Goal: Information Seeking & Learning: Learn about a topic

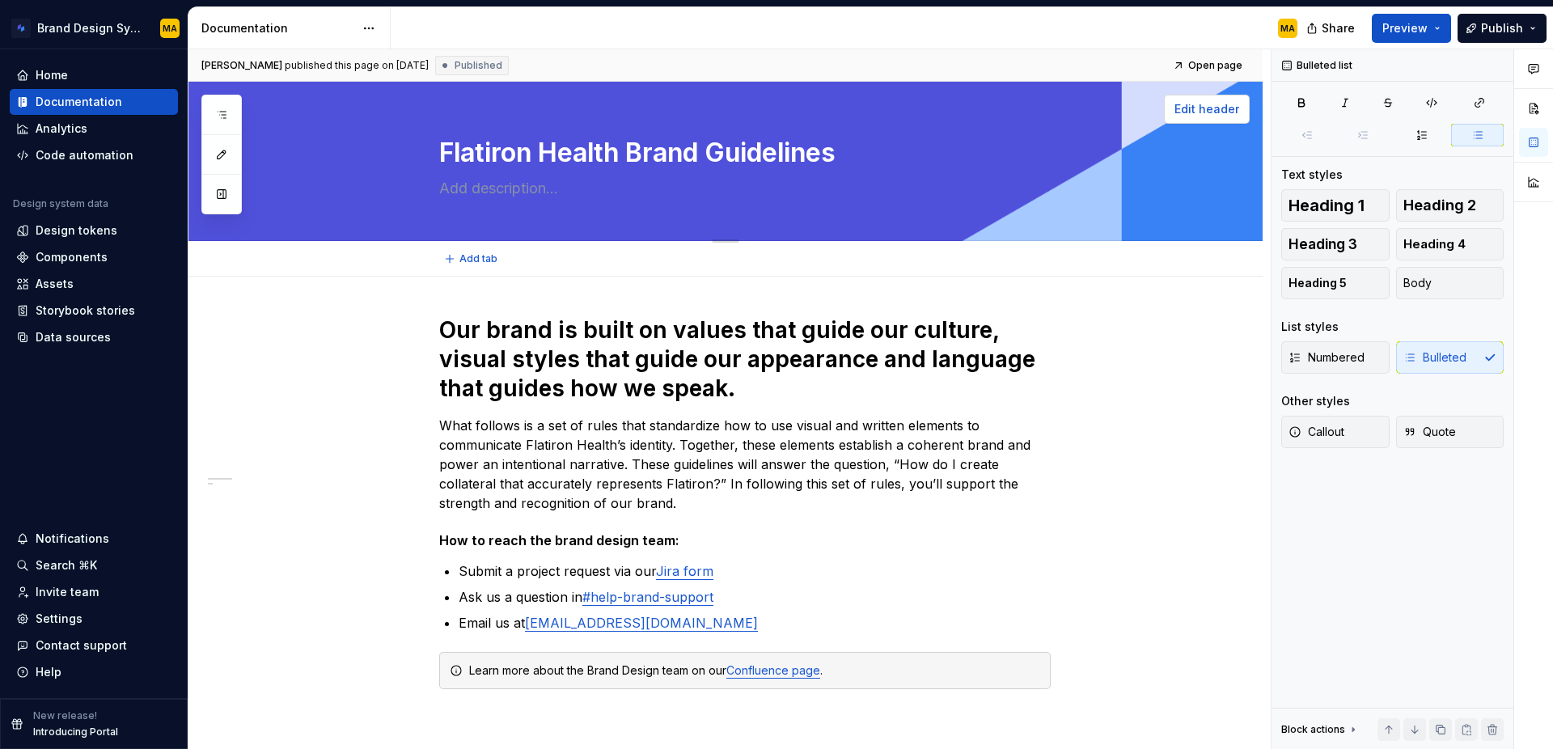
click at [1198, 112] on span "Edit header" at bounding box center [1206, 109] width 65 height 16
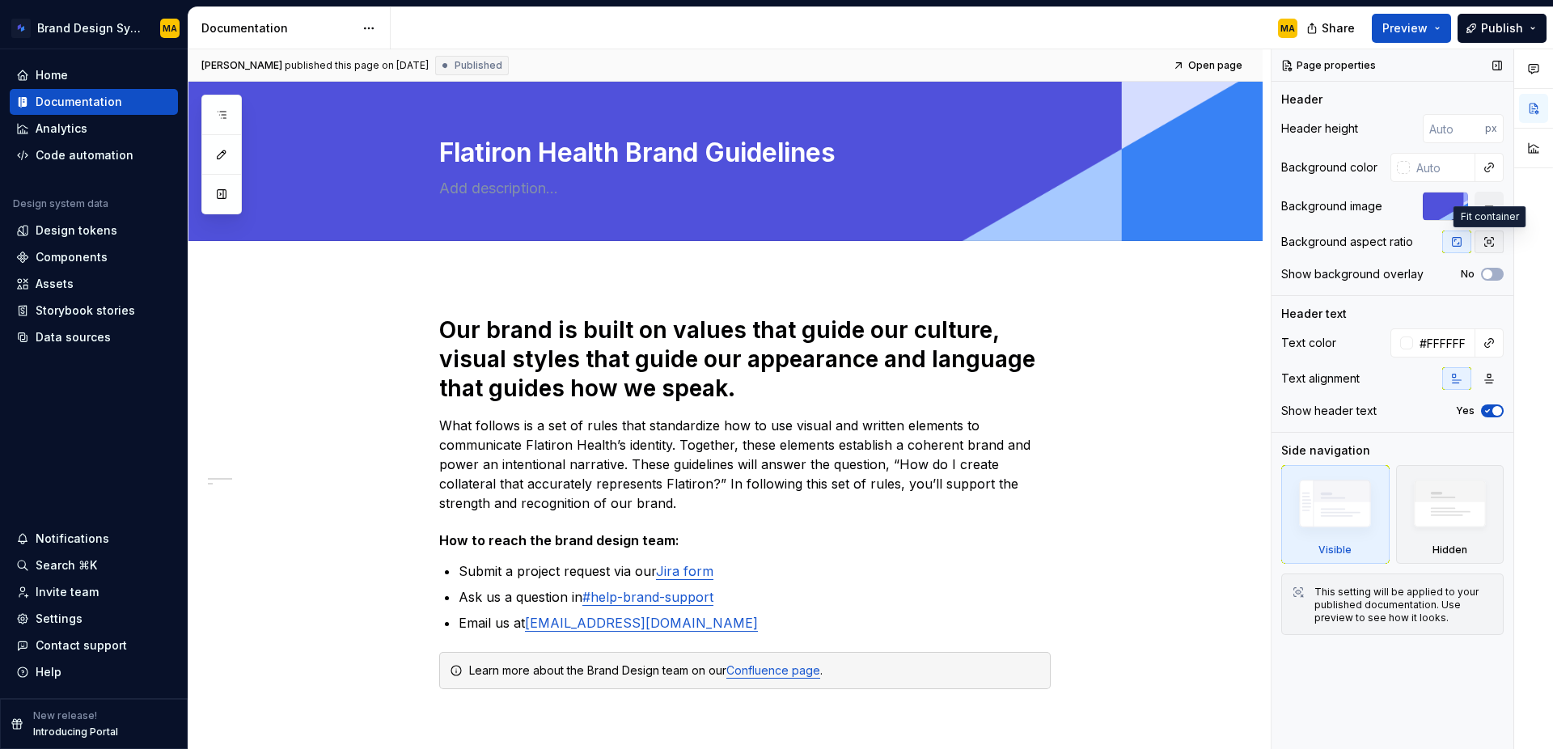
click at [1483, 242] on icon "button" at bounding box center [1488, 241] width 13 height 13
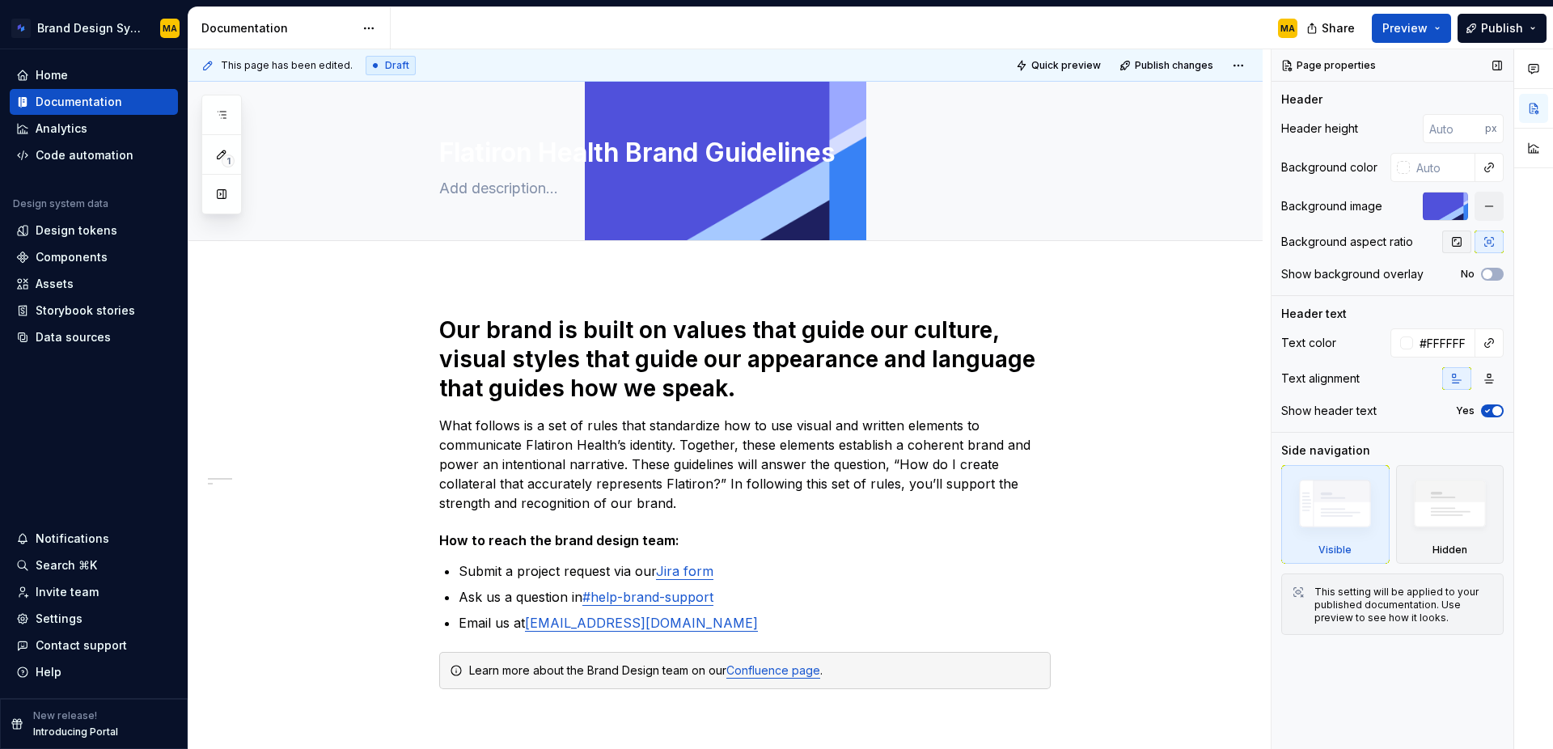
click at [1451, 242] on icon "button" at bounding box center [1456, 241] width 13 height 13
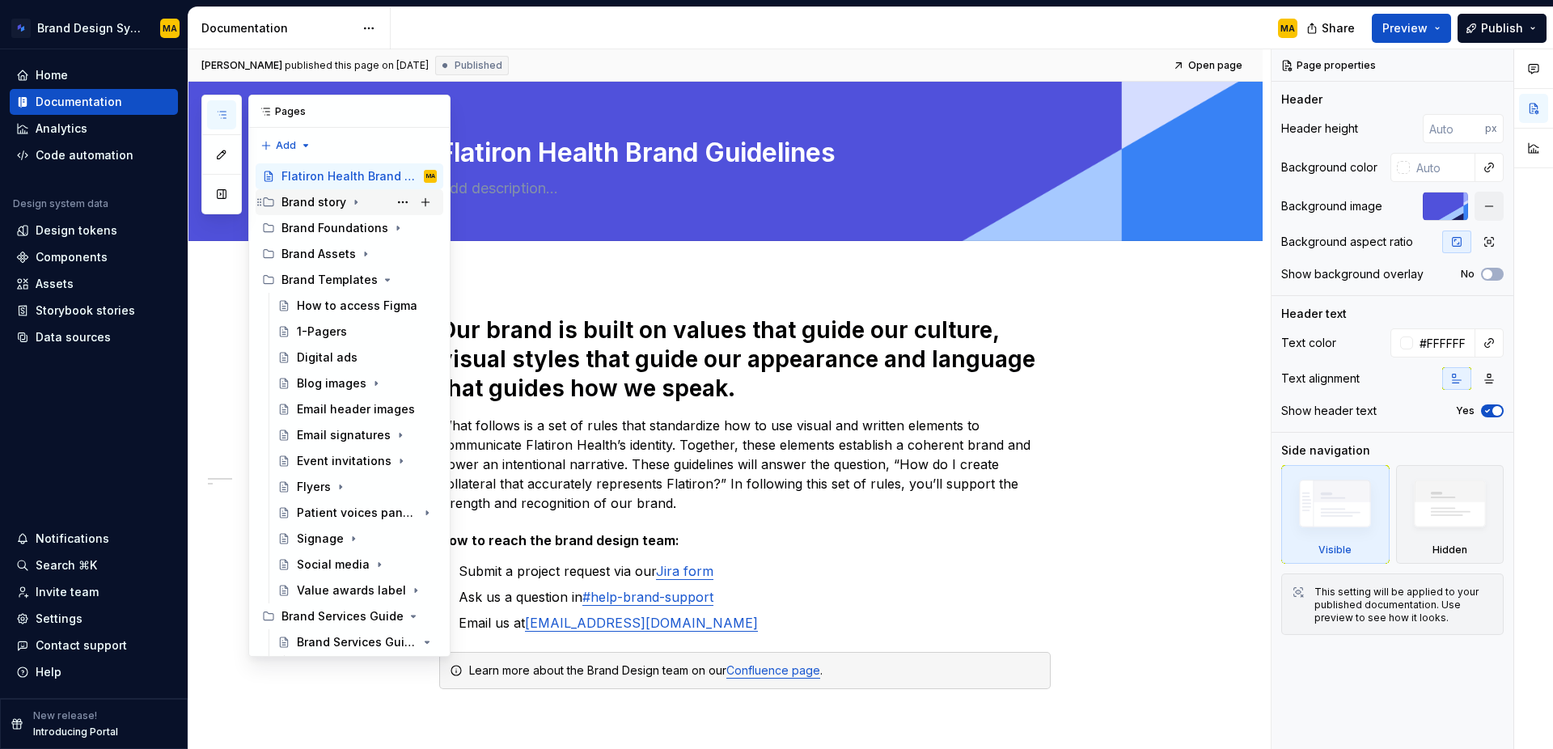
click at [307, 204] on div "Brand story" at bounding box center [313, 202] width 65 height 16
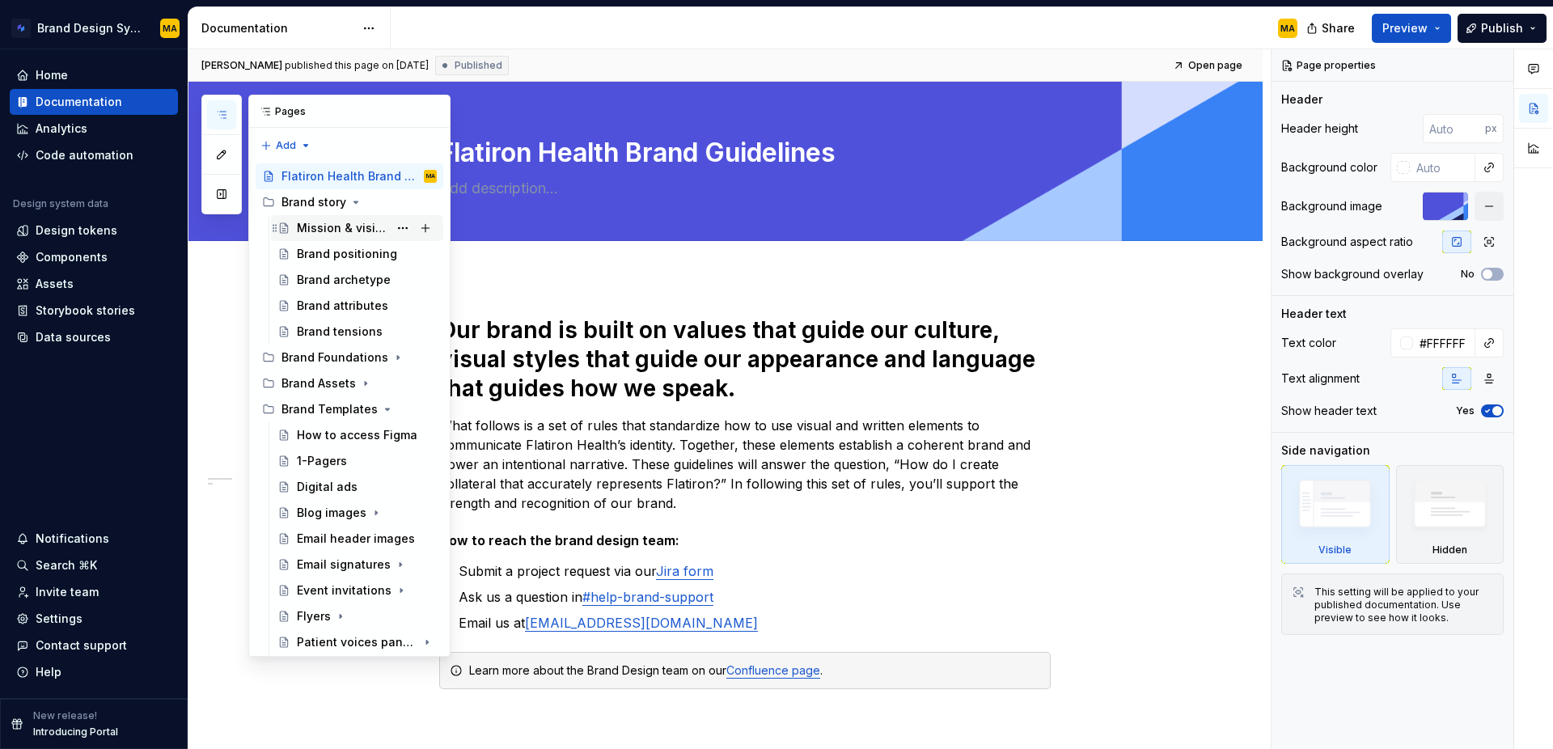
click at [311, 224] on div "Mission & vision" at bounding box center [342, 228] width 91 height 16
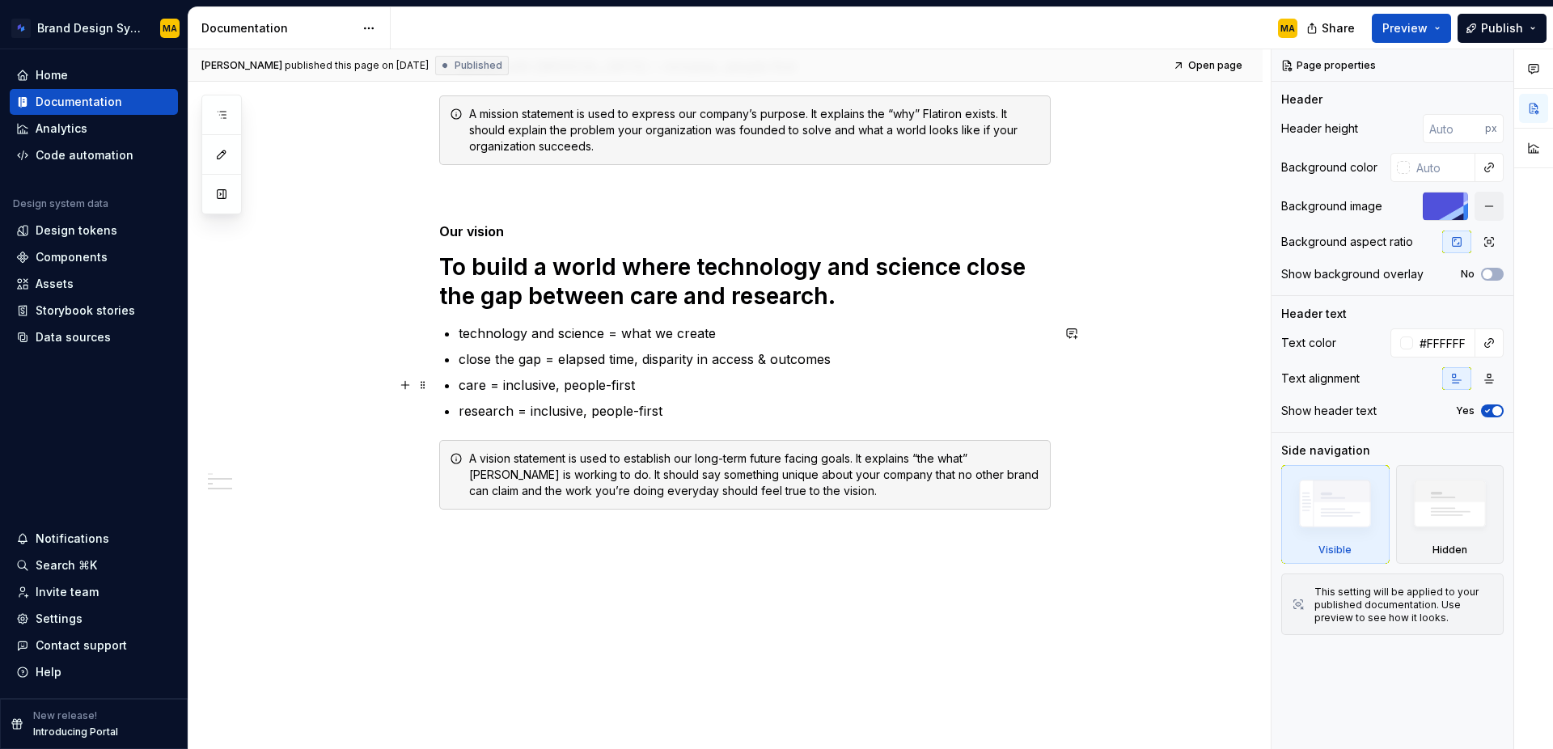
scroll to position [408, 0]
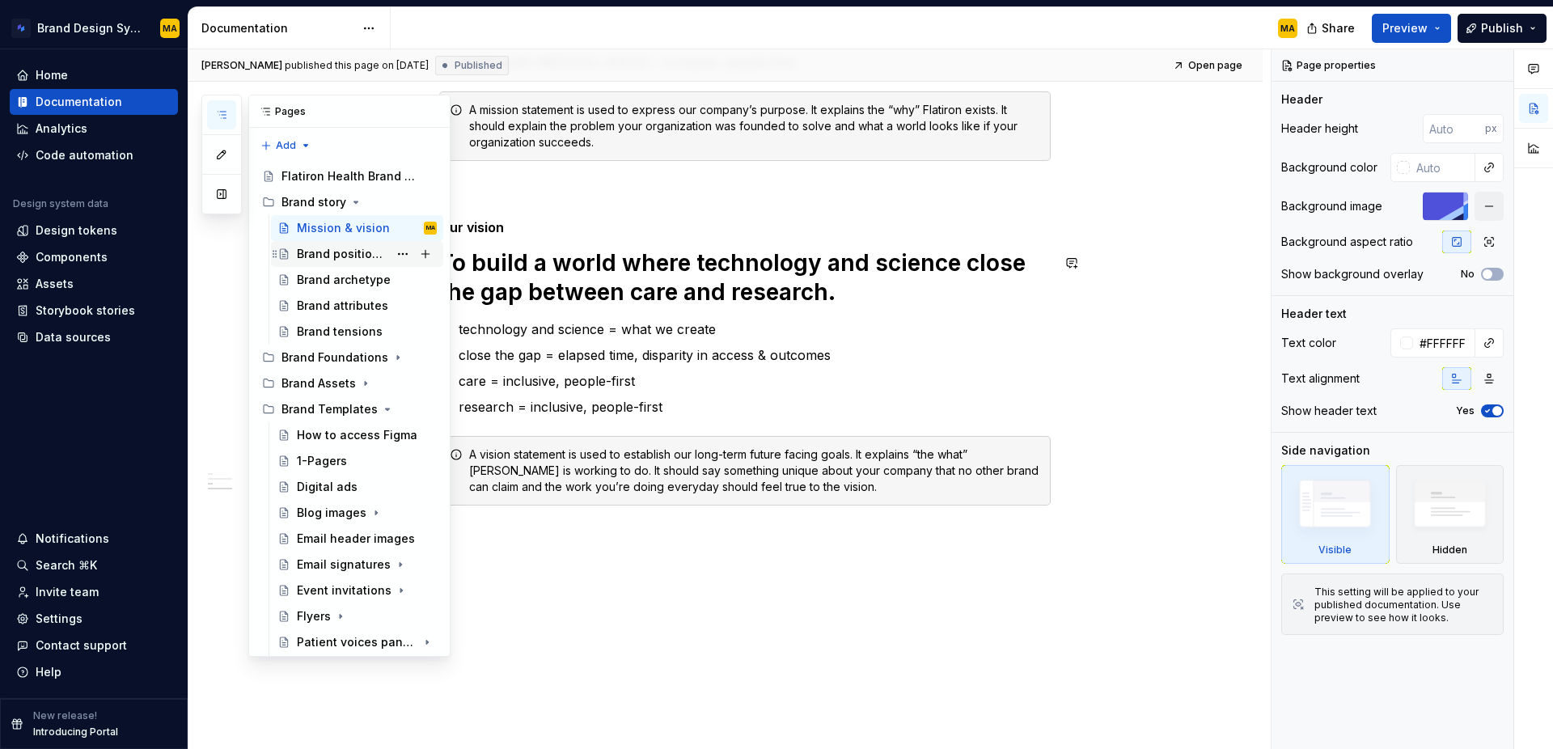
click at [311, 244] on div "Brand positioning" at bounding box center [367, 254] width 140 height 23
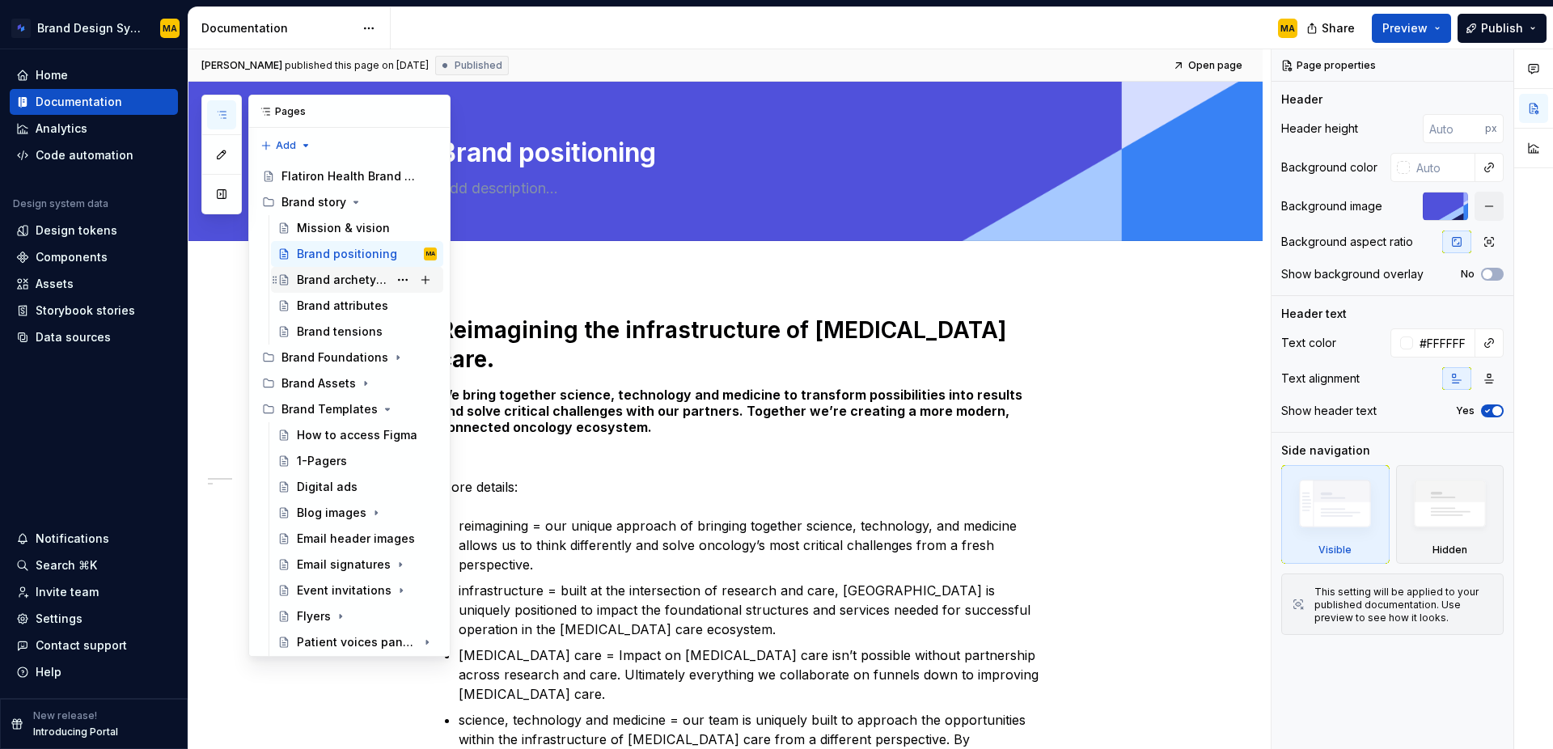
click at [340, 276] on div "Brand archetype" at bounding box center [342, 280] width 91 height 16
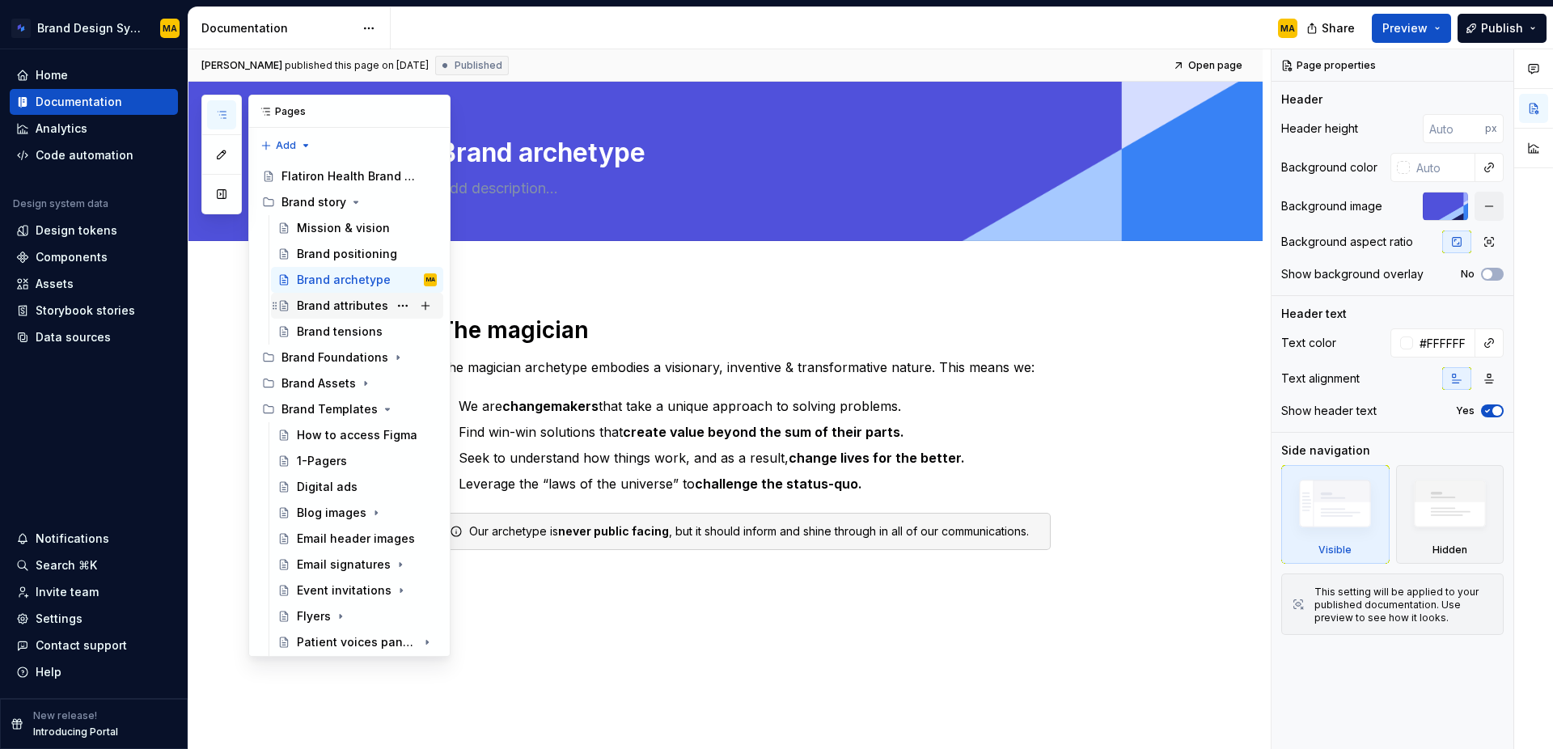
click at [343, 308] on div "Brand attributes" at bounding box center [342, 306] width 91 height 16
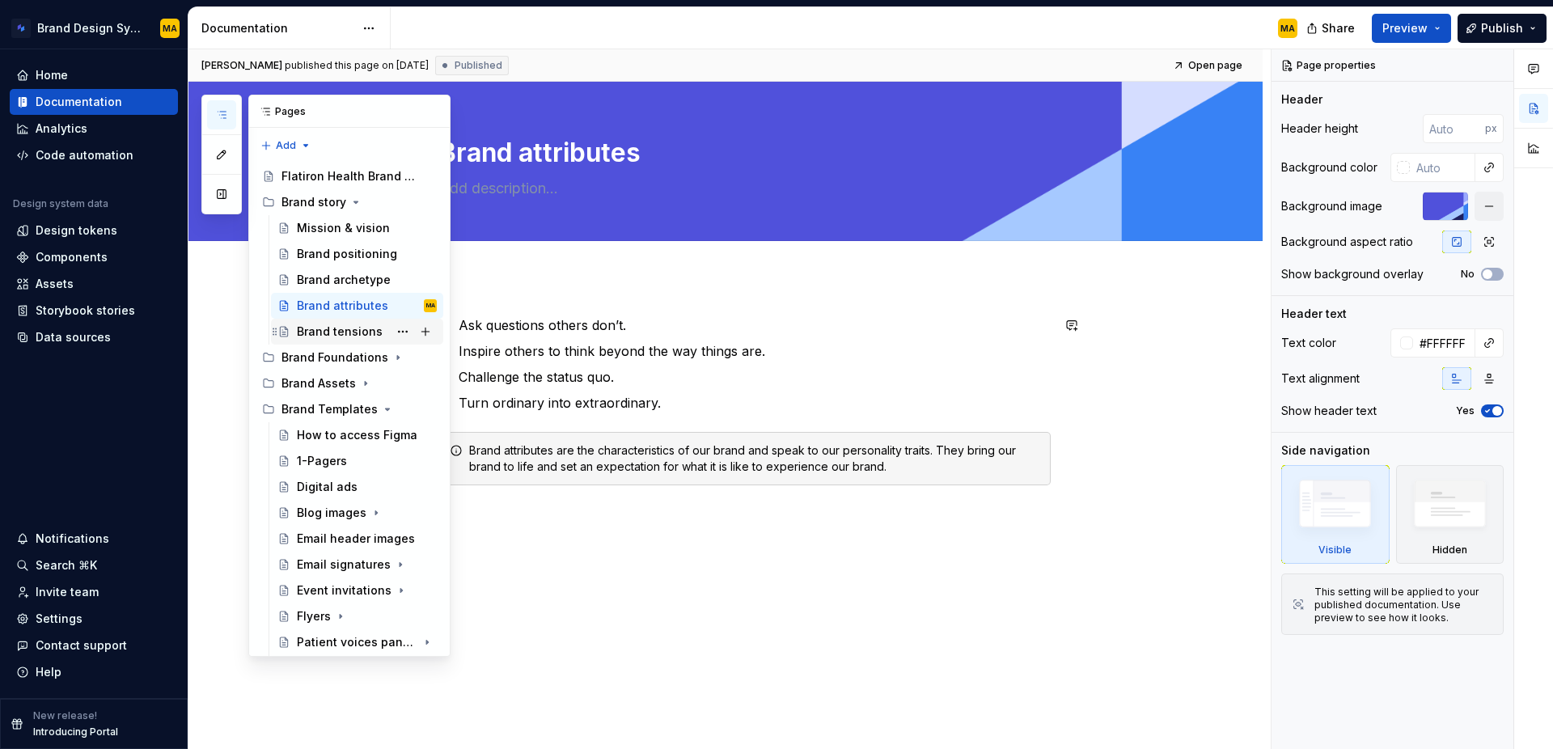
click at [326, 334] on div "Brand tensions" at bounding box center [340, 331] width 86 height 16
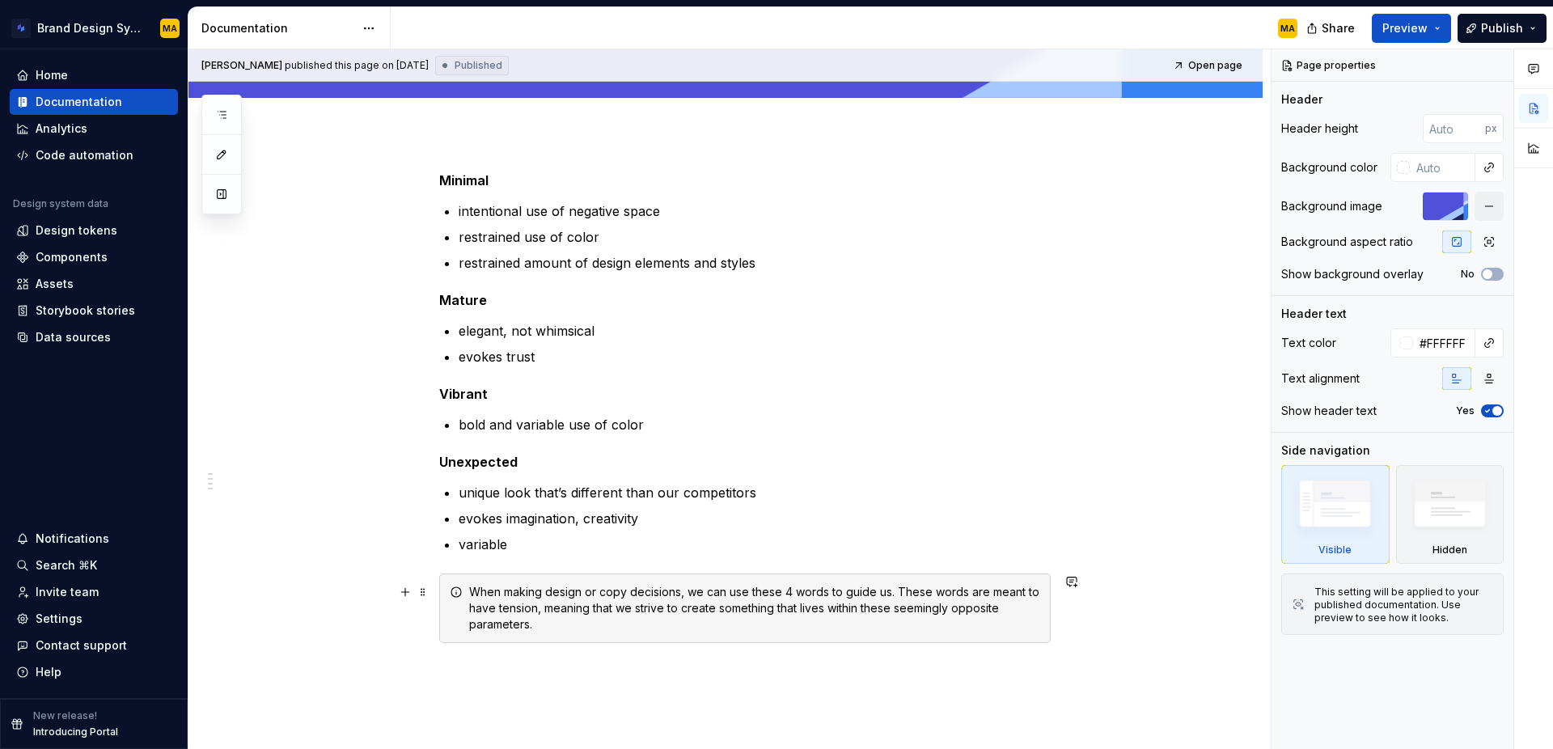
scroll to position [316, 0]
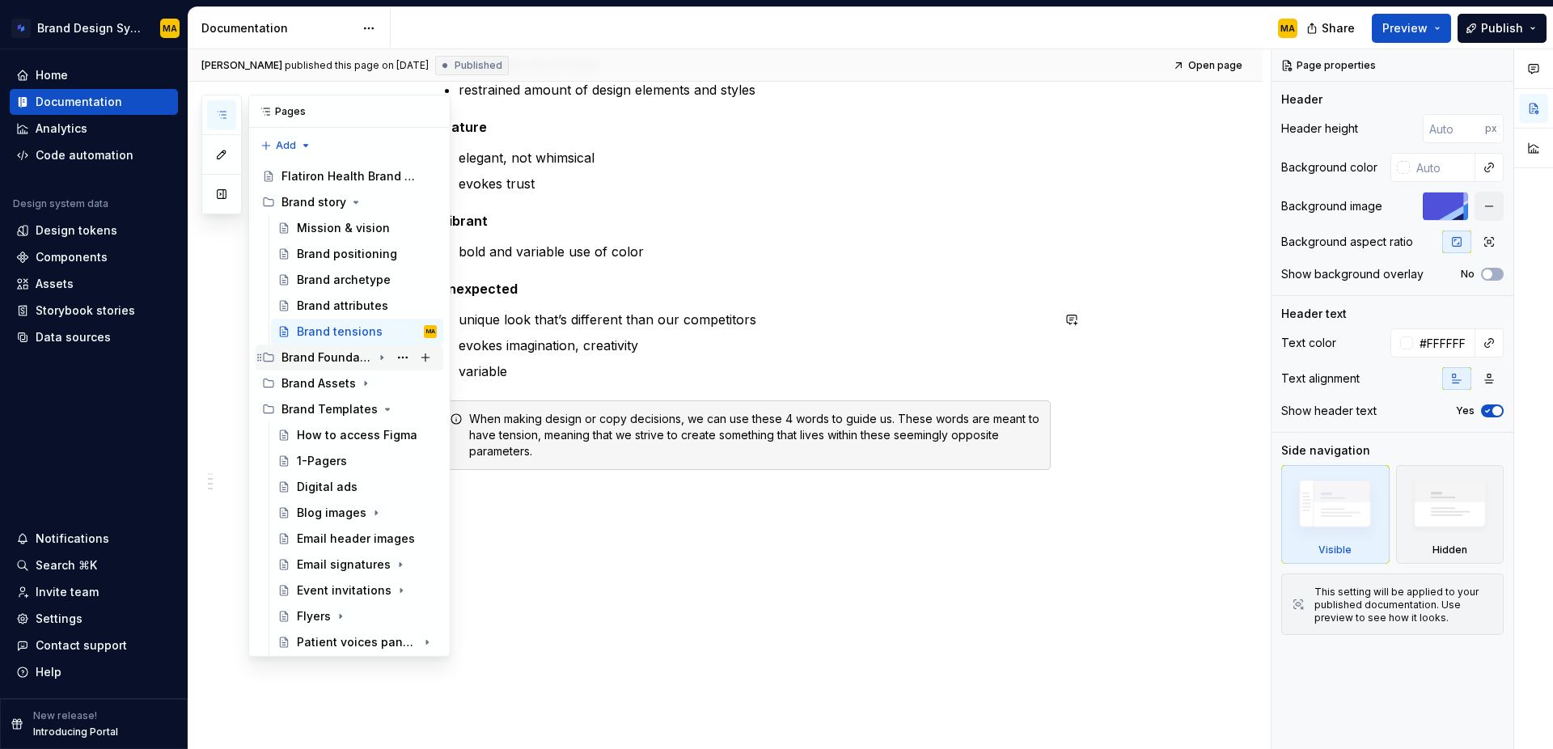
click at [319, 352] on div "Brand Foundations" at bounding box center [326, 357] width 91 height 16
click at [306, 383] on div "Logos" at bounding box center [314, 383] width 35 height 16
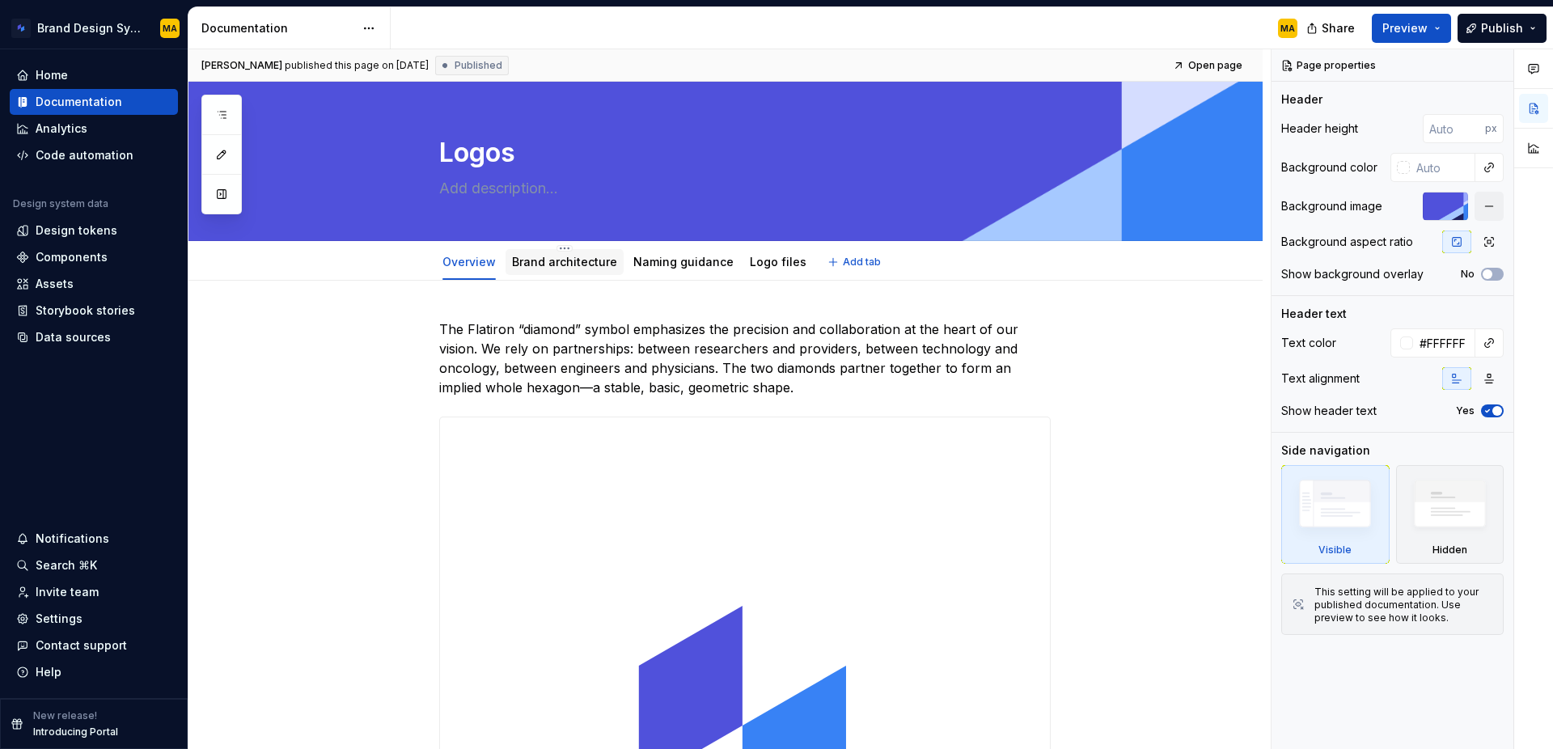
click at [550, 266] on link "Brand architecture" at bounding box center [564, 262] width 105 height 14
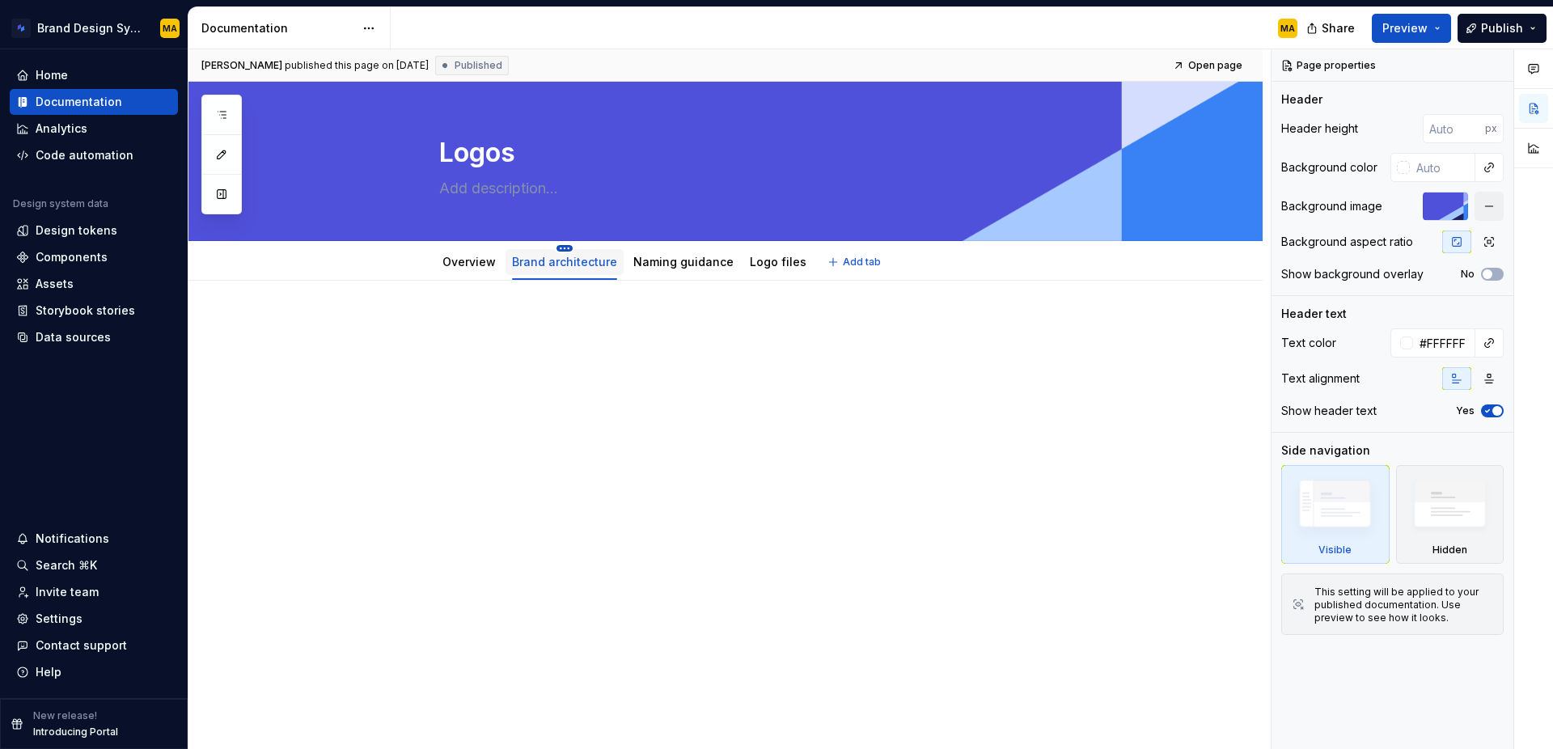
click at [564, 246] on html "Brand Design System MA Home Documentation Analytics Code automation Design syst…" at bounding box center [776, 374] width 1553 height 749
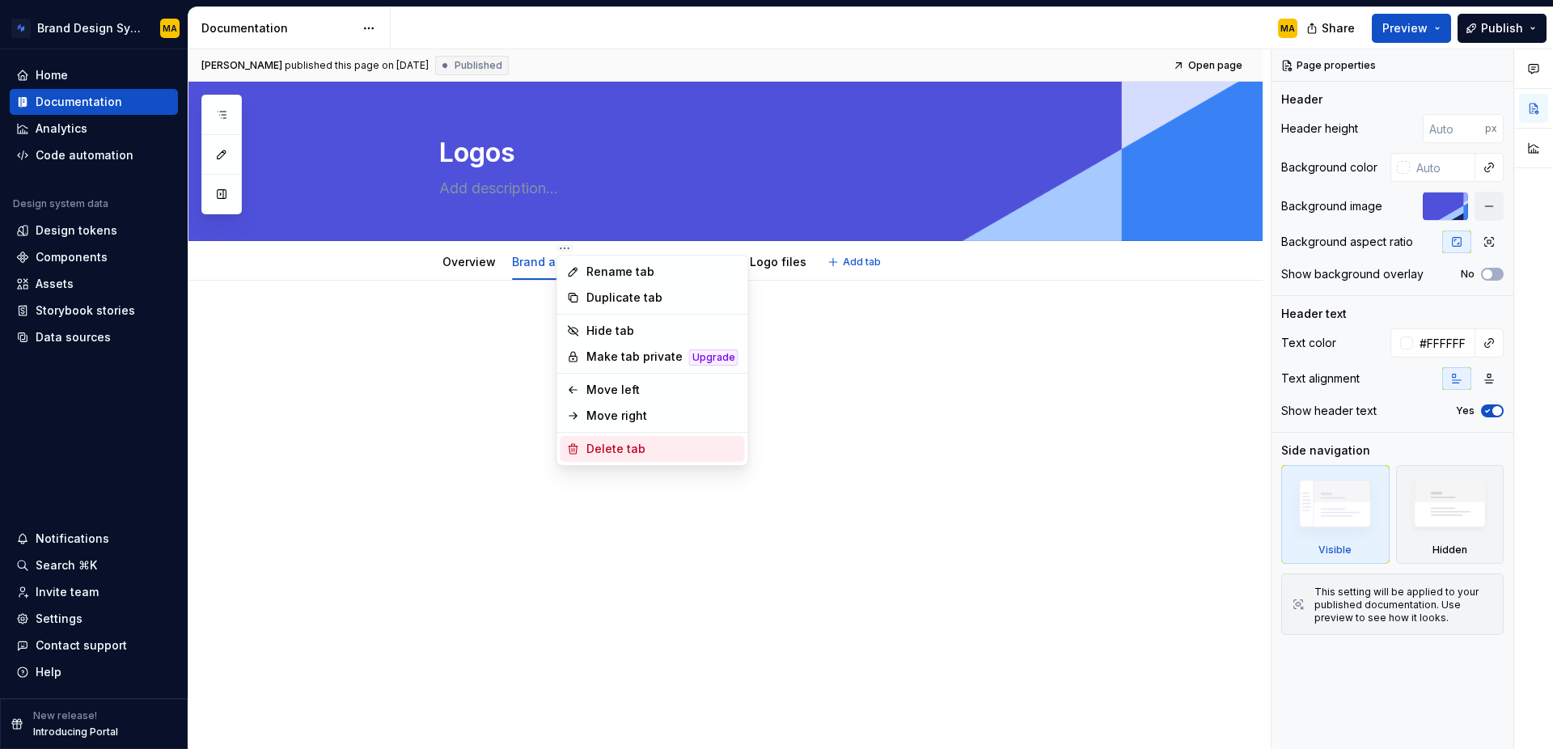
click at [610, 455] on div "Delete tab" at bounding box center [662, 449] width 152 height 16
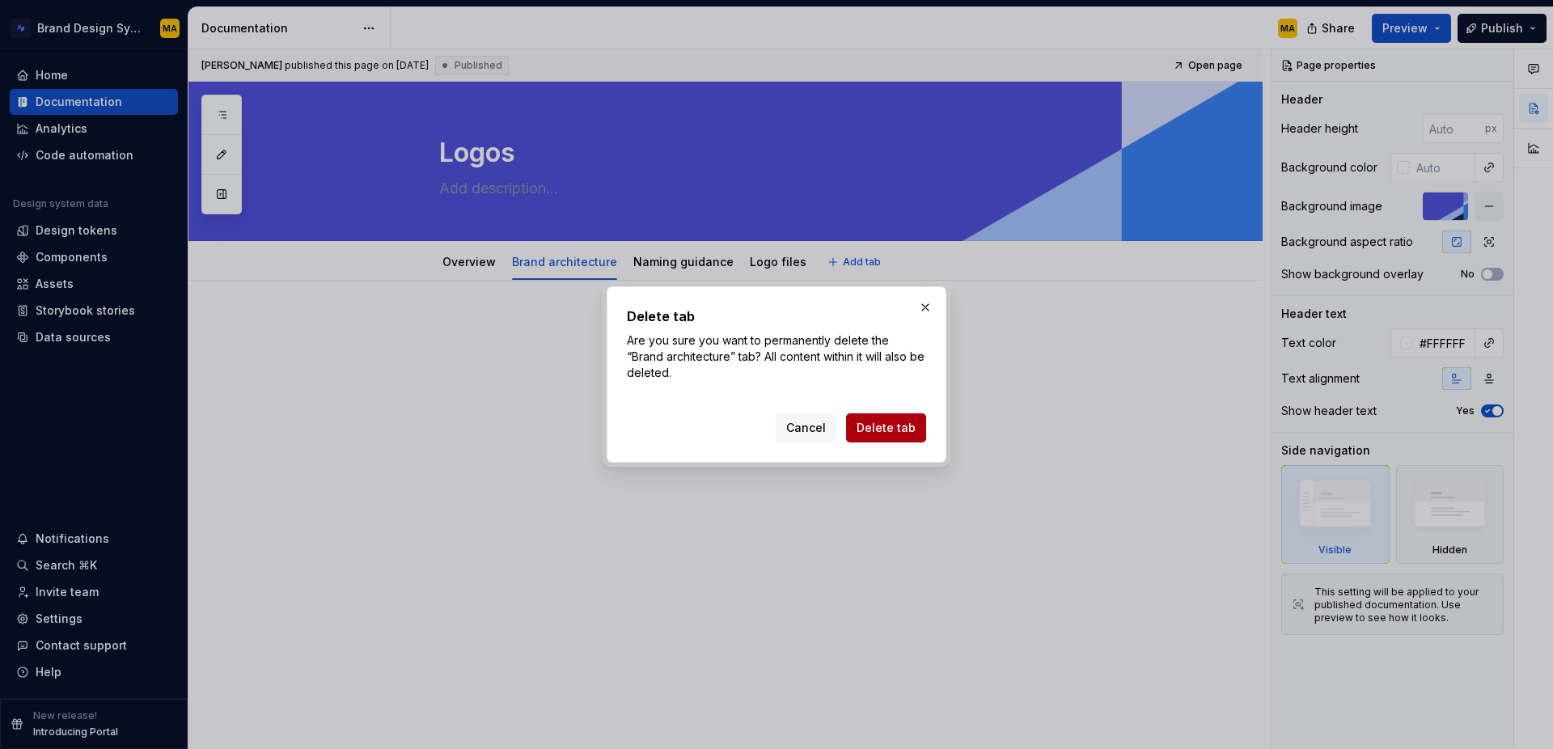
click at [876, 421] on span "Delete tab" at bounding box center [885, 428] width 59 height 16
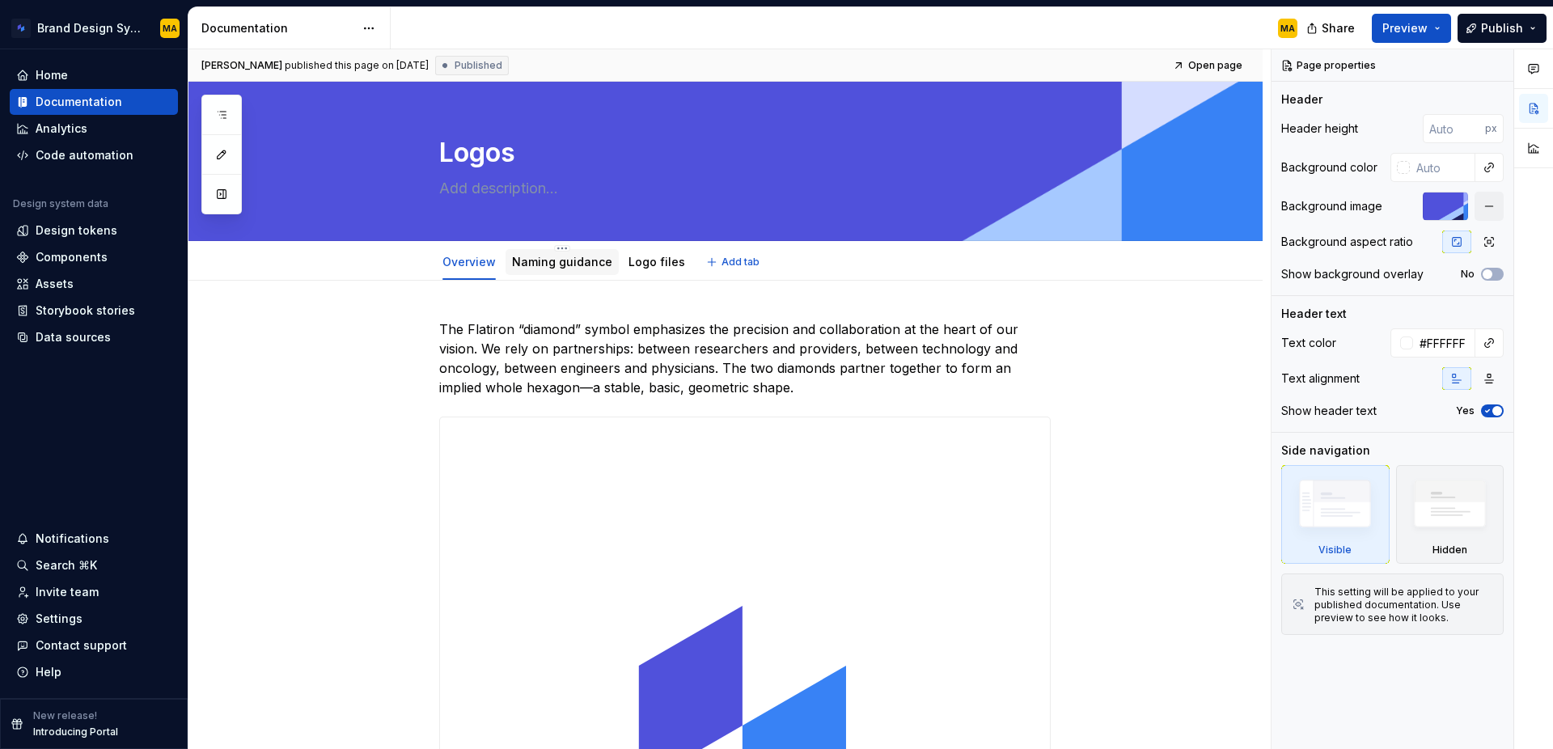
click at [561, 268] on link "Naming guidance" at bounding box center [562, 262] width 100 height 14
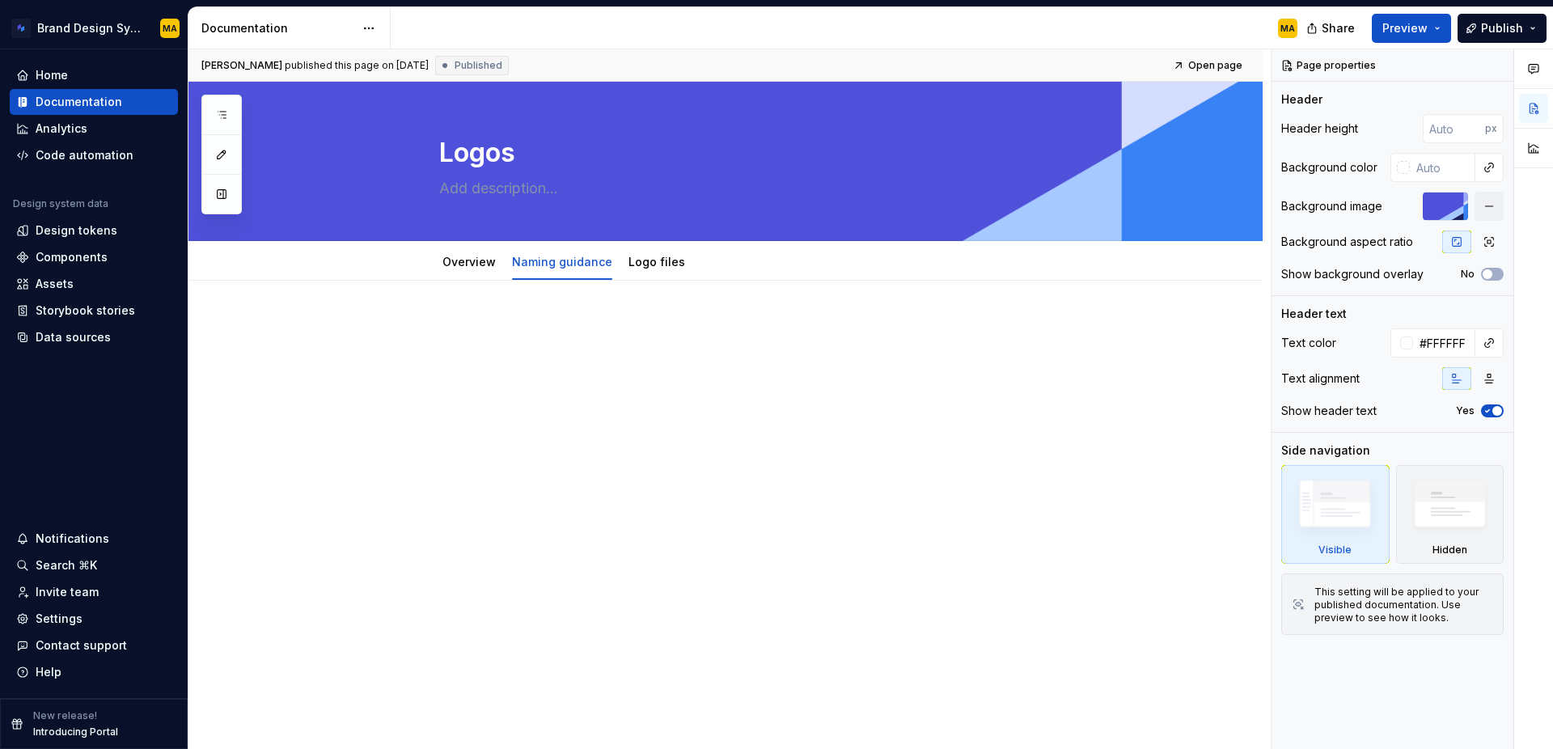
type textarea "*"
click at [619, 416] on div at bounding box center [725, 453] width 1074 height 345
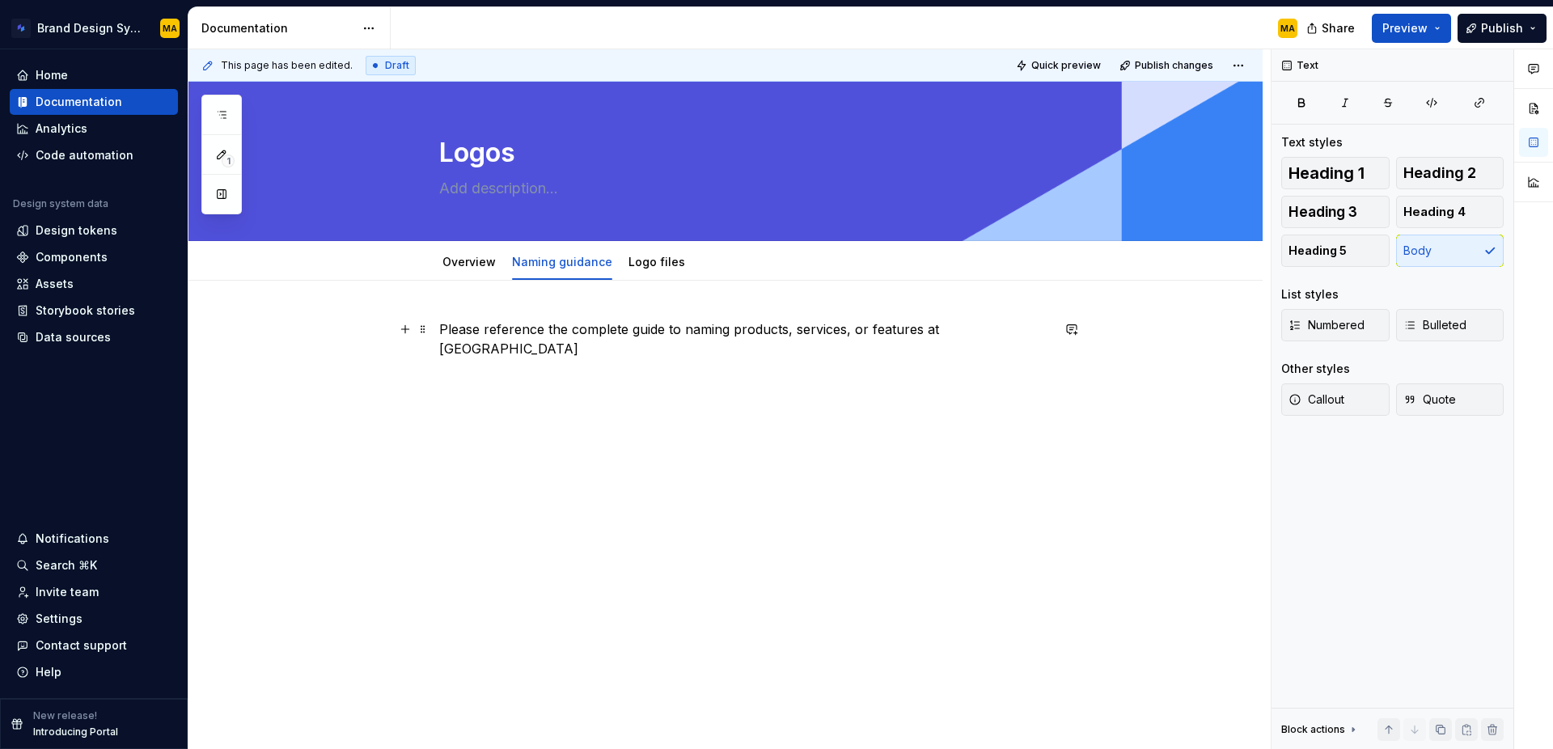
click at [1035, 327] on p "Please reference the complete guide to naming products, services, or features a…" at bounding box center [744, 338] width 611 height 39
type textarea "*"
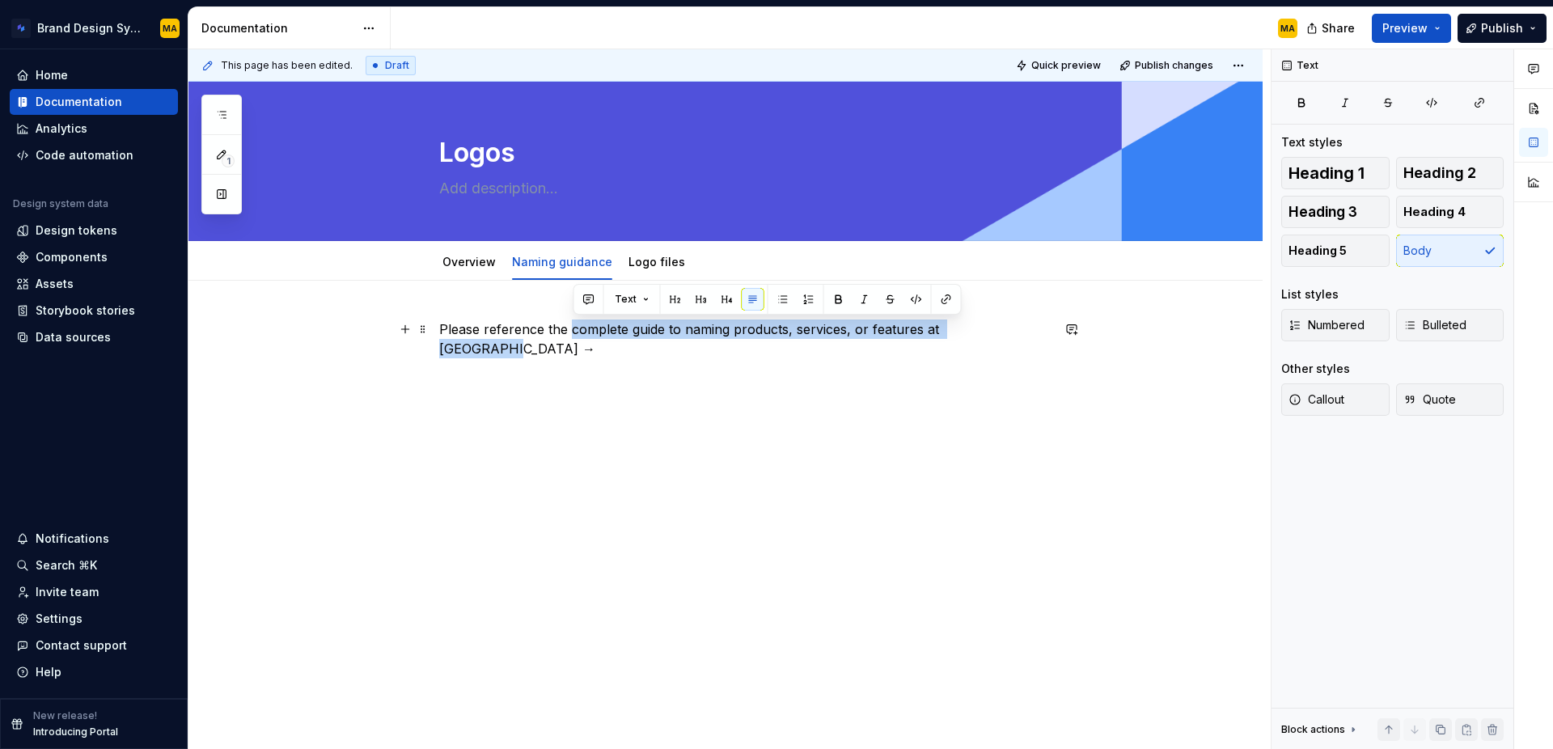
drag, startPoint x: 1013, startPoint y: 332, endPoint x: 575, endPoint y: 332, distance: 438.3
click at [575, 332] on p "Please reference the complete guide to naming products, services, or features a…" at bounding box center [744, 338] width 611 height 39
click at [937, 298] on button "button" at bounding box center [946, 299] width 23 height 23
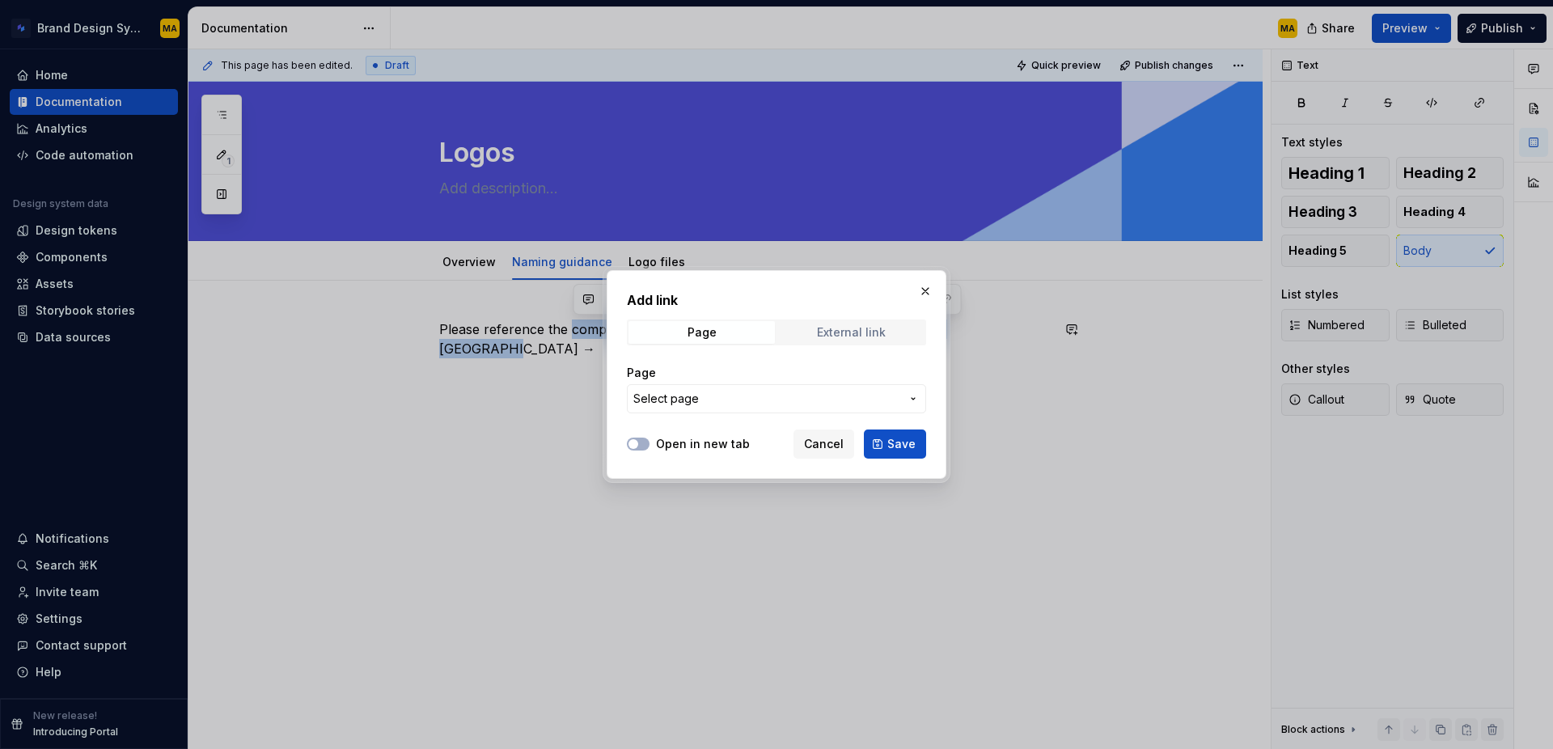
click at [842, 328] on div "External link" at bounding box center [851, 332] width 69 height 13
click at [692, 399] on input "URL" at bounding box center [776, 398] width 299 height 29
paste input "[URL][DOMAIN_NAME]"
type input "[URL][DOMAIN_NAME]"
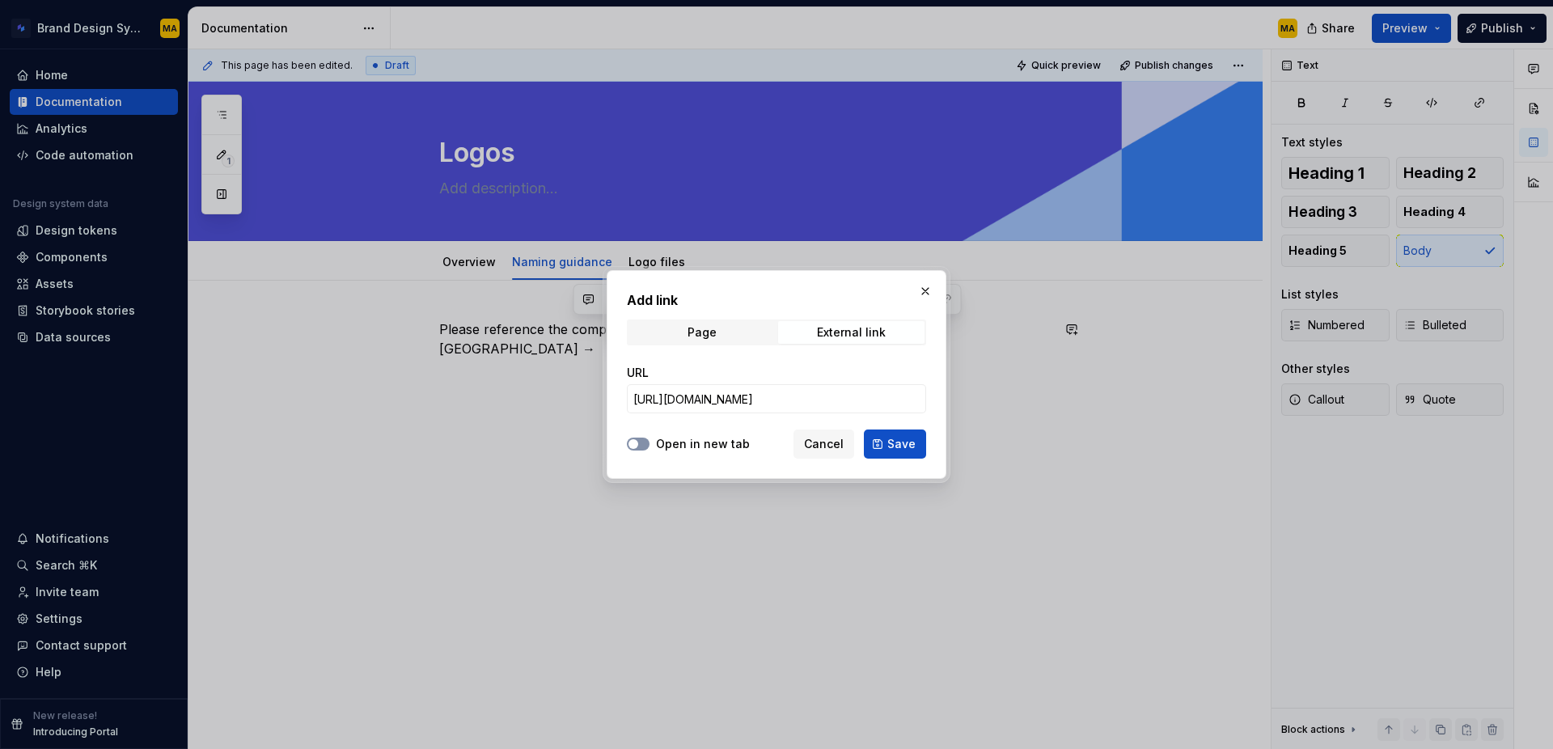
click at [649, 442] on button "Open in new tab" at bounding box center [638, 444] width 23 height 13
click at [891, 443] on span "Save" at bounding box center [901, 444] width 28 height 16
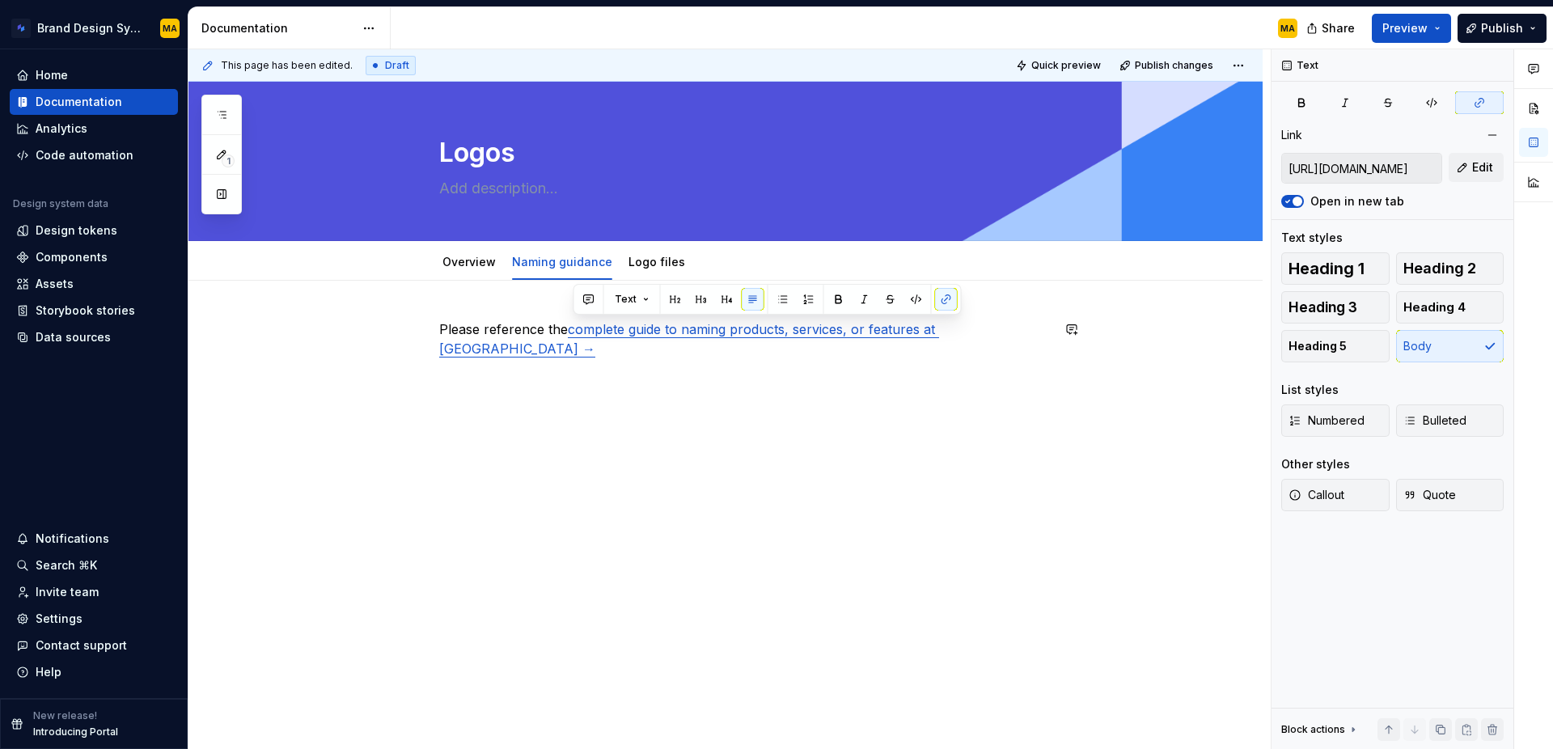
click at [1017, 478] on div "Please reference the complete guide to naming products, services, or features a…" at bounding box center [725, 453] width 1074 height 345
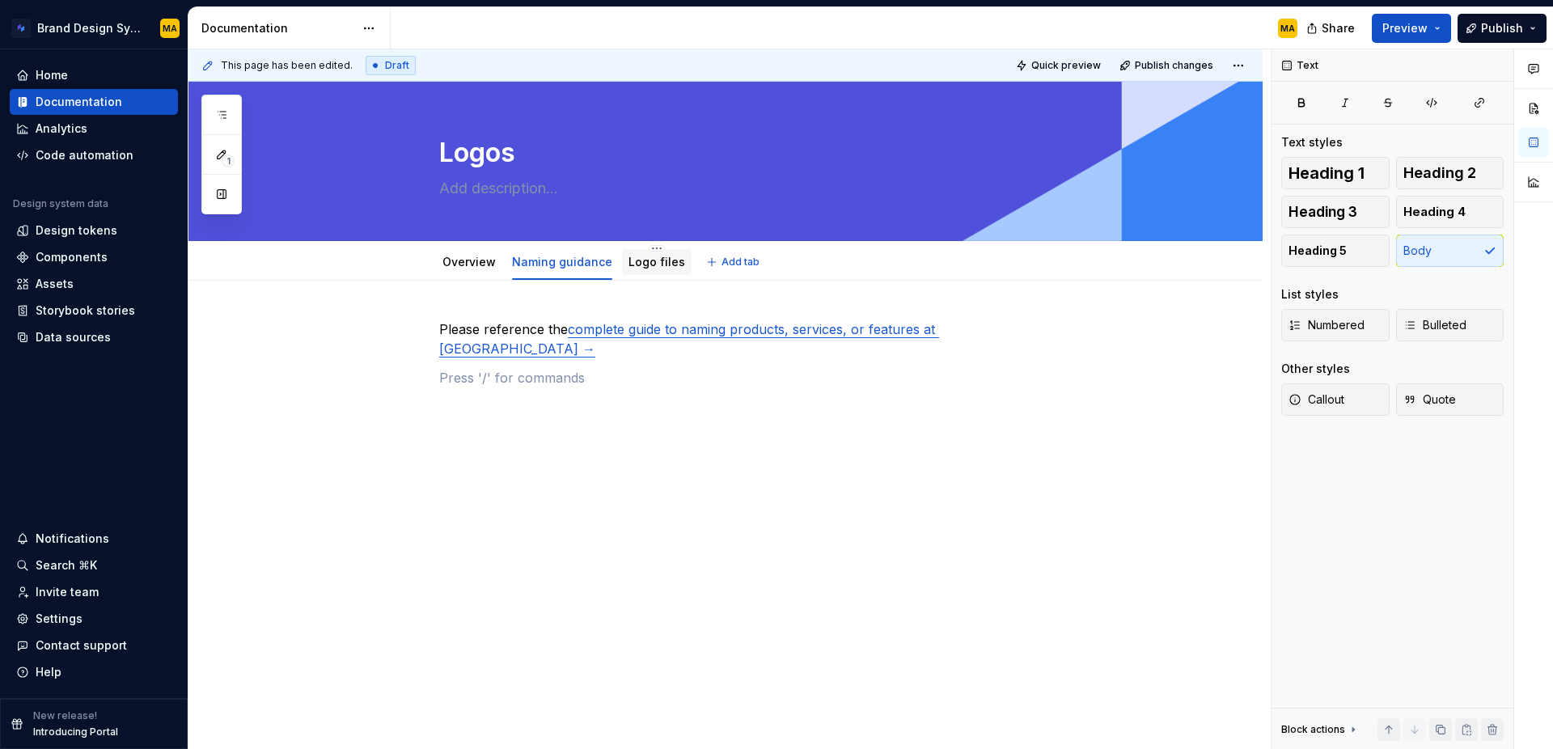
click at [650, 266] on link "Logo files" at bounding box center [656, 262] width 57 height 14
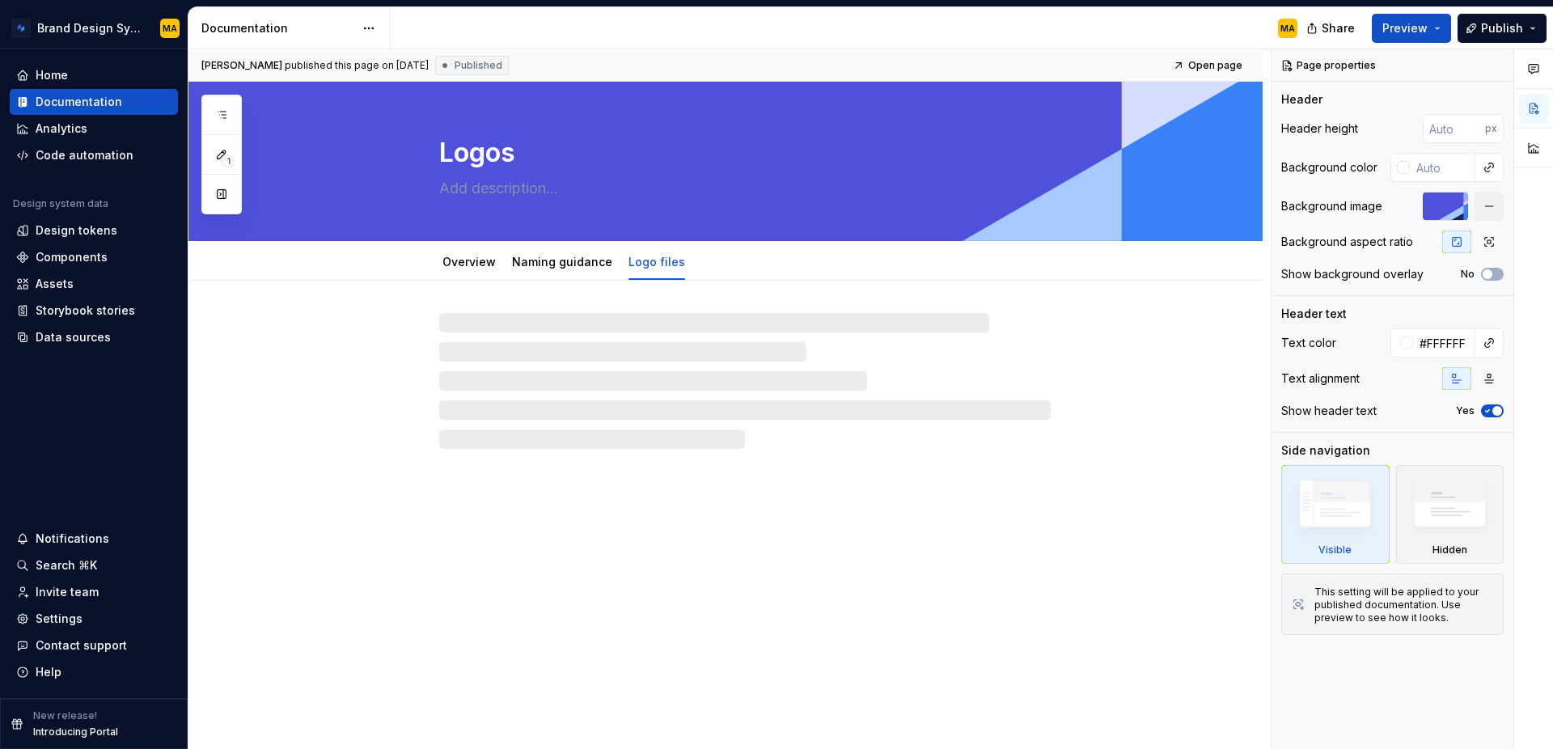
type textarea "*"
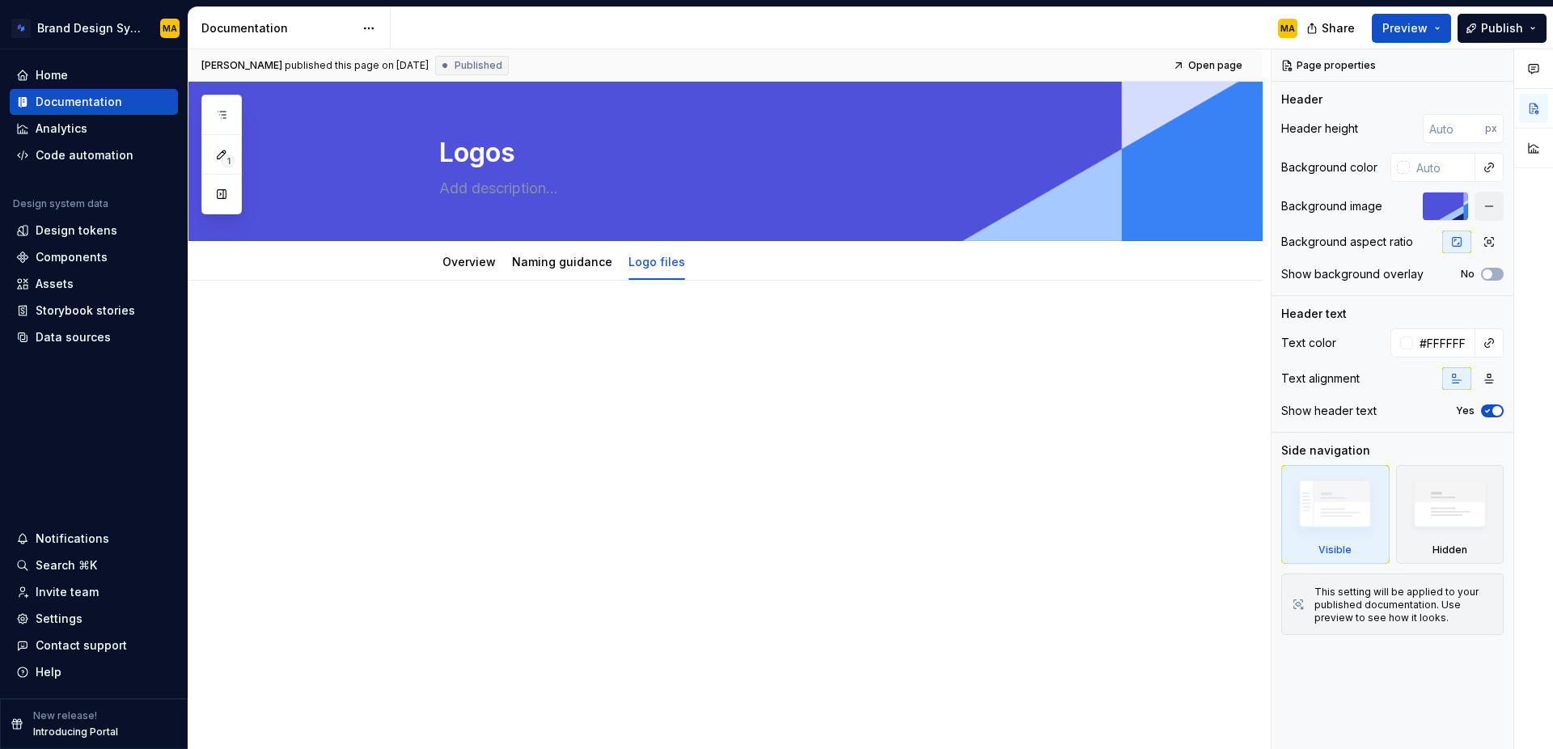
click at [681, 547] on div at bounding box center [725, 453] width 1074 height 345
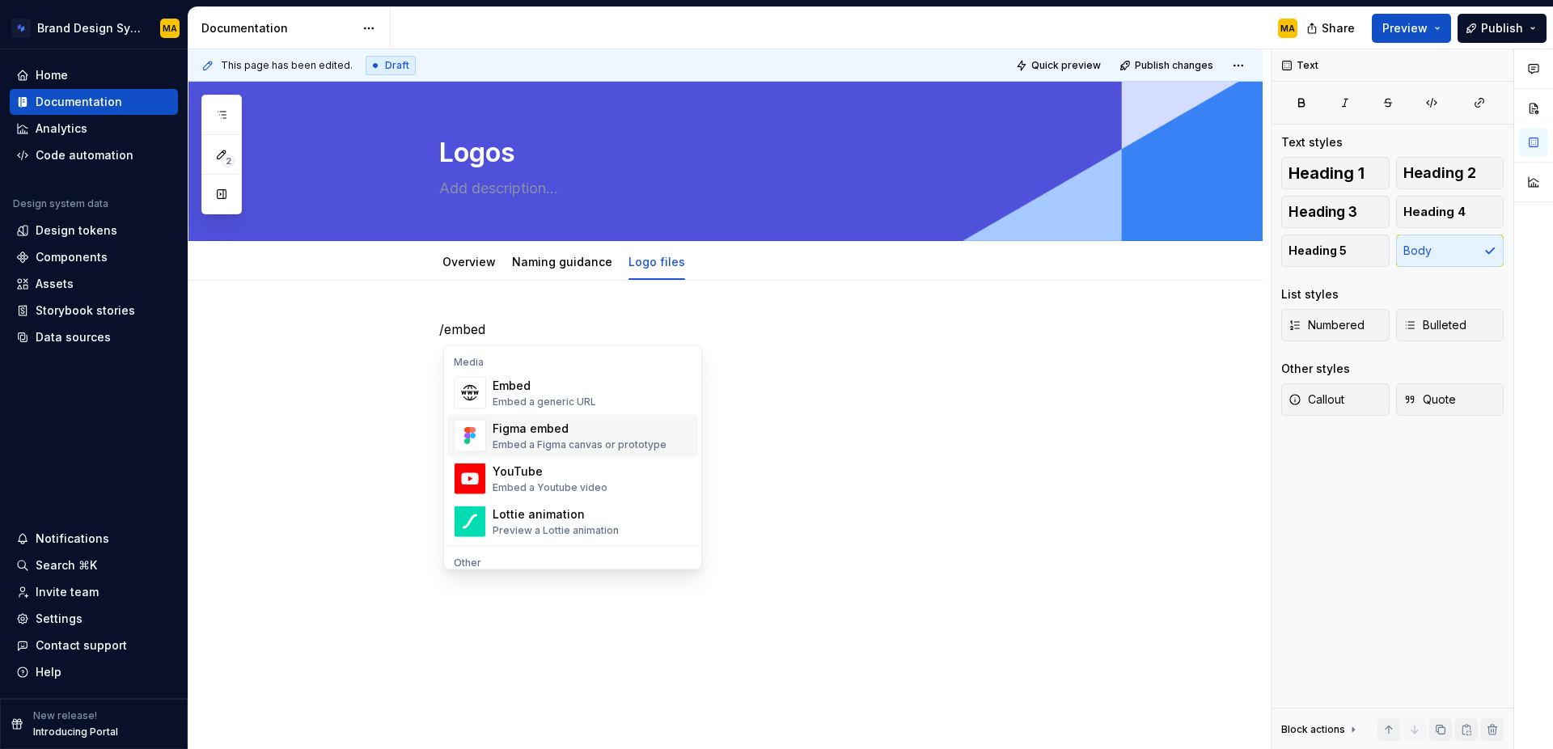
click at [540, 447] on div "Embed a Figma canvas or prototype" at bounding box center [579, 444] width 174 height 13
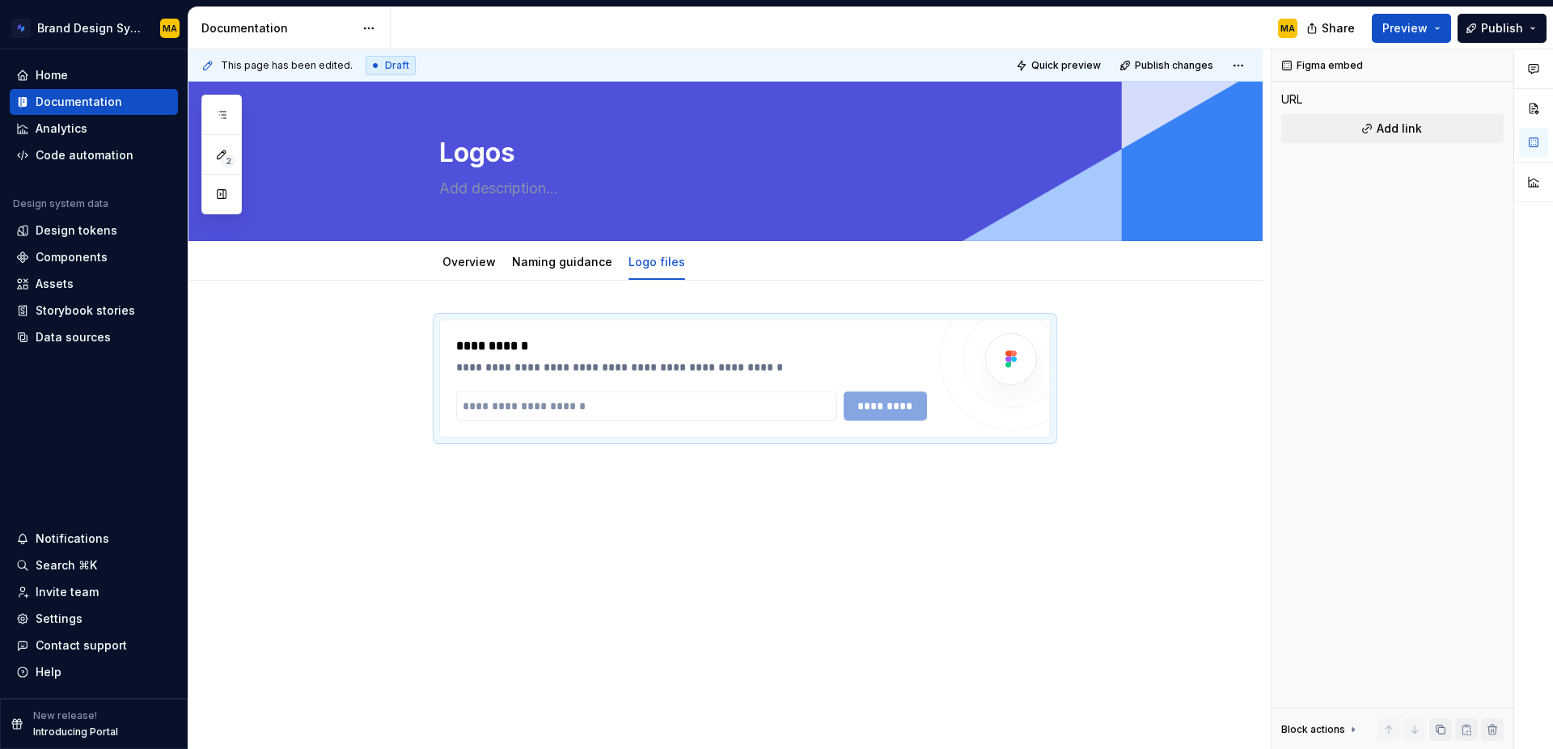
click at [526, 551] on div "**********" at bounding box center [725, 481] width 1074 height 401
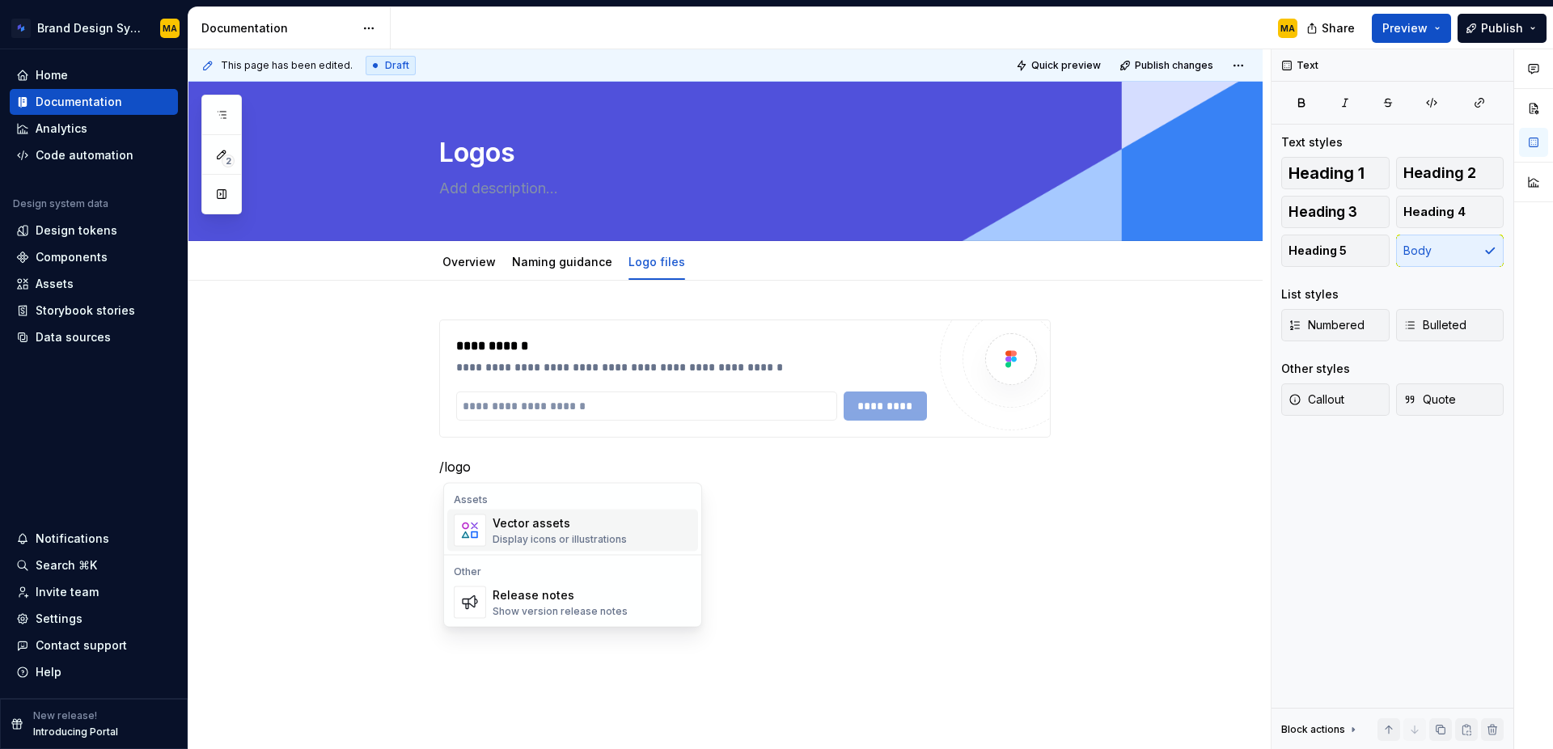
click at [531, 526] on div "Vector assets" at bounding box center [559, 523] width 134 height 16
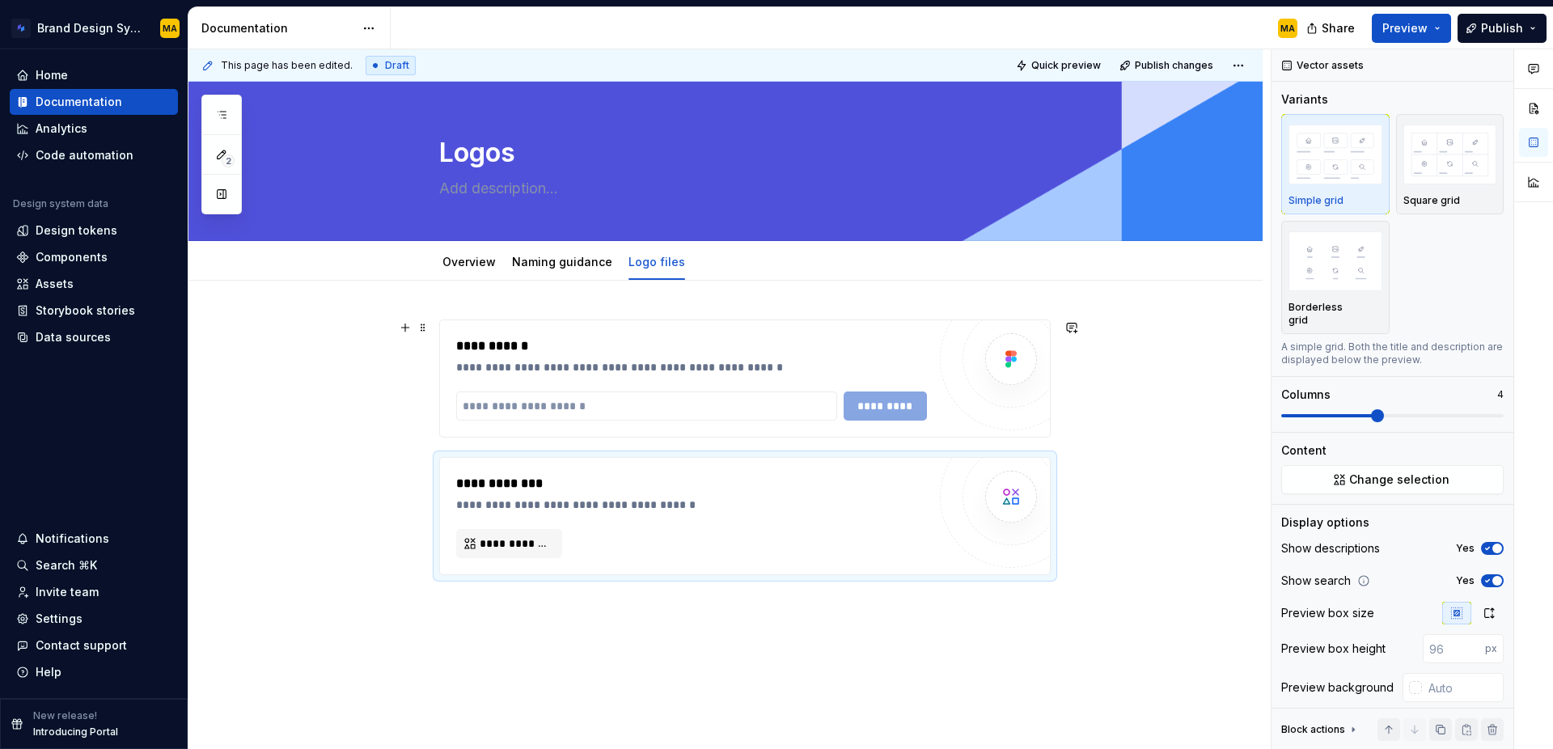
click at [497, 338] on div "**********" at bounding box center [691, 345] width 471 height 19
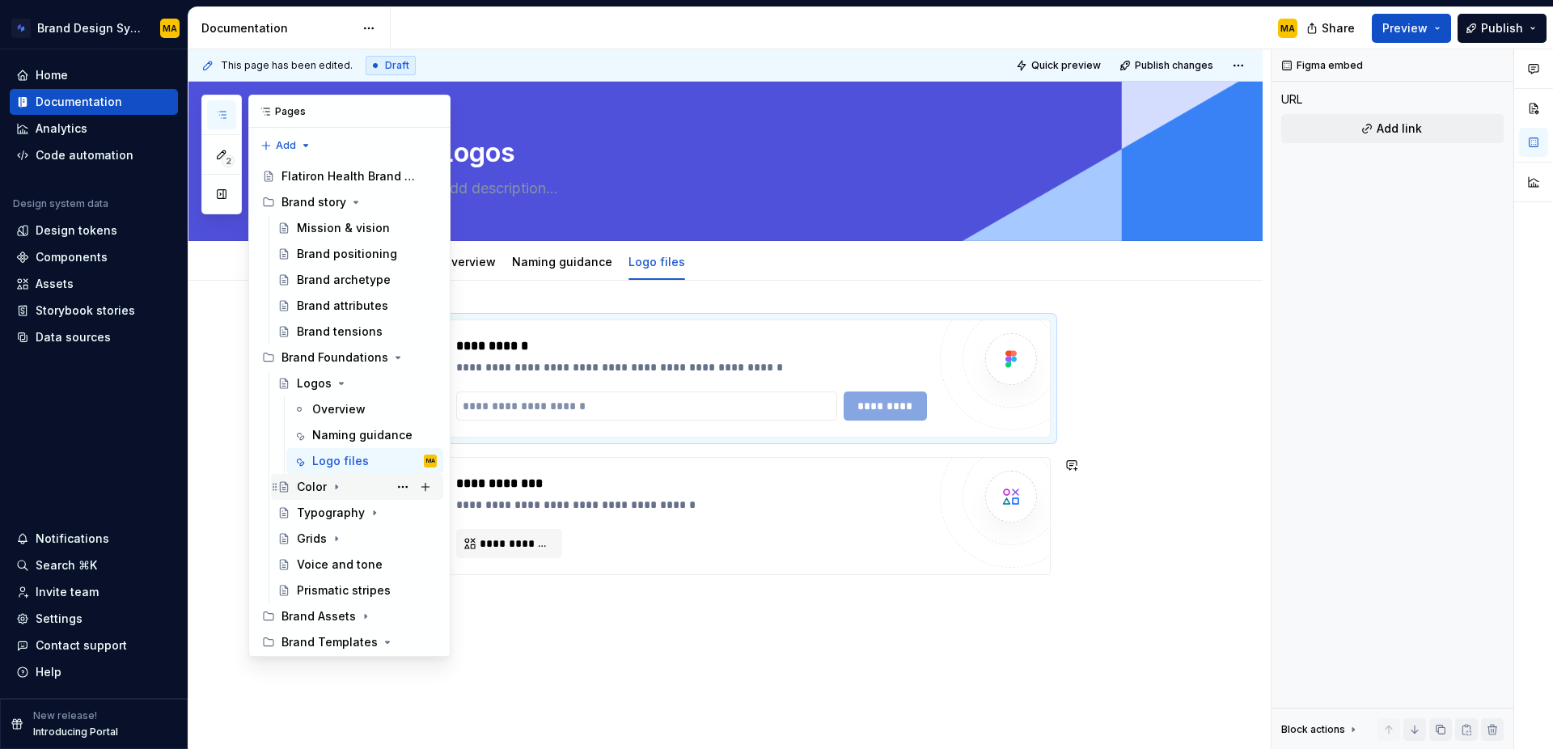
click at [311, 492] on div "Color" at bounding box center [312, 487] width 30 height 16
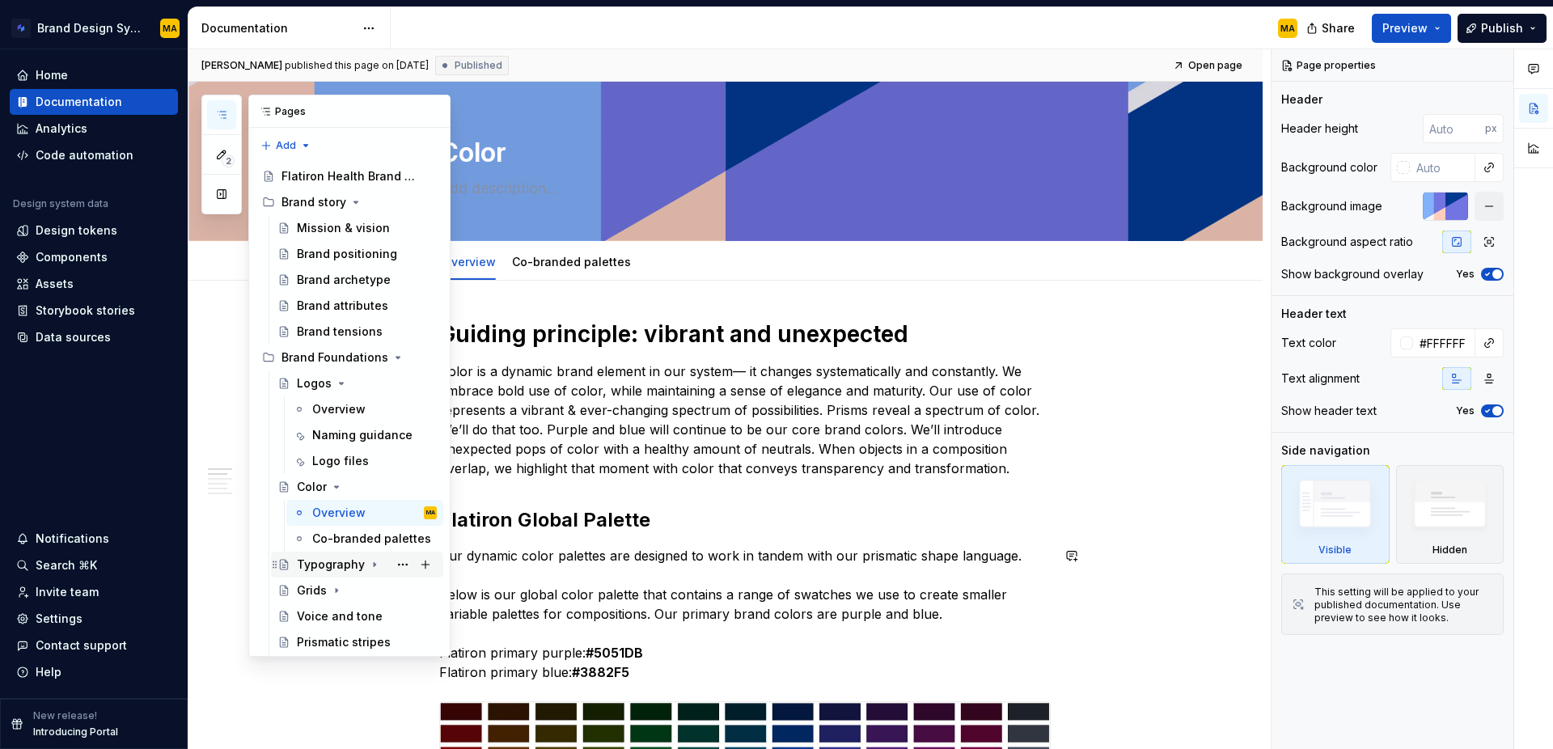
click at [329, 565] on div "Typography" at bounding box center [331, 564] width 68 height 16
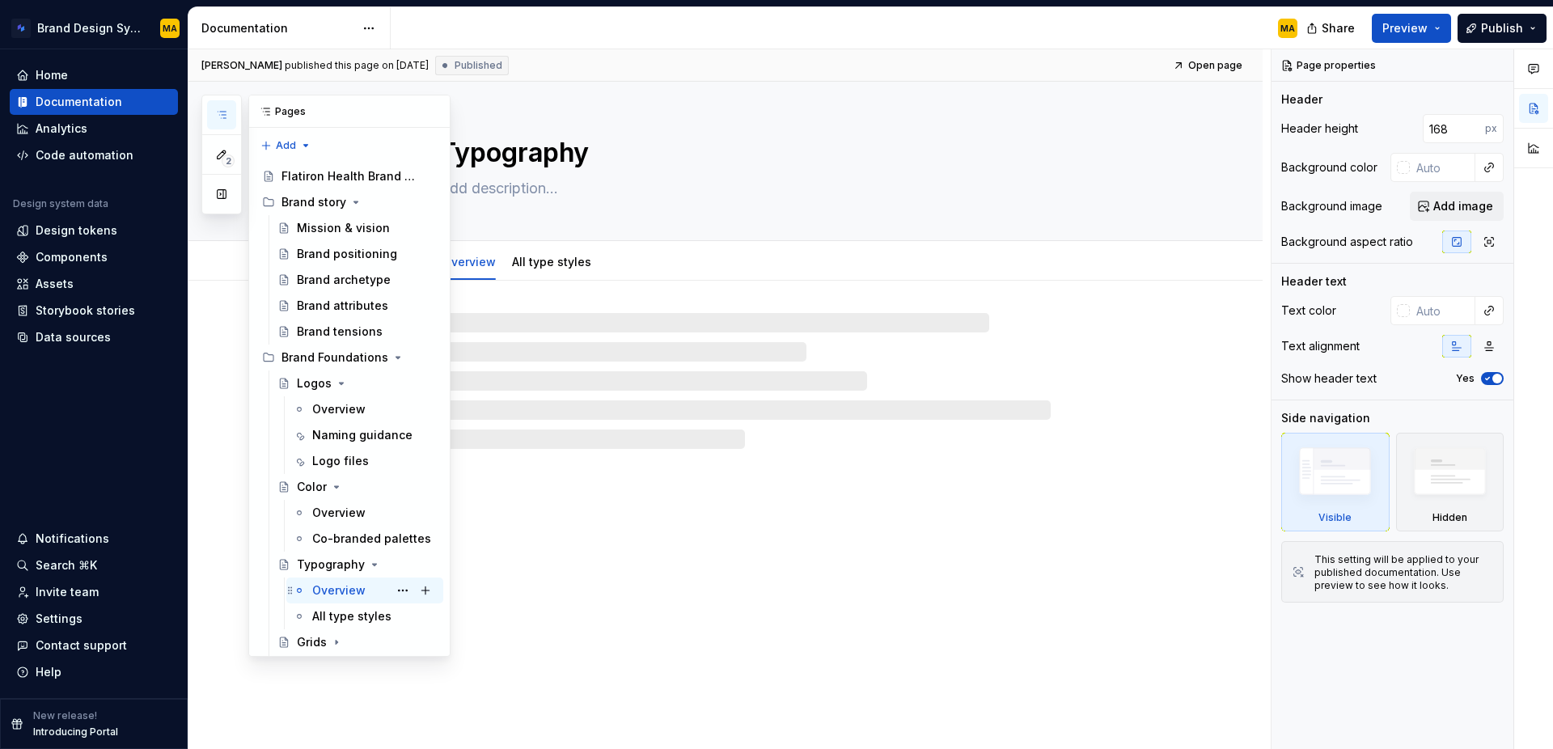
click at [328, 594] on div "Overview" at bounding box center [338, 590] width 53 height 16
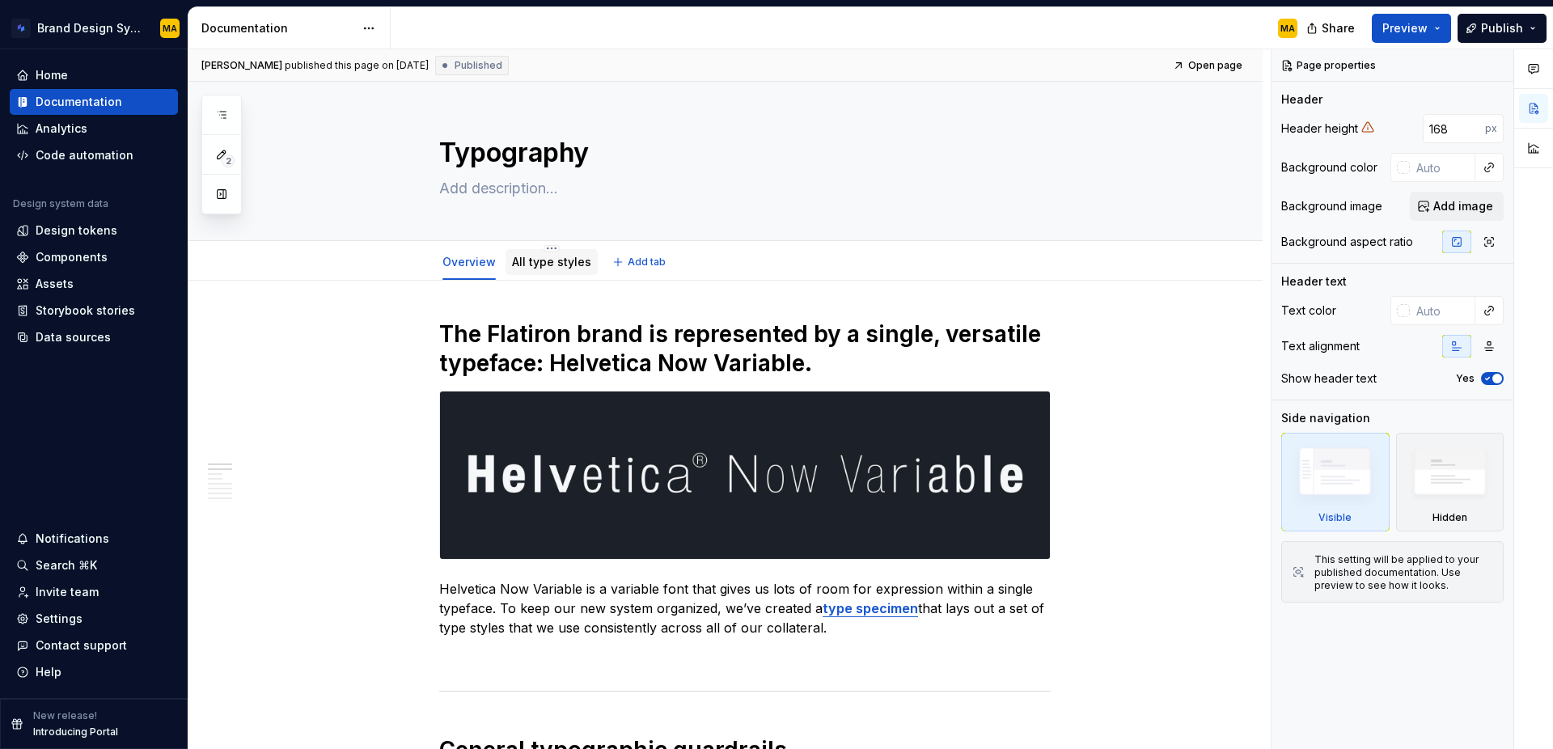
click at [561, 260] on link "All type styles" at bounding box center [551, 262] width 79 height 14
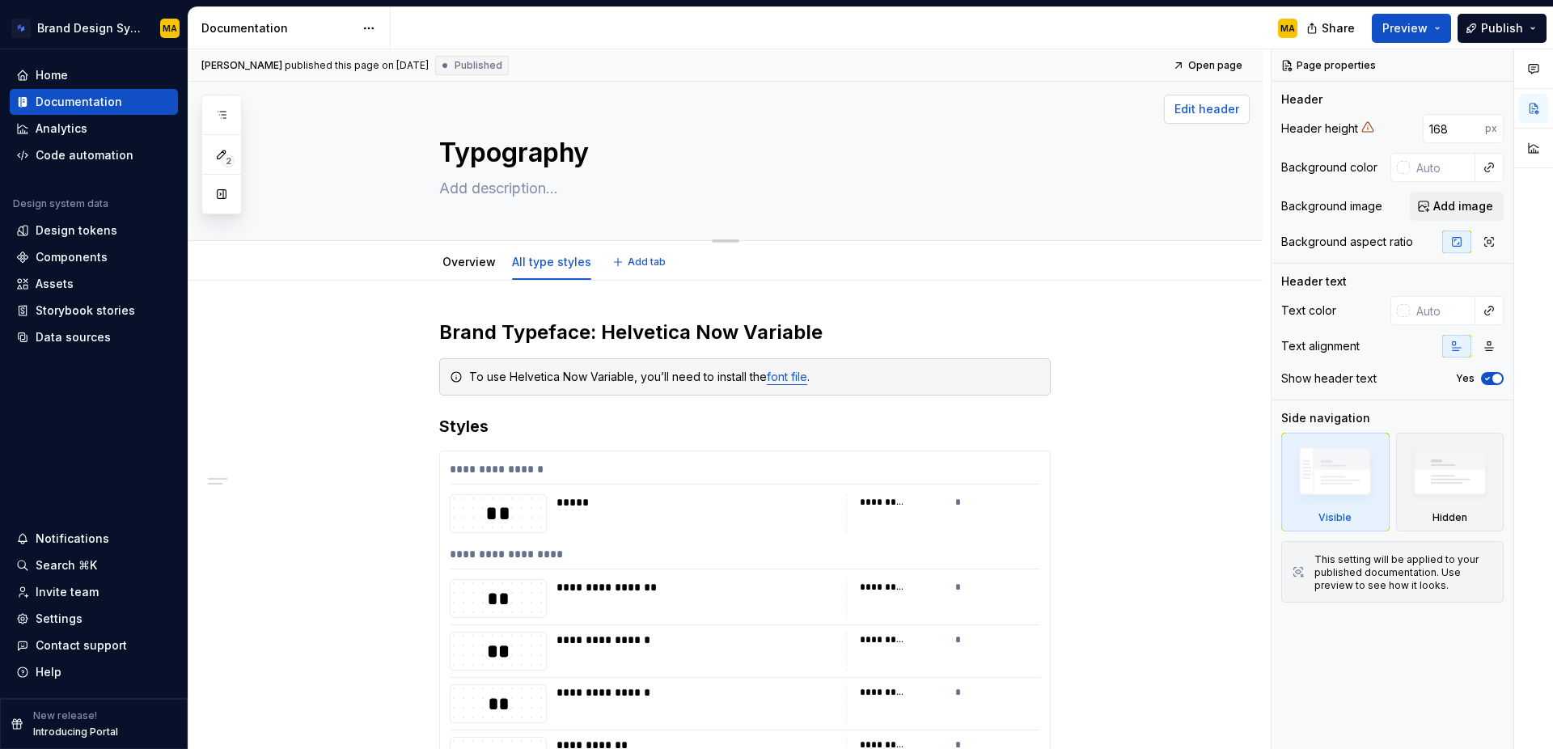
click at [1222, 105] on span "Edit header" at bounding box center [1206, 109] width 65 height 16
type textarea "*"
click at [1456, 122] on input "168" at bounding box center [1454, 128] width 62 height 29
click at [1439, 206] on span "Add image" at bounding box center [1463, 206] width 60 height 16
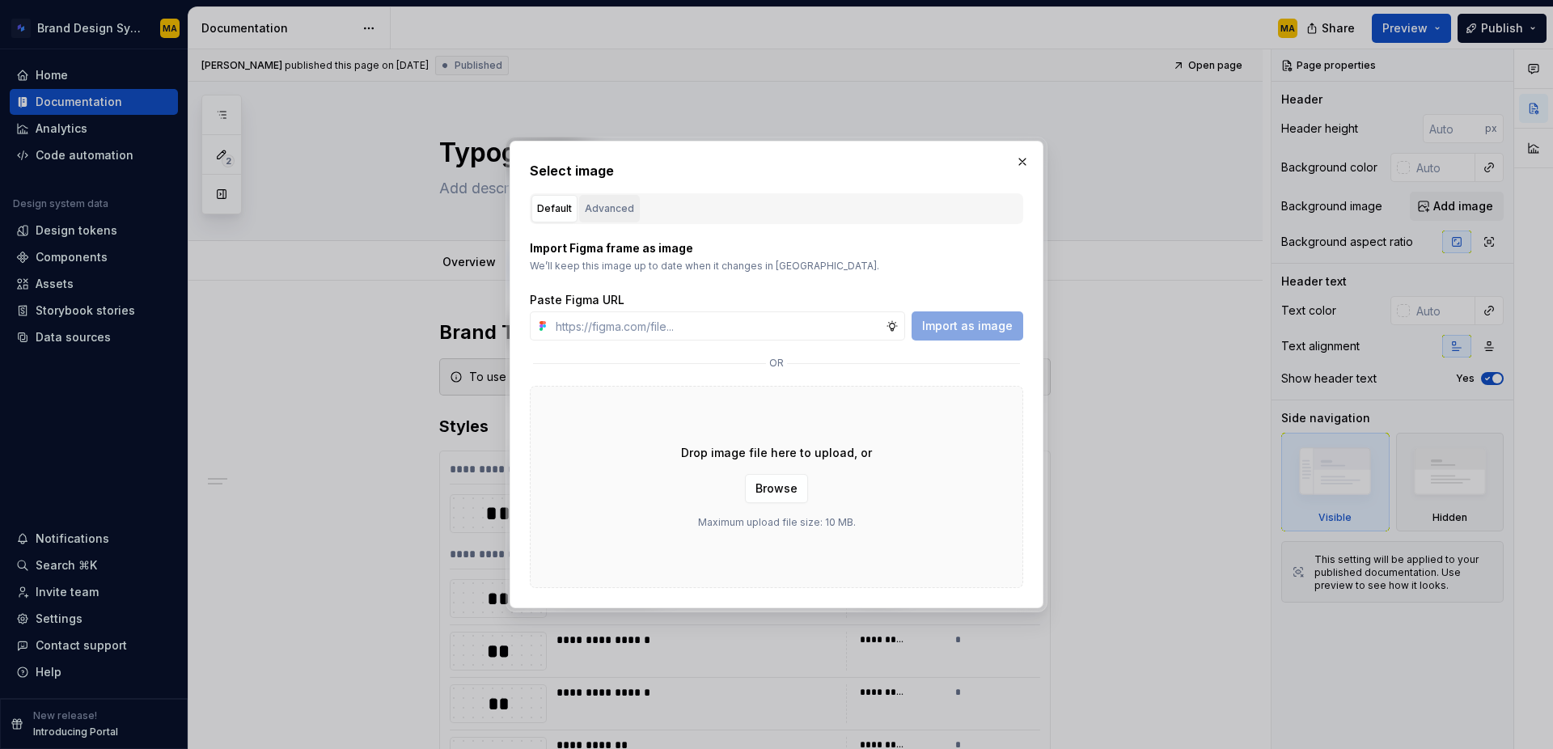
click at [605, 209] on div "Advanced" at bounding box center [609, 209] width 49 height 16
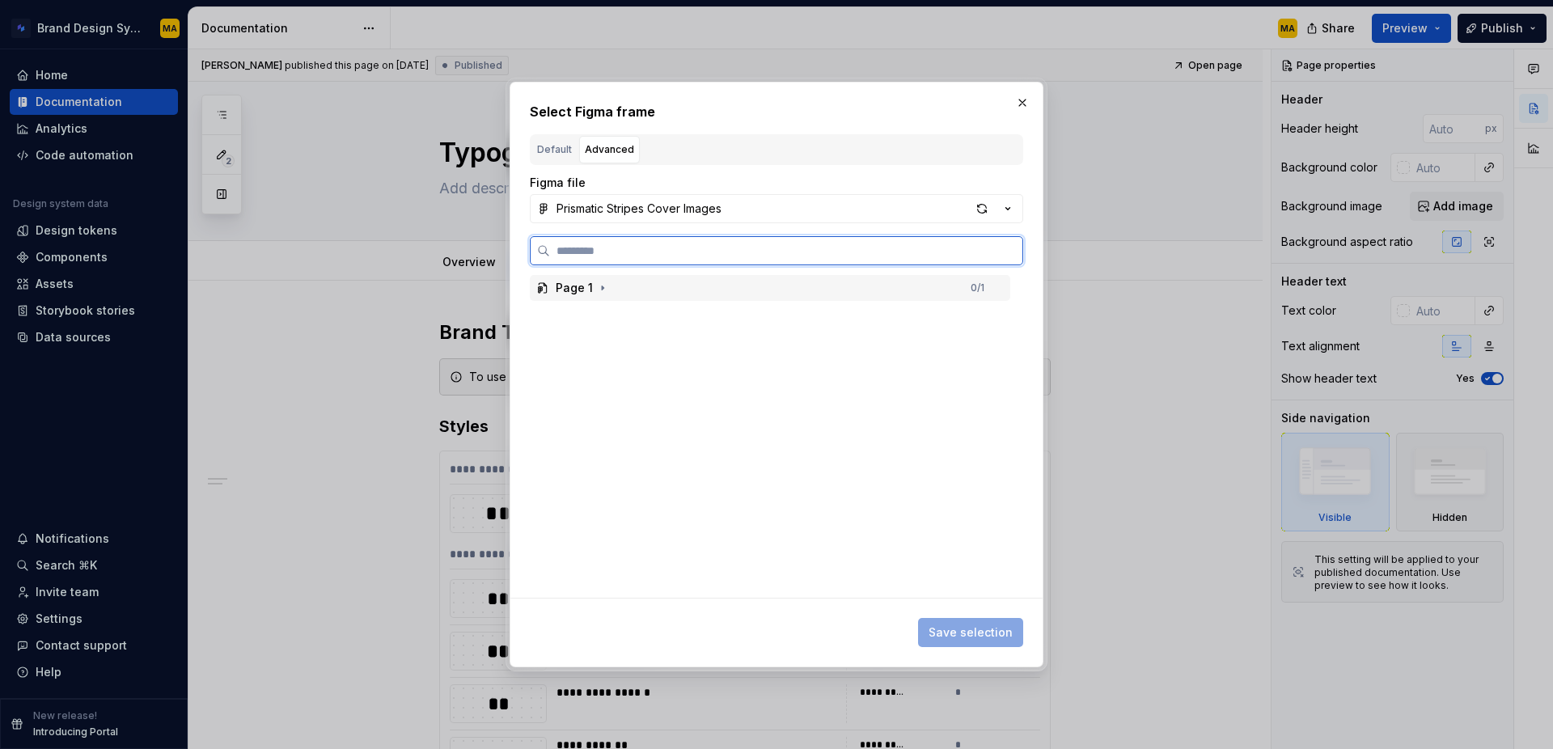
click at [562, 296] on div "Page 1" at bounding box center [574, 288] width 37 height 16
click at [596, 314] on div "airtable-form-cover-image" at bounding box center [647, 314] width 152 height 16
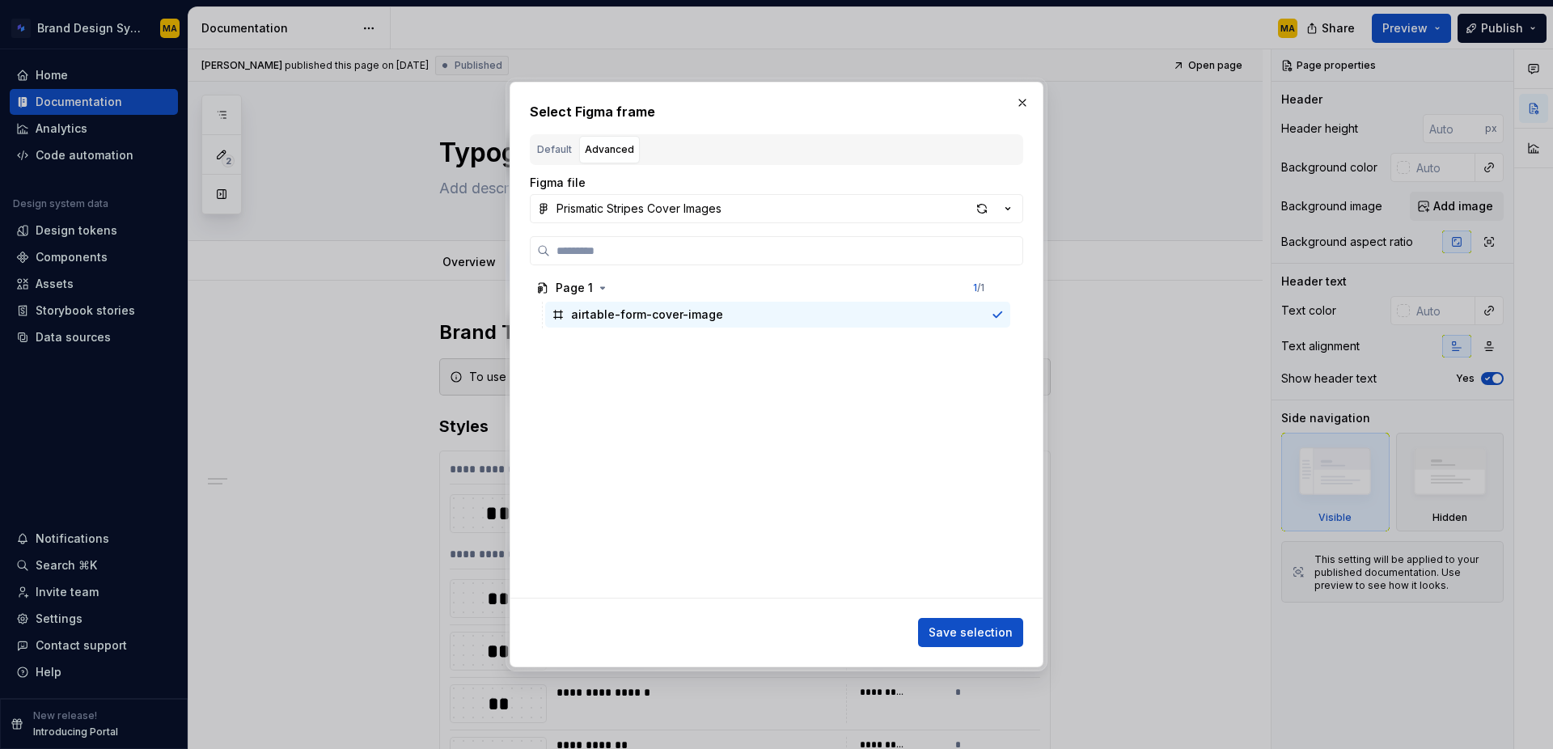
click at [964, 627] on span "Save selection" at bounding box center [970, 632] width 84 height 16
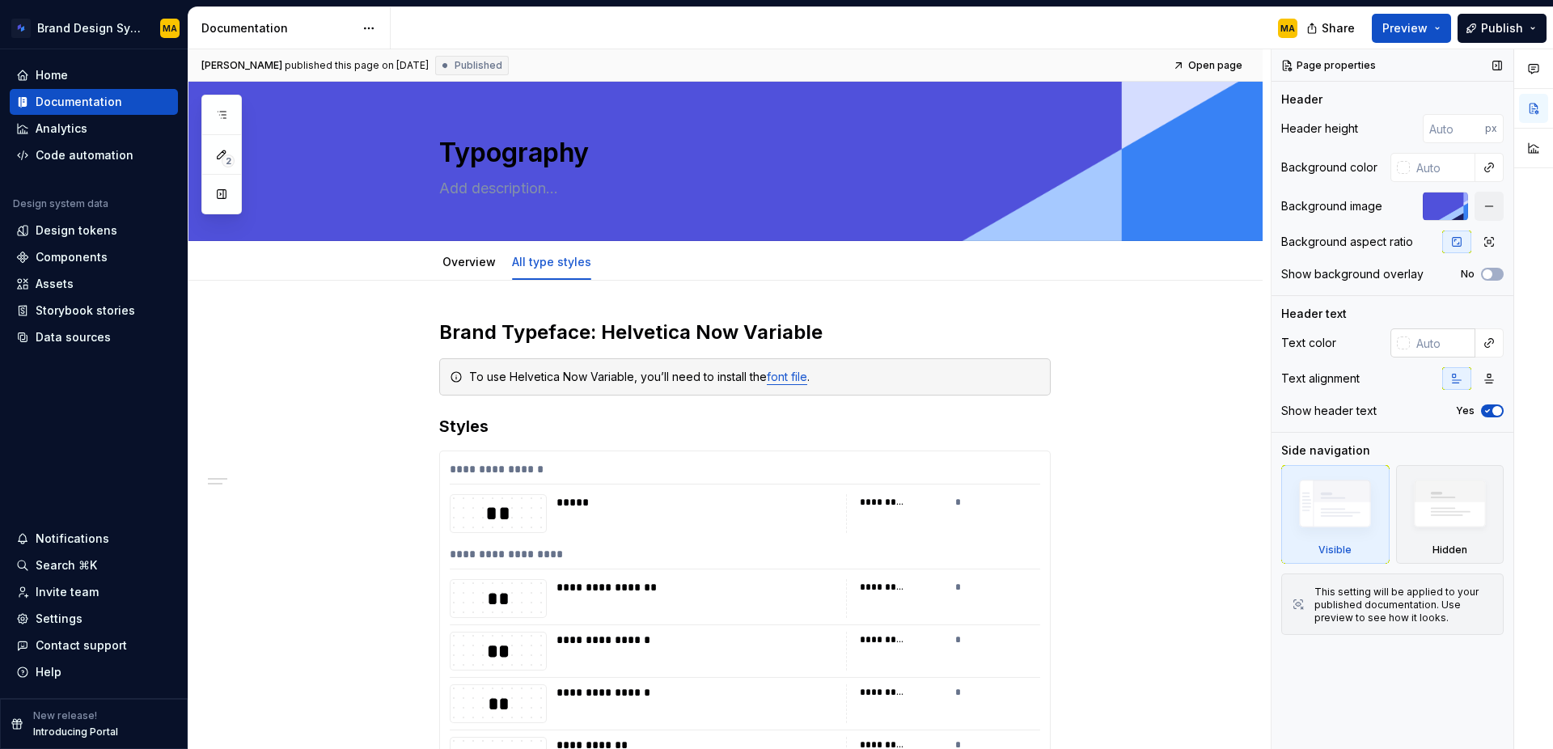
click at [1456, 345] on input "text" at bounding box center [1443, 342] width 66 height 29
type textarea "*"
type input "ffffff"
type textarea "*"
type input "#FFFFFF"
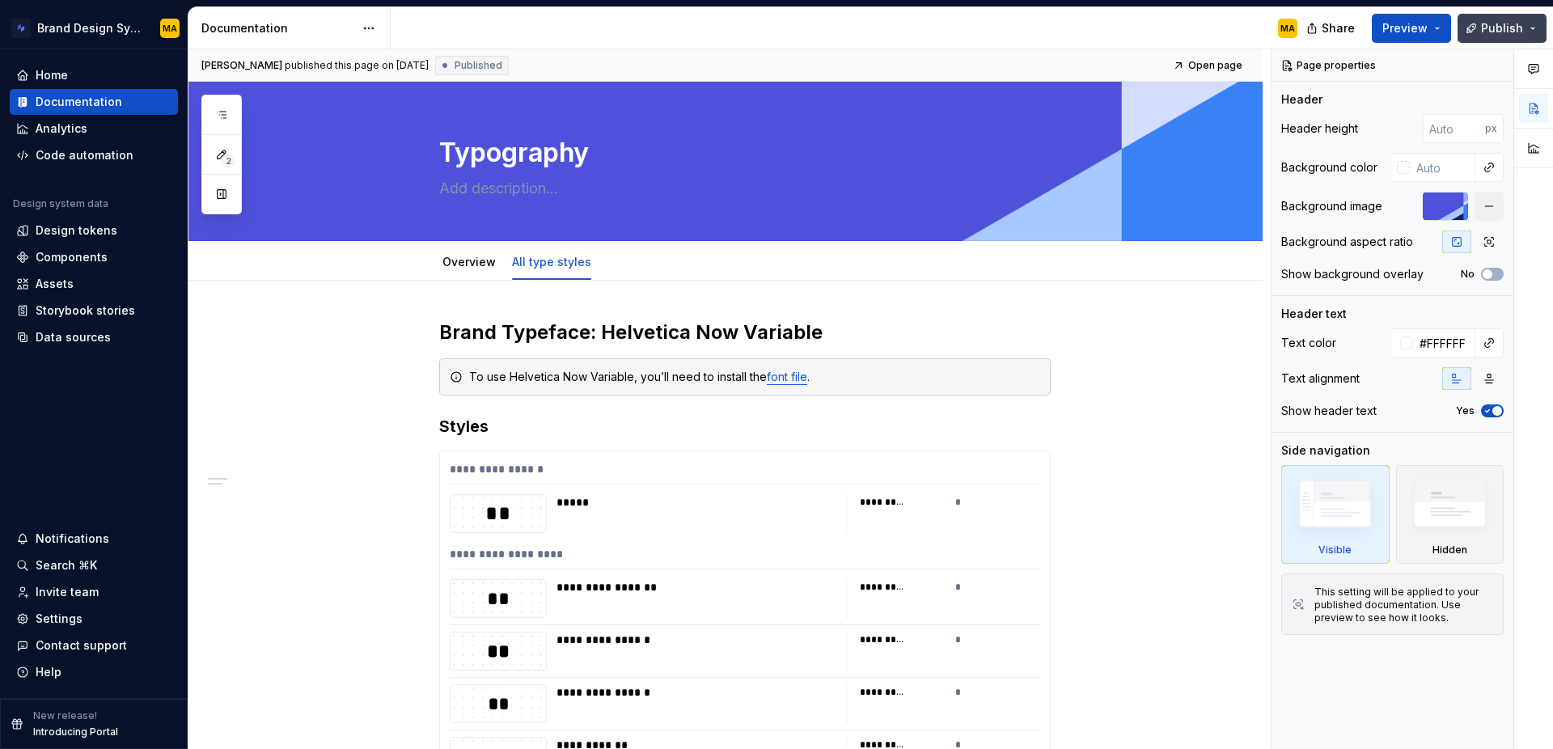
click at [1503, 26] on span "Publish" at bounding box center [1502, 28] width 42 height 16
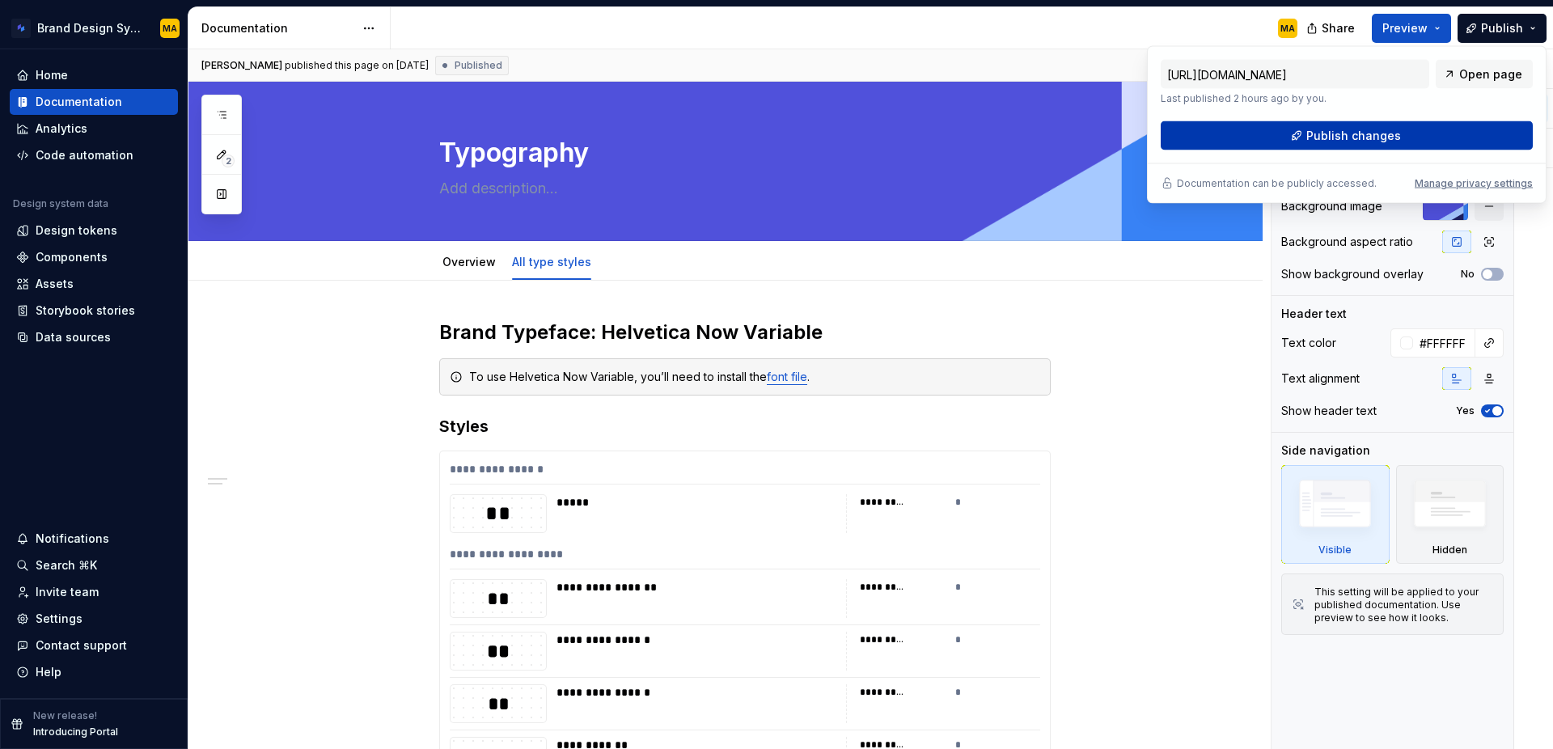
click at [1408, 125] on button "Publish changes" at bounding box center [1346, 135] width 372 height 29
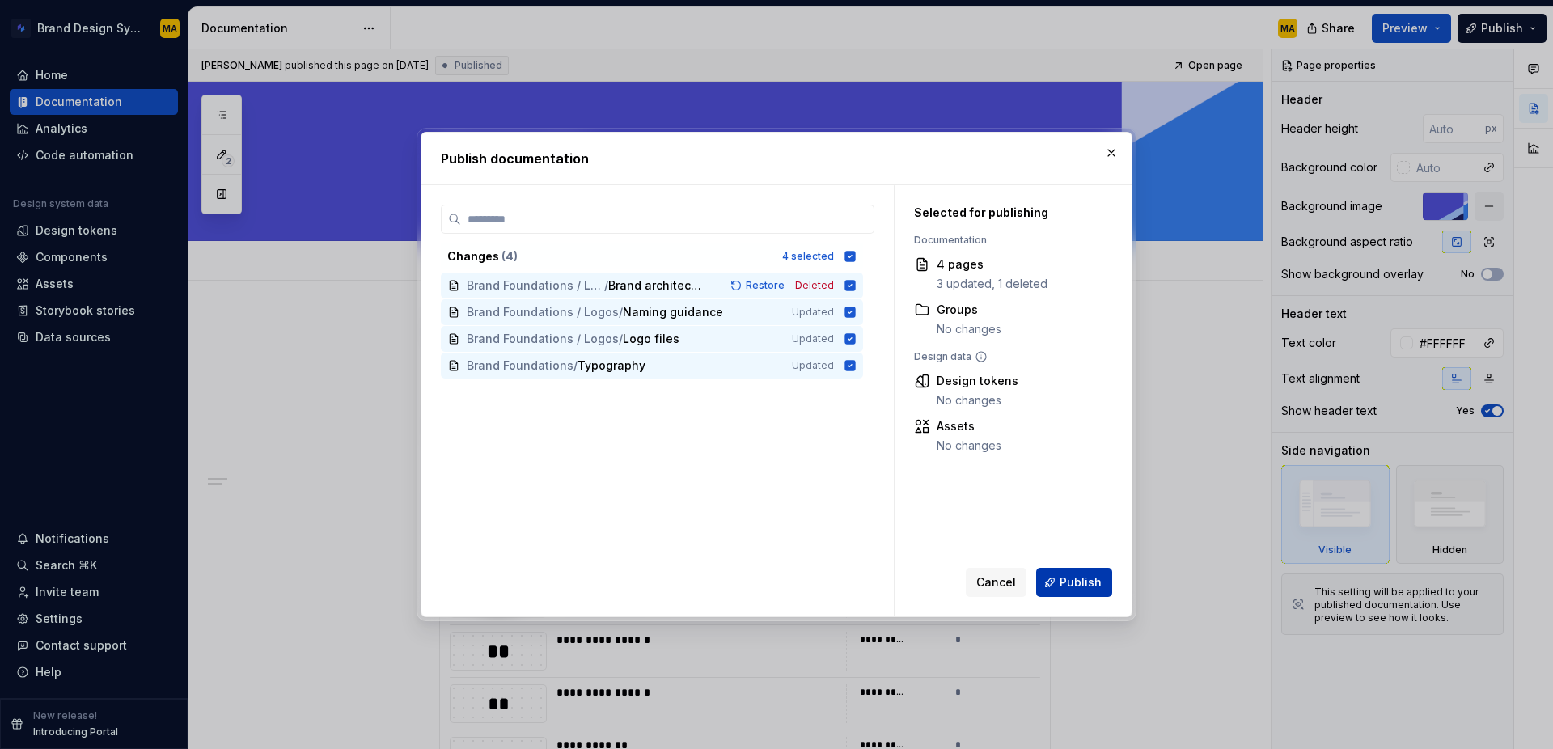
click at [1085, 585] on span "Publish" at bounding box center [1080, 582] width 42 height 16
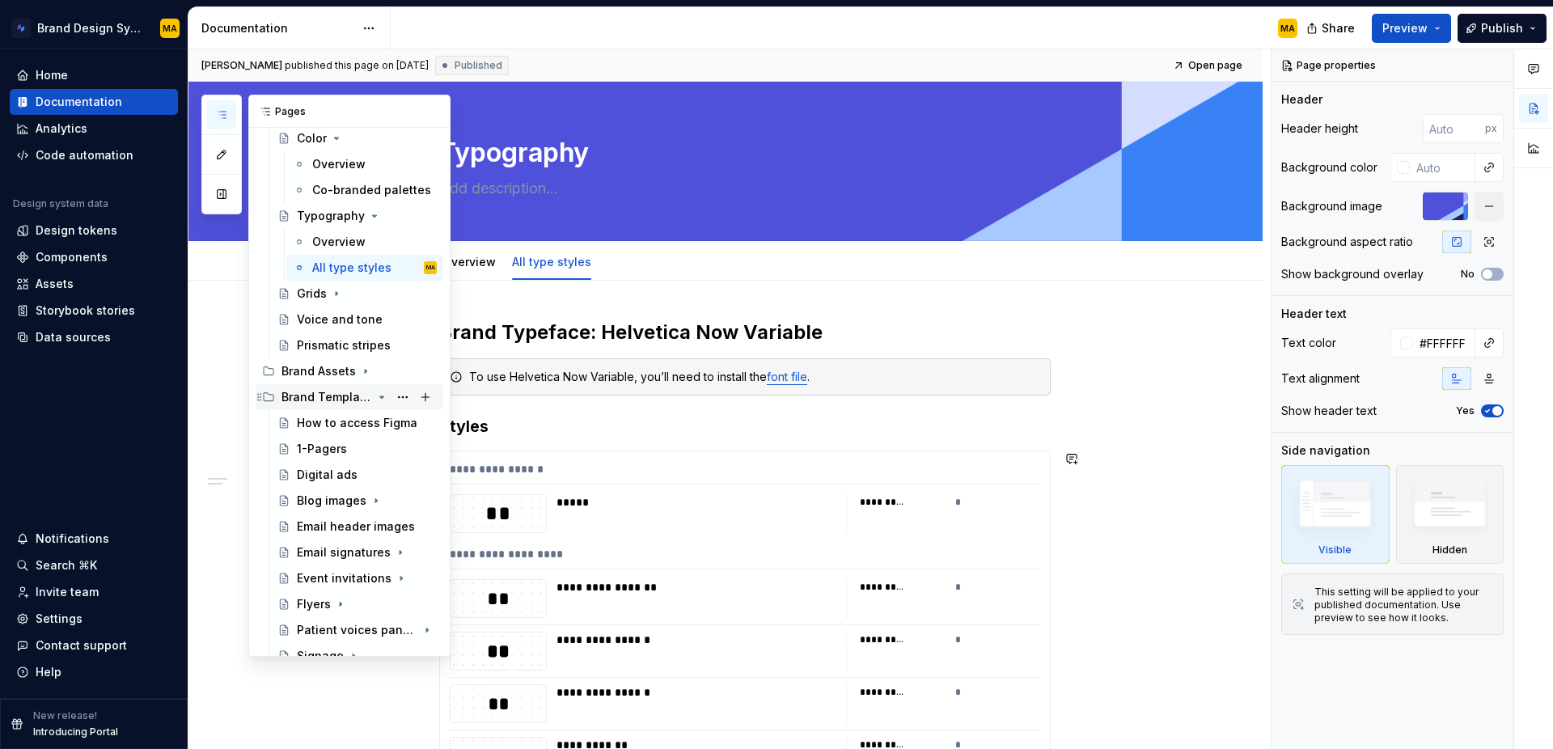
scroll to position [377, 0]
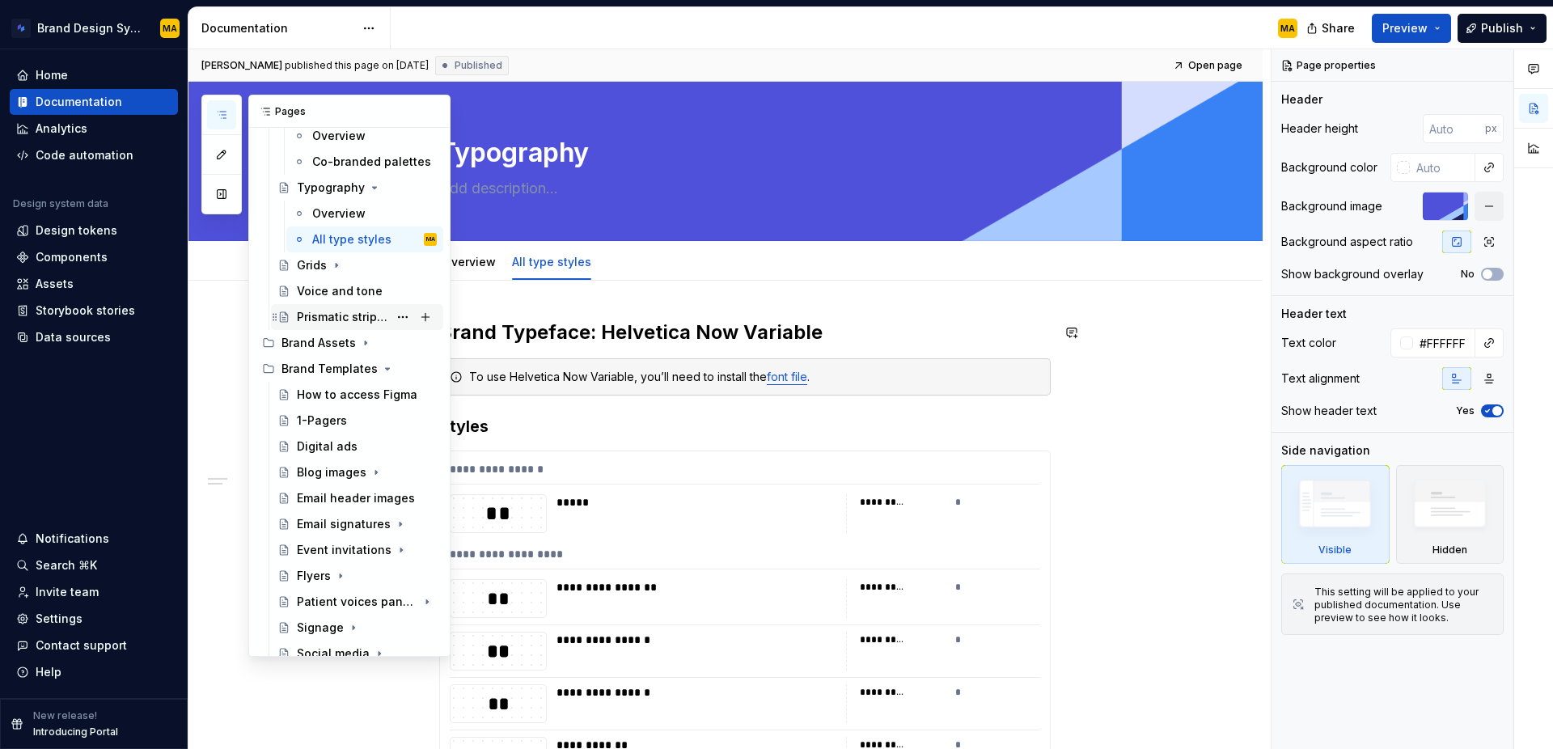
click at [325, 320] on div "Prismatic stripes" at bounding box center [342, 317] width 91 height 16
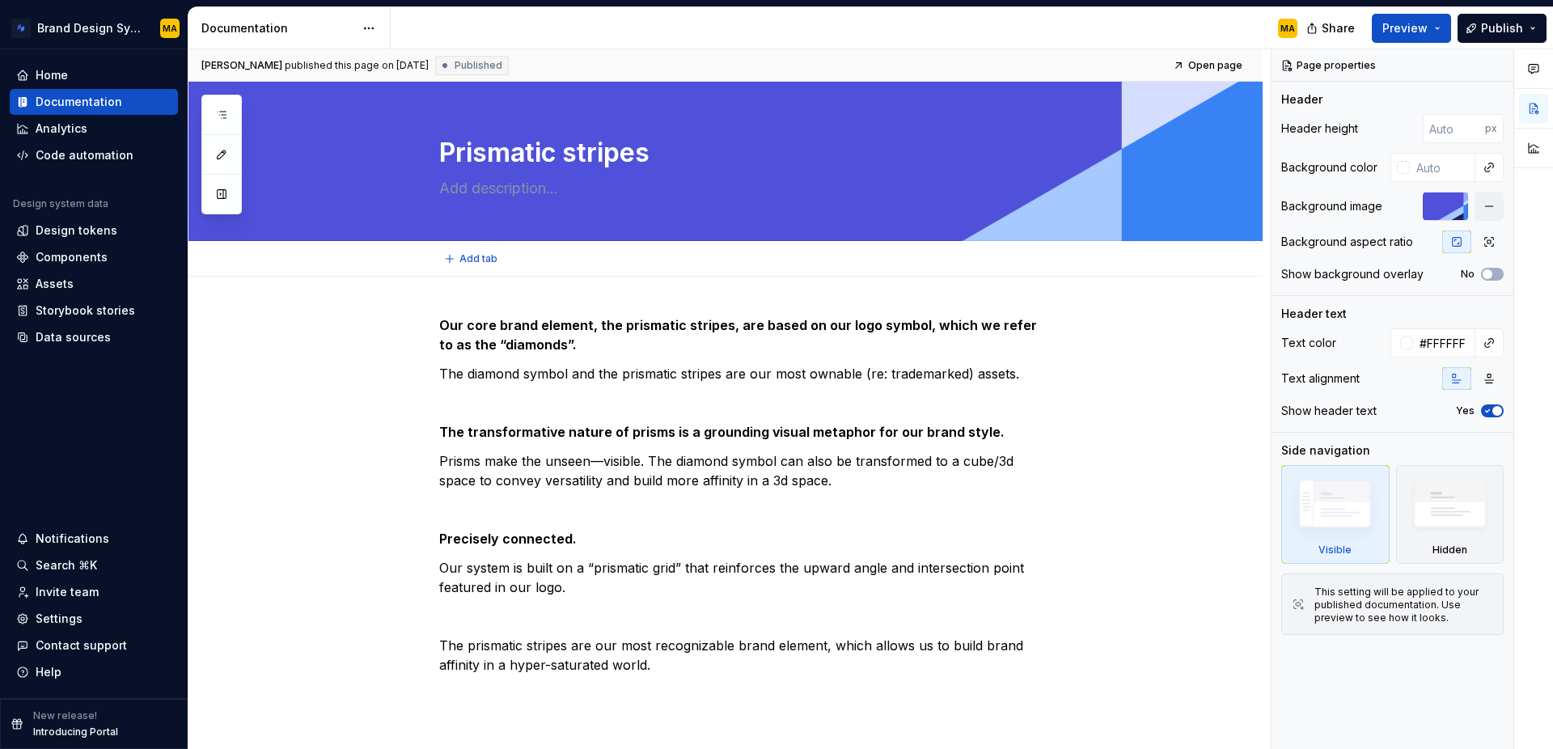
type textarea "*"
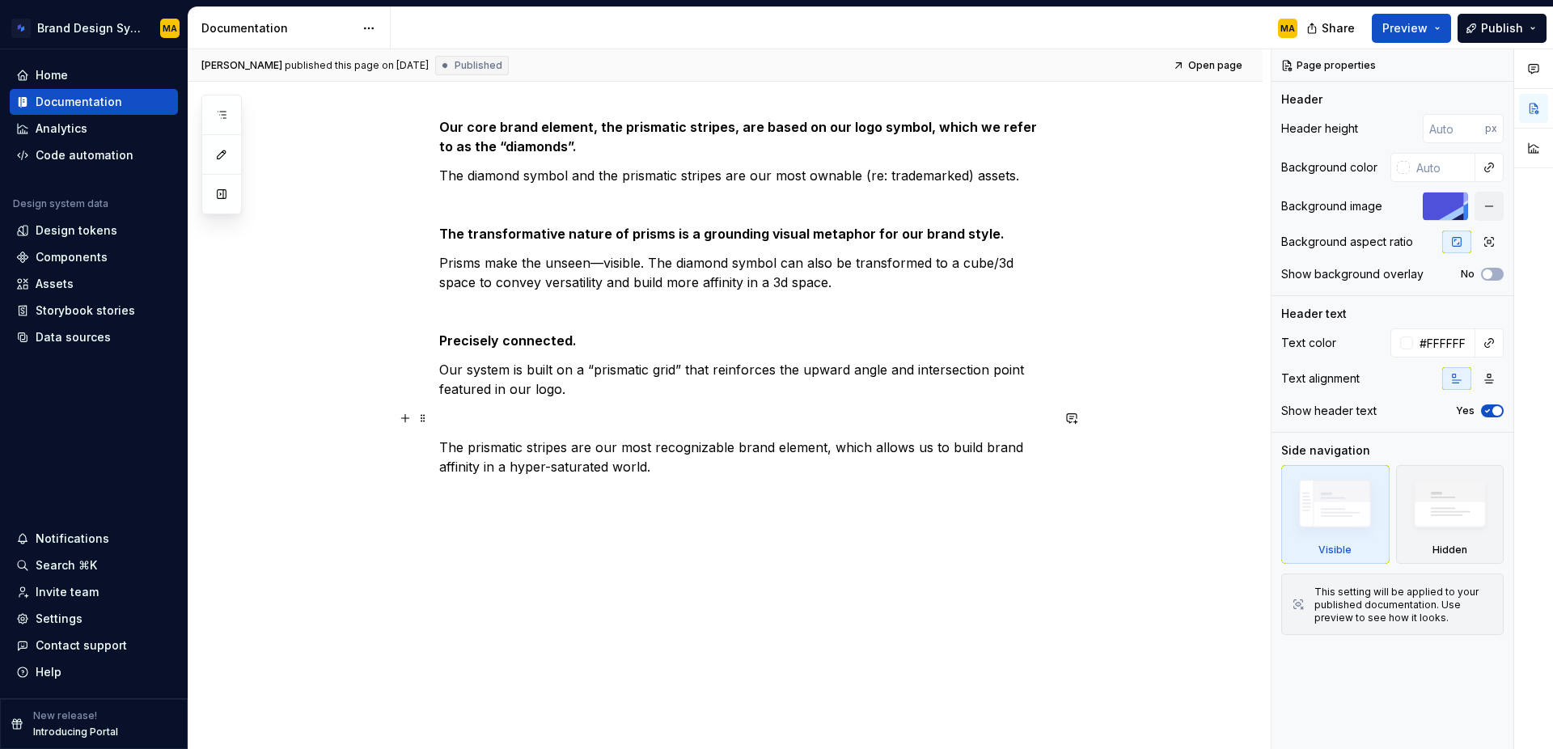
click at [454, 416] on p at bounding box center [744, 417] width 611 height 19
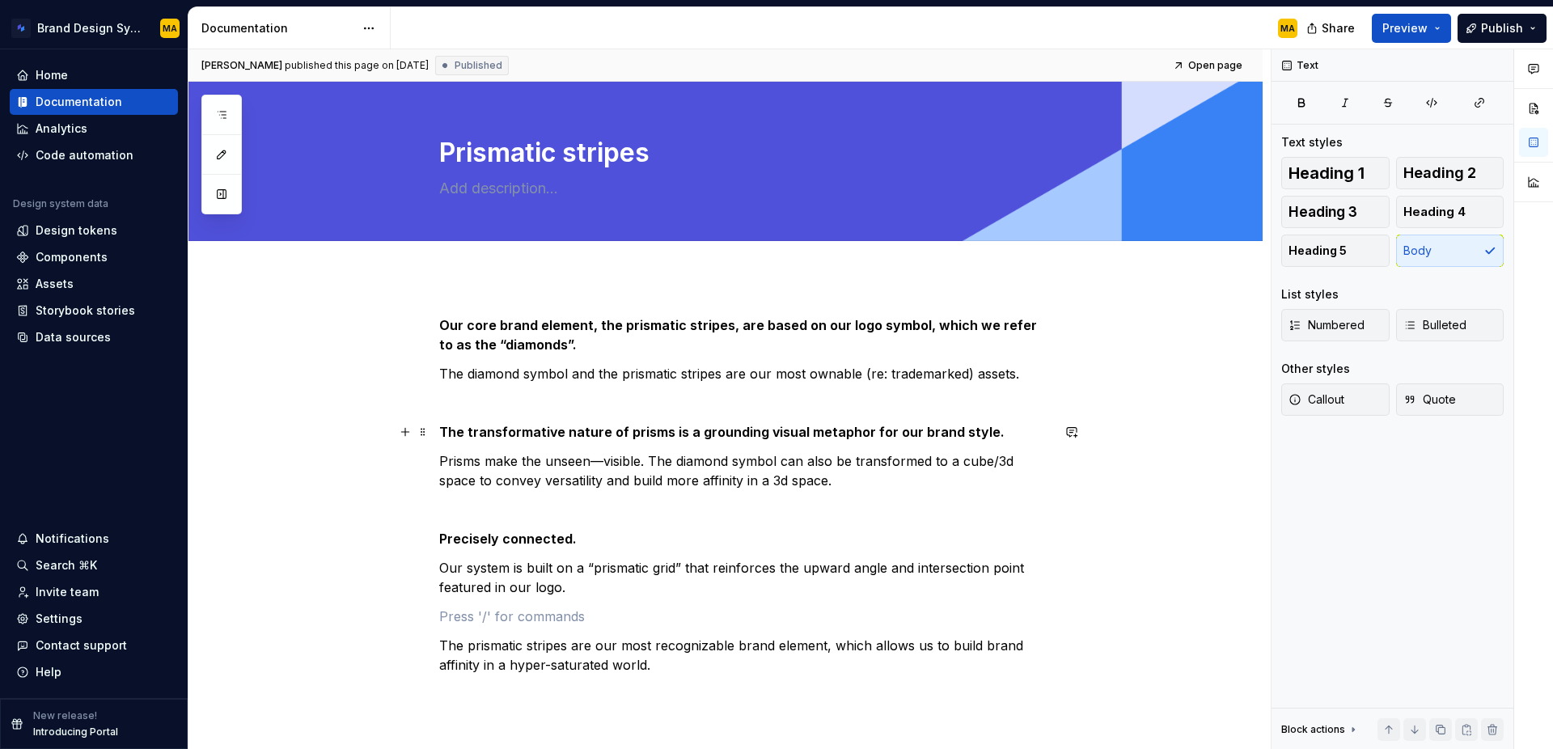
scroll to position [2, 0]
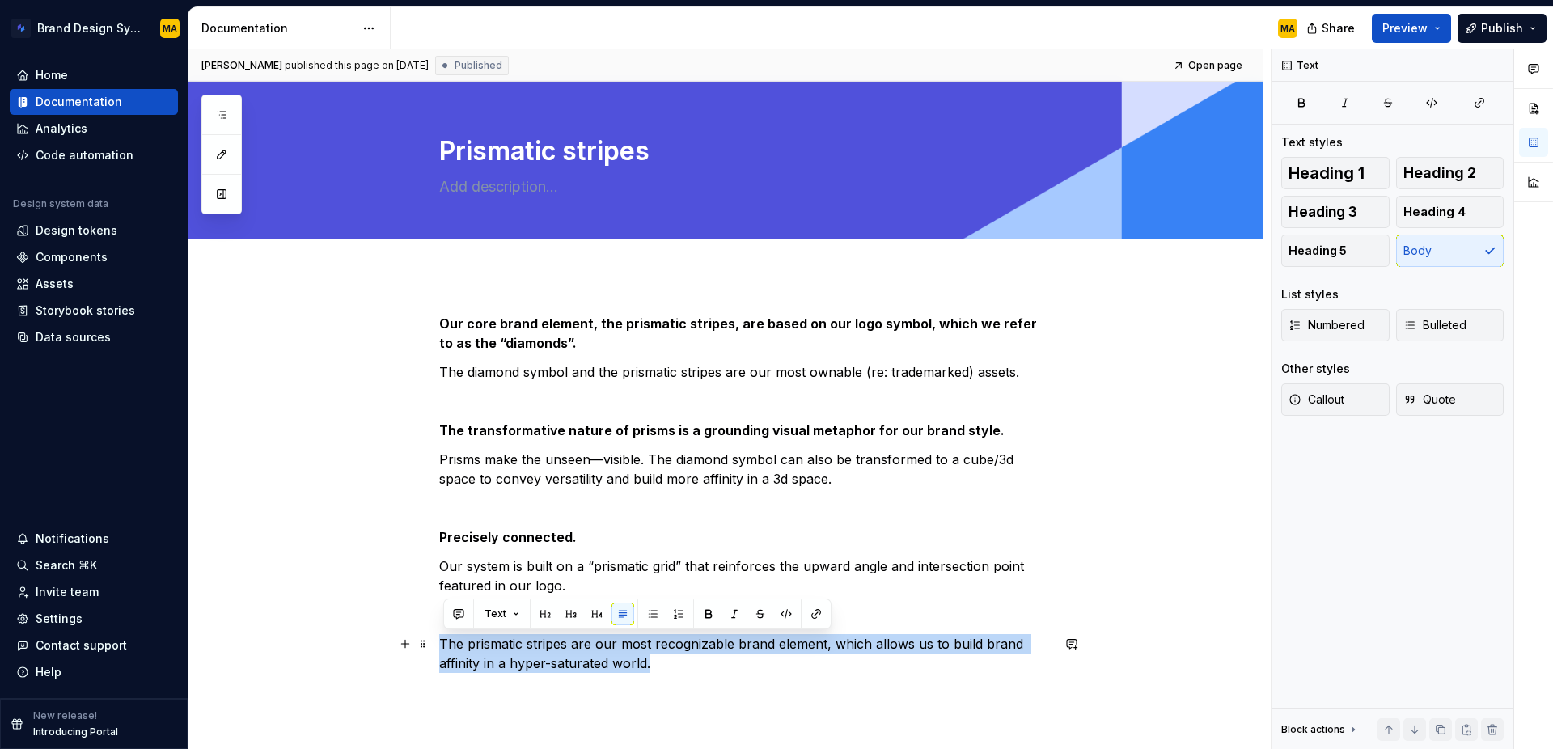
drag, startPoint x: 327, startPoint y: 650, endPoint x: 297, endPoint y: 649, distance: 30.0
click at [297, 649] on div "Our core brand element, the prismatic stripes, are based on our logo symbol, wh…" at bounding box center [725, 610] width 1074 height 671
copy p "The prismatic stripes are our most recognizable brand element, which allows us …"
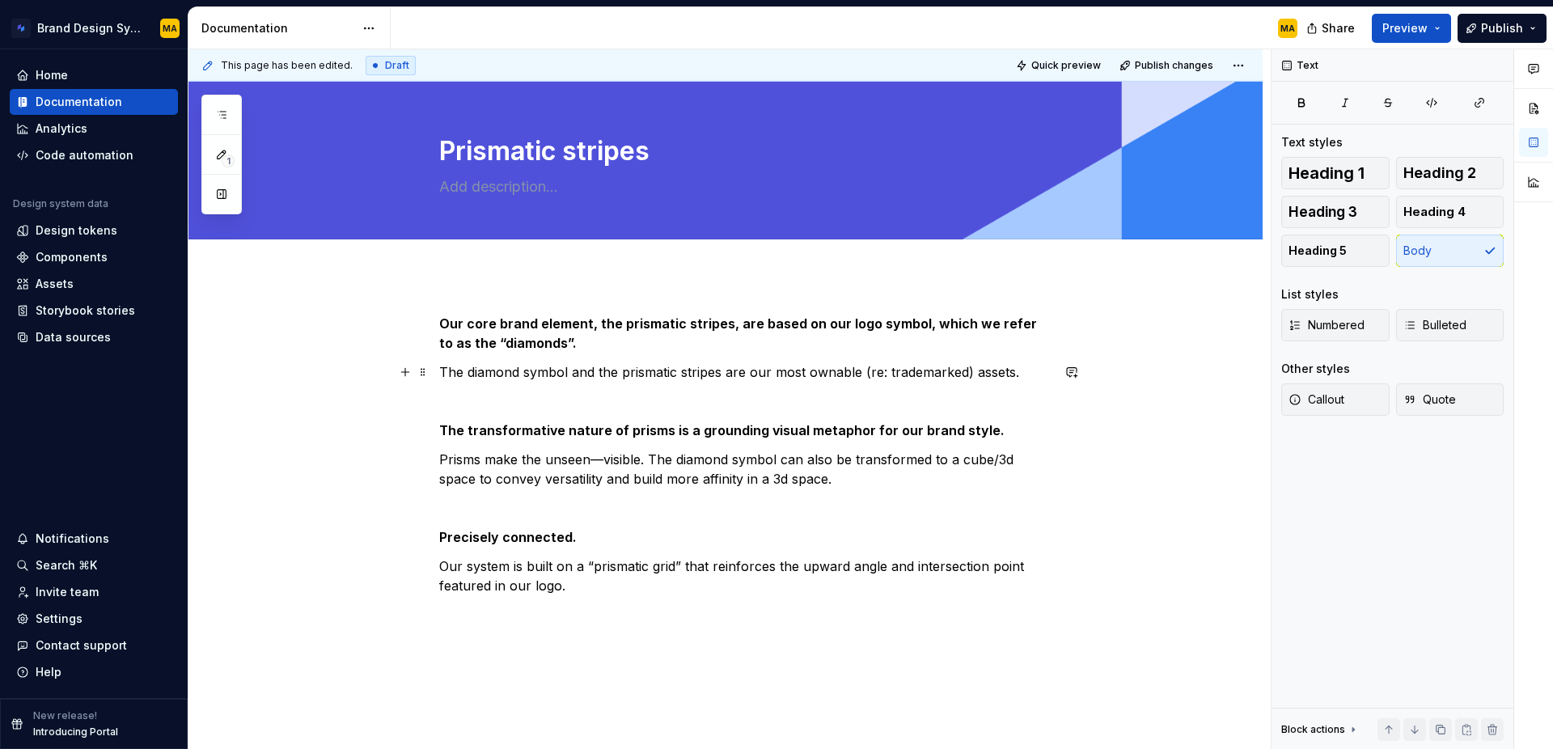
click at [1038, 377] on p "The diamond symbol and the prismatic stripes are our most ownable (re: trademar…" at bounding box center [744, 371] width 611 height 19
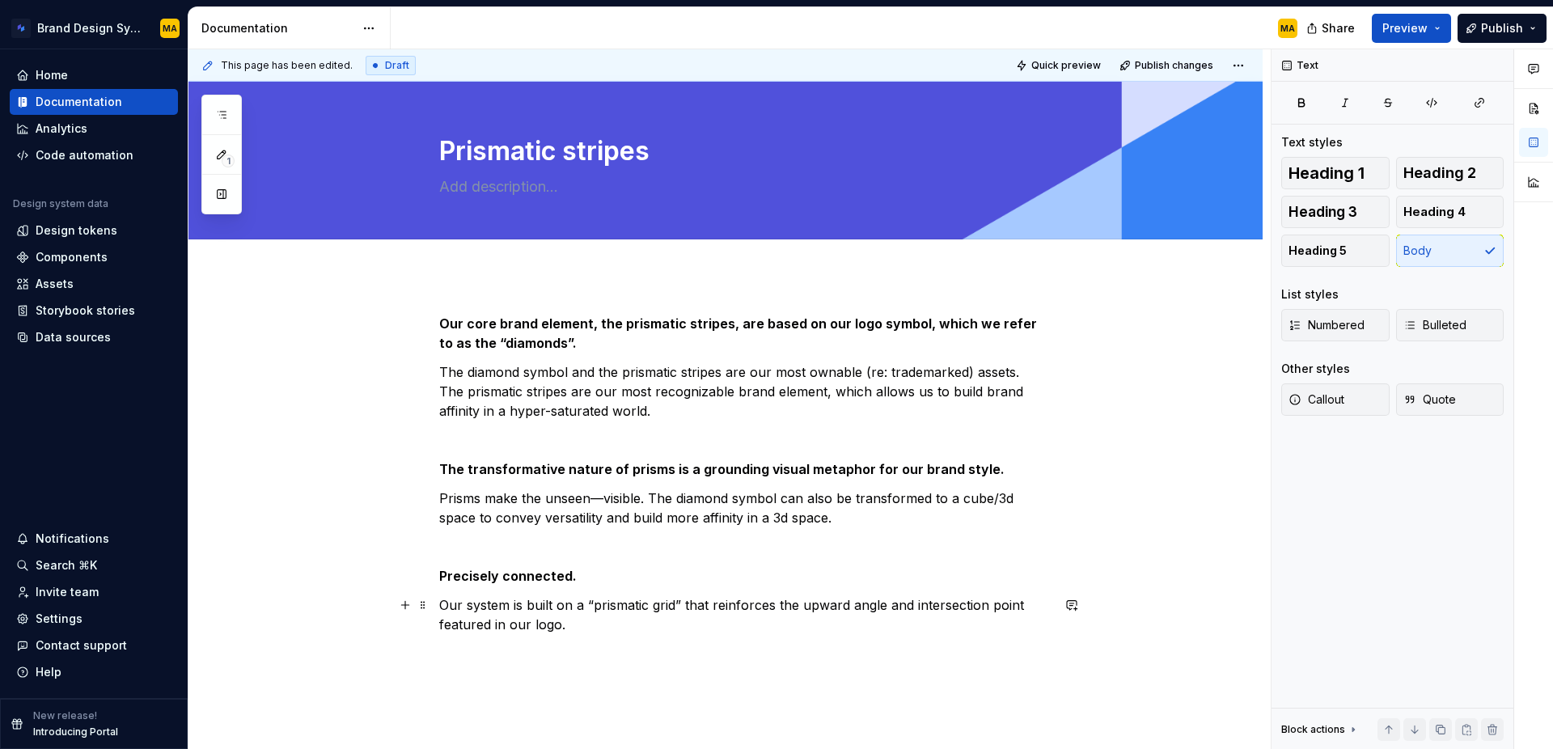
click at [607, 621] on p "Our system is built on a “prismatic grid” that reinforces the upward angle and …" at bounding box center [744, 614] width 611 height 39
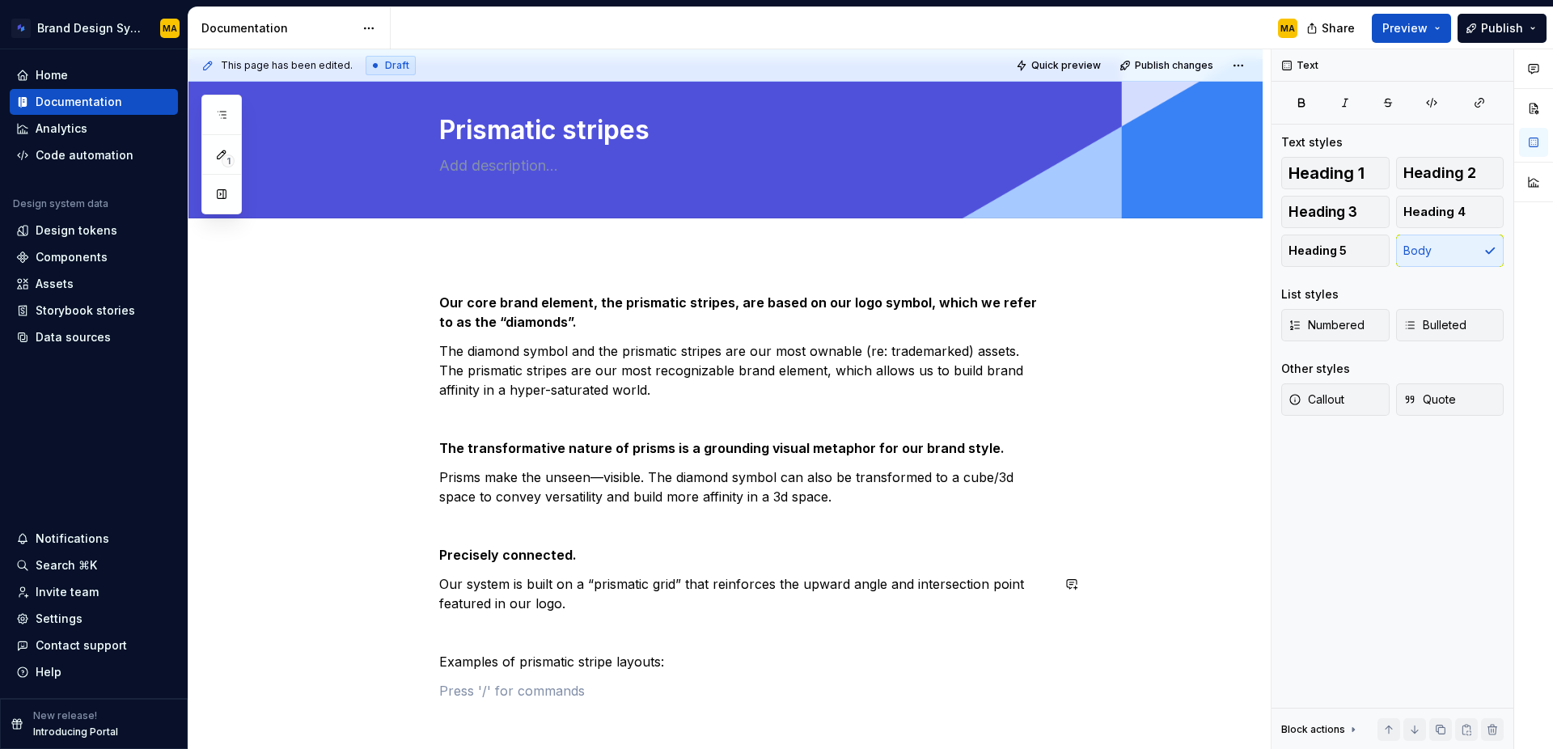
scroll to position [52, 0]
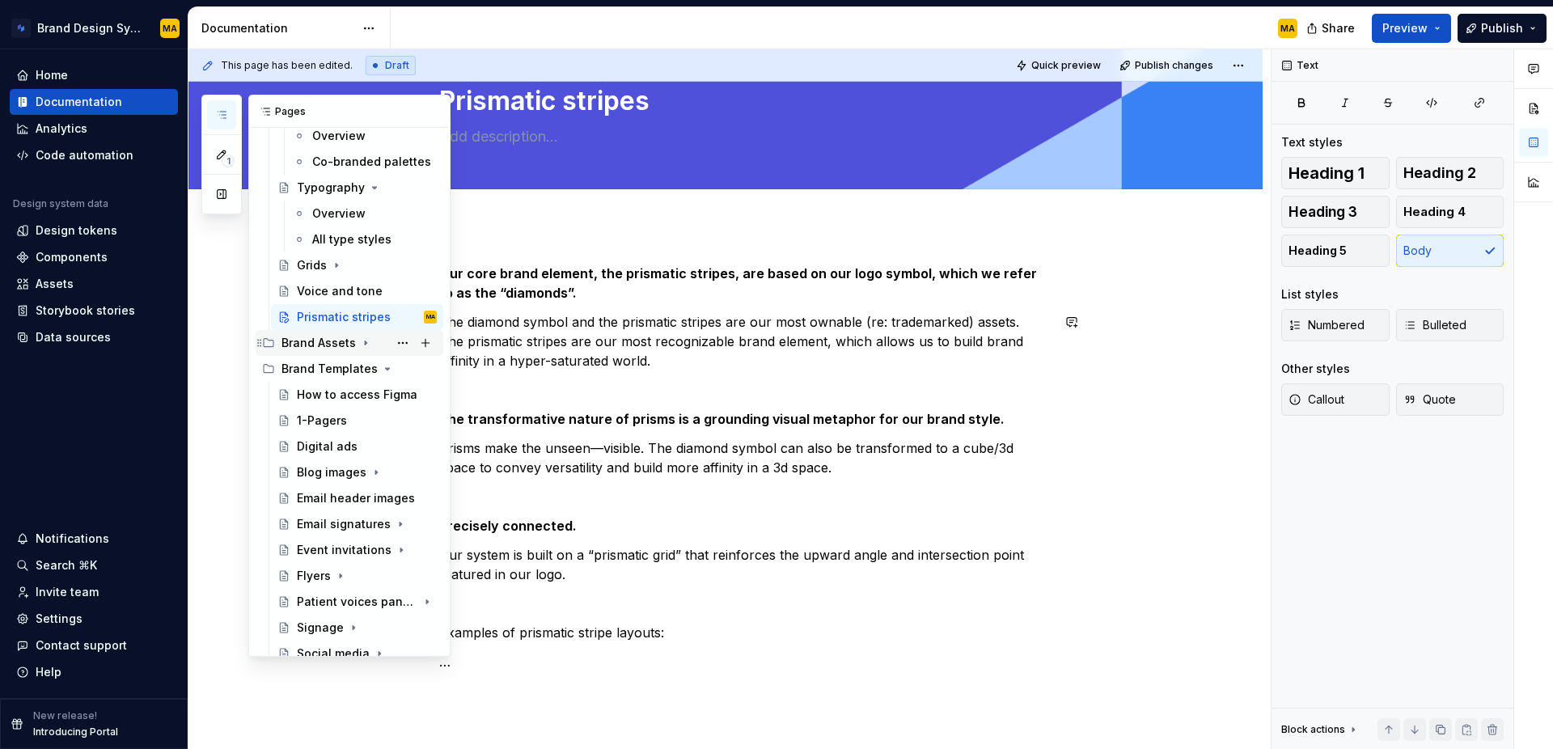
click at [359, 345] on icon "Page tree" at bounding box center [365, 342] width 13 height 13
click at [305, 527] on div "How to access Figma" at bounding box center [342, 524] width 91 height 16
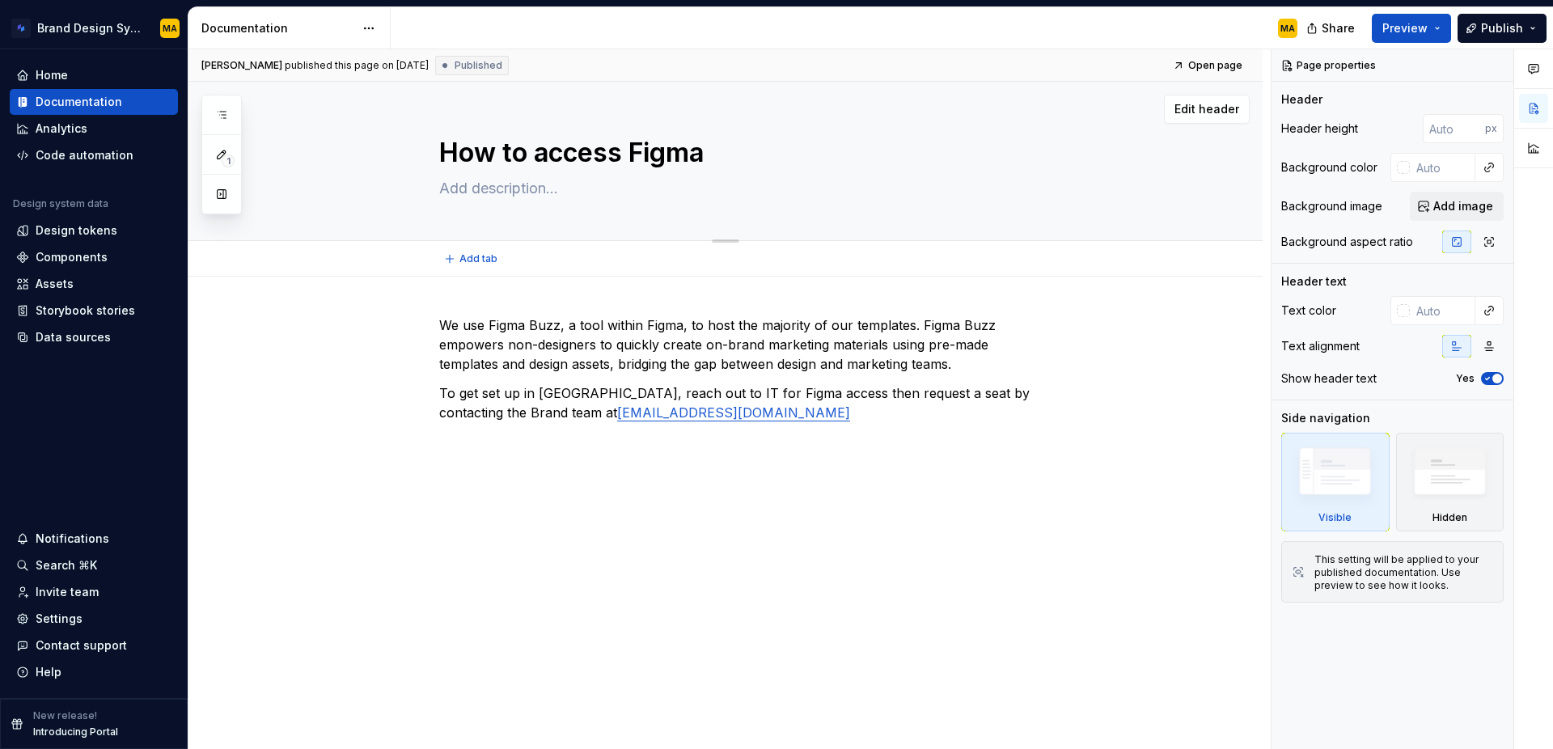
click at [461, 150] on textarea "How to access Figma" at bounding box center [741, 152] width 611 height 39
type textarea "*"
type textarea "F"
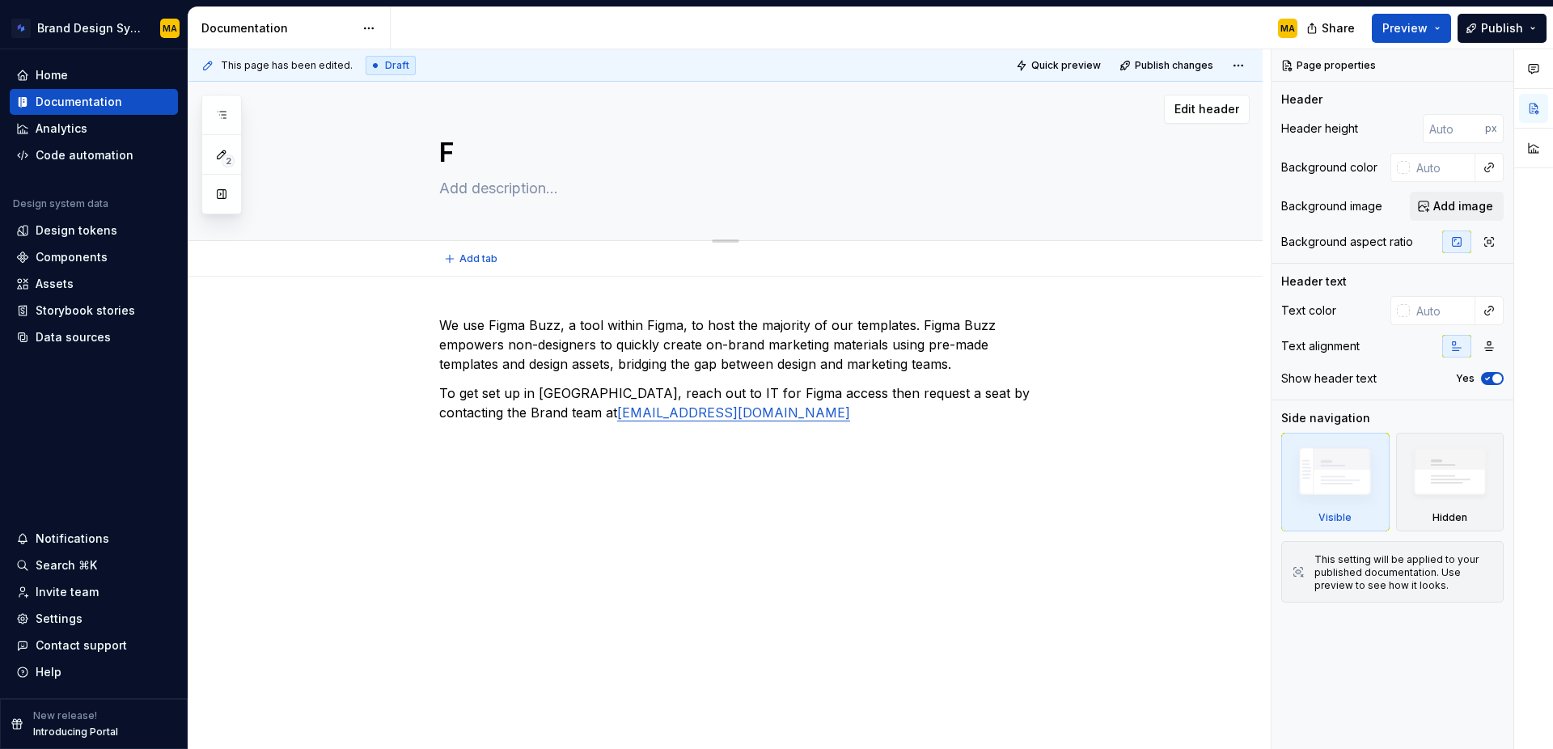
type textarea "*"
type textarea "Fi"
type textarea "*"
type textarea "Fig"
type textarea "*"
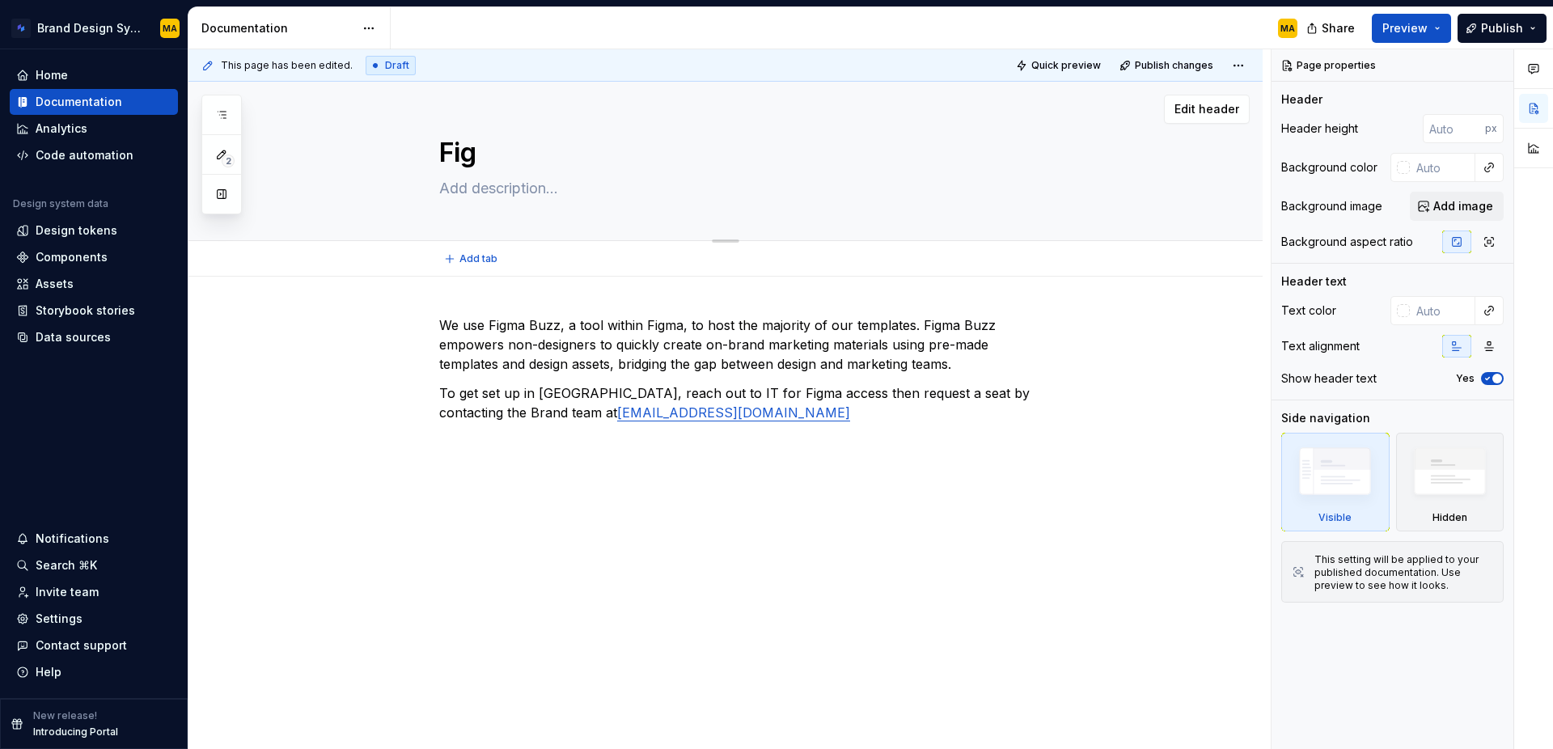
type textarea "Figm"
type textarea "*"
type textarea "Figma"
type textarea "*"
type textarea "Figma"
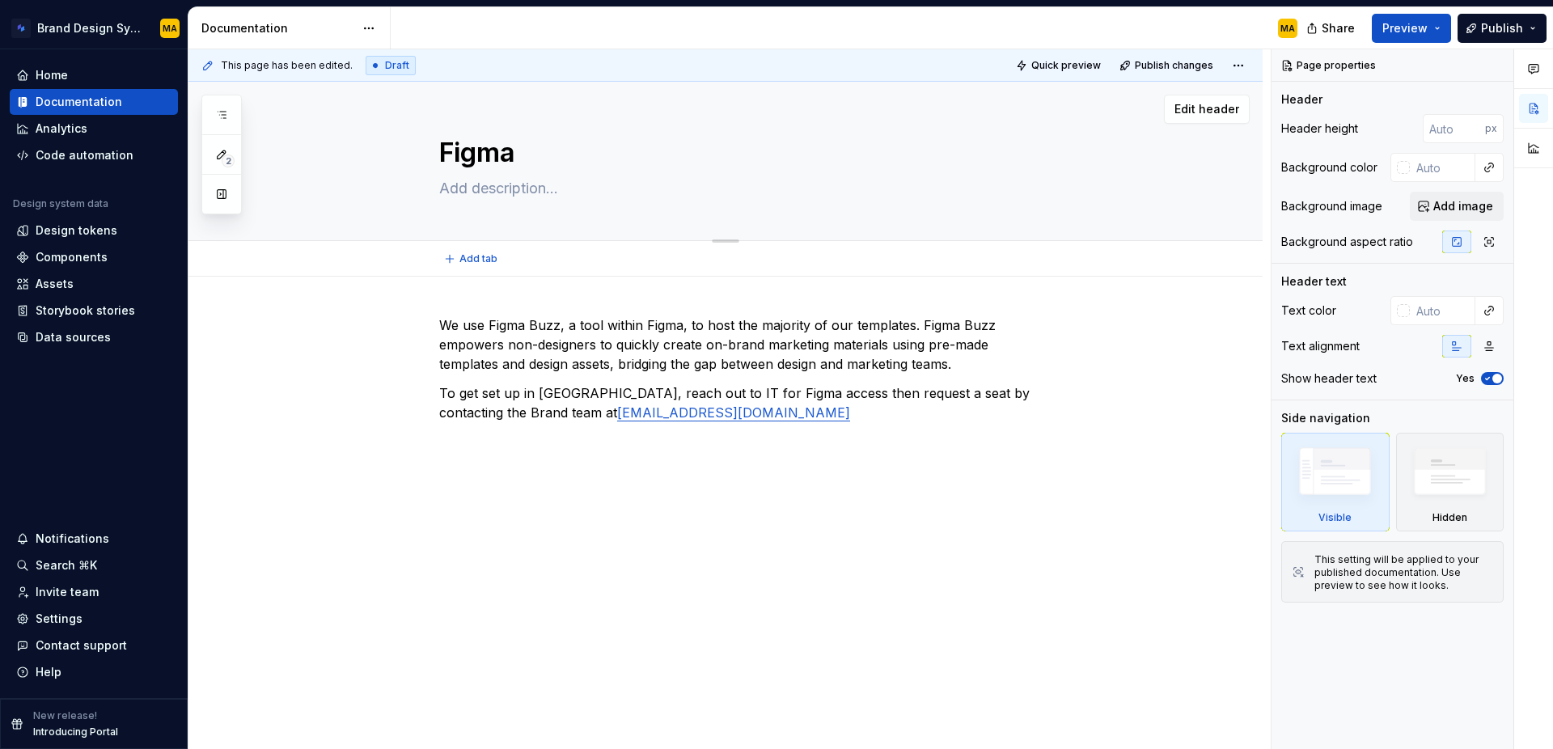
type textarea "*"
type textarea "Figma B"
type textarea "*"
type textarea "Figma Bu"
type textarea "*"
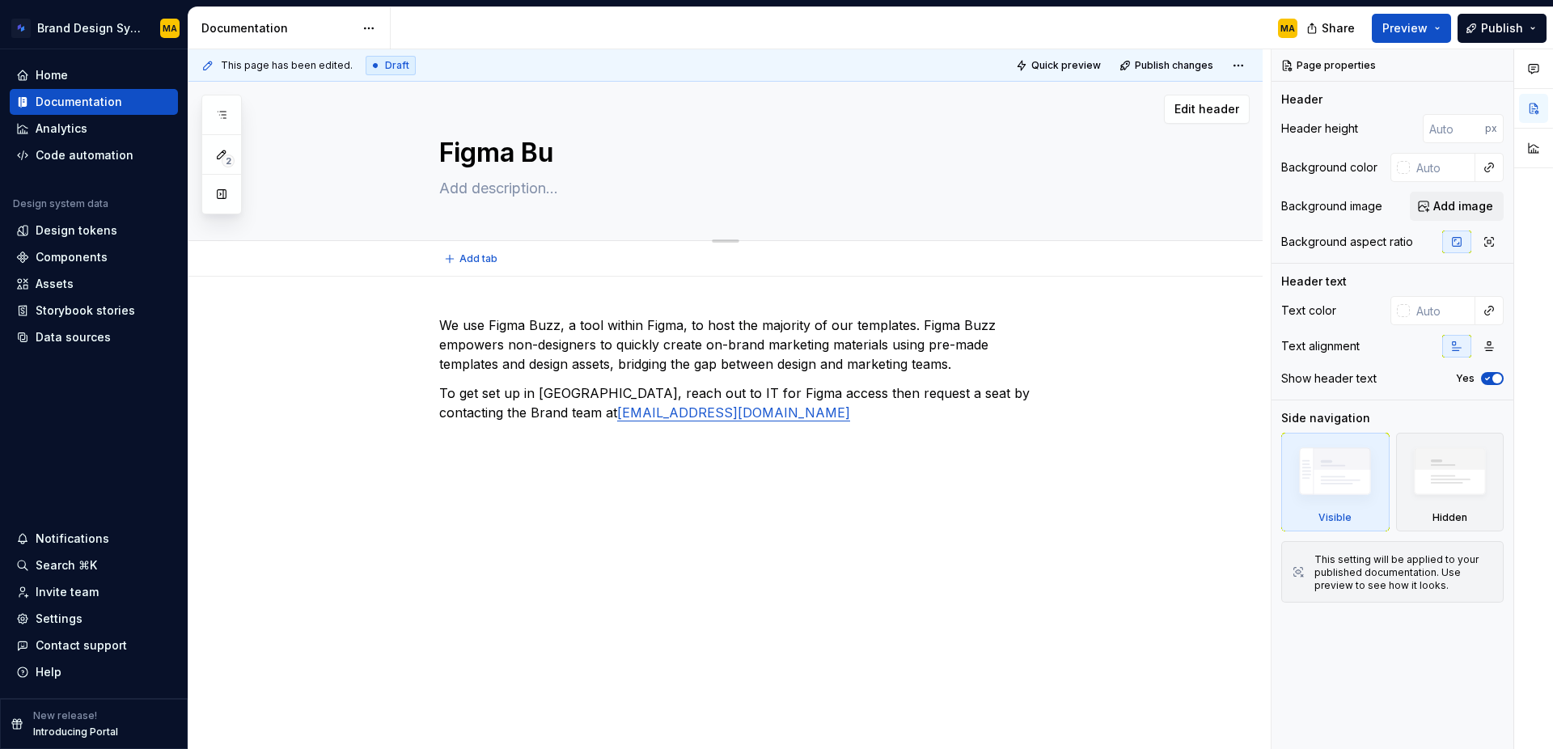
type textarea "Figma Buz"
type textarea "*"
type textarea "Figma Buzz"
type textarea "*"
type textarea "Figma Buzz 1"
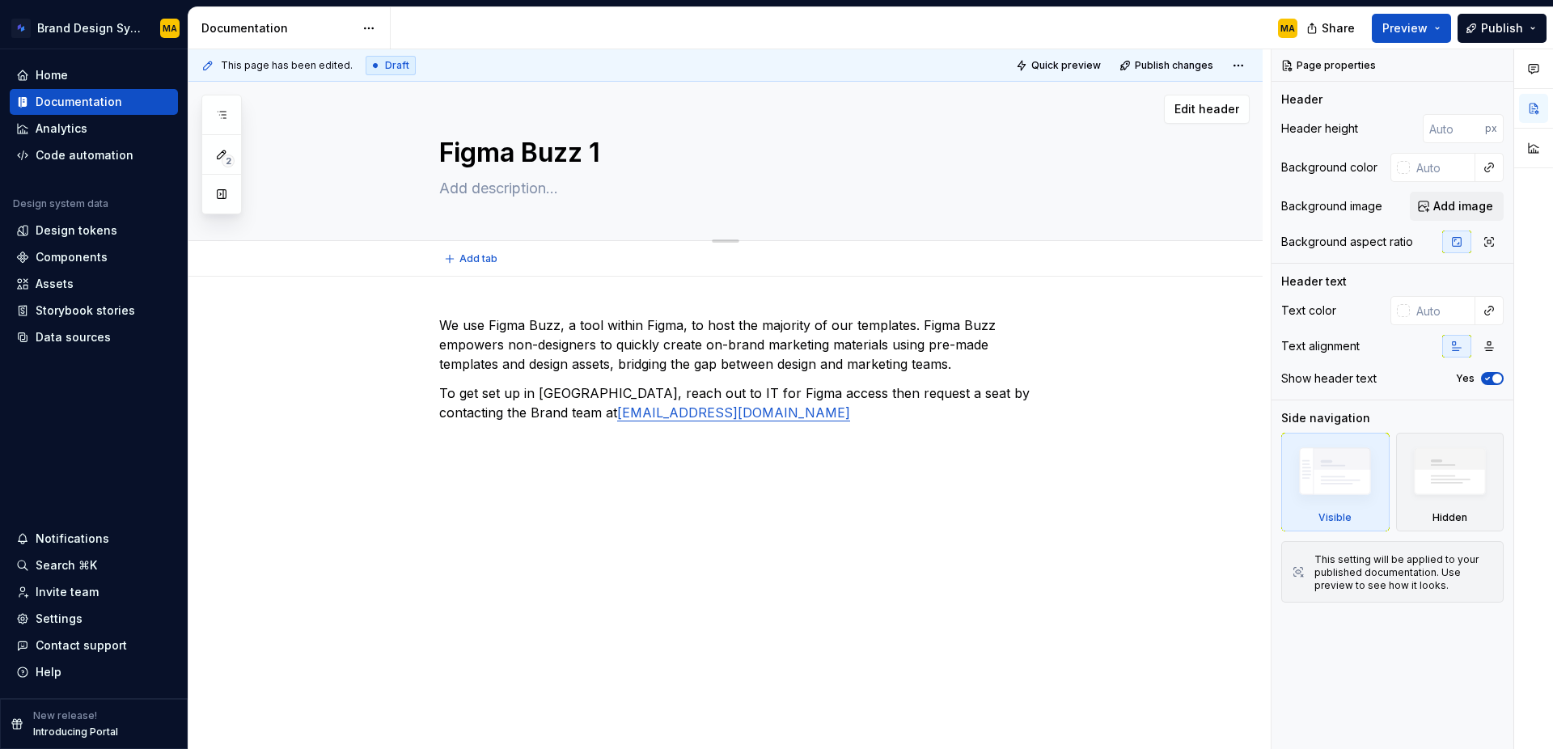
type textarea "*"
type textarea "Figma Buzz 10"
type textarea "*"
type textarea "Figma Buzz 101"
type textarea "*"
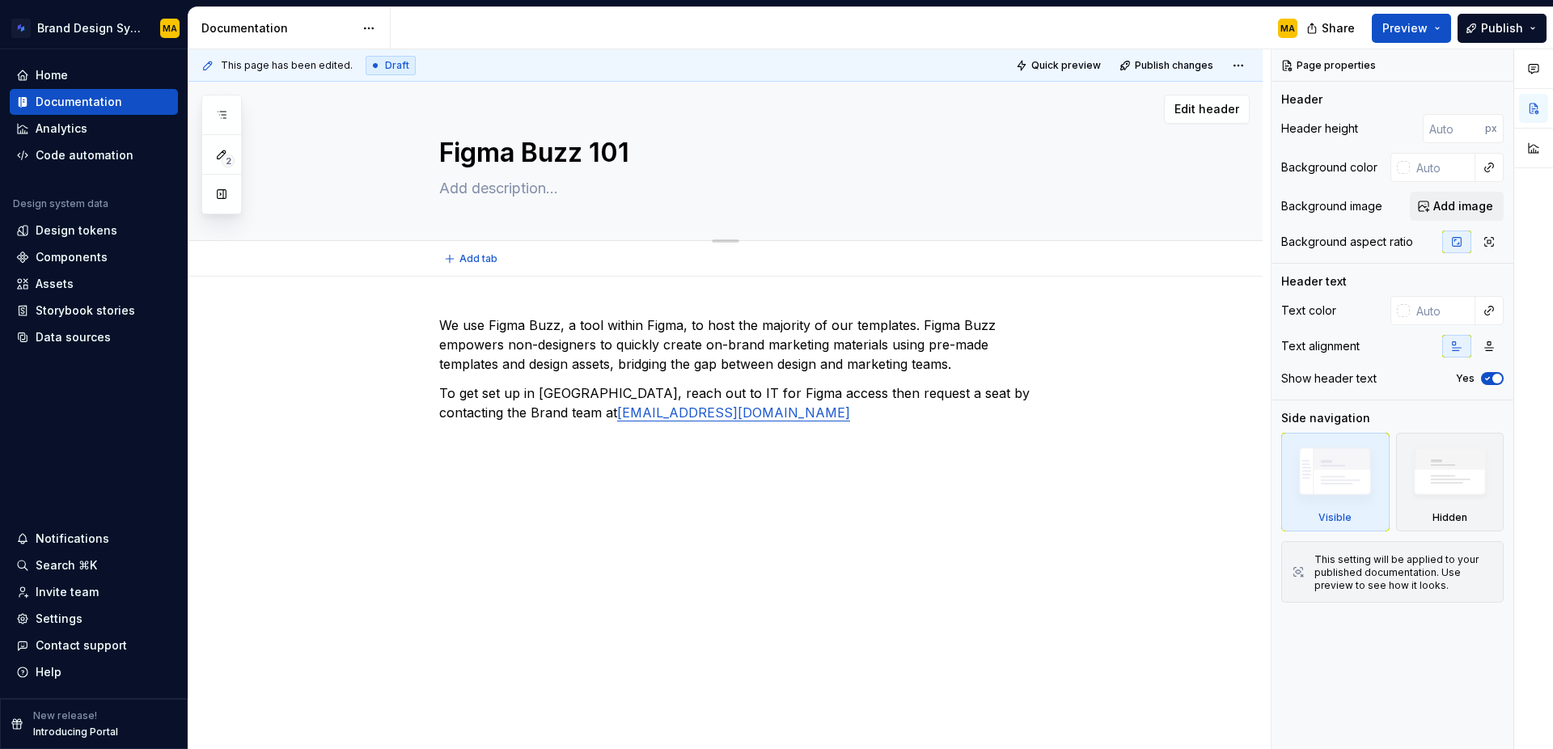
type textarea "[Figma Buzz 101"
type textarea "*"
type textarea "[Figma Buzz 101]"
type textarea "*"
type textarea "[Figma Buzz 101]"
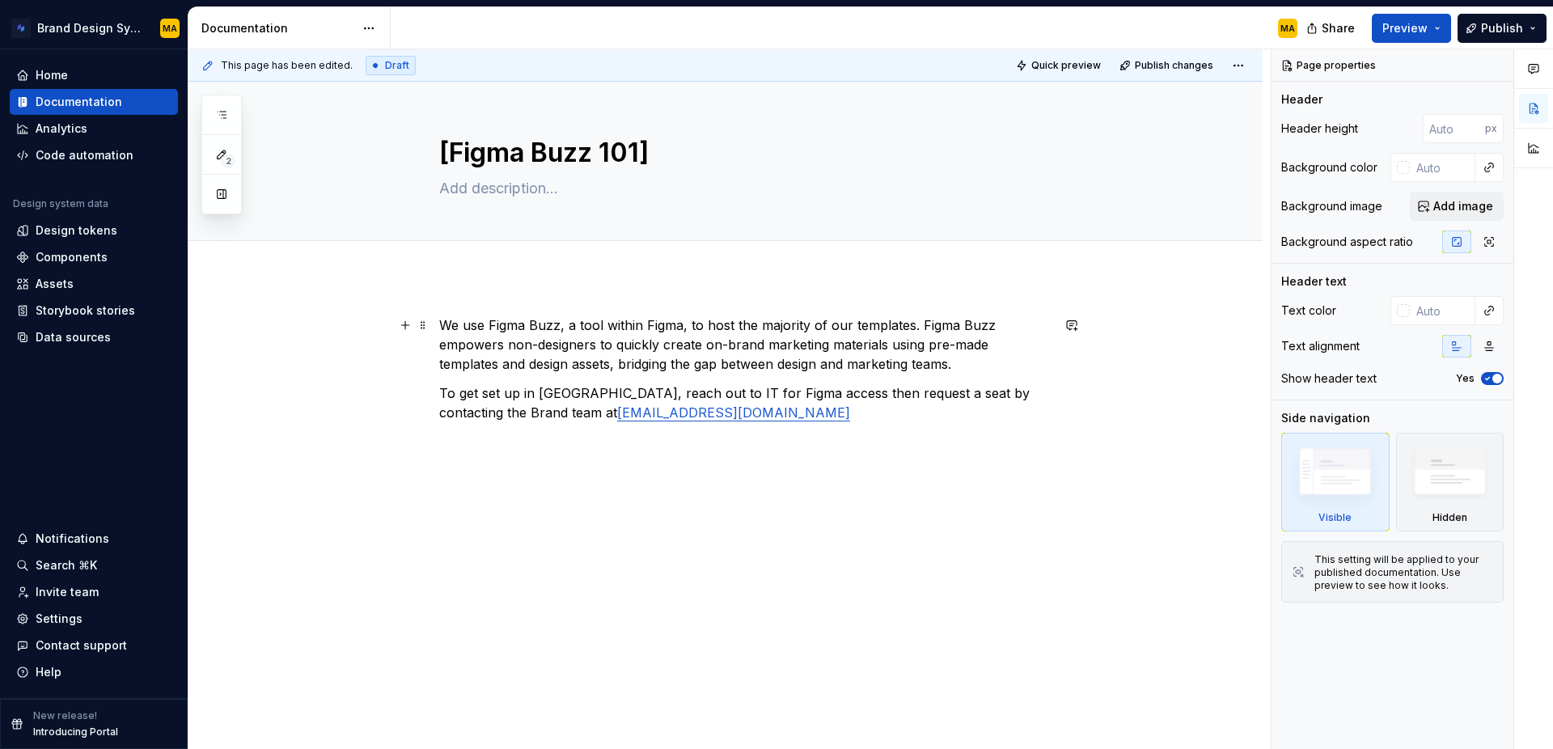
click at [624, 344] on p "We use Figma Buzz, a tool within Figma, to host the majority of our templates. …" at bounding box center [744, 344] width 611 height 58
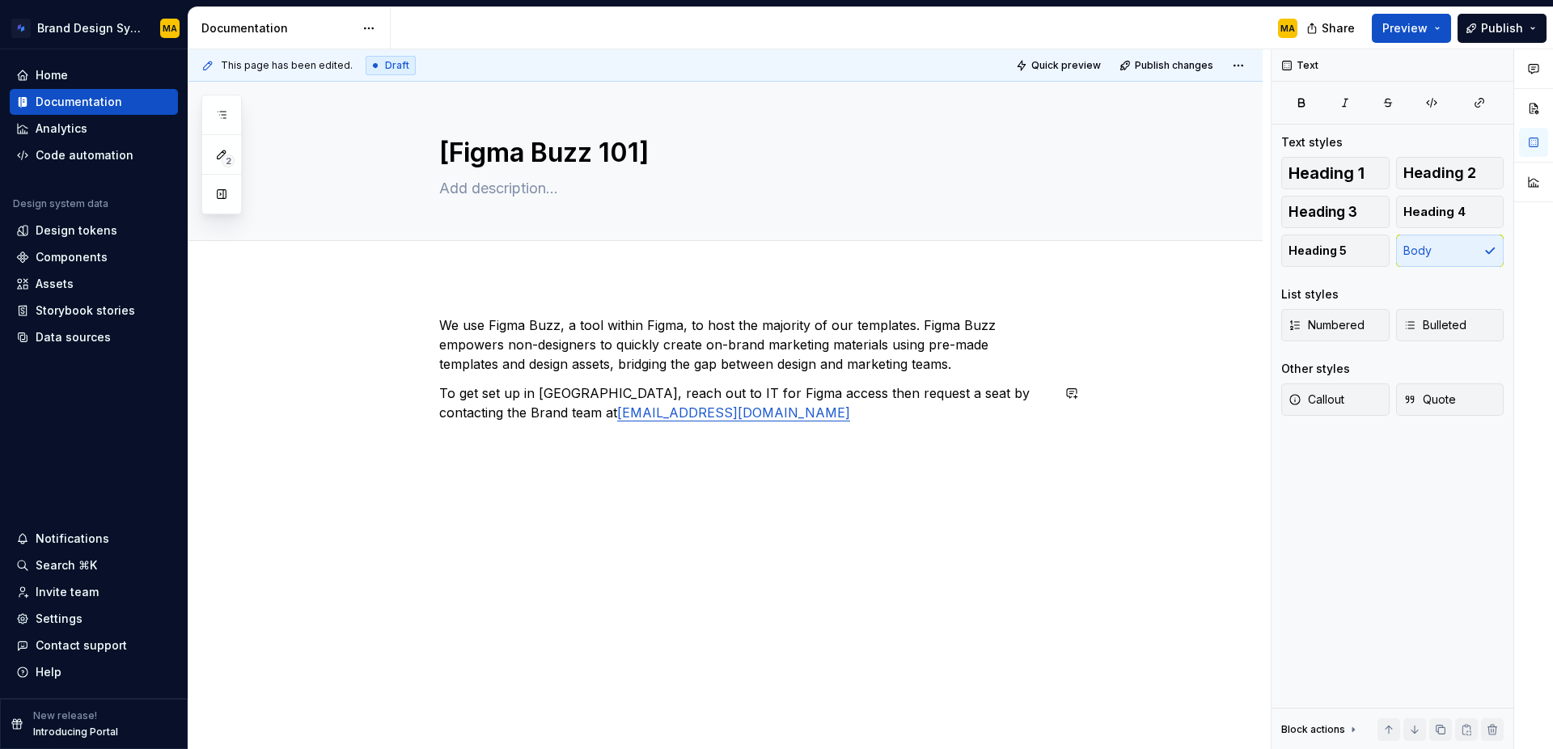
click at [804, 408] on p "To get set up in [GEOGRAPHIC_DATA], reach out to IT for Figma access then reque…" at bounding box center [744, 402] width 611 height 39
type textarea "*"
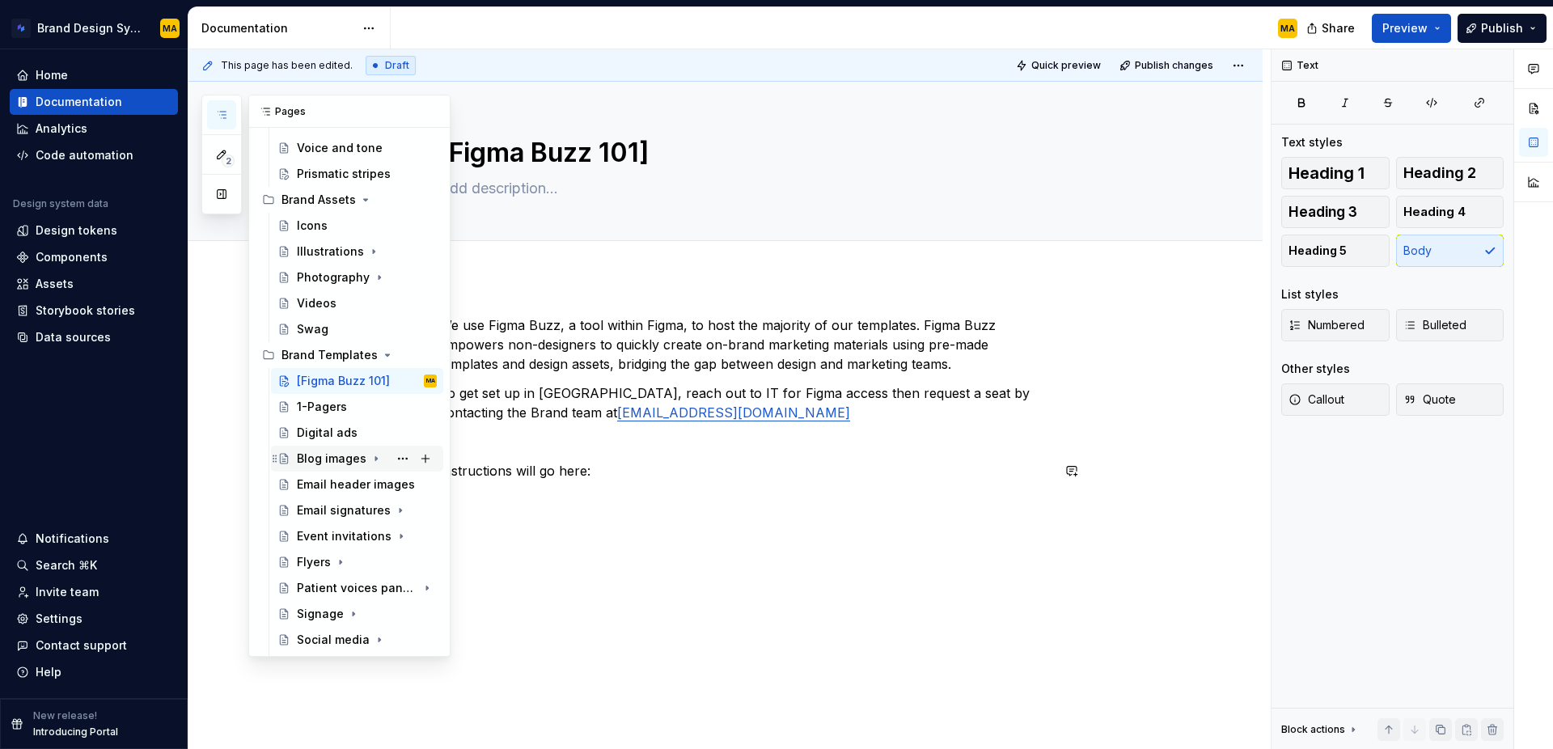
scroll to position [547, 0]
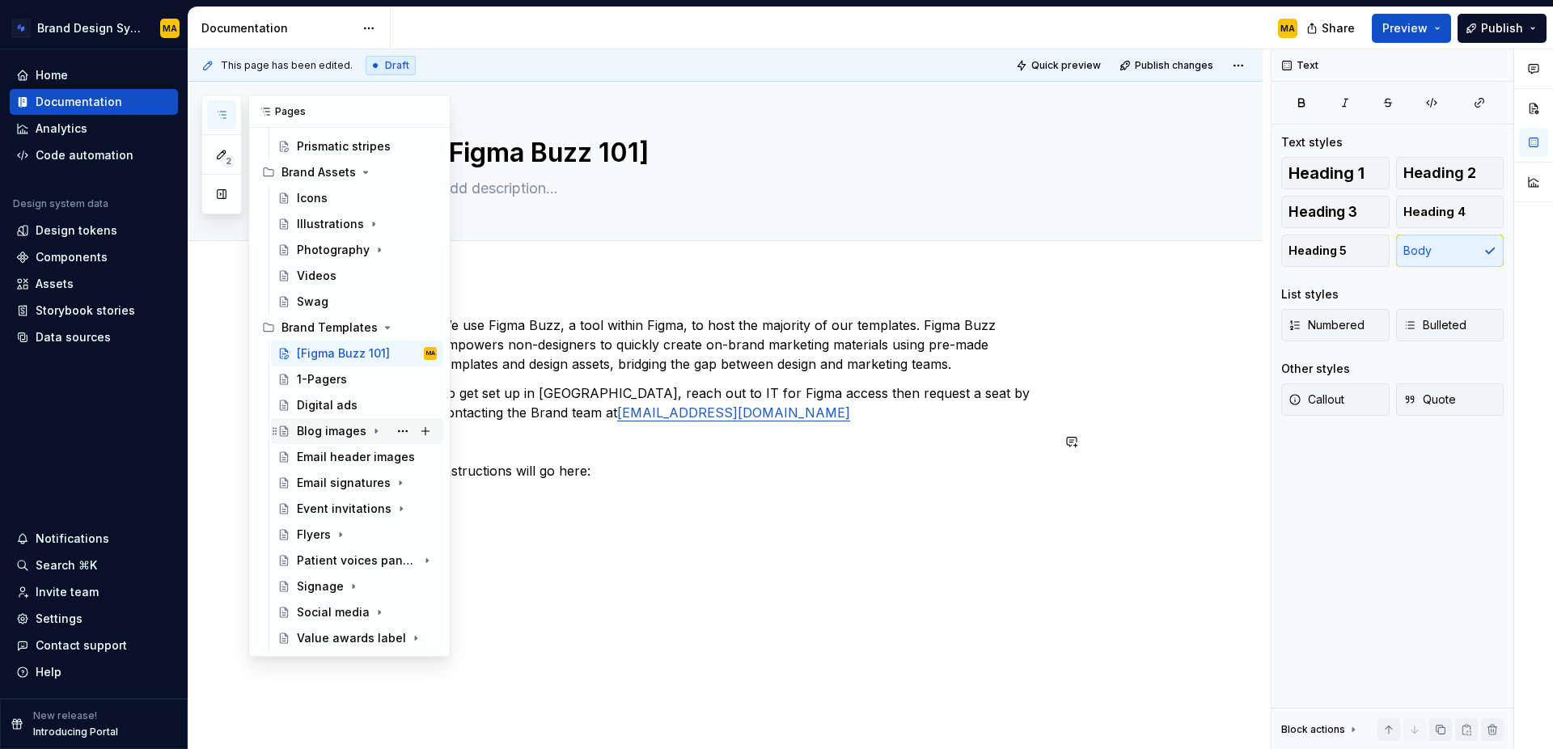
click at [318, 428] on div "Blog images" at bounding box center [332, 431] width 70 height 16
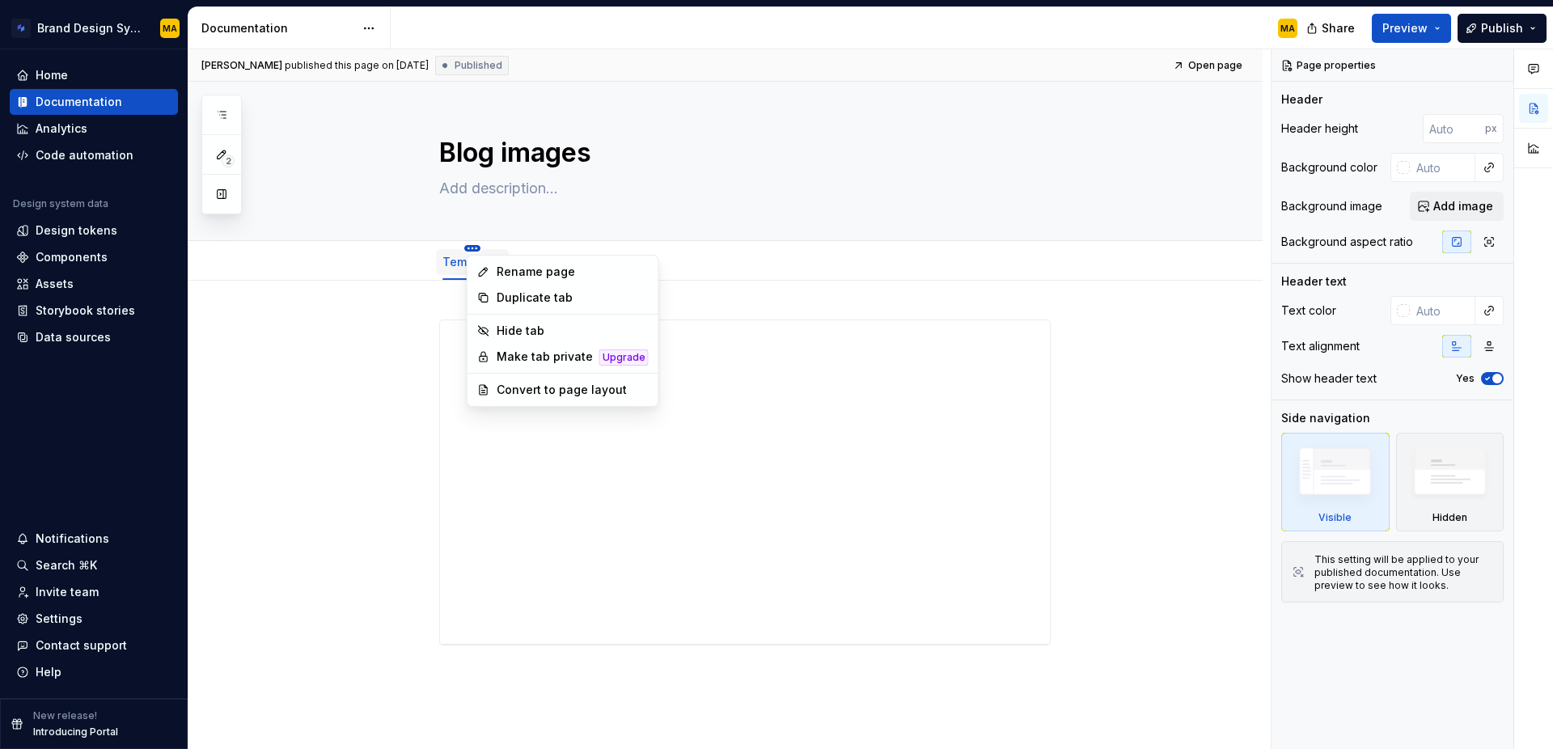
type textarea "*"
click at [471, 246] on html "Brand Design System MA Home Documentation Analytics Code automation Design syst…" at bounding box center [776, 374] width 1553 height 749
click at [411, 297] on html "Brand Design System MA Home Documentation Analytics Code automation Design syst…" at bounding box center [776, 374] width 1553 height 749
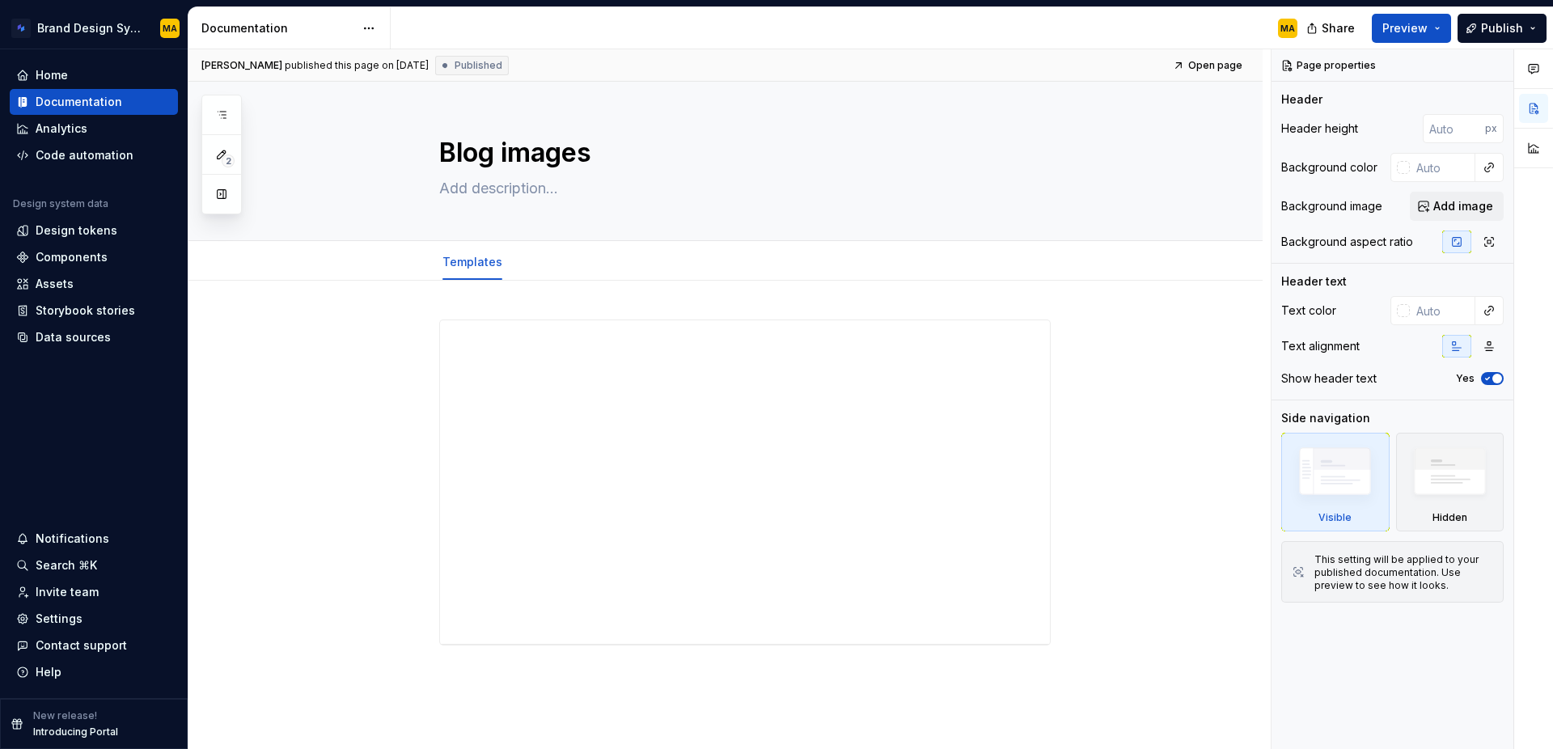
click at [455, 302] on div "**********" at bounding box center [725, 585] width 1074 height 609
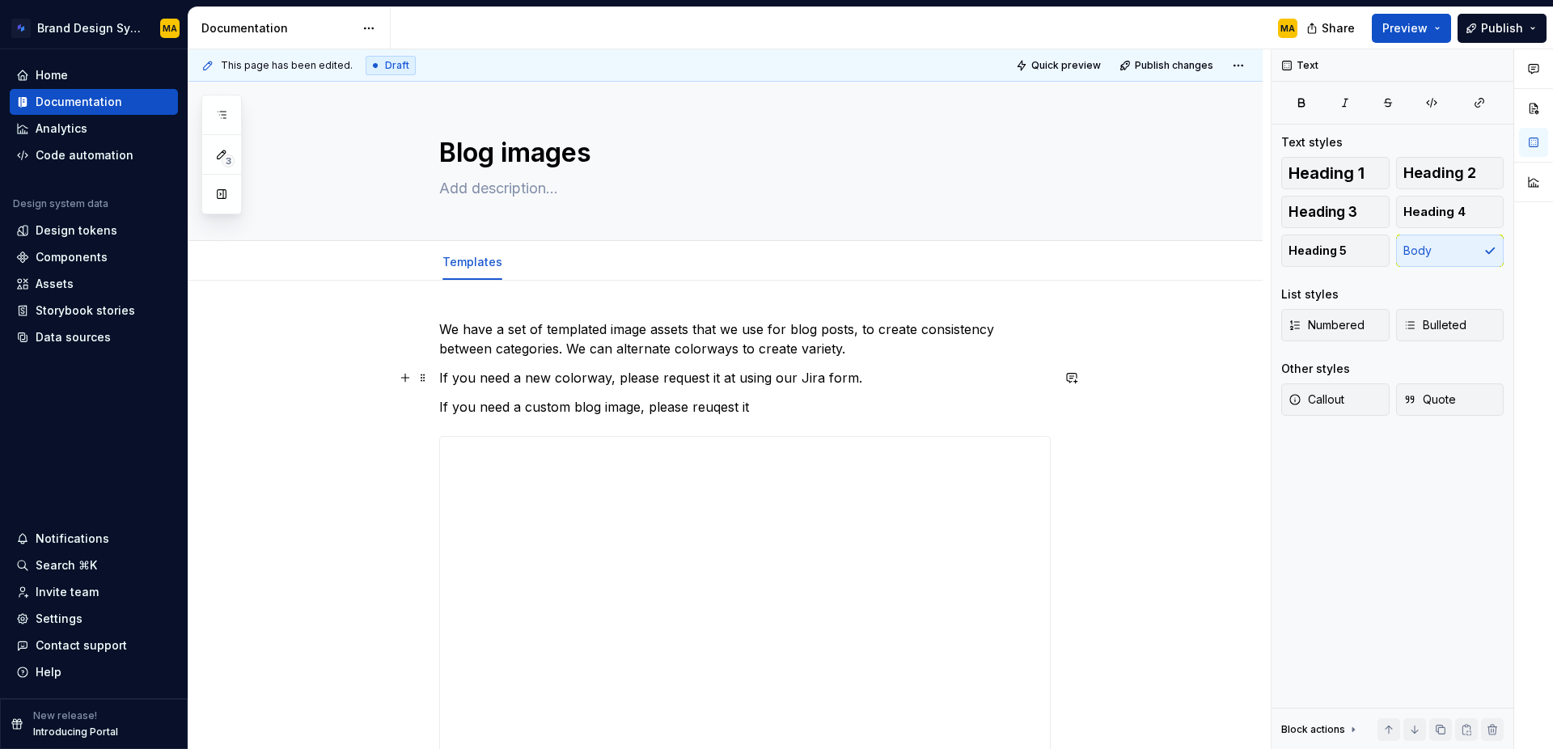
click at [527, 375] on p "If you need a new colorway, please request it at using our Jira form." at bounding box center [744, 377] width 611 height 19
click at [761, 376] on p "If you need a custom blog image, or a new colorway, please request it at using …" at bounding box center [744, 377] width 611 height 19
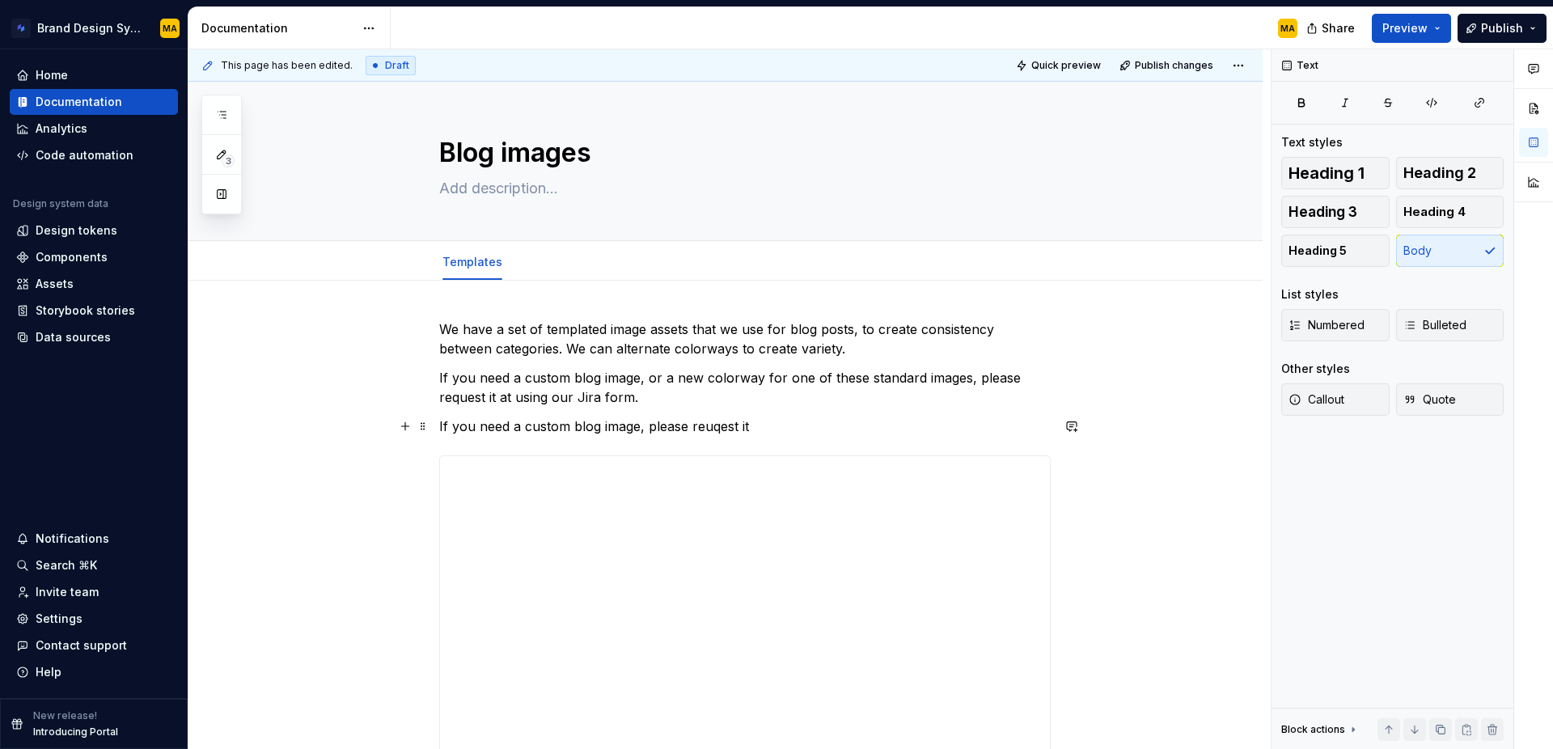
click at [665, 413] on div "**********" at bounding box center [744, 550] width 611 height 462
click at [667, 431] on p "If you need a custom blog image, please reuqest it" at bounding box center [744, 425] width 611 height 19
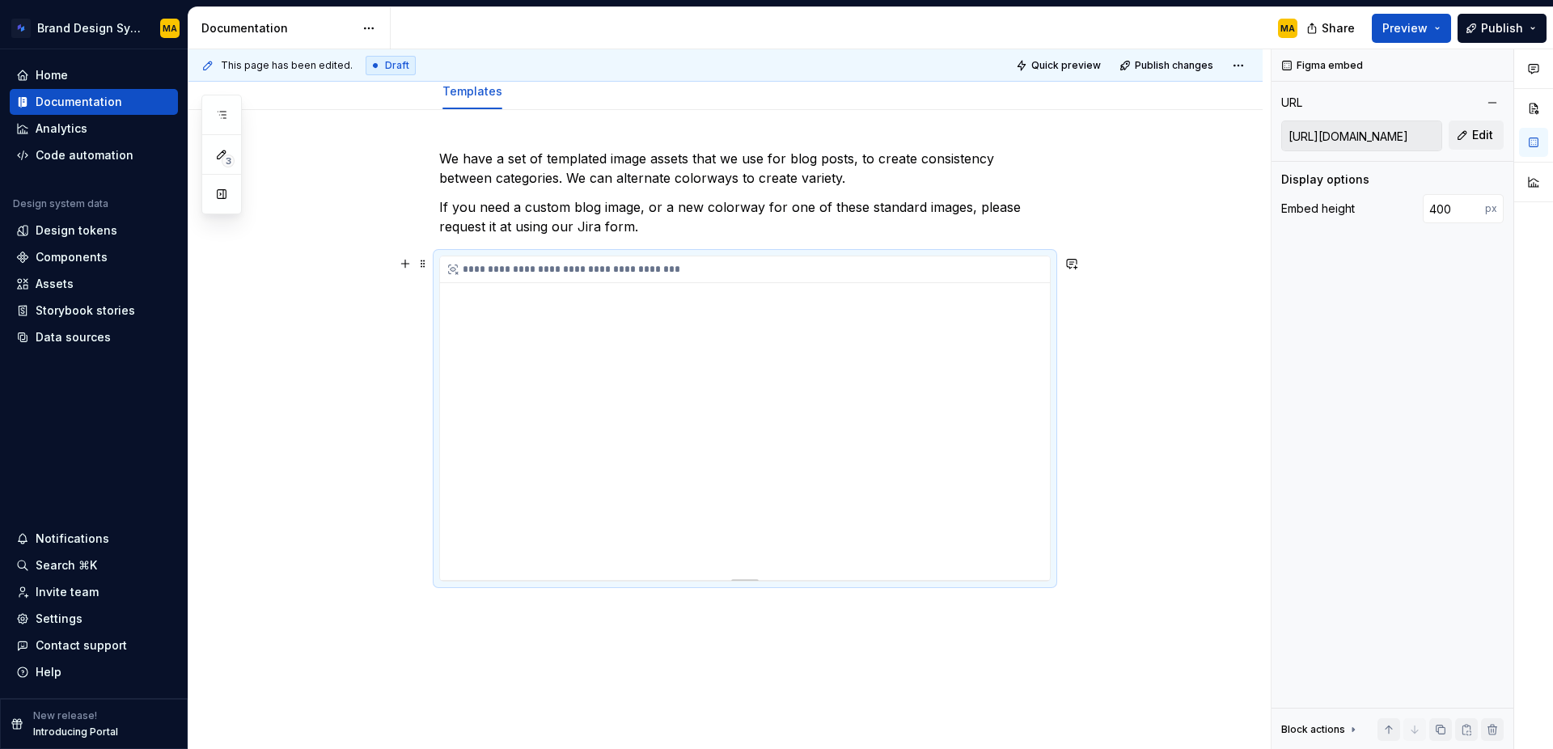
click at [493, 264] on div "**********" at bounding box center [745, 269] width 610 height 27
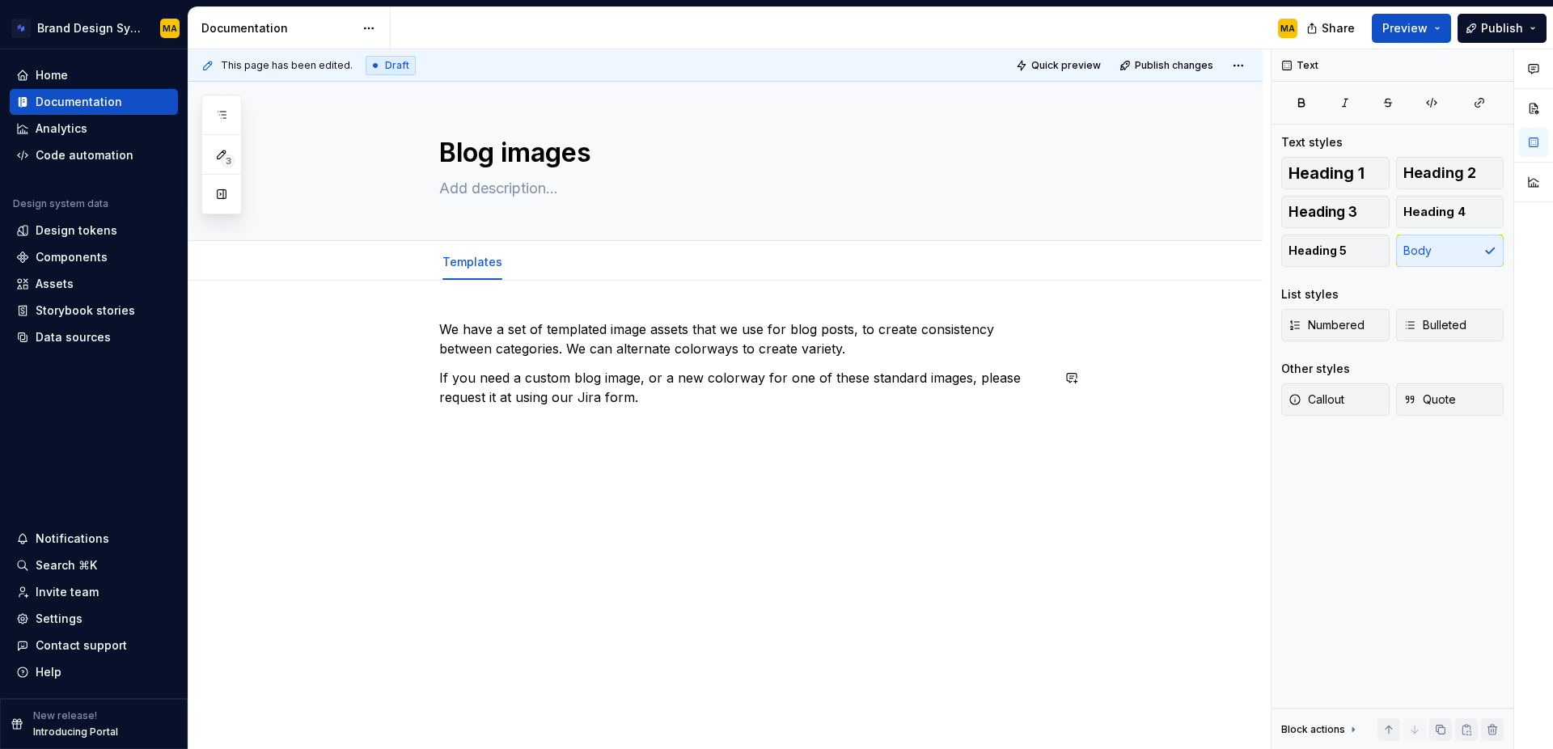
click at [467, 483] on div "We have a set of templated image assets that we use for blog posts, to create c…" at bounding box center [725, 466] width 1074 height 370
click at [683, 404] on p "If you need a custom blog image, or a new colorway for one of these standard im…" at bounding box center [744, 387] width 611 height 39
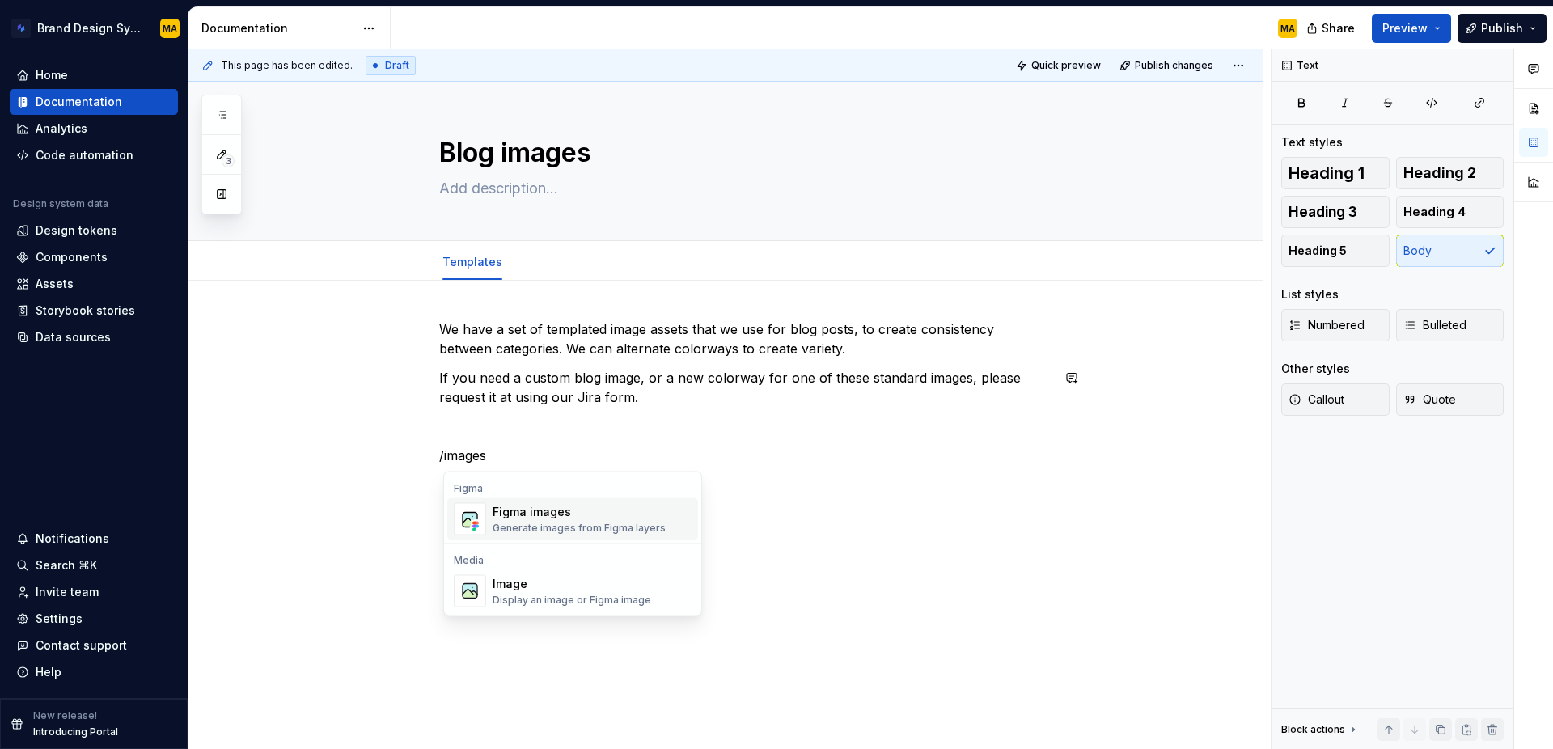
click at [558, 522] on div "Generate images from Figma layers" at bounding box center [578, 528] width 173 height 13
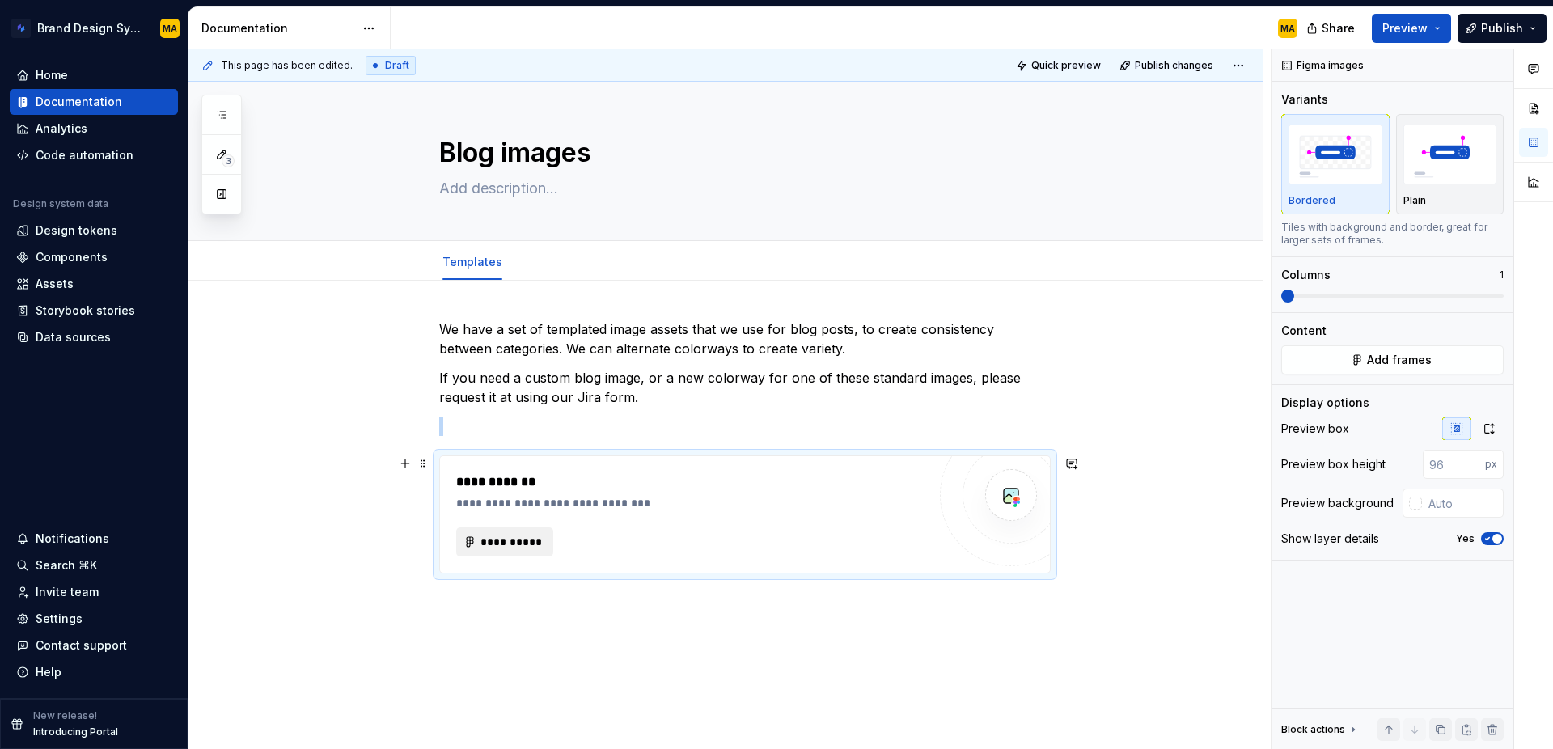
click at [519, 541] on span "**********" at bounding box center [511, 542] width 63 height 16
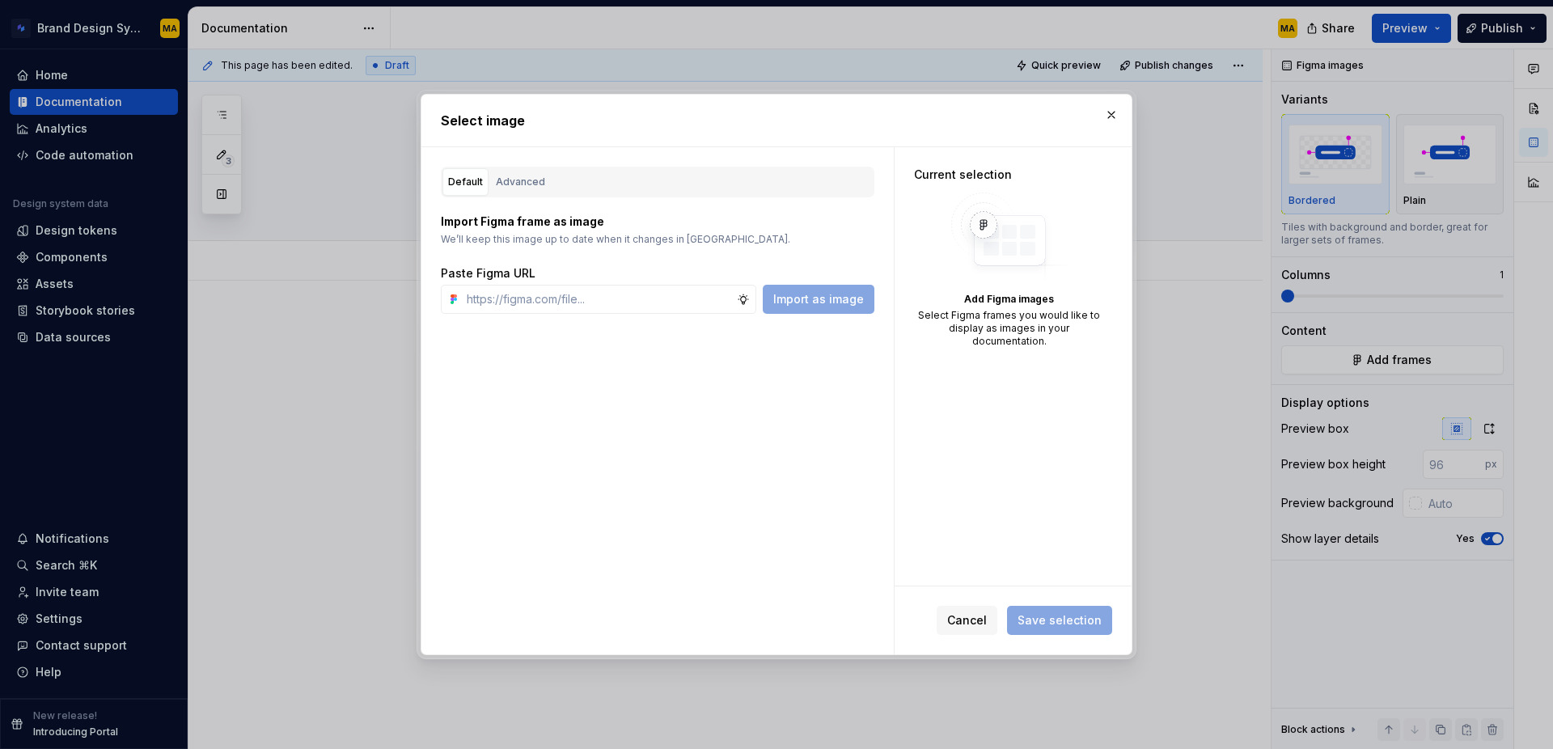
type textarea "*"
paste input "[URL][DOMAIN_NAME]"
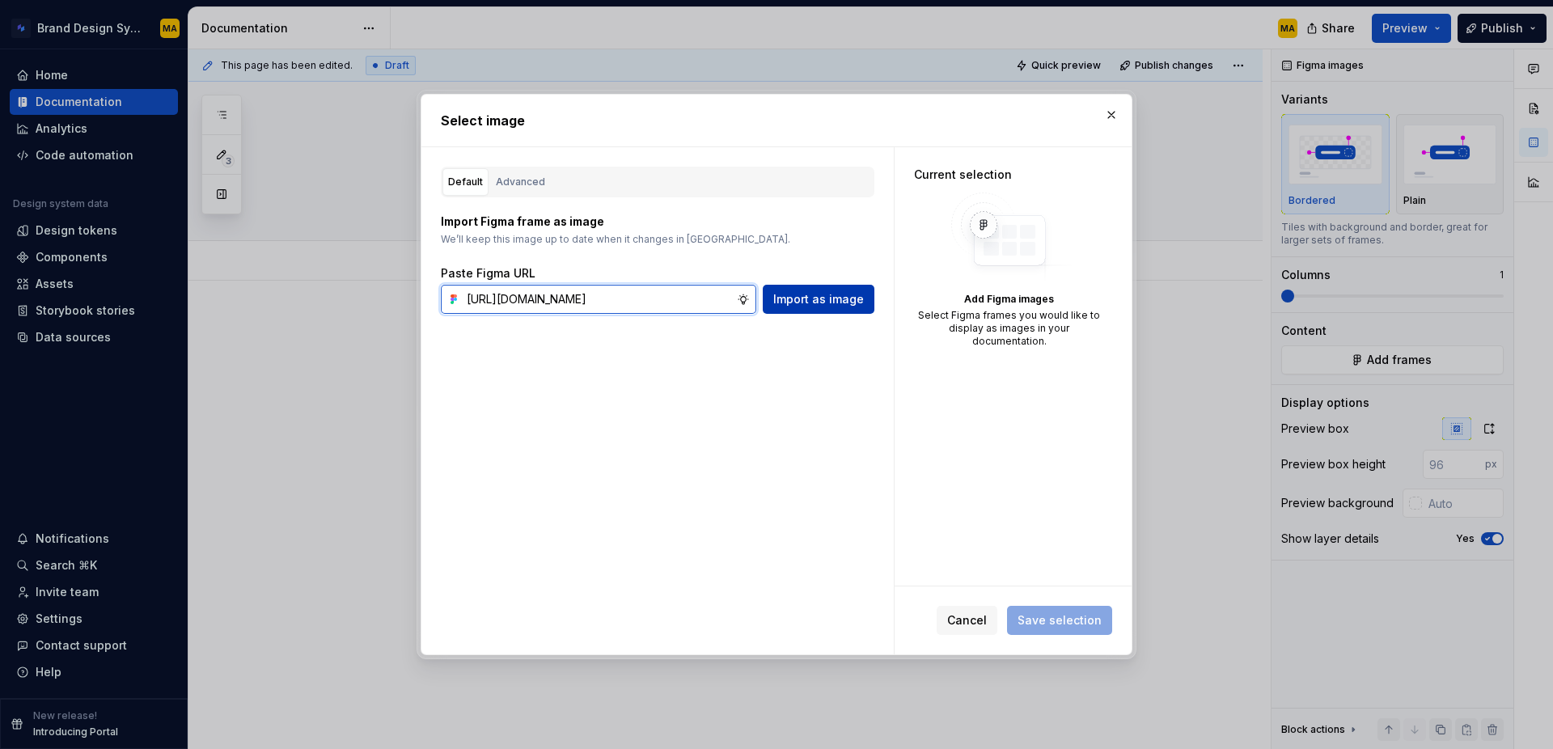
type input "[URL][DOMAIN_NAME]"
click at [778, 301] on span "Import as image" at bounding box center [818, 299] width 91 height 16
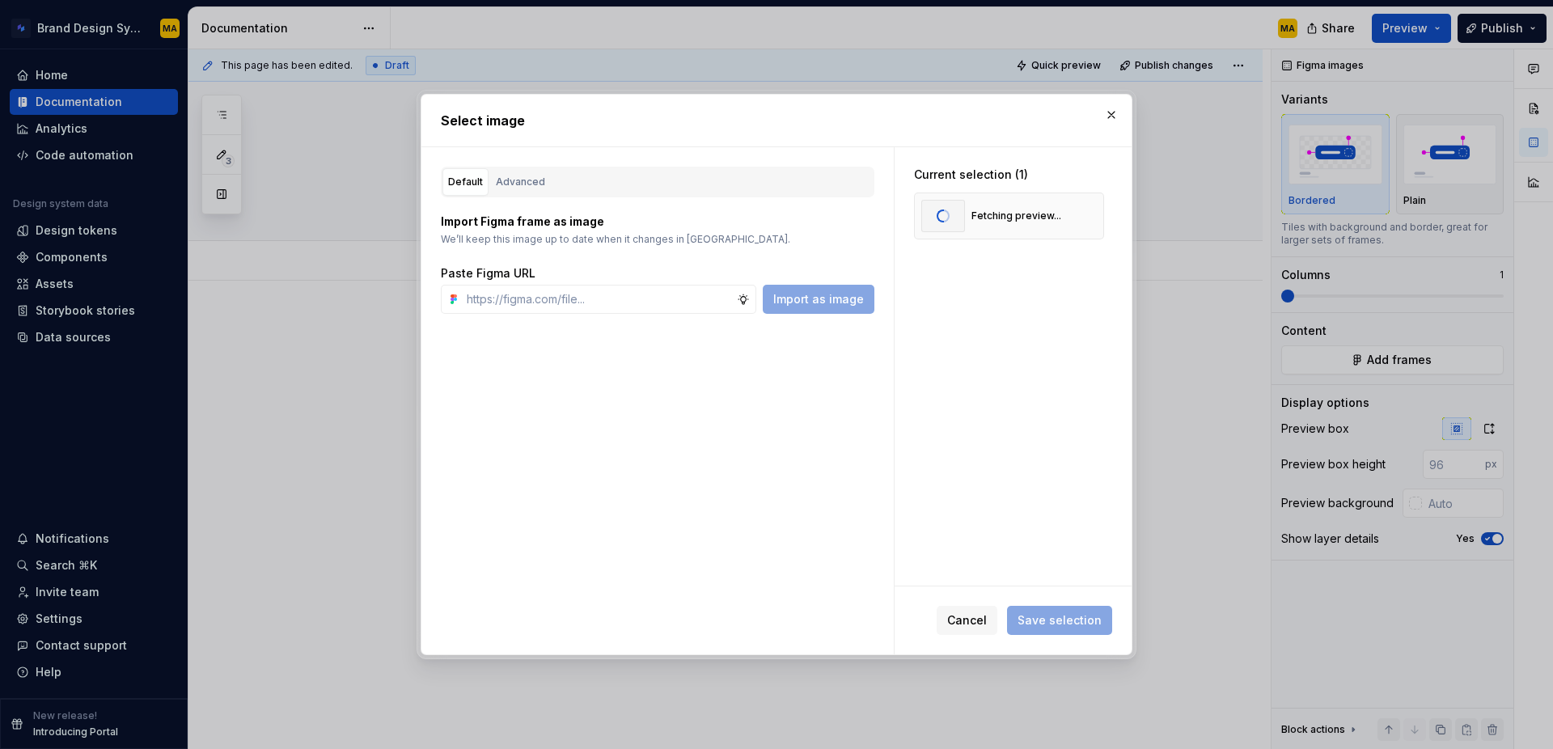
type textarea "*"
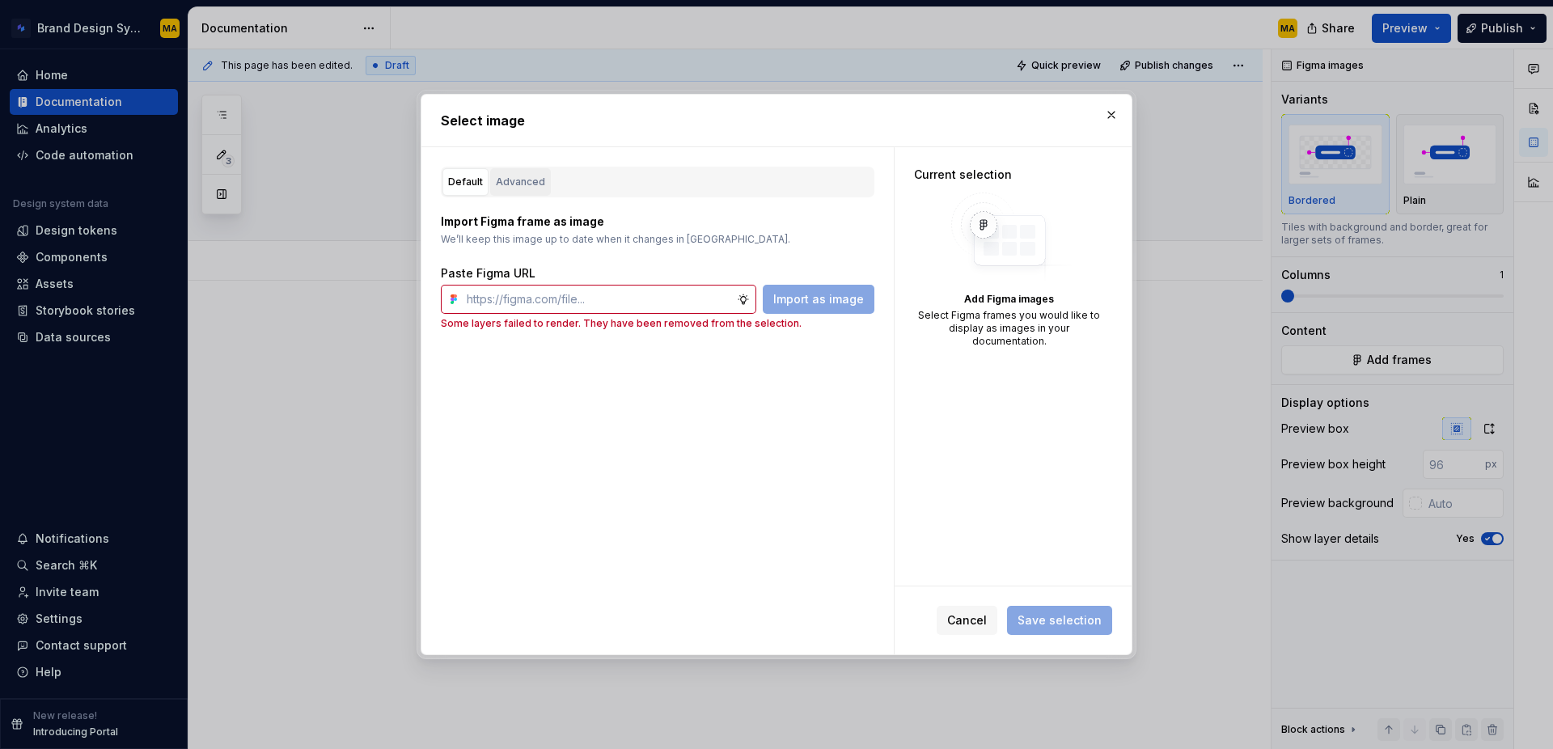
click at [496, 184] on div "Advanced" at bounding box center [520, 182] width 49 height 16
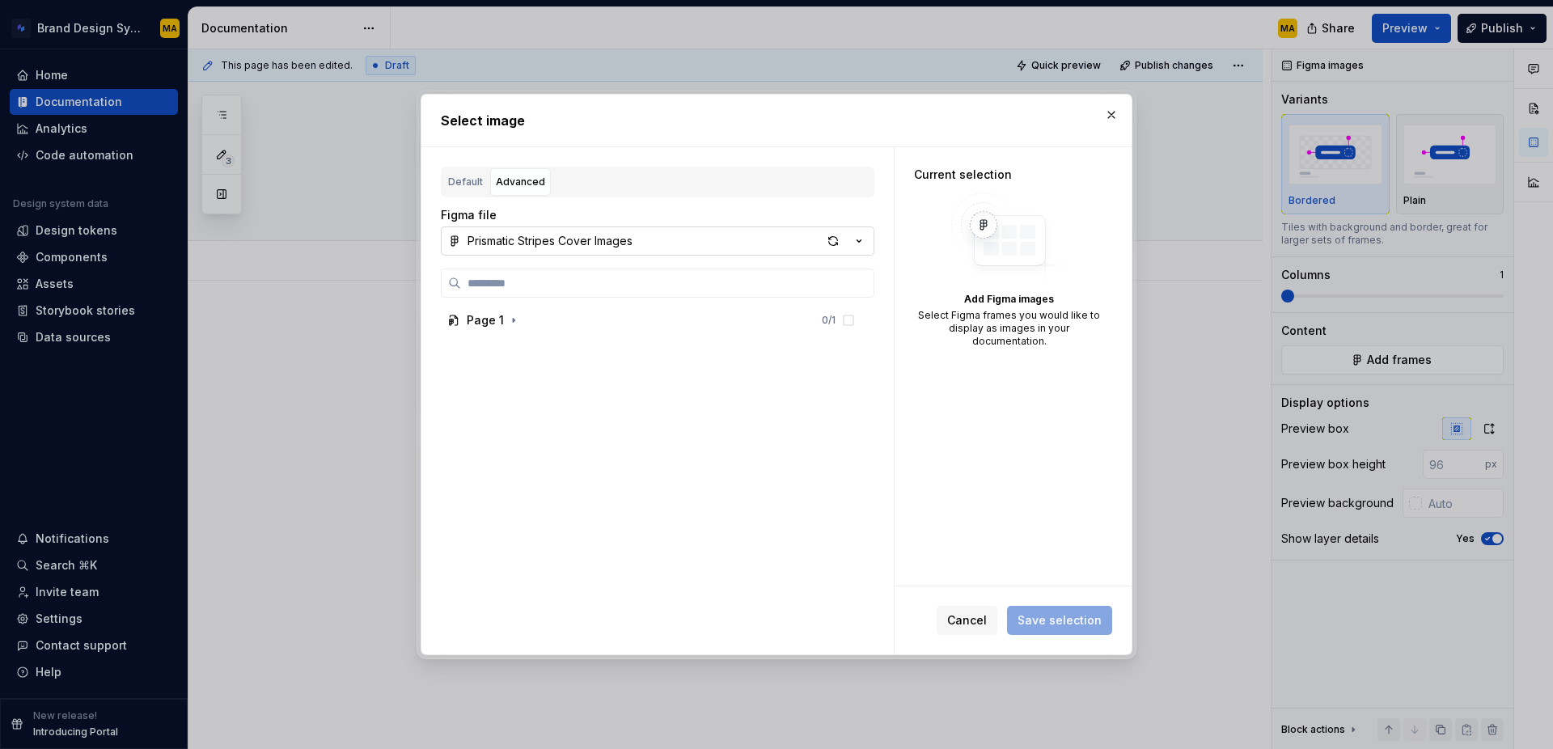
click at [855, 246] on icon "button" at bounding box center [859, 241] width 16 height 16
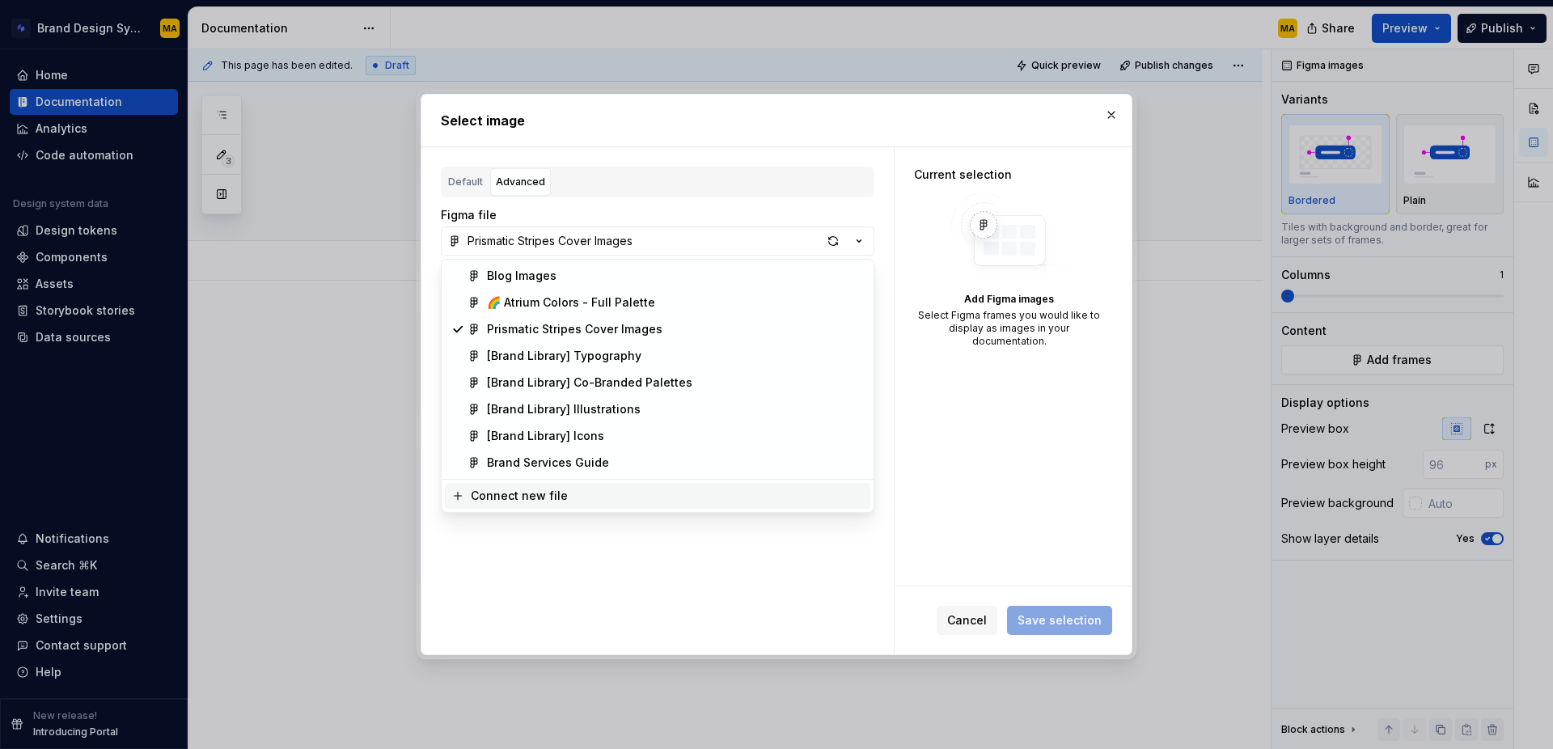
click at [534, 495] on div "Connect new file" at bounding box center [519, 496] width 97 height 16
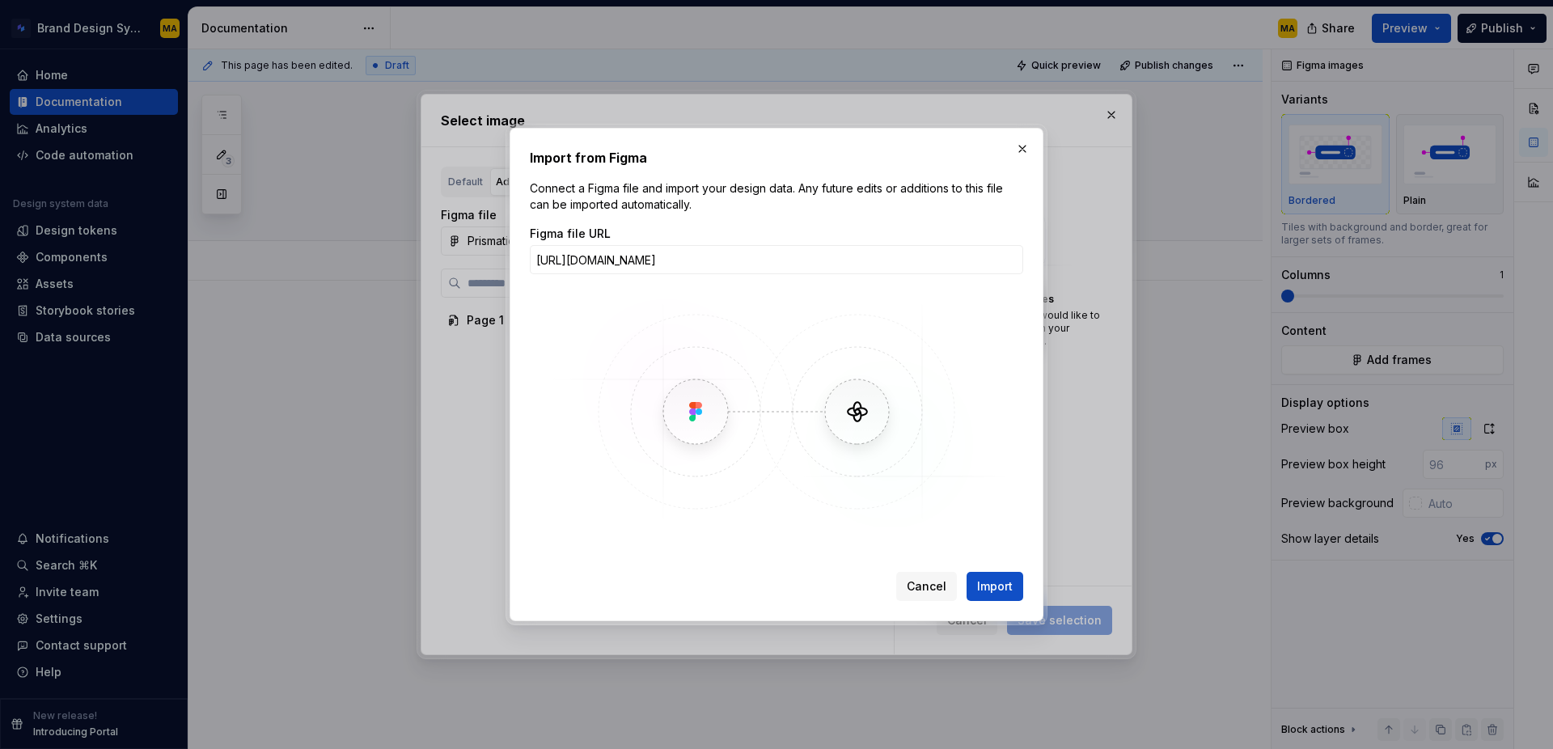
scroll to position [0, 149]
type input "[URL][DOMAIN_NAME]"
click at [1008, 585] on span "Import" at bounding box center [995, 586] width 36 height 16
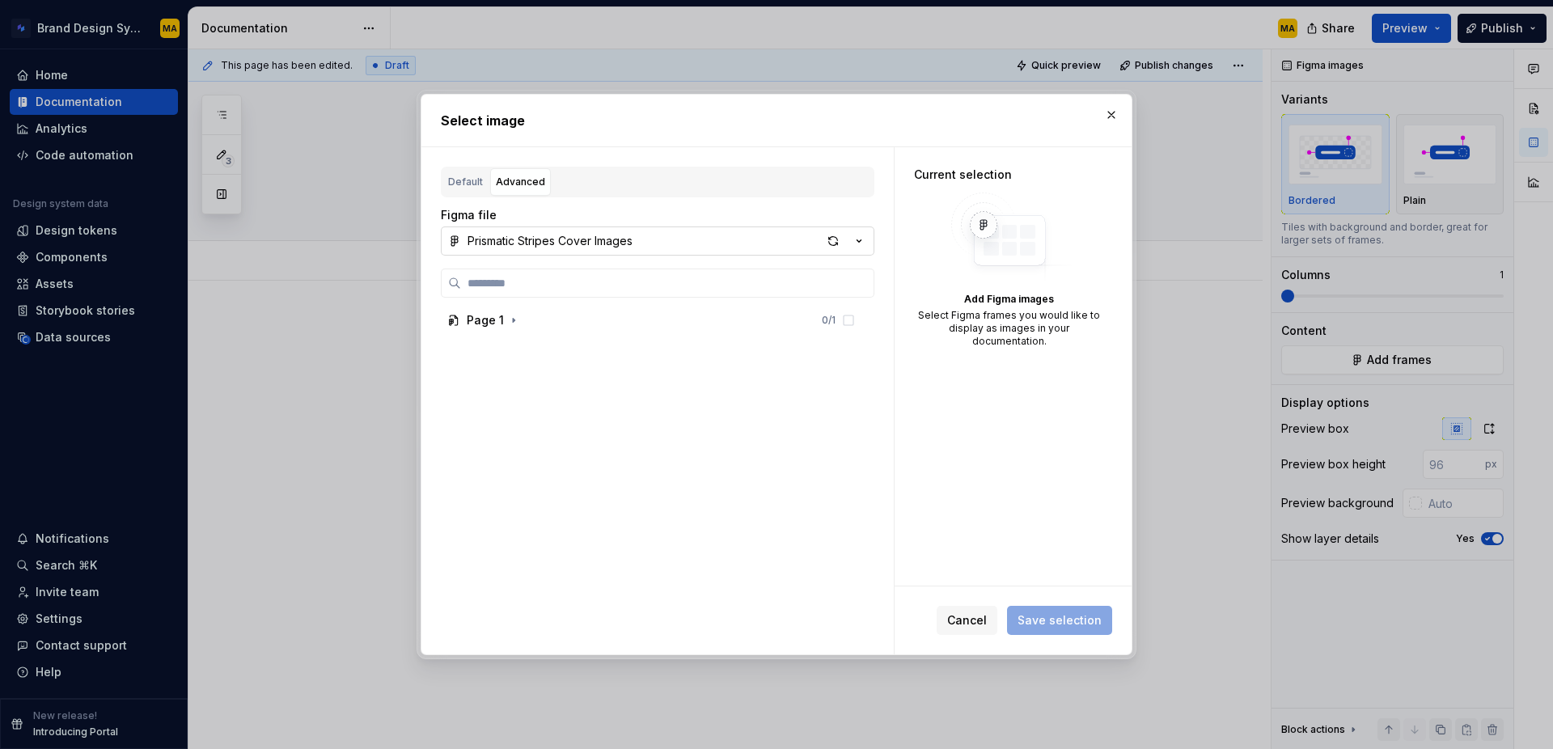
click at [853, 241] on icon "button" at bounding box center [859, 241] width 16 height 16
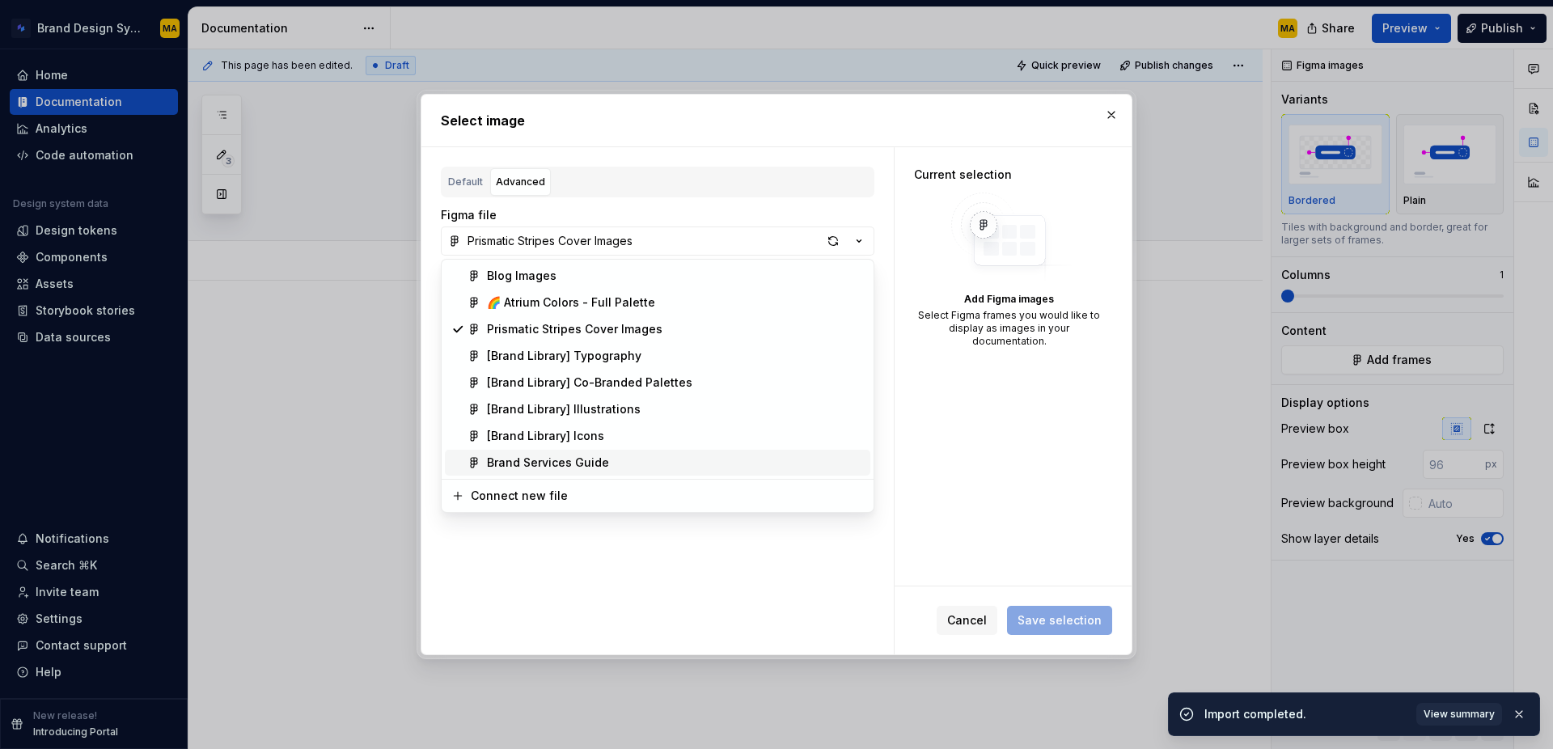
click at [655, 599] on div "Select image Default Advanced Import Figma frame as image We’ll keep this image…" at bounding box center [776, 374] width 1553 height 749
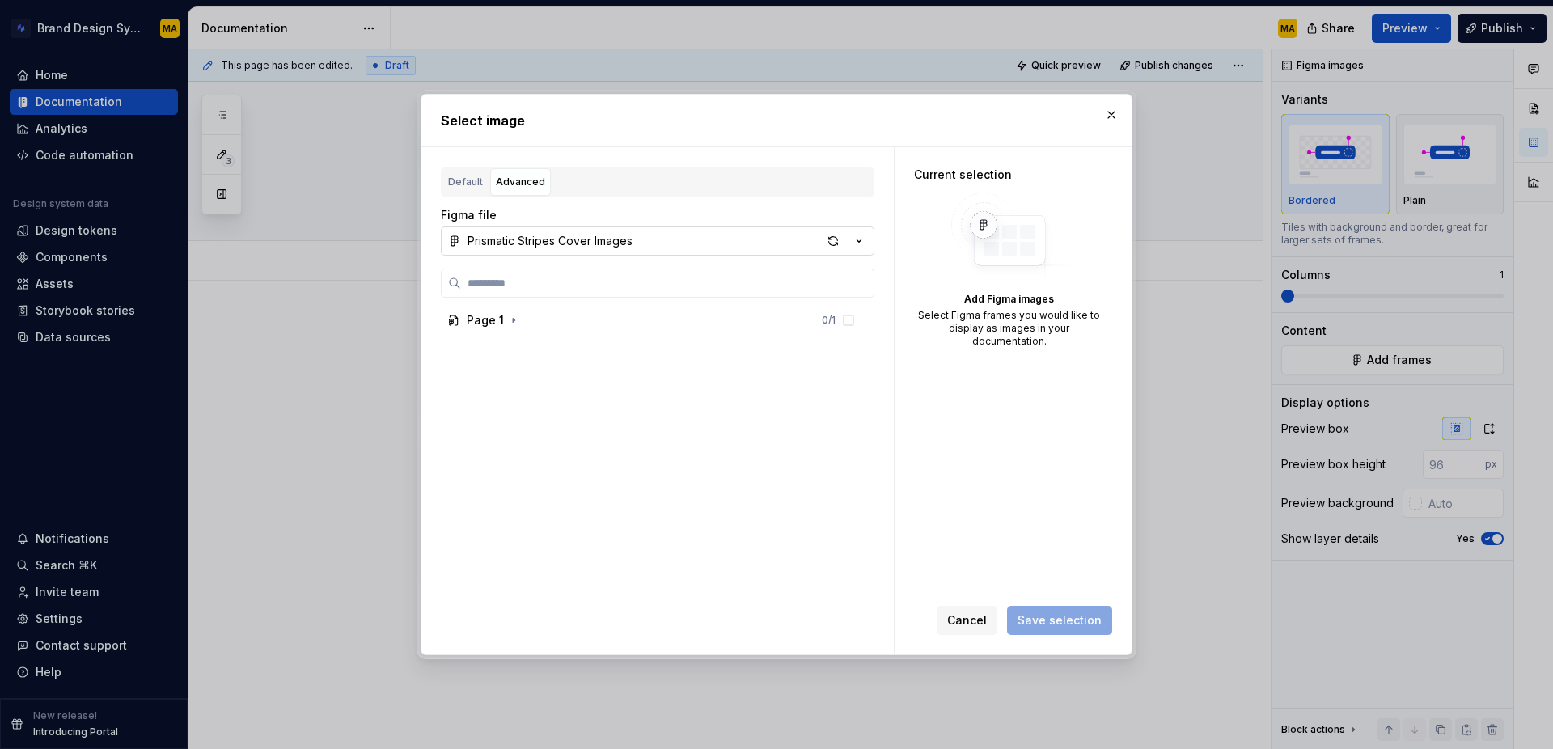
click at [861, 243] on icon "button" at bounding box center [859, 241] width 16 height 16
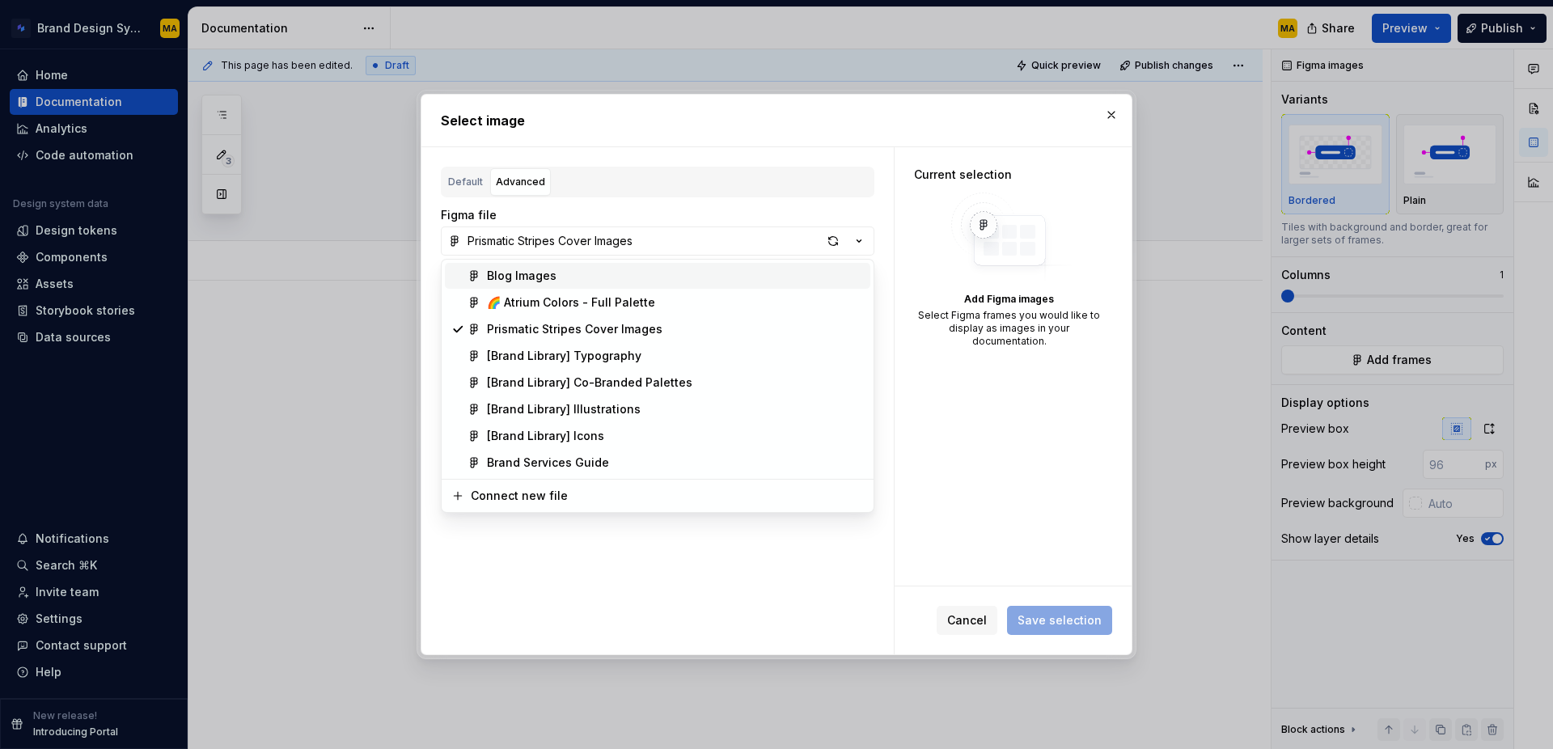
click at [577, 284] on span "Blog Images" at bounding box center [657, 276] width 425 height 26
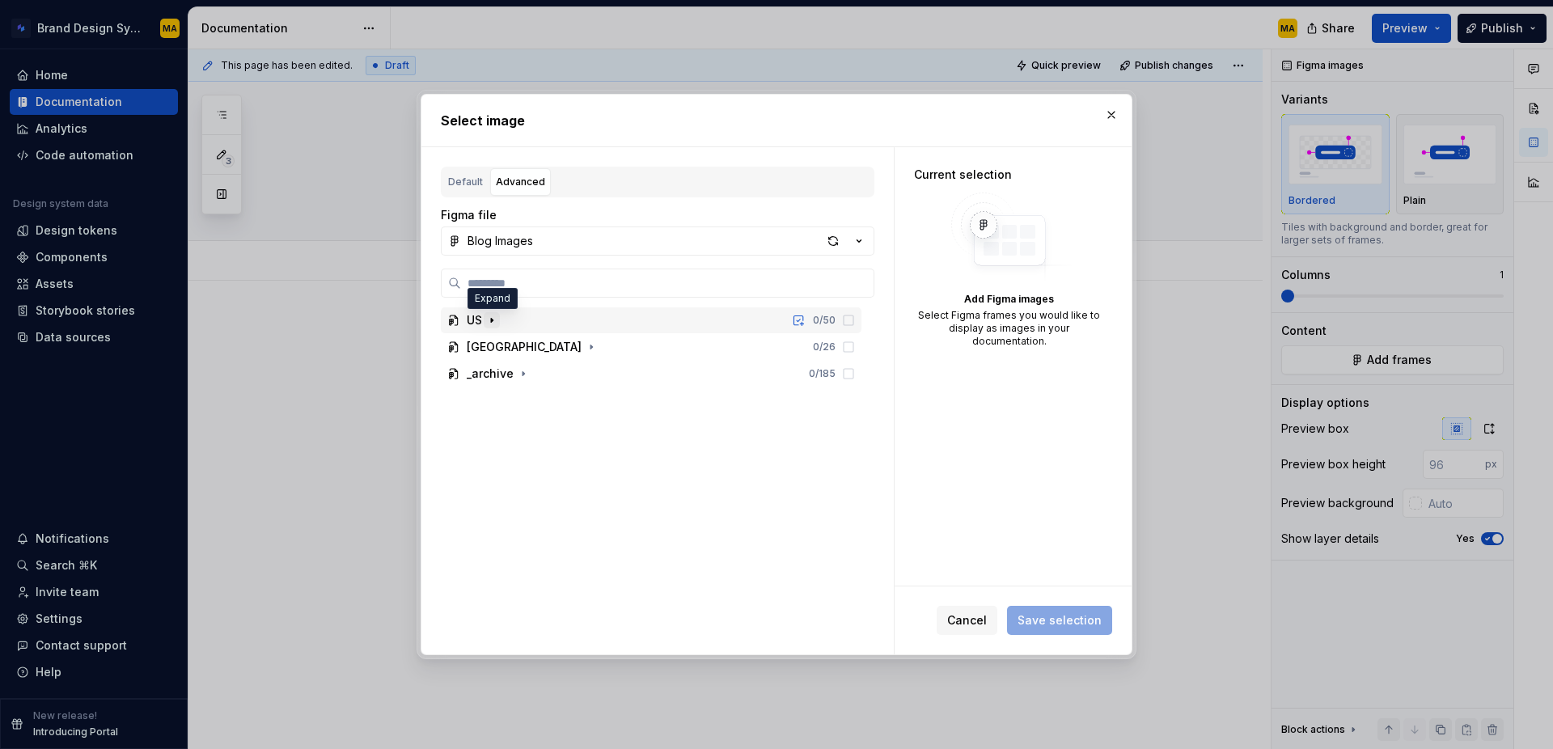
click at [484, 321] on button "button" at bounding box center [492, 320] width 16 height 16
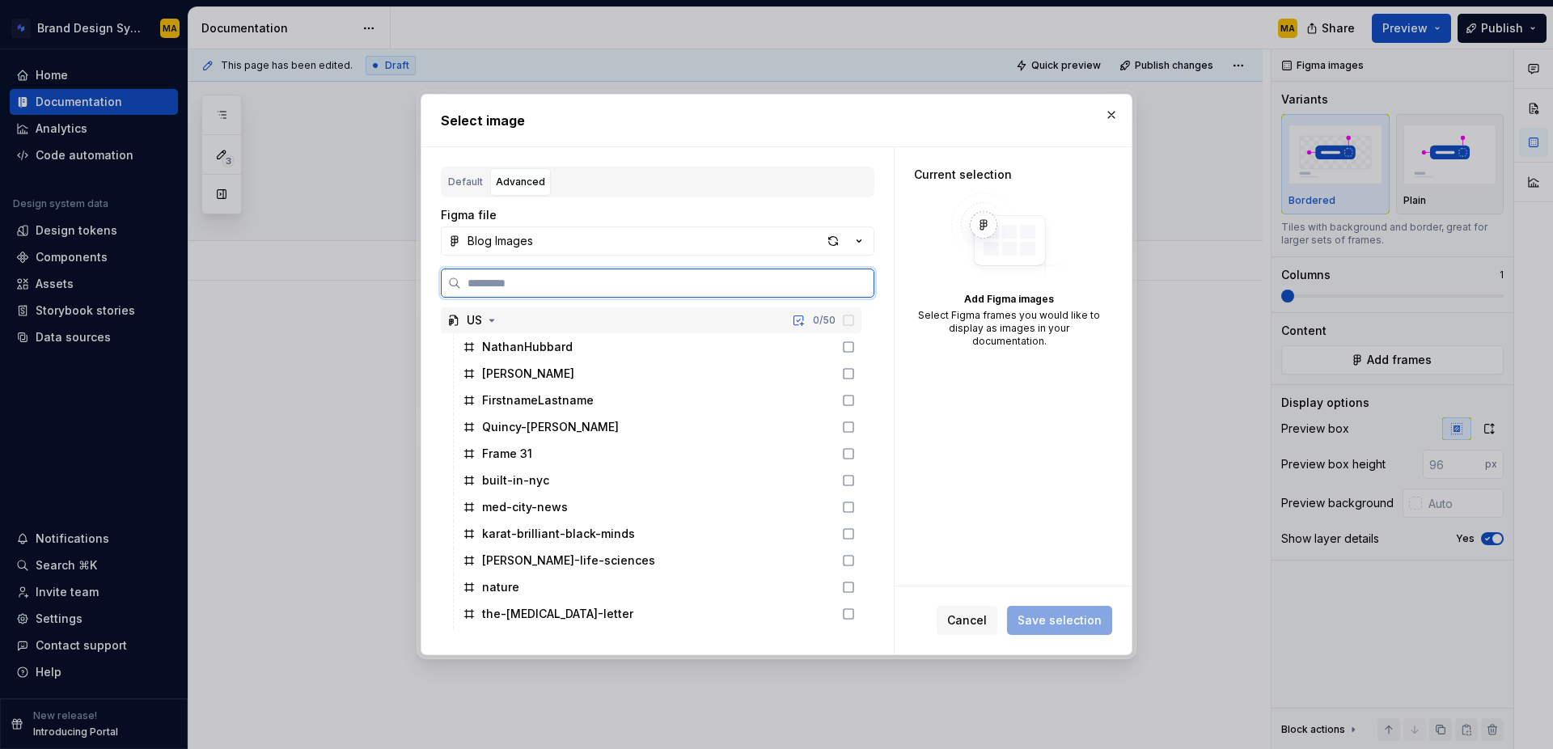
click at [855, 322] on icon at bounding box center [848, 320] width 13 height 13
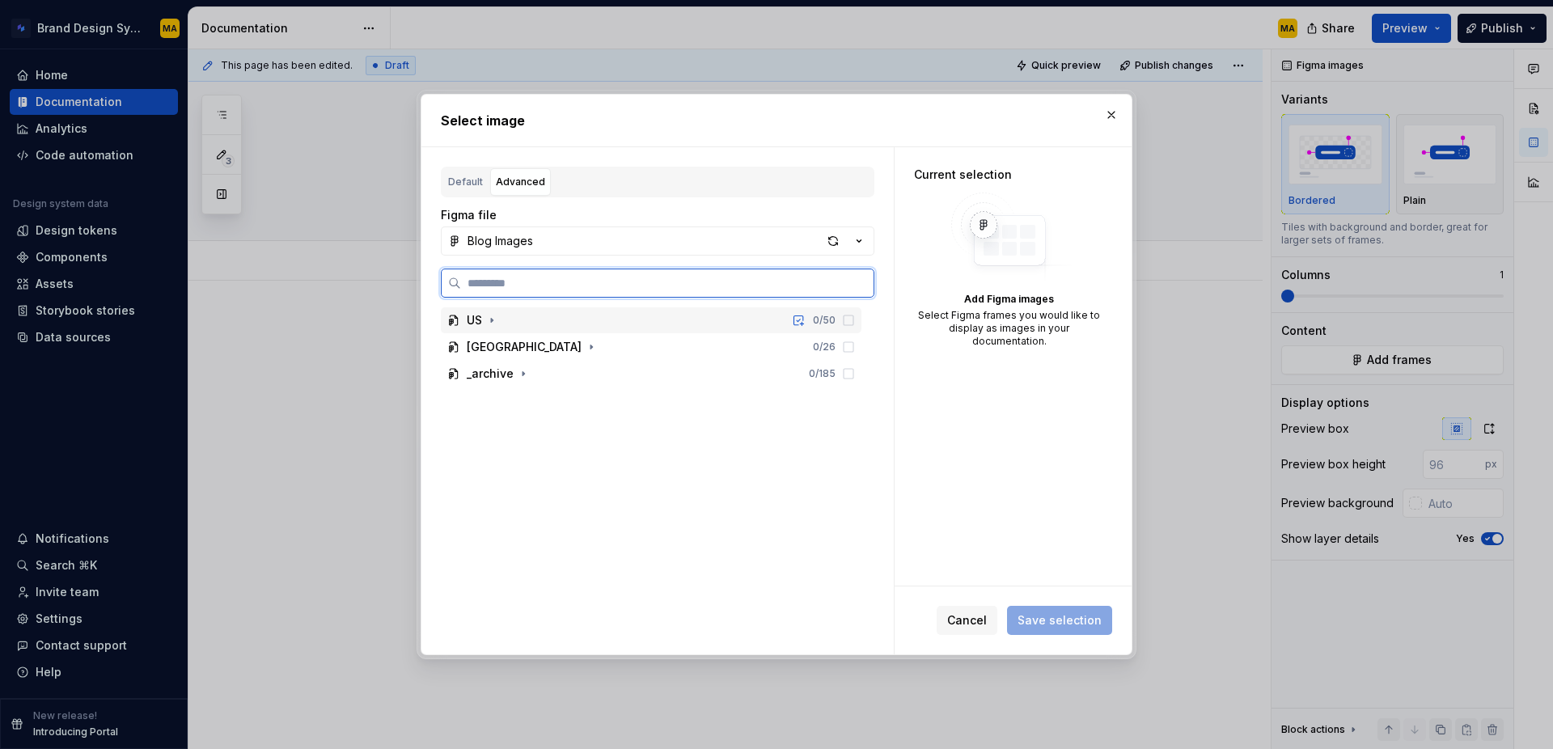
click at [855, 322] on icon at bounding box center [848, 320] width 13 height 13
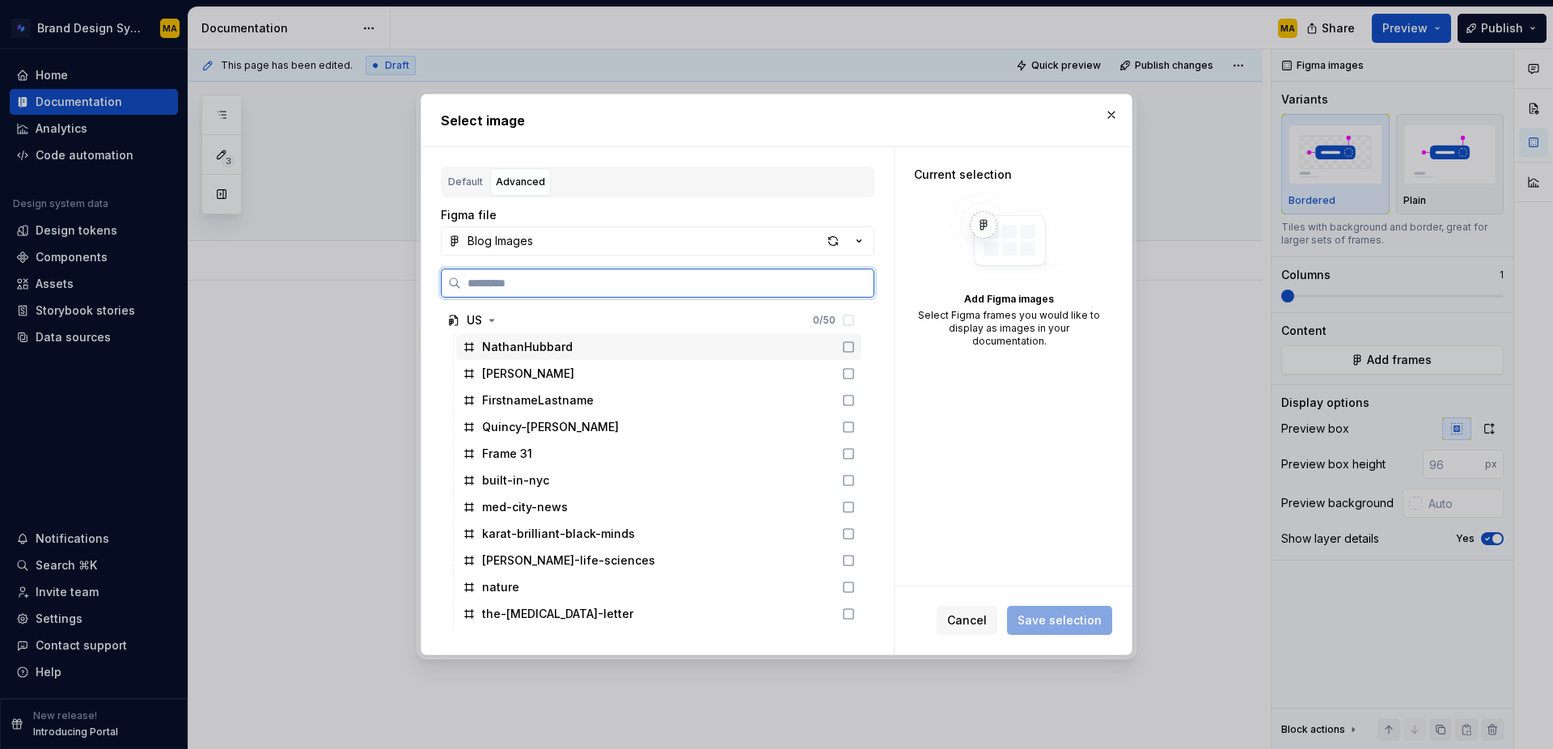
click at [526, 340] on div "NathanHubbard" at bounding box center [527, 347] width 91 height 16
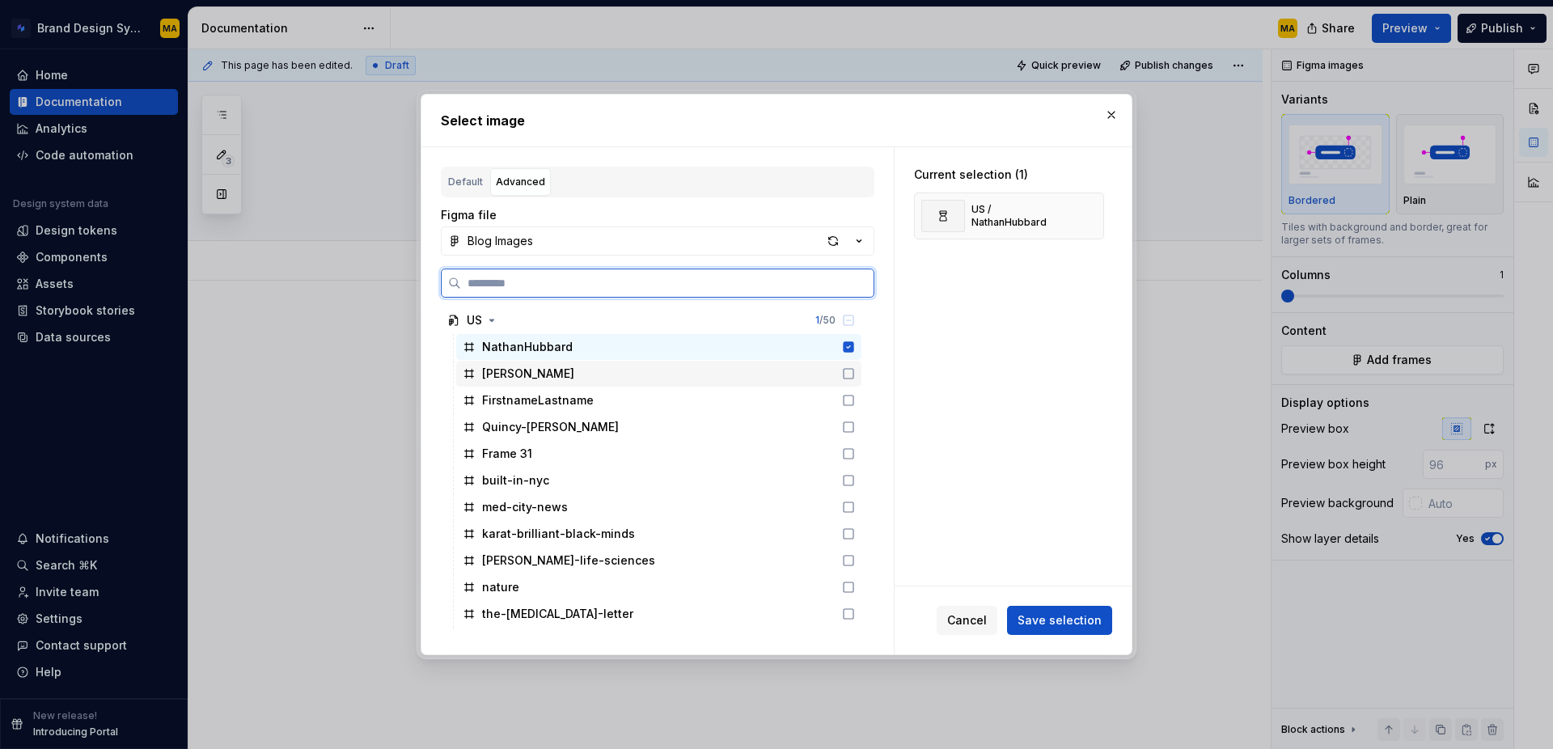
click at [544, 377] on div "[PERSON_NAME]" at bounding box center [658, 374] width 405 height 26
click at [545, 404] on div "FirstnameLastname" at bounding box center [538, 400] width 112 height 16
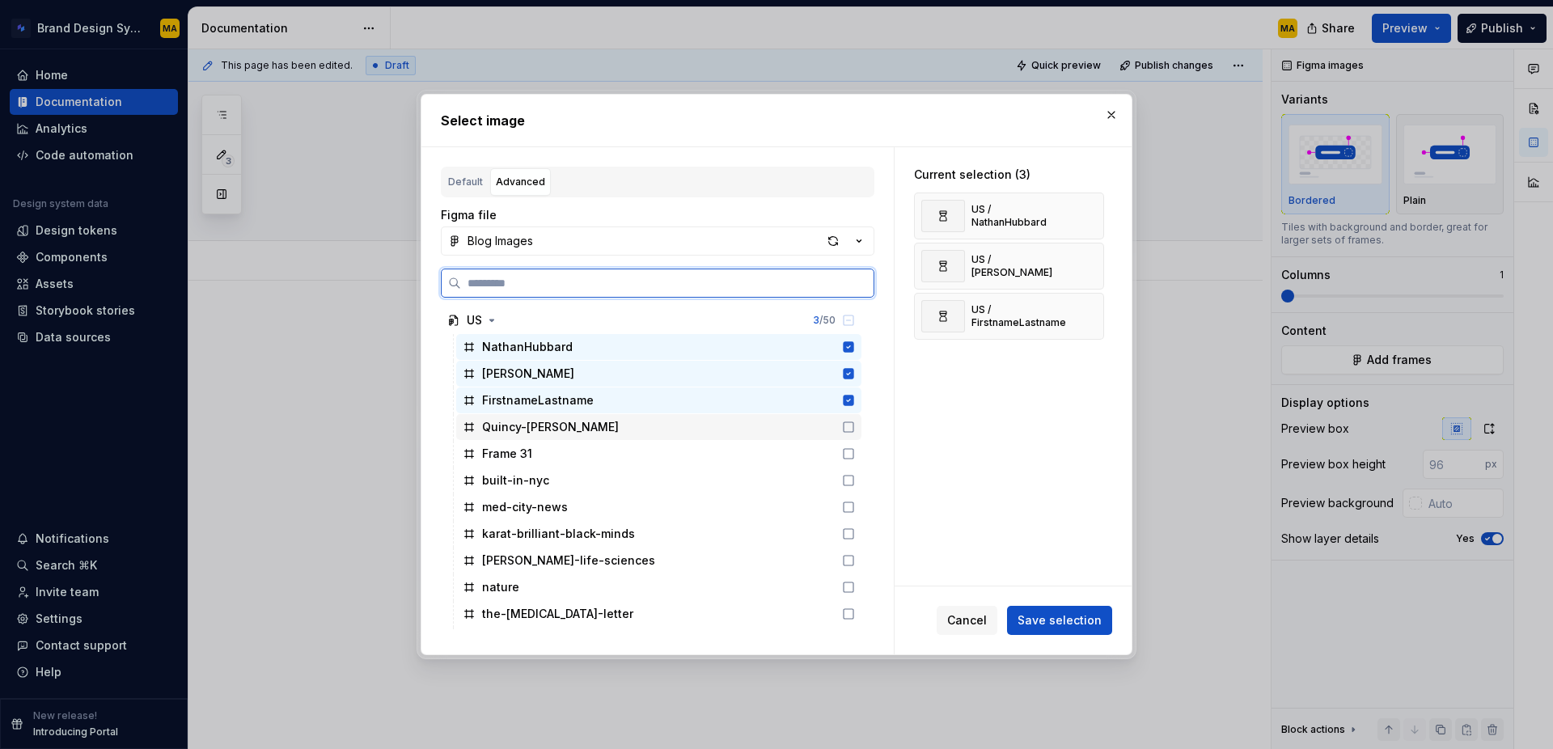
click at [544, 423] on div "Quincy-[PERSON_NAME]" at bounding box center [550, 427] width 137 height 16
click at [531, 456] on div "Frame 31" at bounding box center [658, 454] width 405 height 26
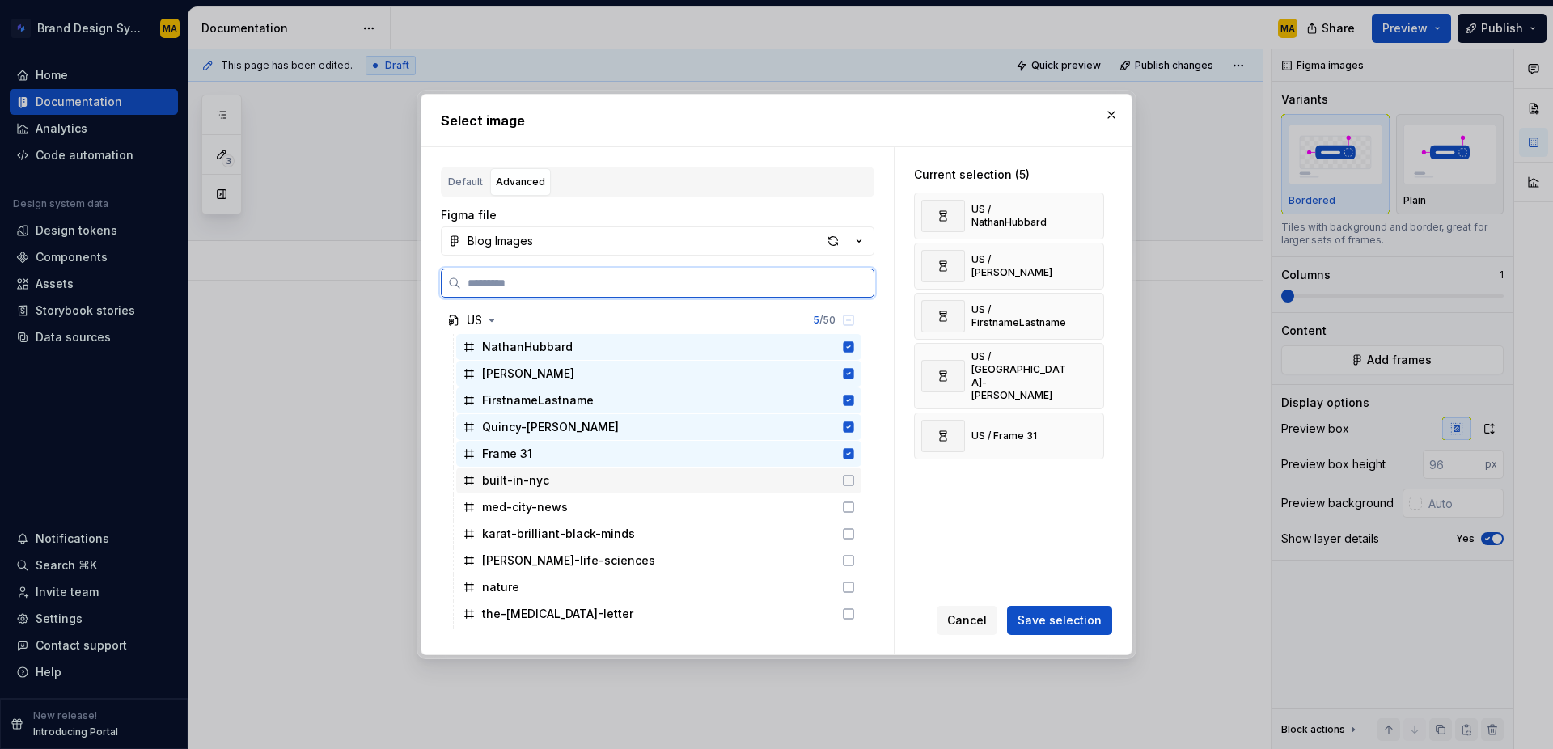
click at [535, 481] on div "built-in-nyc" at bounding box center [515, 480] width 67 height 16
click at [558, 511] on div "med-city-news" at bounding box center [525, 507] width 86 height 16
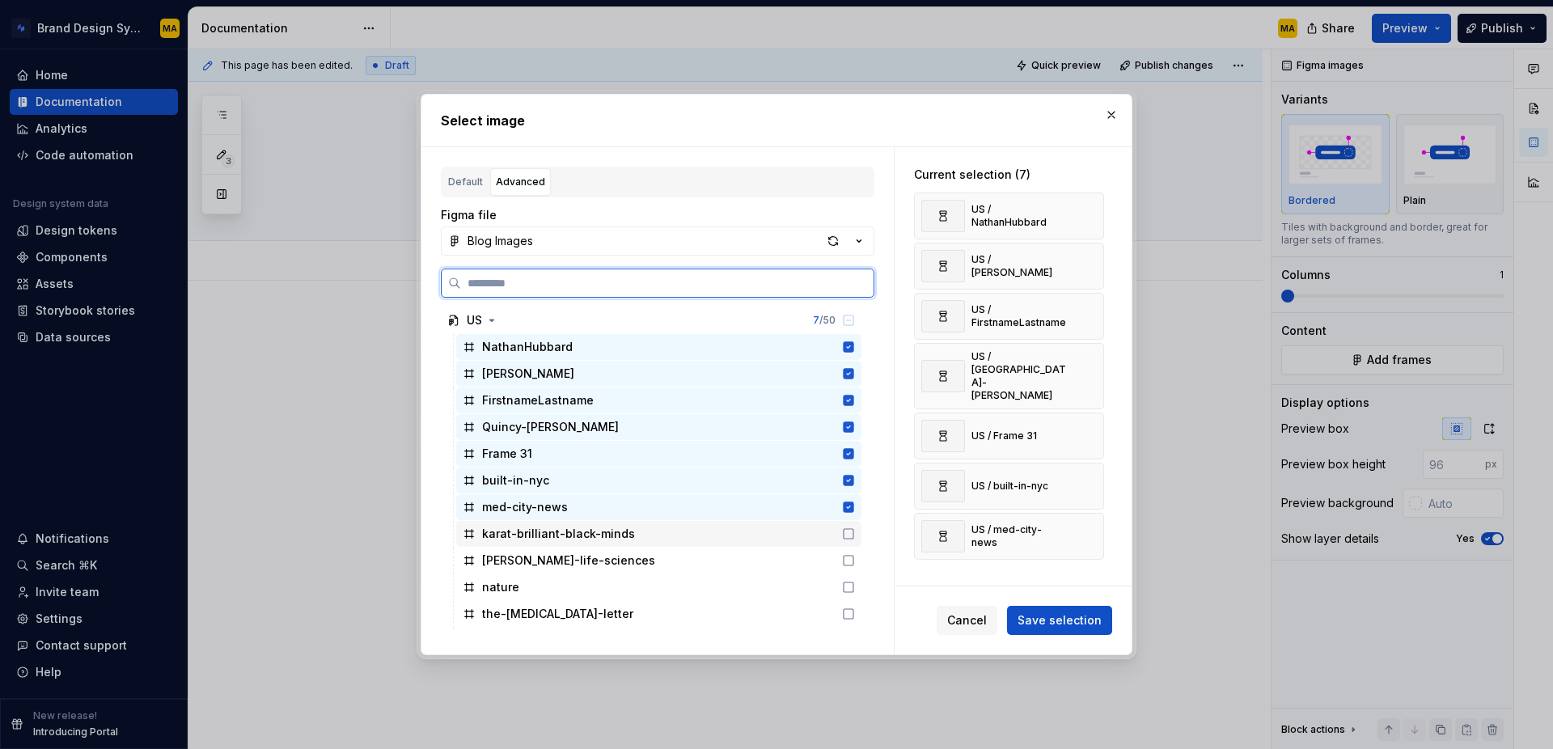
drag, startPoint x: 557, startPoint y: 541, endPoint x: 554, endPoint y: 554, distance: 13.3
click at [557, 541] on div "karat-brilliant-black-minds" at bounding box center [558, 534] width 153 height 16
click at [553, 564] on div "[PERSON_NAME]-life-sciences" at bounding box center [568, 560] width 173 height 16
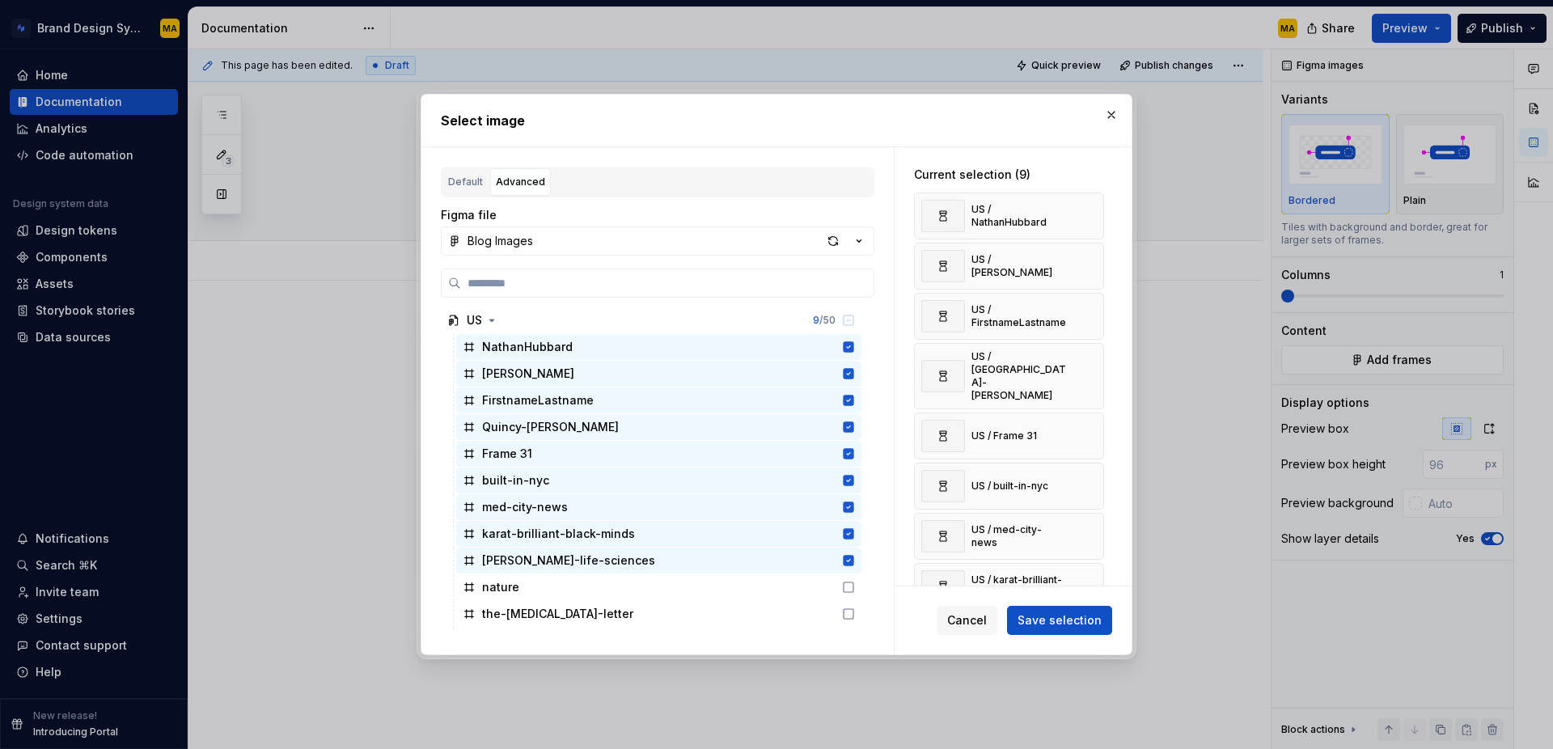
click at [1081, 619] on span "Save selection" at bounding box center [1059, 620] width 84 height 16
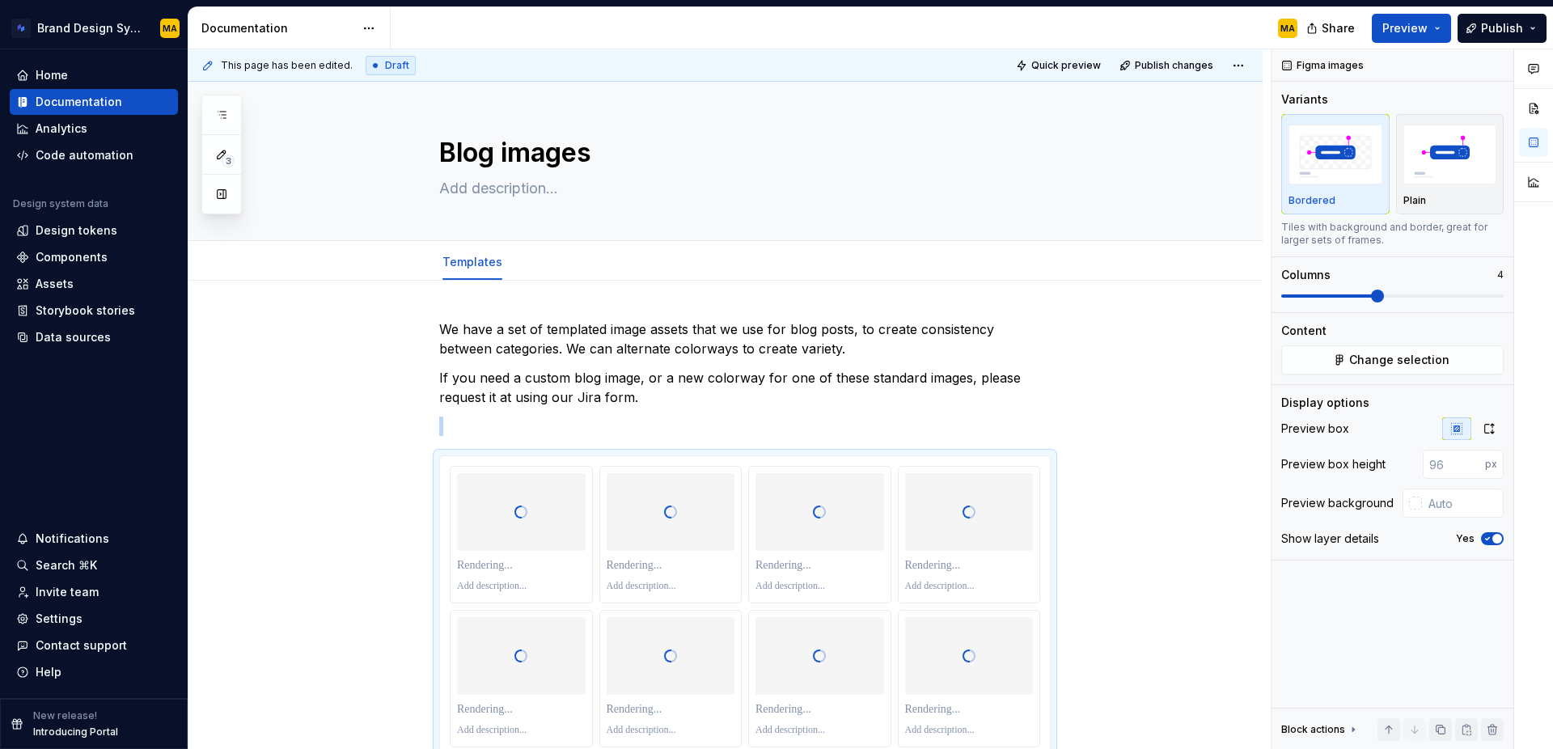
scroll to position [152, 0]
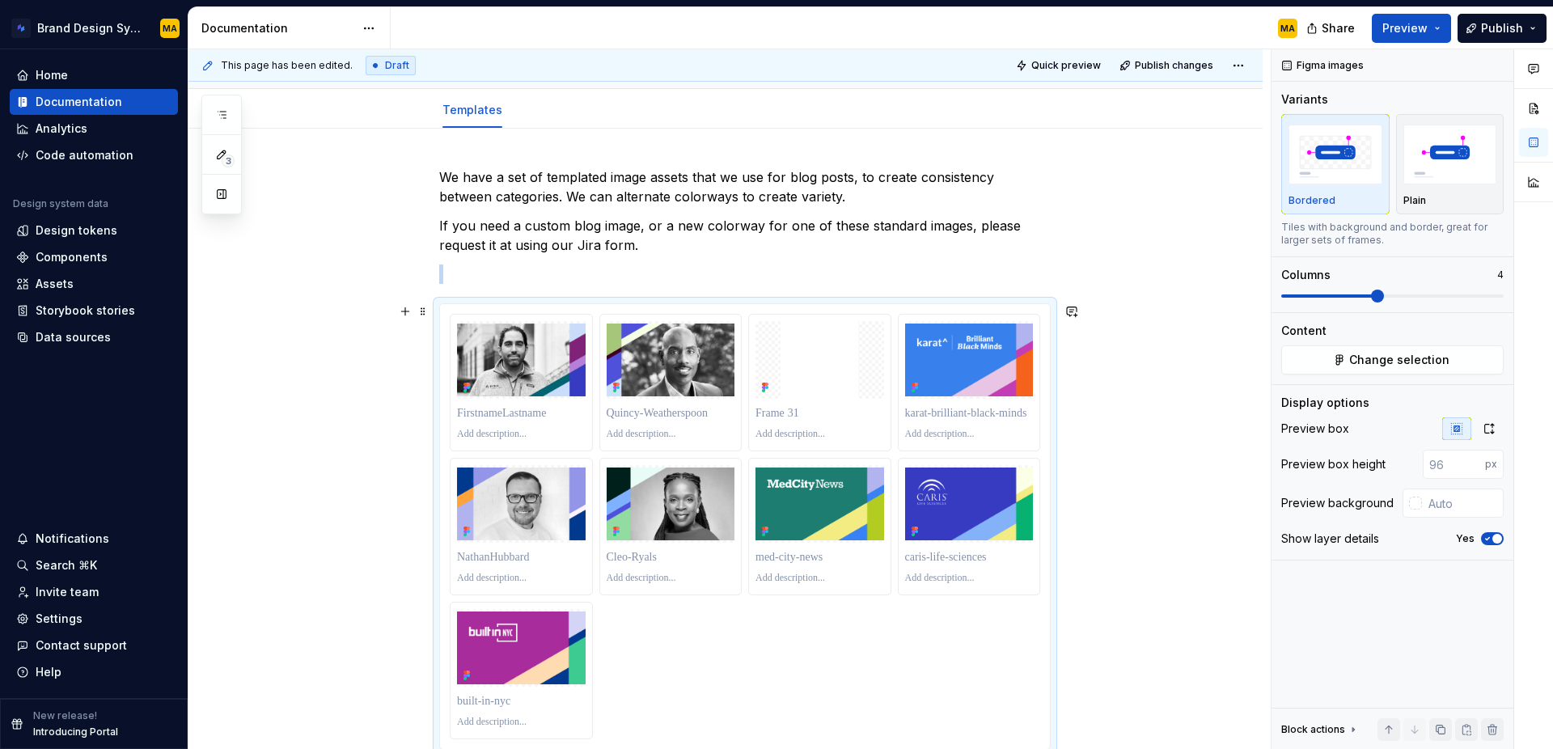
click at [1176, 649] on div "We have a set of templated image assets that we use for blog posts, to create c…" at bounding box center [725, 561] width 1074 height 865
click at [963, 424] on div at bounding box center [969, 413] width 129 height 23
click at [970, 361] on img at bounding box center [969, 359] width 129 height 72
click at [1118, 454] on div "This page has been edited. Draft Quick preview Publish changes Blog images Edit…" at bounding box center [729, 399] width 1082 height 700
click at [549, 399] on div at bounding box center [521, 383] width 142 height 136
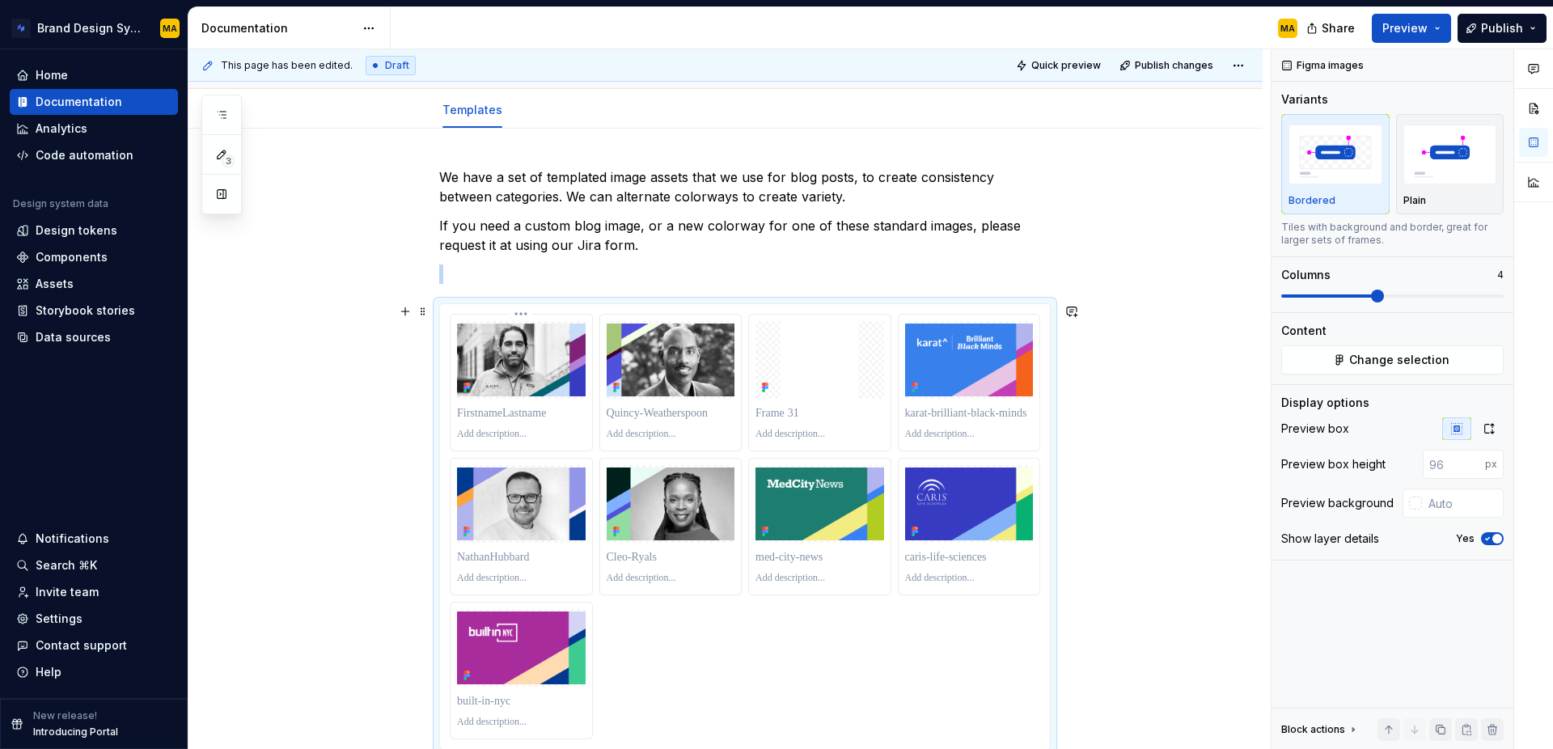
click at [524, 313] on html "Brand Design System MA Home Documentation Analytics Code automation Design syst…" at bounding box center [776, 374] width 1553 height 749
click at [720, 271] on html "Brand Design System MA Home Documentation Analytics Code automation Design syst…" at bounding box center [776, 374] width 1553 height 749
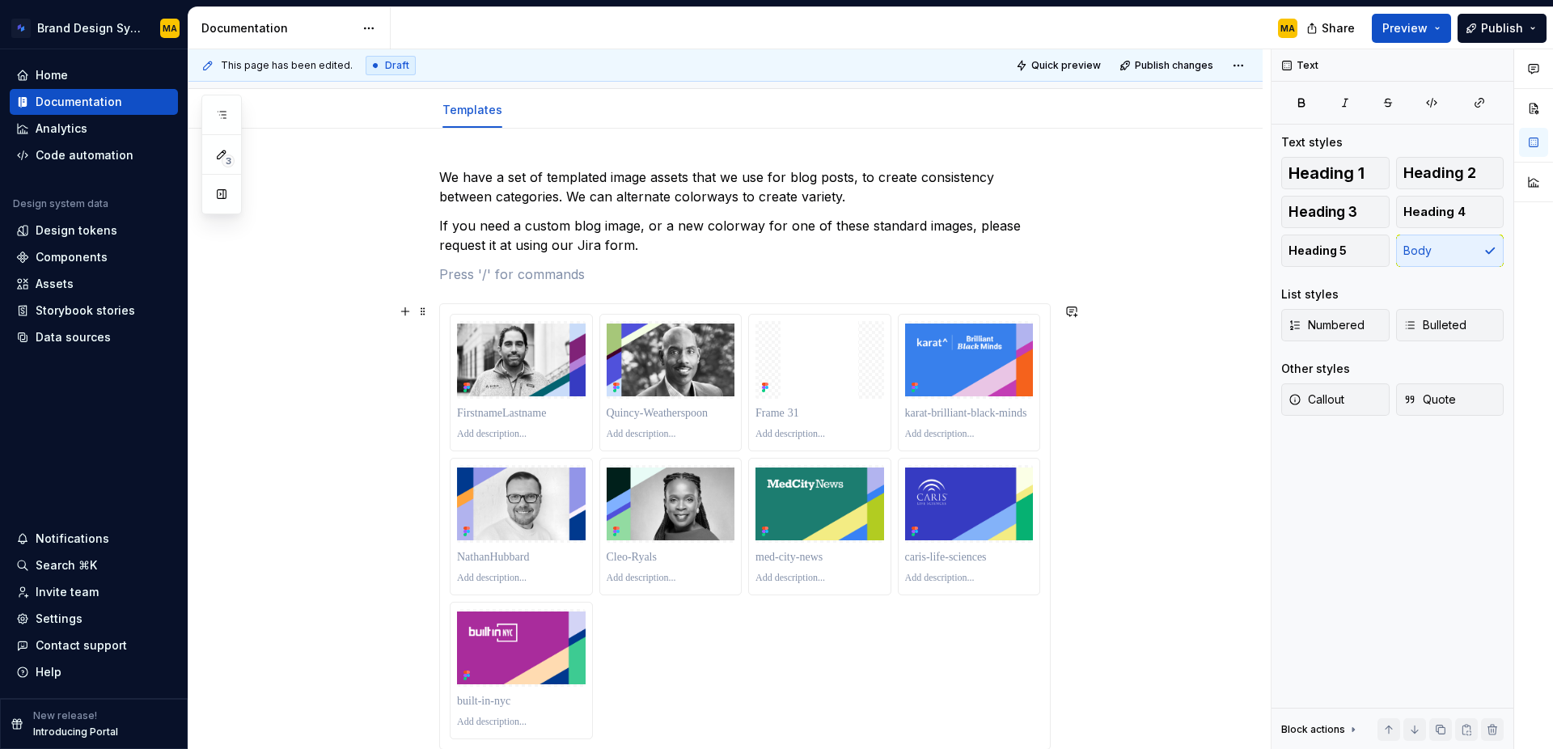
click at [719, 661] on div at bounding box center [745, 526] width 590 height 425
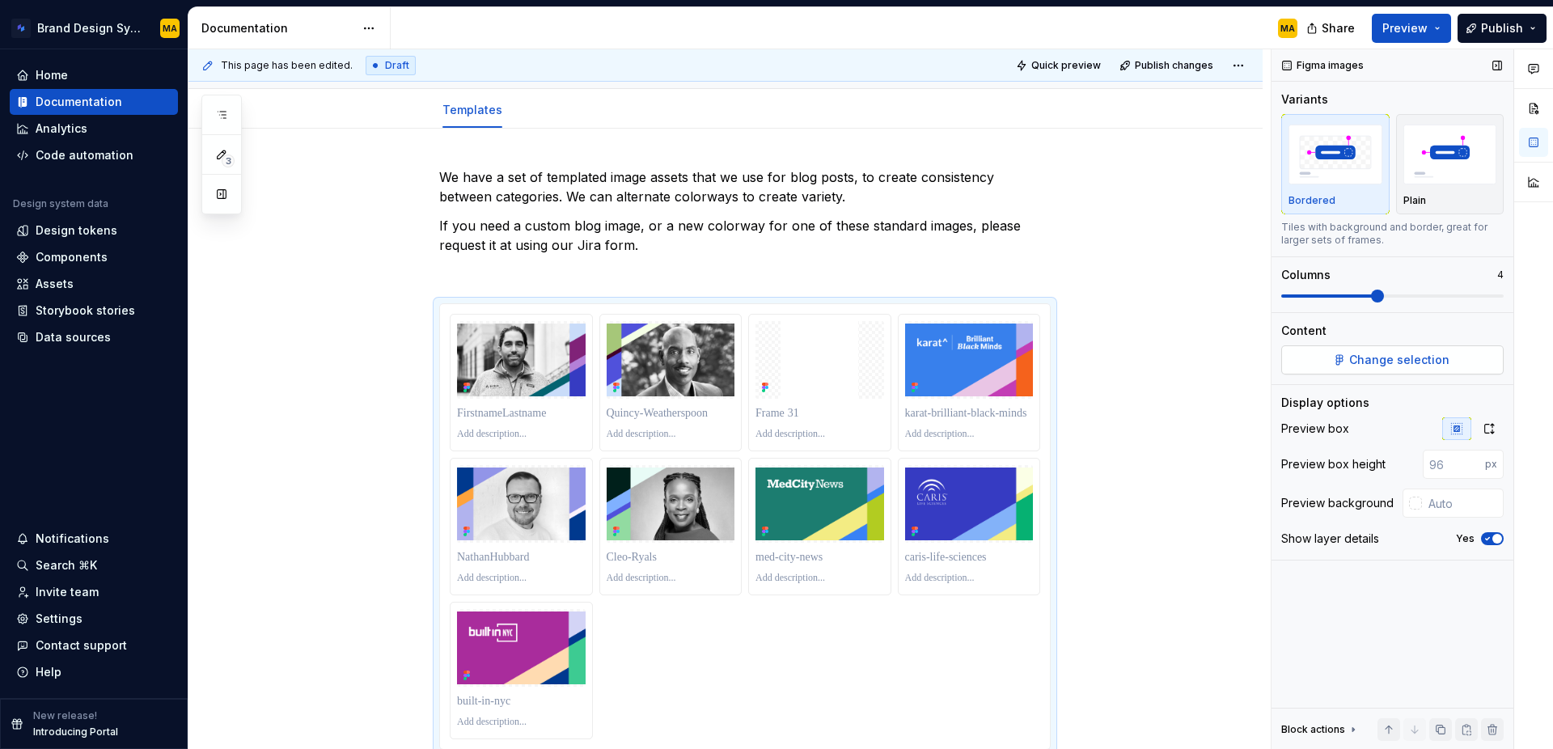
click at [1416, 360] on span "Change selection" at bounding box center [1399, 360] width 100 height 16
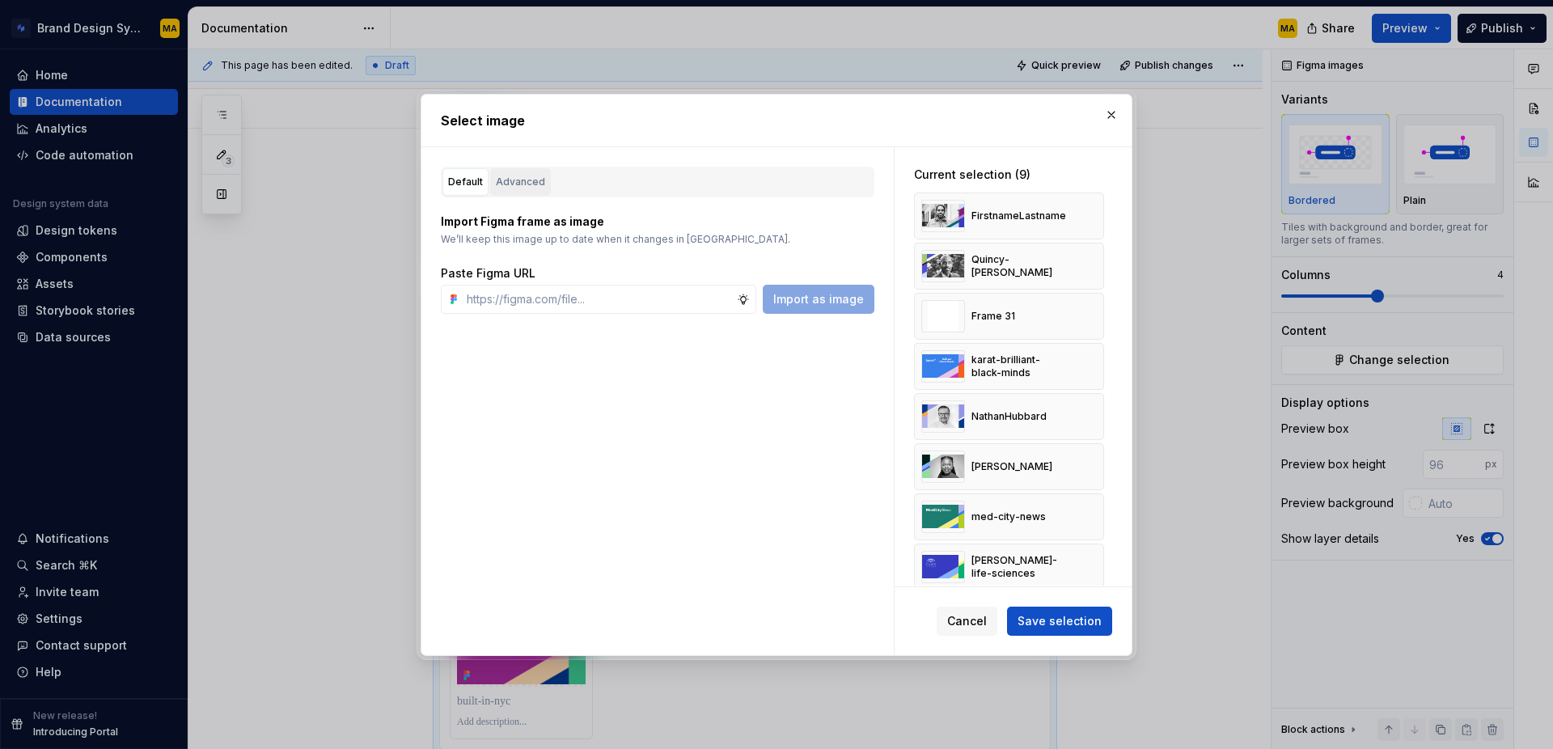
click at [507, 175] on div "Advanced" at bounding box center [520, 182] width 49 height 16
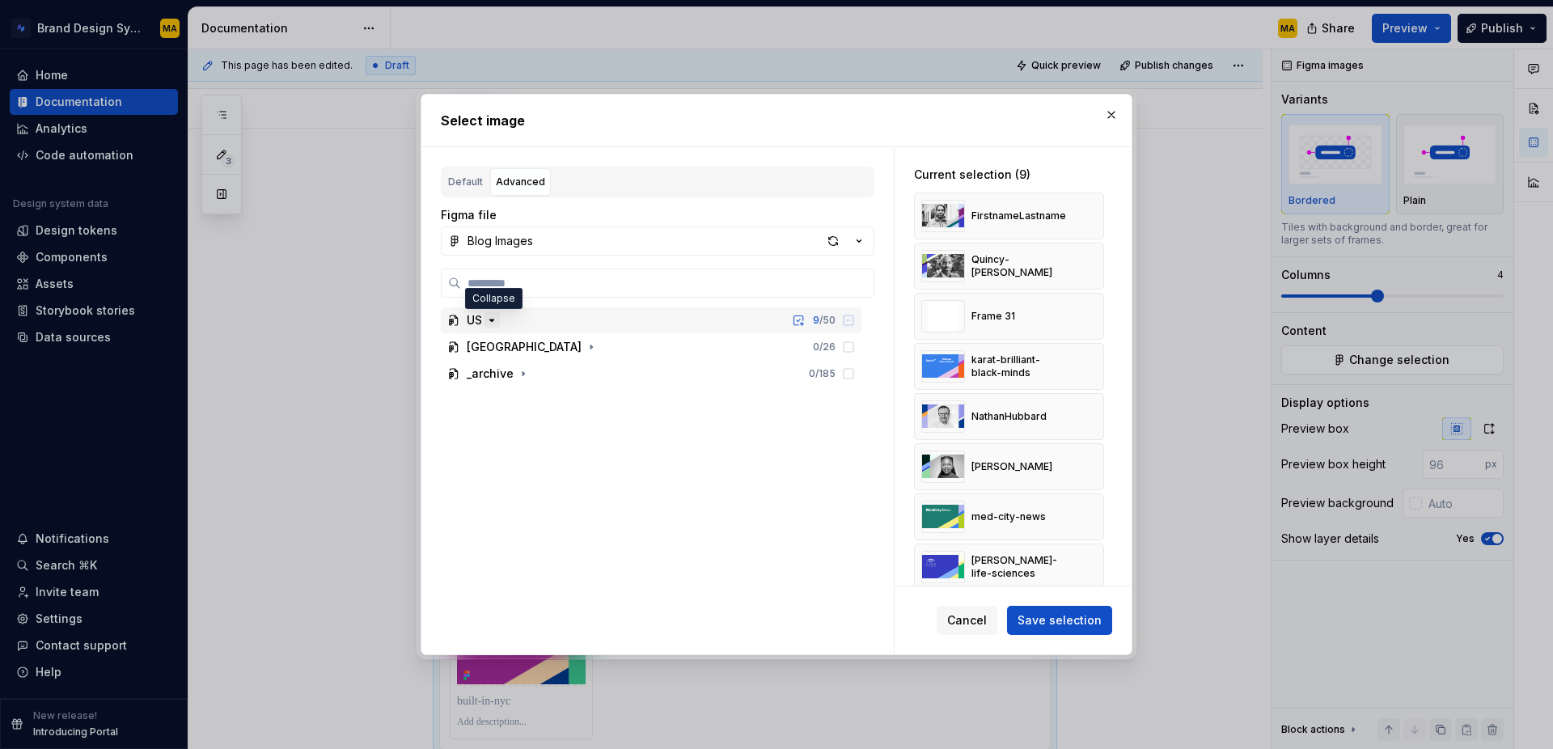
click at [492, 322] on icon "button" at bounding box center [491, 320] width 13 height 13
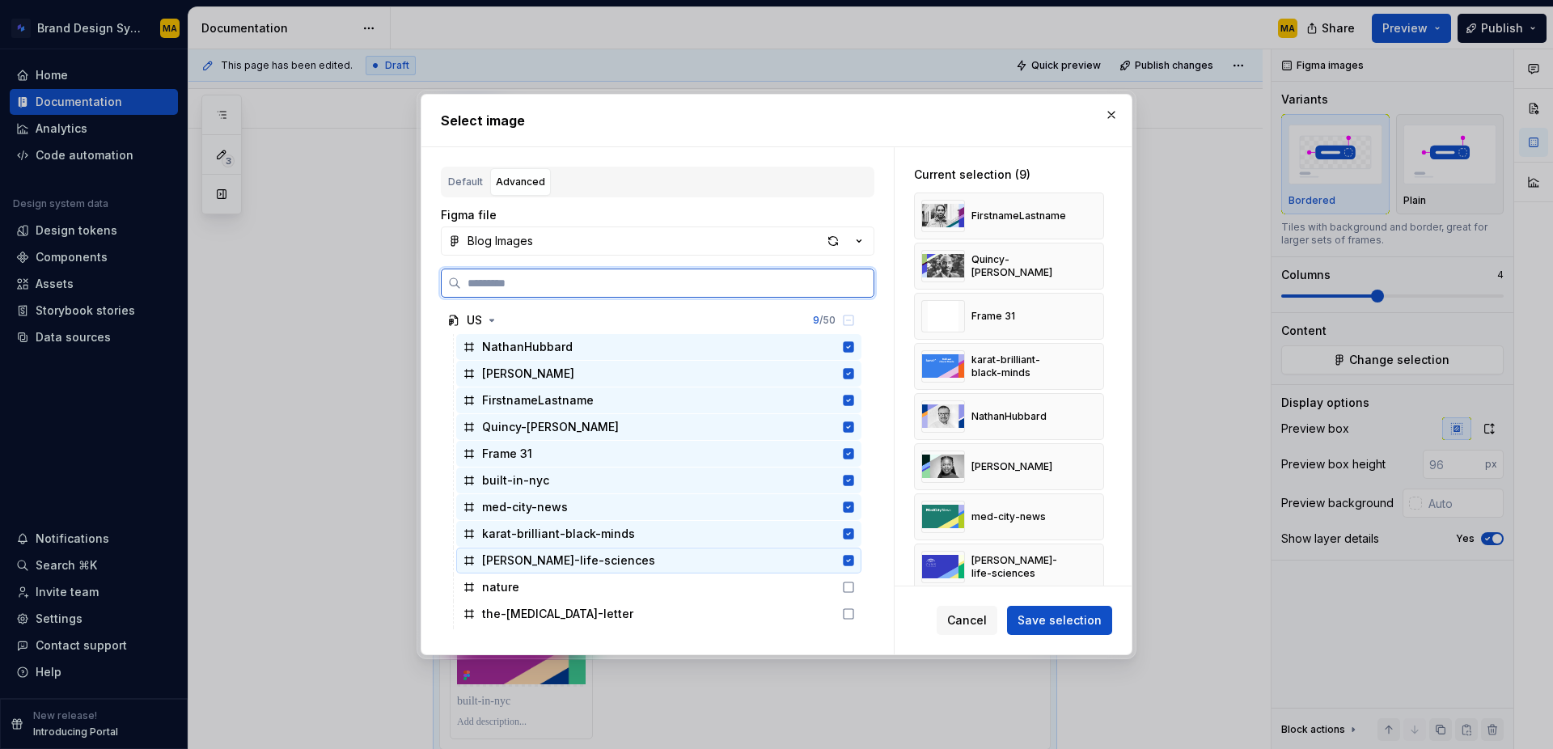
drag, startPoint x: 865, startPoint y: 560, endPoint x: 865, endPoint y: 543, distance: 17.0
click at [854, 559] on icon at bounding box center [848, 560] width 11 height 11
drag, startPoint x: 863, startPoint y: 531, endPoint x: 862, endPoint y: 516, distance: 15.4
click at [854, 531] on icon at bounding box center [848, 533] width 11 height 11
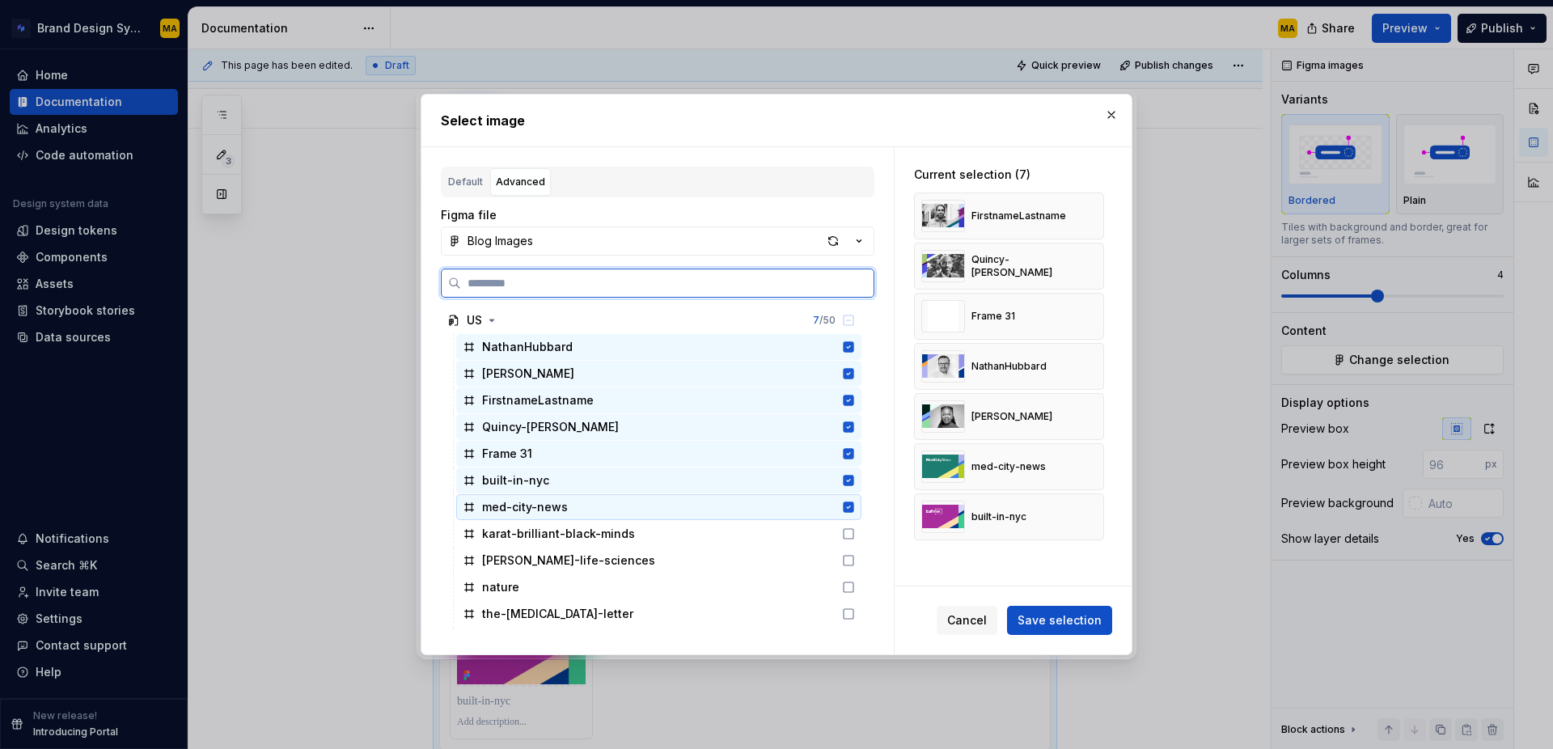
click at [854, 509] on icon at bounding box center [848, 506] width 11 height 11
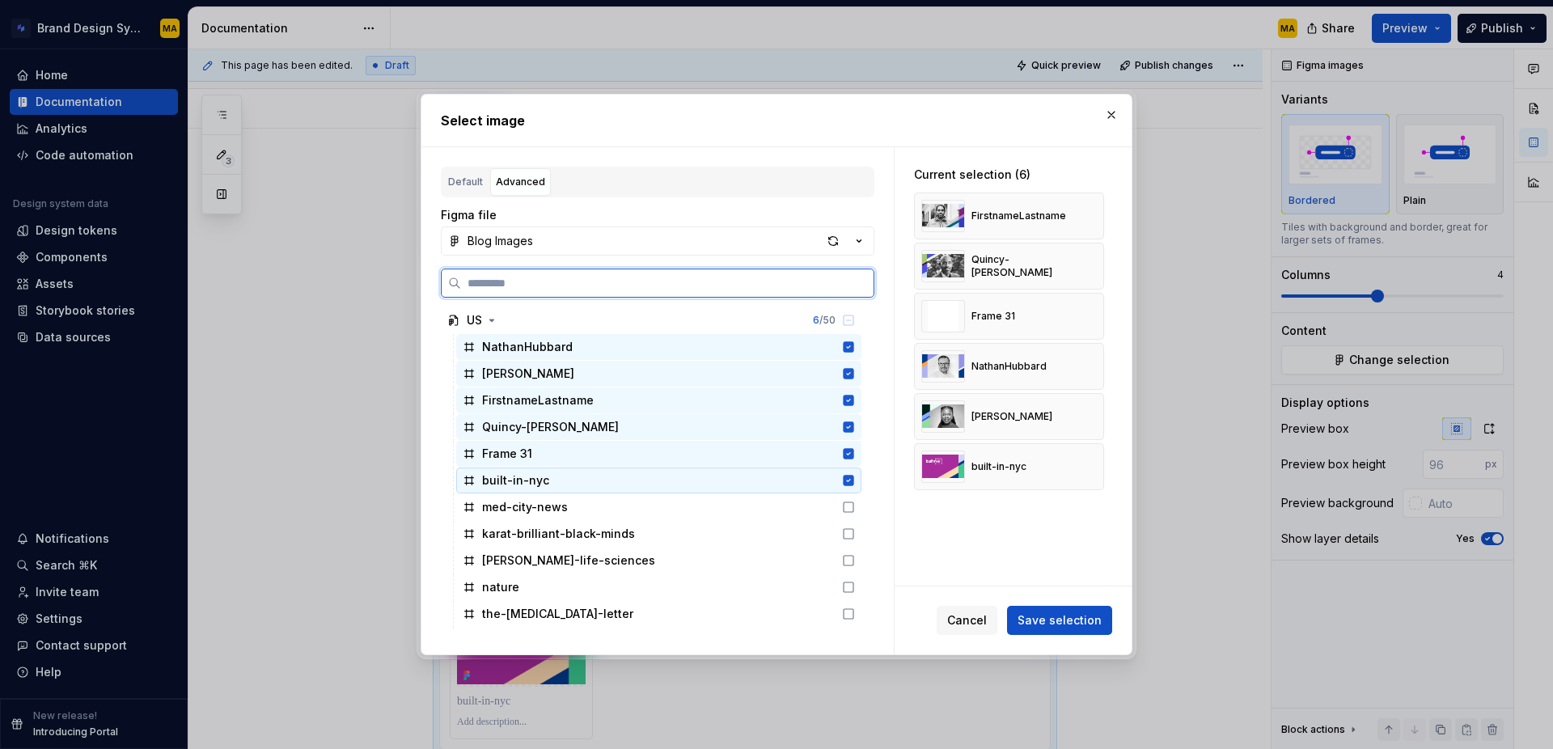
drag, startPoint x: 865, startPoint y: 481, endPoint x: 864, endPoint y: 461, distance: 20.2
click at [855, 481] on icon at bounding box center [848, 480] width 13 height 13
drag, startPoint x: 863, startPoint y: 455, endPoint x: 862, endPoint y: 436, distance: 19.4
click at [855, 454] on icon at bounding box center [848, 453] width 13 height 13
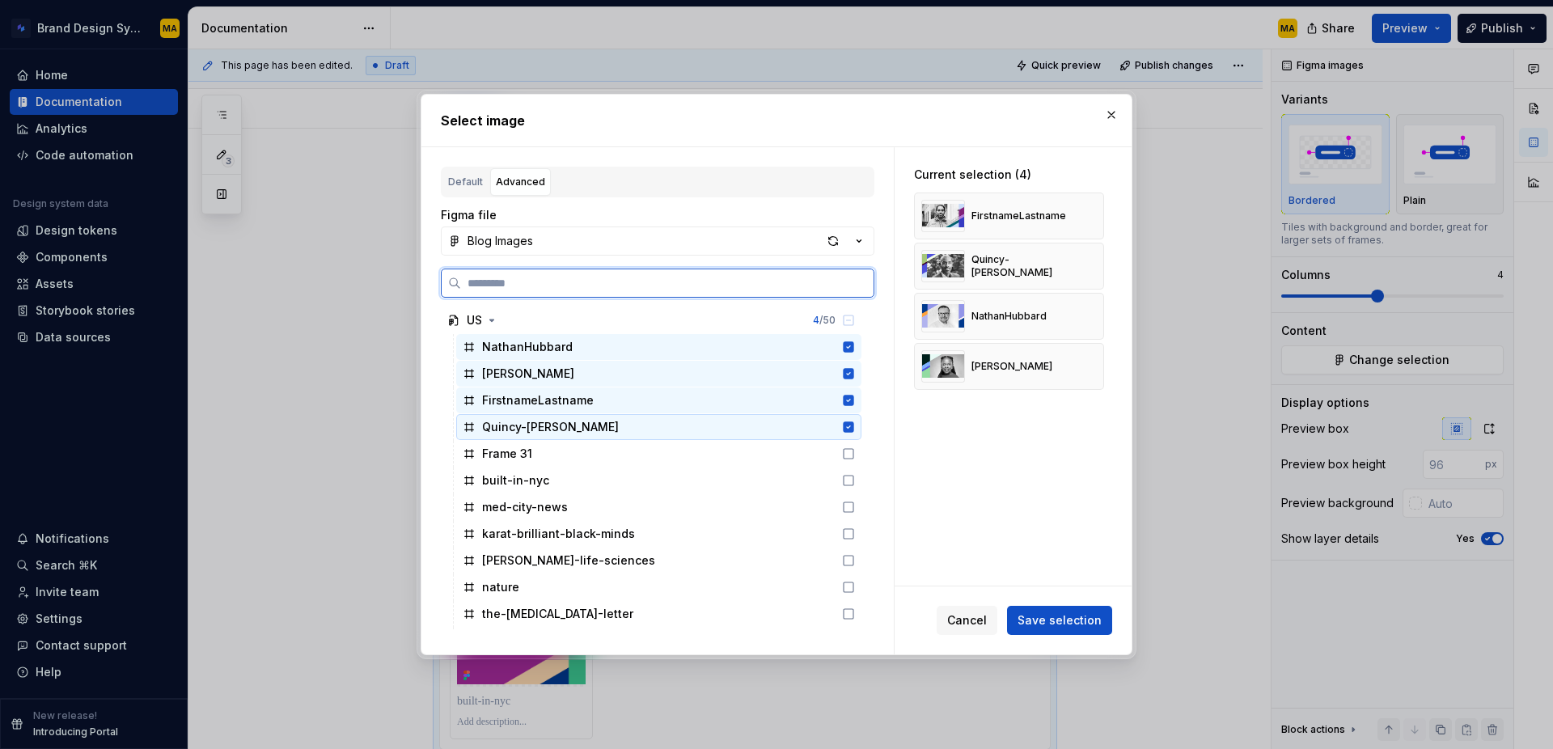
click at [854, 430] on icon at bounding box center [848, 426] width 11 height 11
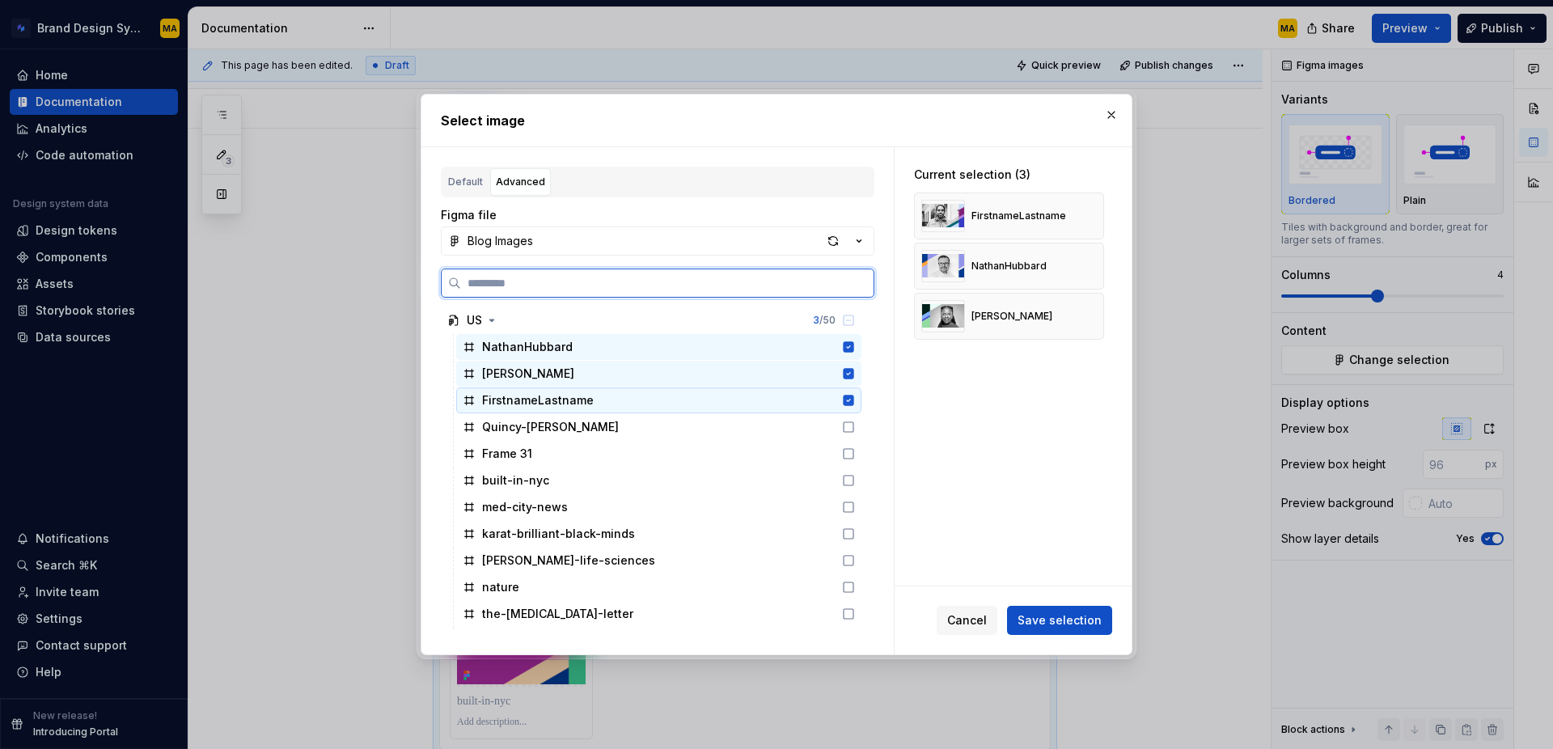
click at [854, 396] on icon at bounding box center [848, 400] width 11 height 11
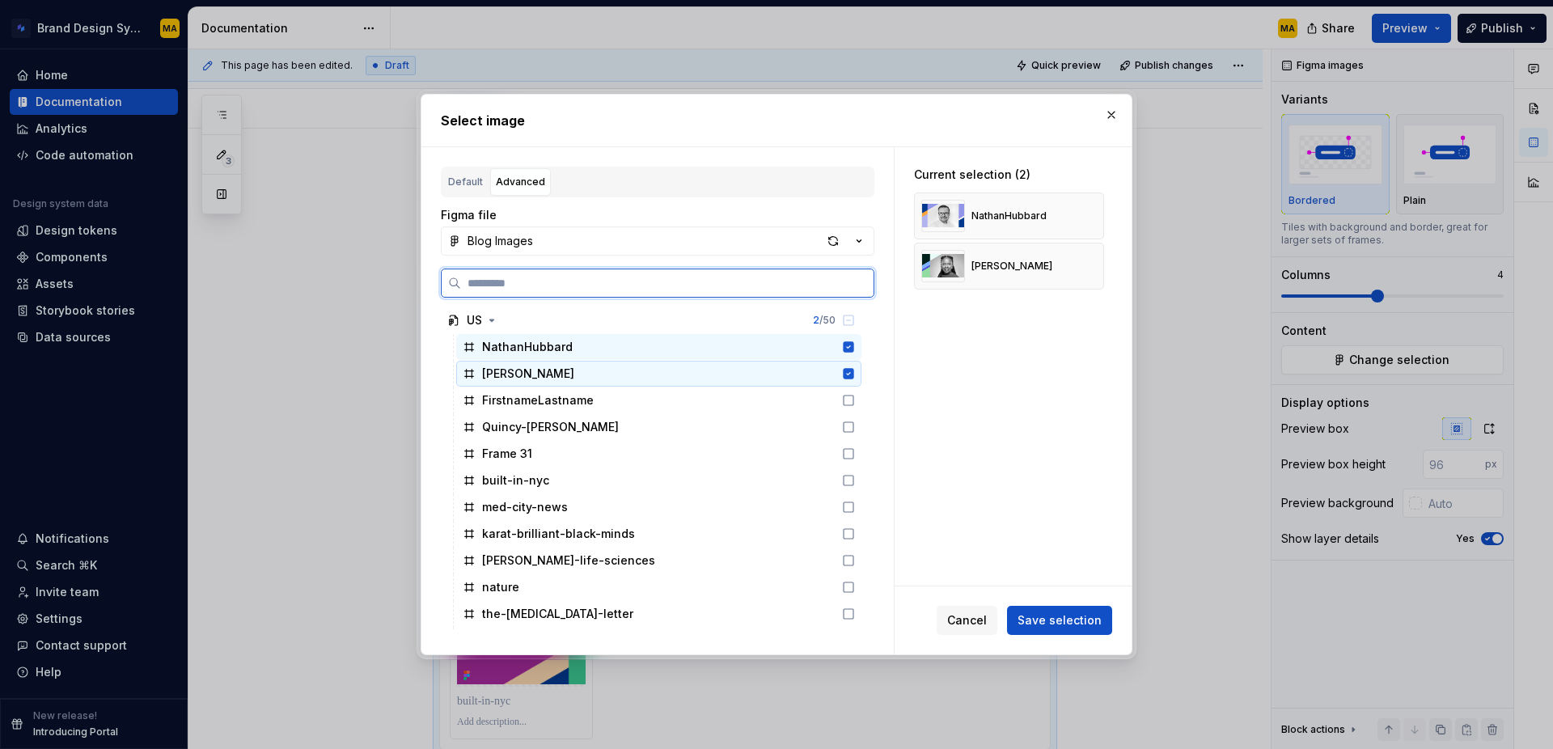
drag, startPoint x: 863, startPoint y: 371, endPoint x: 869, endPoint y: 350, distance: 21.8
click at [854, 370] on icon at bounding box center [848, 373] width 11 height 11
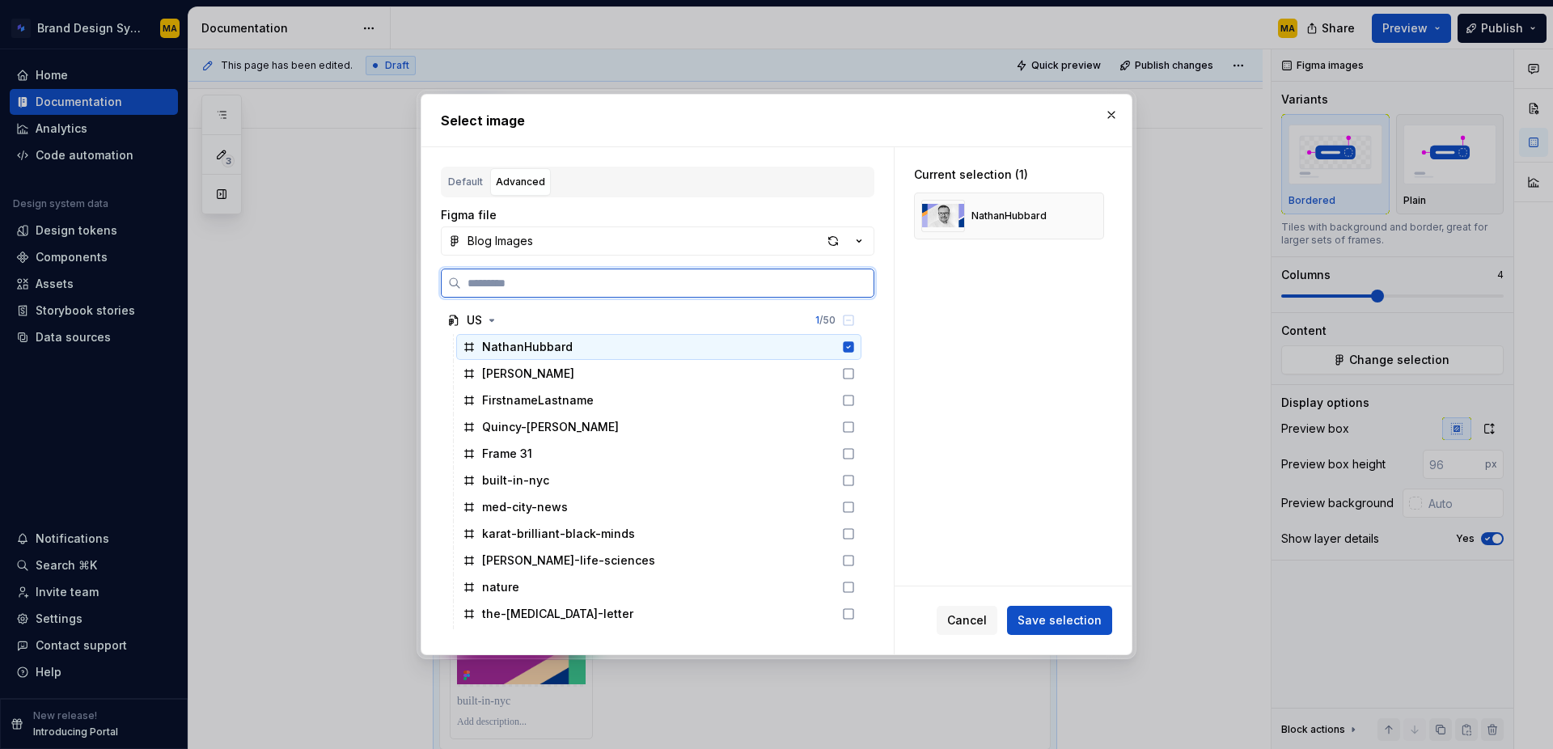
click at [854, 350] on icon at bounding box center [848, 346] width 11 height 11
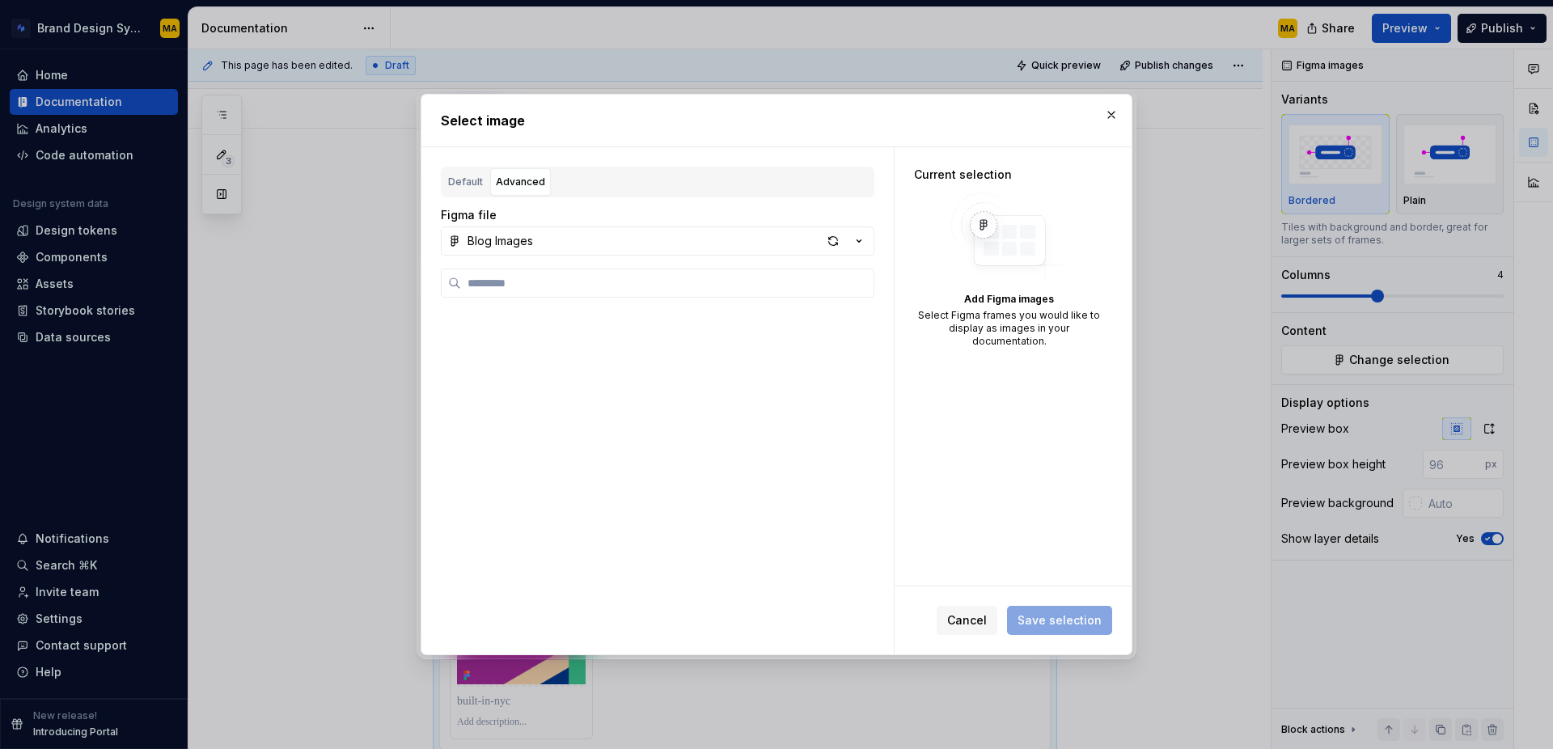
scroll to position [735, 0]
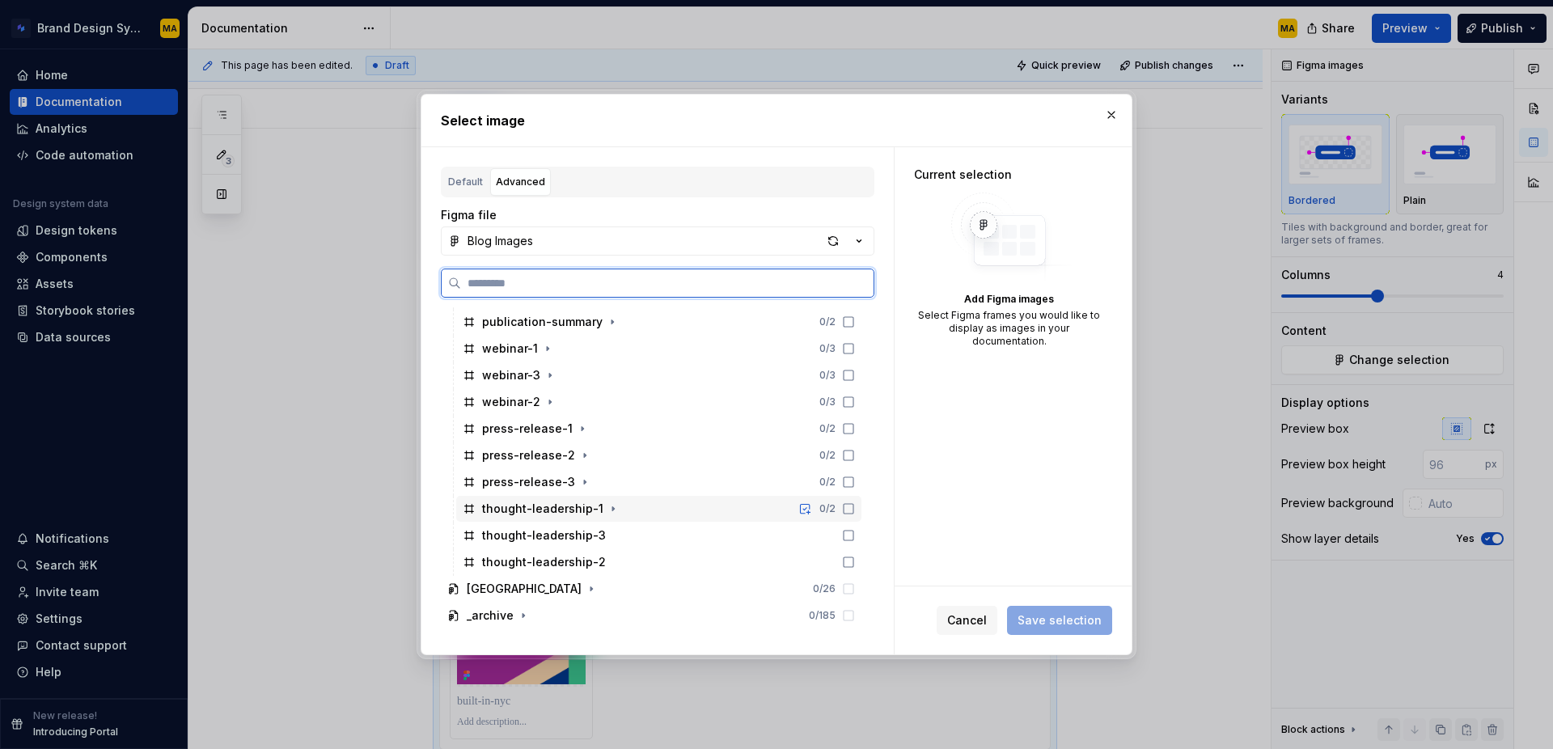
drag, startPoint x: 868, startPoint y: 511, endPoint x: 866, endPoint y: 530, distance: 18.7
click at [855, 511] on icon at bounding box center [848, 508] width 13 height 13
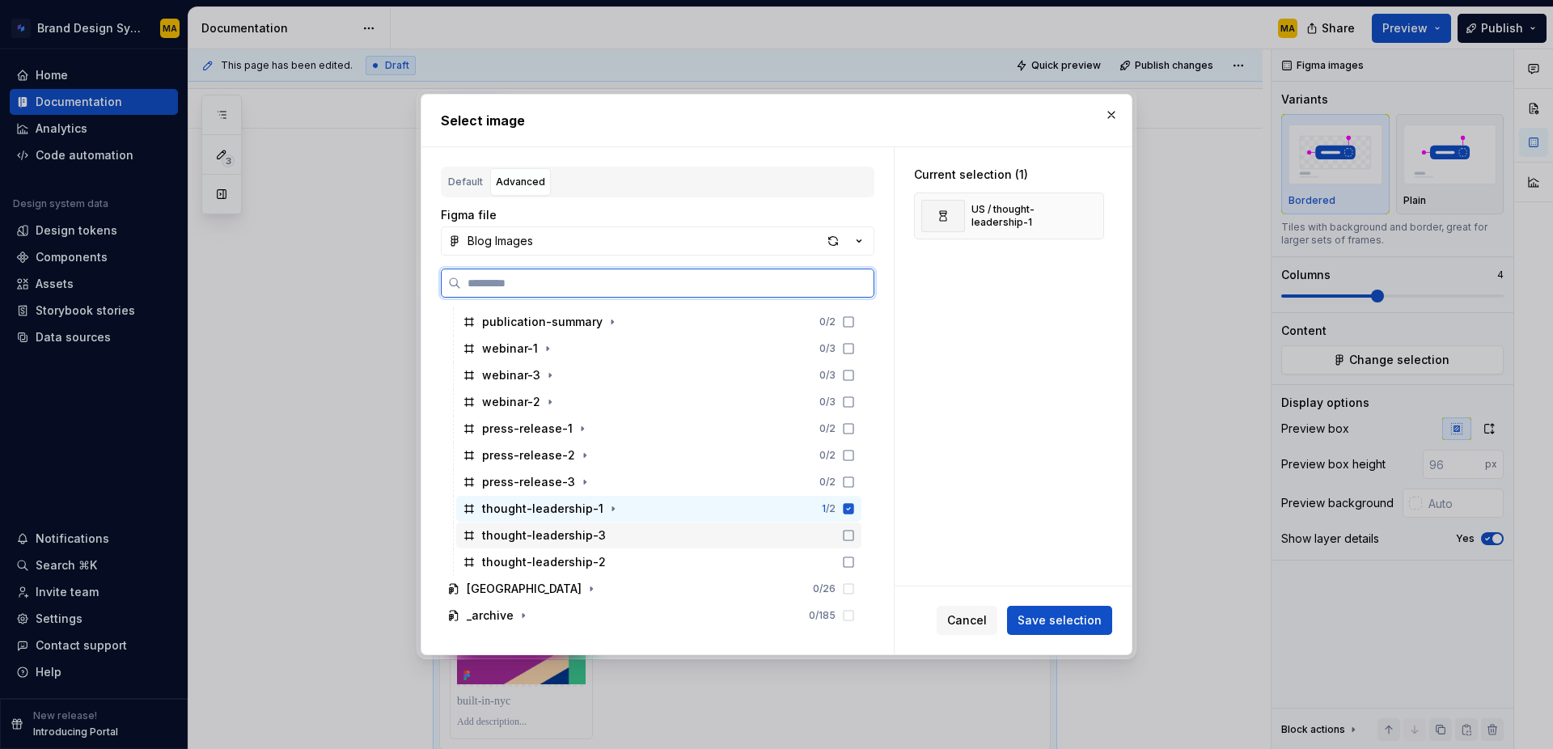
click at [861, 543] on div "thought-leadership-3" at bounding box center [658, 535] width 405 height 26
click at [855, 560] on icon at bounding box center [848, 562] width 13 height 13
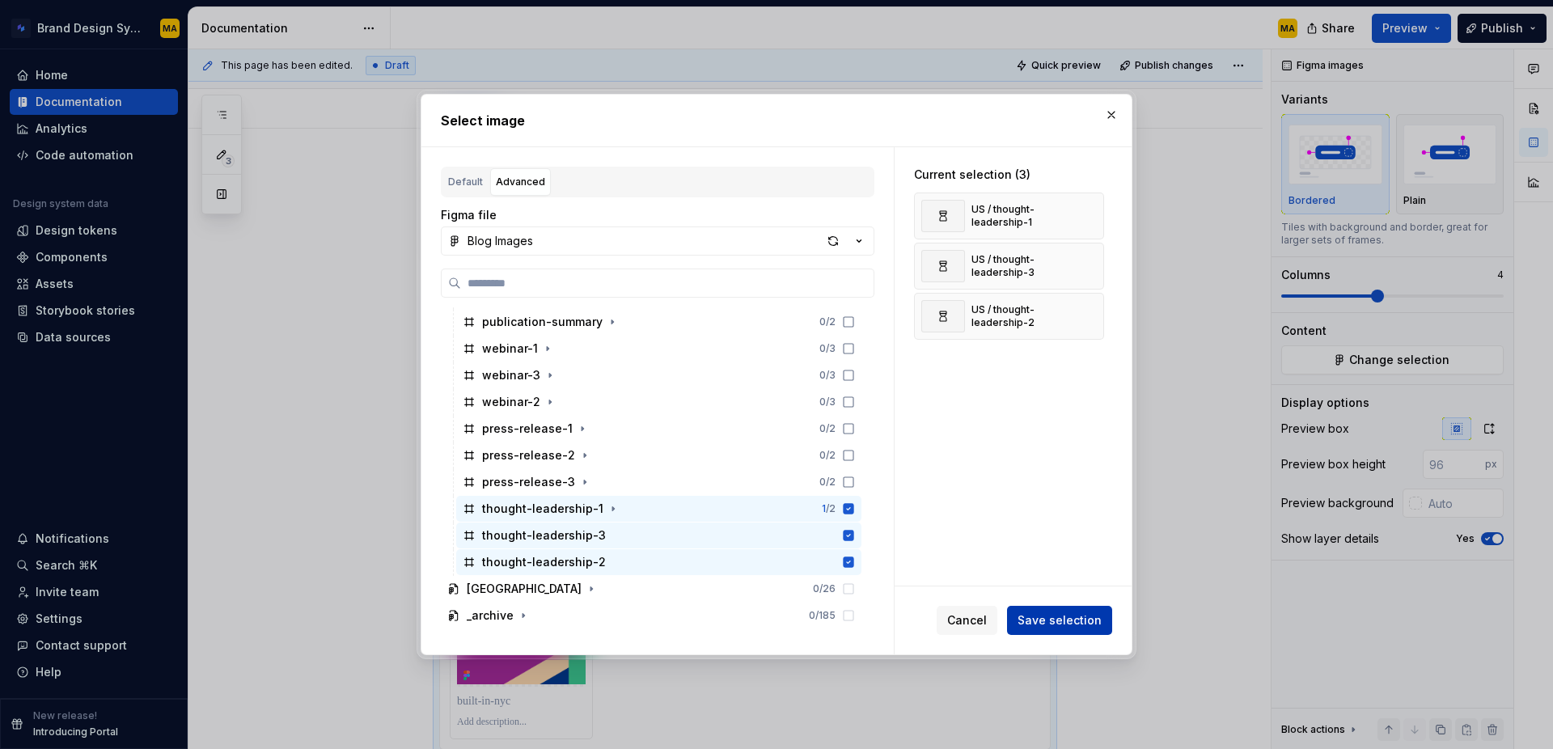
click at [1047, 625] on span "Save selection" at bounding box center [1059, 620] width 84 height 16
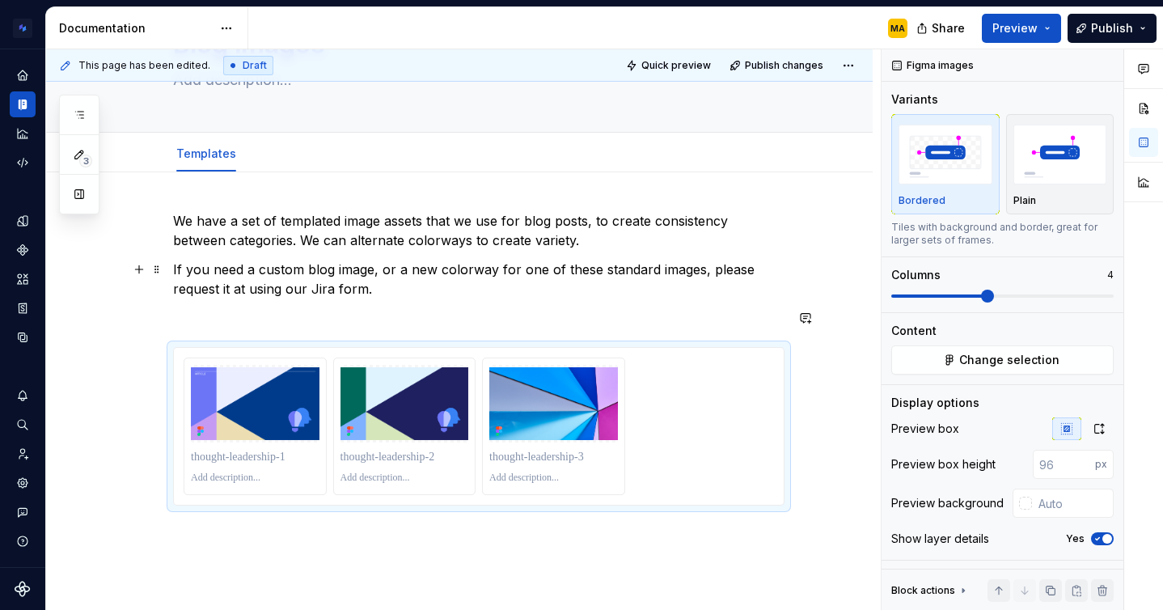
scroll to position [0, 0]
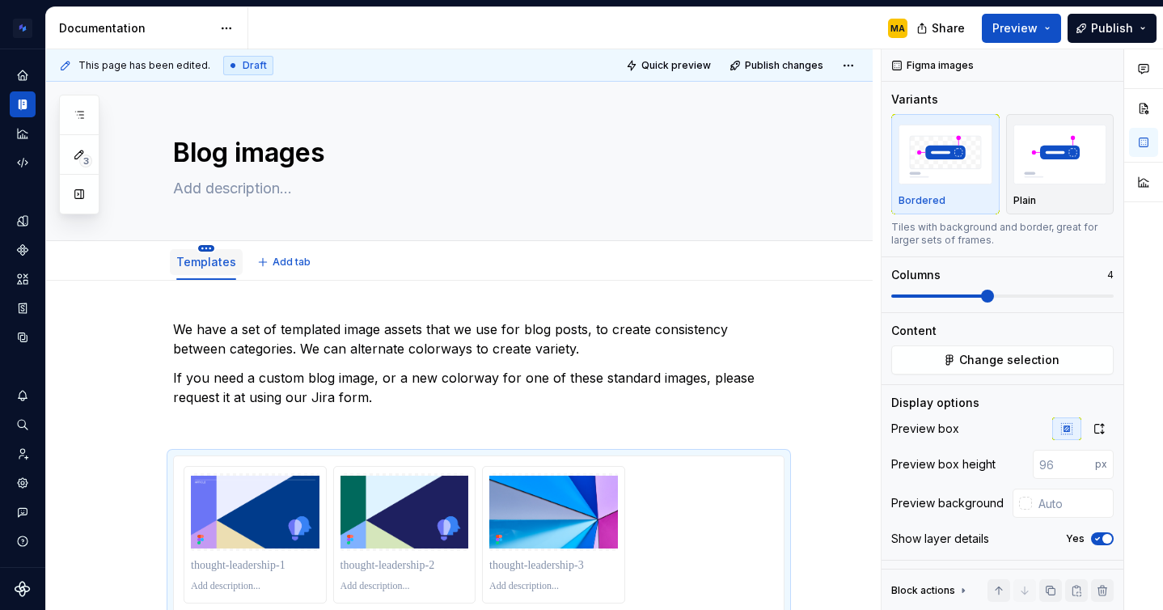
click at [206, 246] on html "Brand Design System MA Design system data Documentation MA Share Preview Publis…" at bounding box center [581, 305] width 1163 height 610
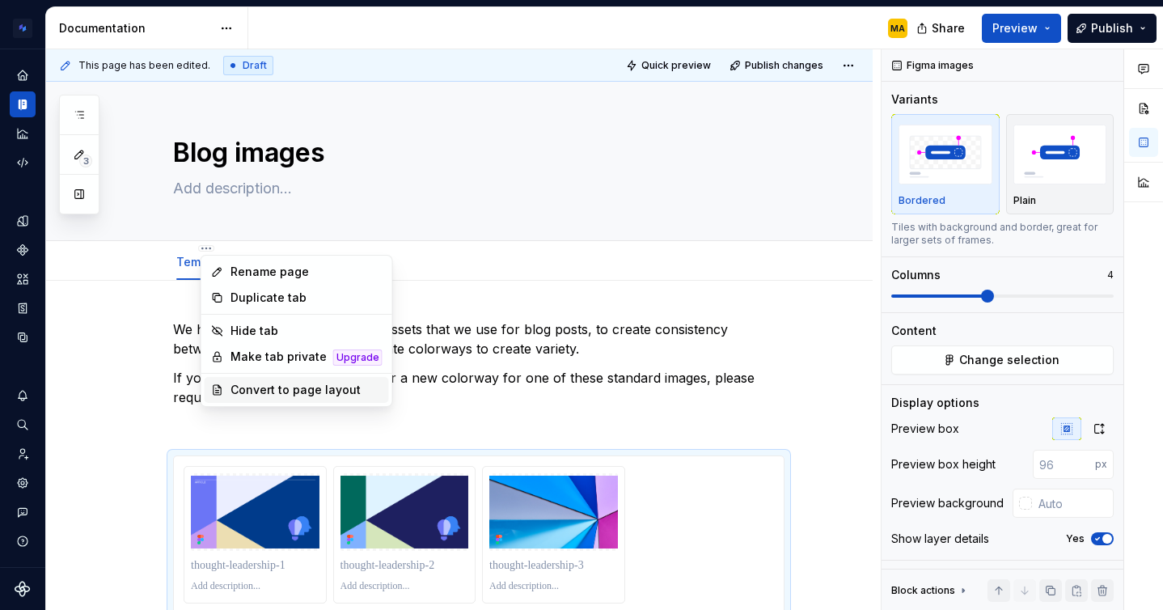
click at [311, 395] on div "Convert to page layout" at bounding box center [306, 390] width 152 height 16
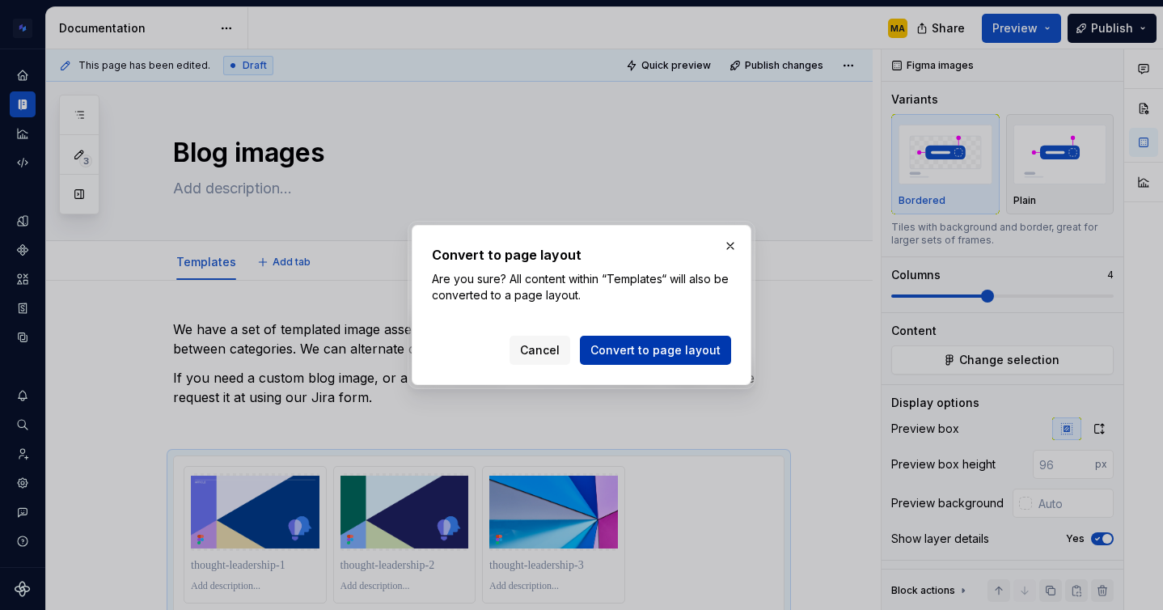
click at [641, 345] on span "Convert to page layout" at bounding box center [655, 350] width 130 height 16
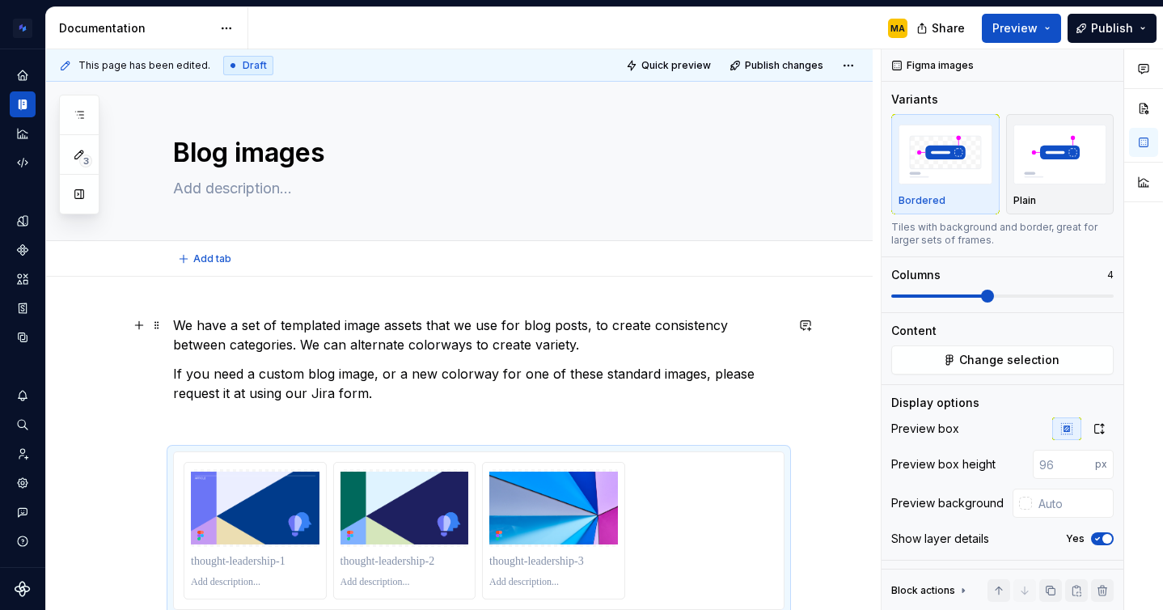
click at [730, 328] on p "We have a set of templated image assets that we use for blog posts, to create c…" at bounding box center [478, 334] width 611 height 39
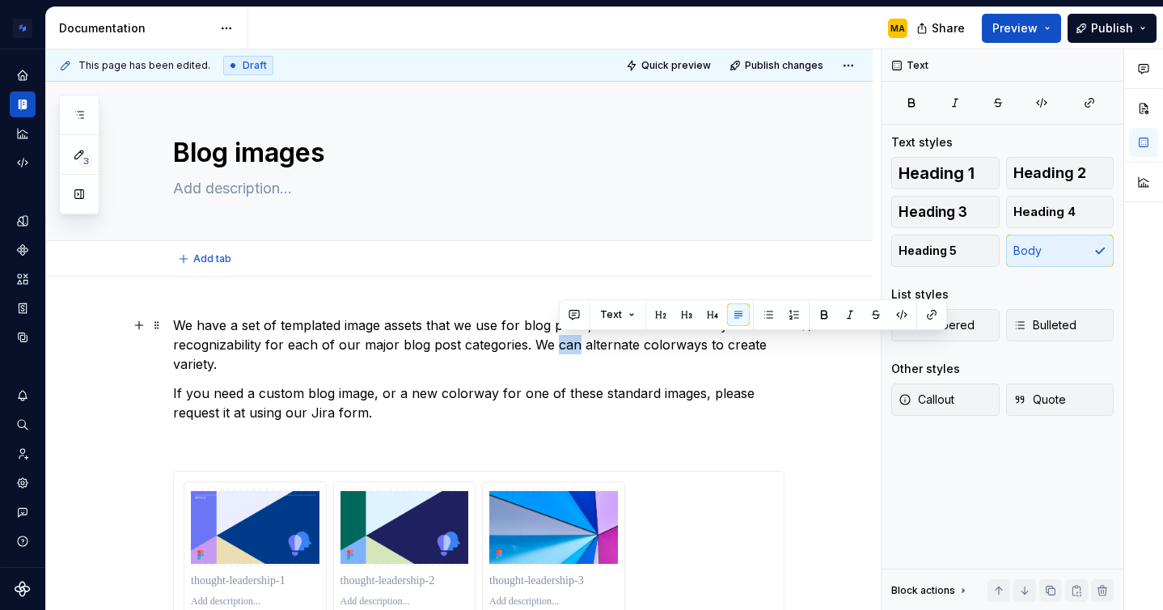
drag, startPoint x: 560, startPoint y: 340, endPoint x: 579, endPoint y: 340, distance: 18.6
click at [579, 340] on p "We have a set of templated image assets that we use for blog posts, to create c…" at bounding box center [478, 344] width 611 height 58
drag, startPoint x: 639, startPoint y: 346, endPoint x: 587, endPoint y: 341, distance: 52.0
click at [587, 341] on p "We have a set of templated image assets that we use for blog posts, to create c…" at bounding box center [478, 344] width 611 height 58
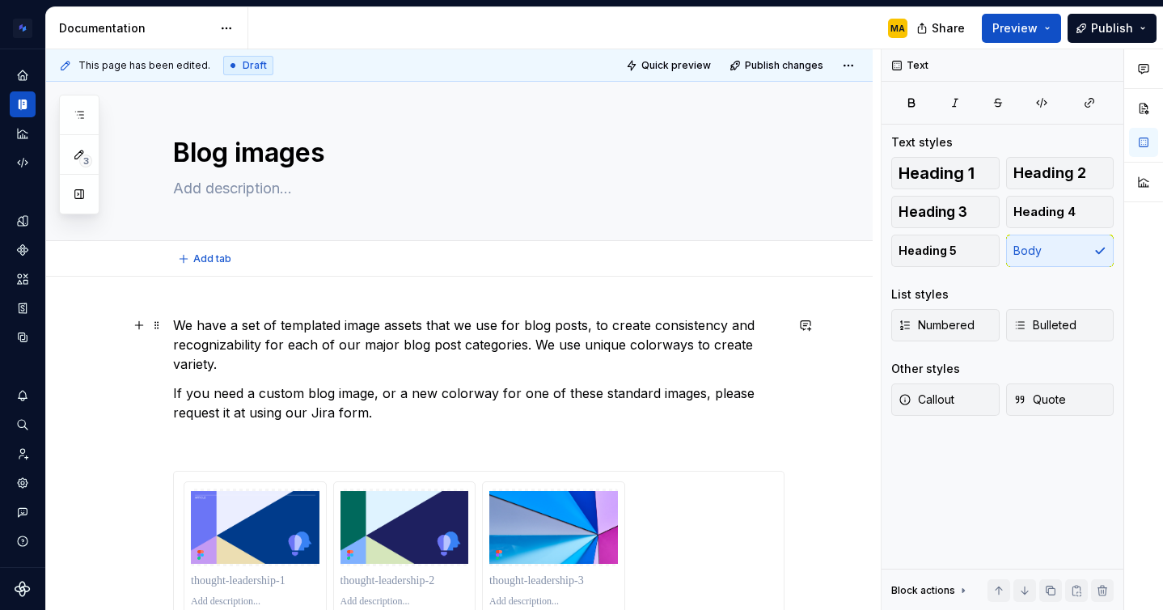
click at [255, 361] on p "We have a set of templated image assets that we use for blog posts, to create c…" at bounding box center [478, 344] width 611 height 58
click at [226, 442] on p at bounding box center [478, 441] width 611 height 19
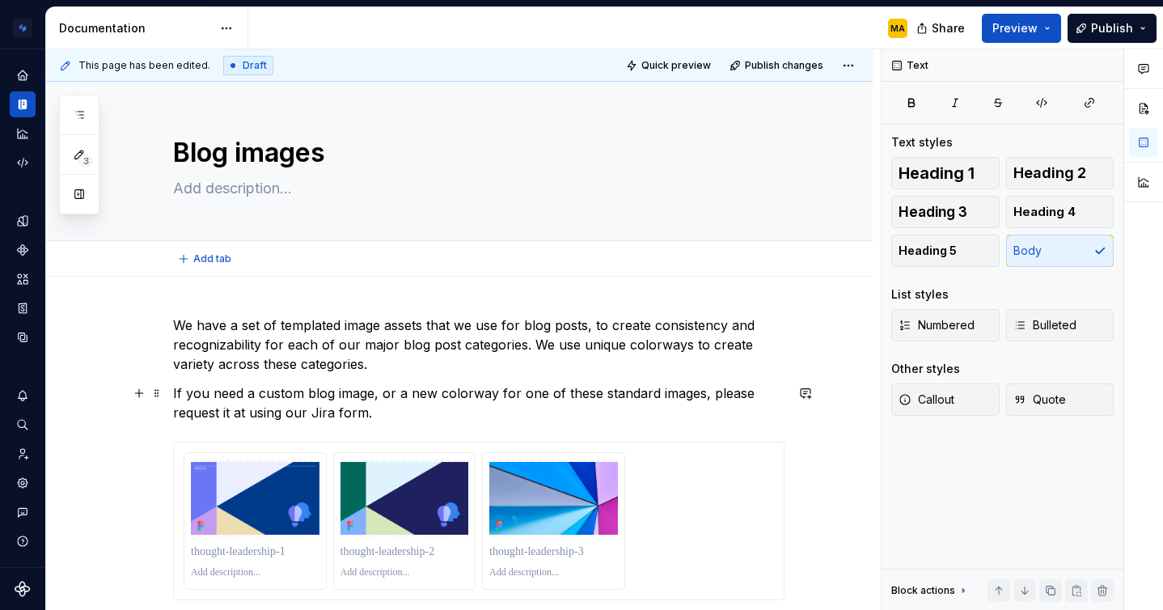
click at [375, 392] on p "If you need a custom blog image, or a new colorway for one of these standard im…" at bounding box center [478, 402] width 611 height 39
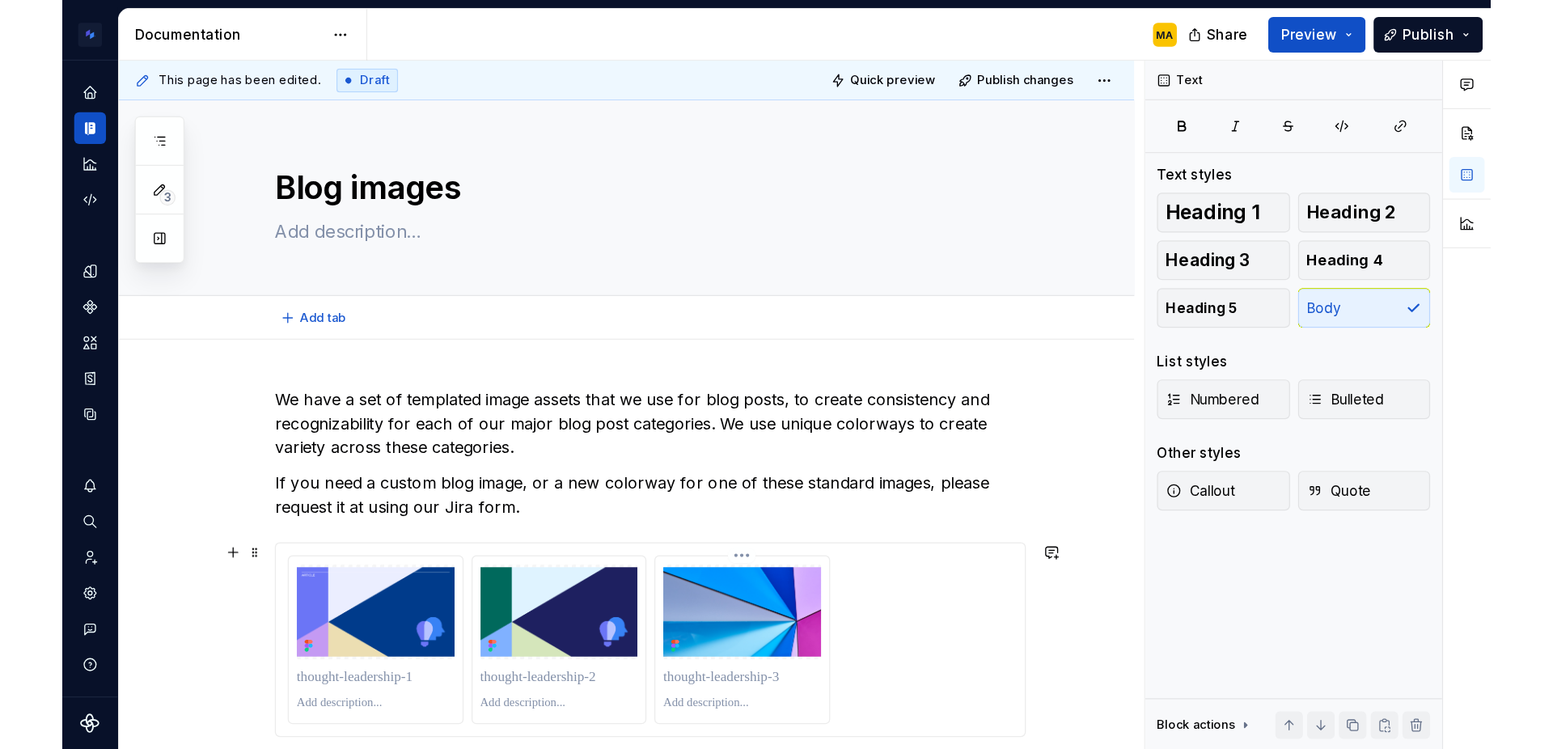
scroll to position [137, 0]
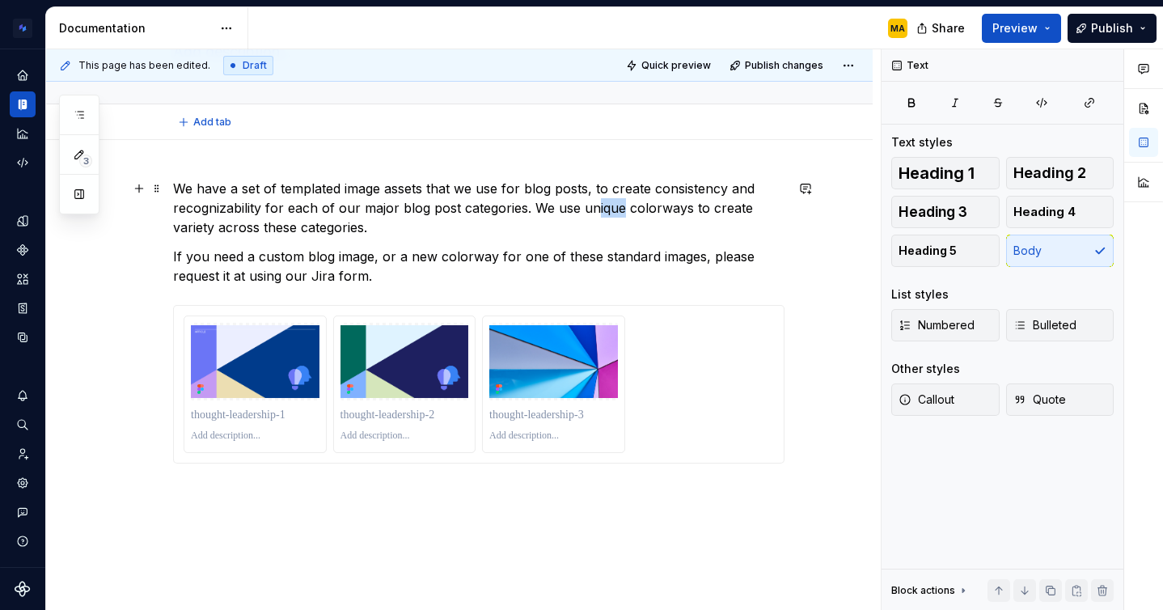
drag, startPoint x: 624, startPoint y: 212, endPoint x: 598, endPoint y: 212, distance: 25.9
click at [598, 212] on p "We have a set of templated image assets that we use for blog posts, to create c…" at bounding box center [478, 208] width 611 height 58
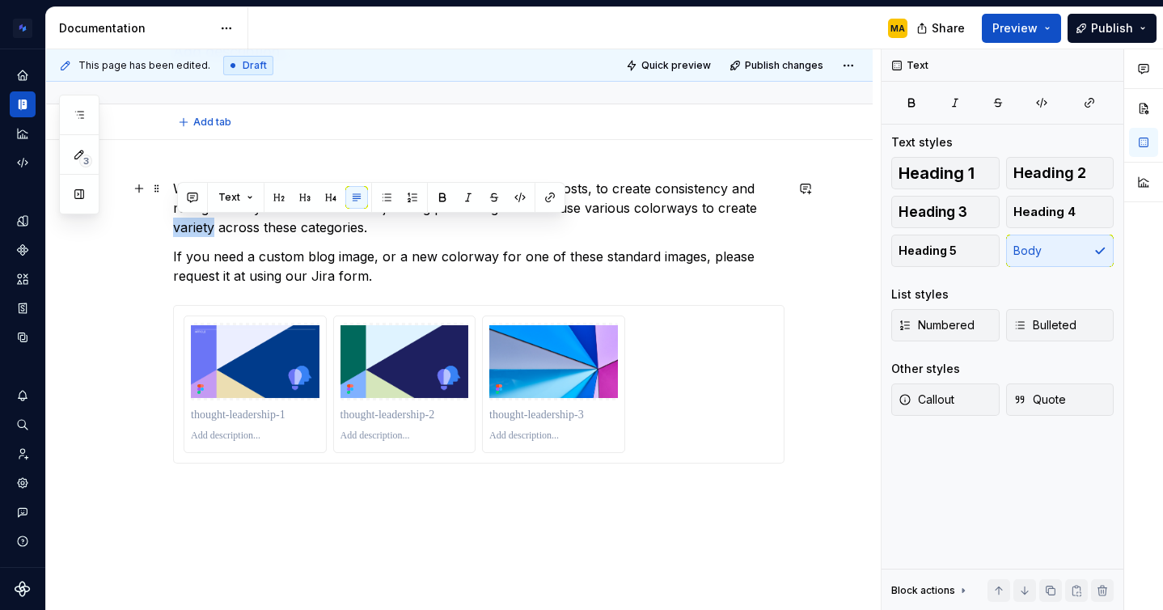
drag, startPoint x: 221, startPoint y: 226, endPoint x: 167, endPoint y: 226, distance: 53.4
click at [167, 226] on div "We have a set of templated image assets that we use for blog posts, to create c…" at bounding box center [459, 403] width 826 height 526
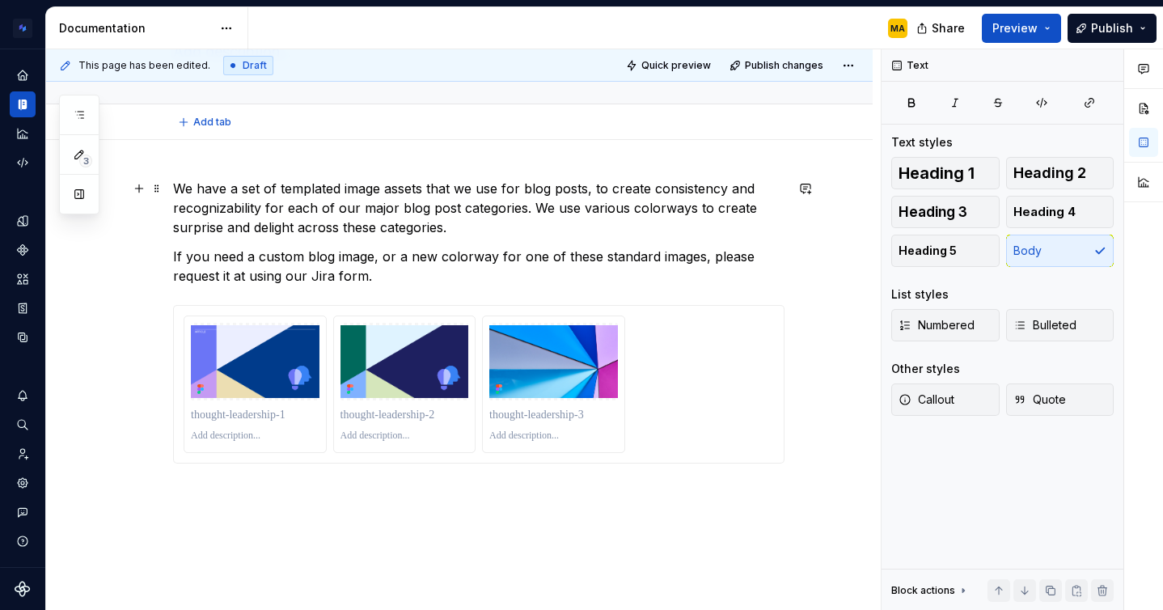
click at [532, 218] on p "We have a set of templated image assets that we use for blog posts, to create c…" at bounding box center [478, 208] width 611 height 58
click at [547, 227] on p "We have a set of templated image assets that we use for blog posts, to create c…" at bounding box center [478, 208] width 611 height 58
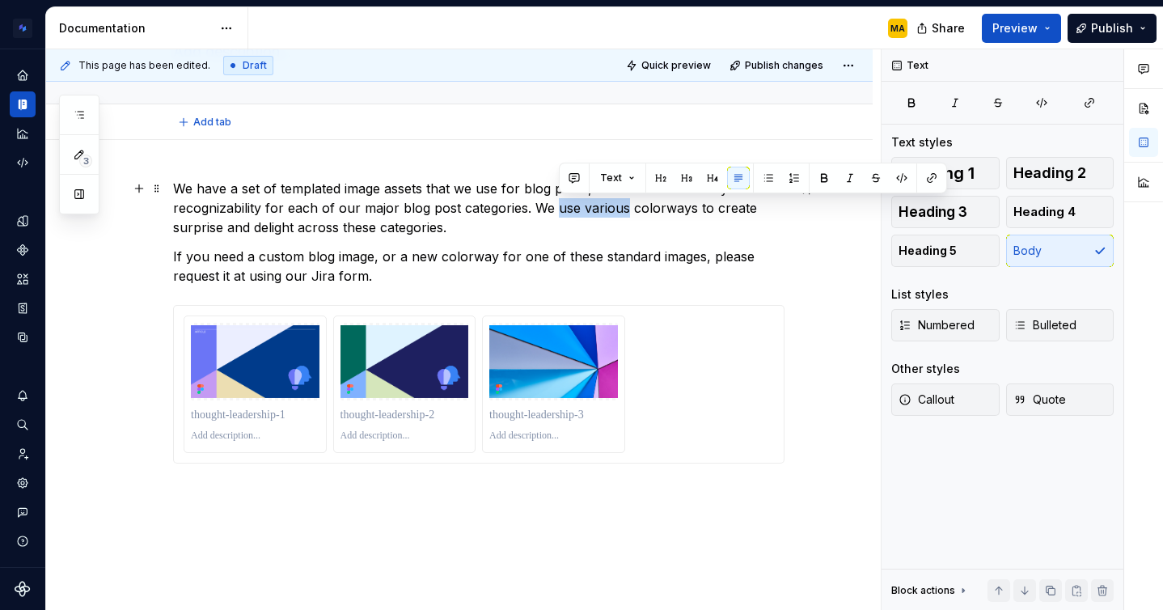
drag, startPoint x: 559, startPoint y: 209, endPoint x: 628, endPoint y: 206, distance: 69.6
click at [628, 206] on p "We have a set of templated image assets that we use for blog posts, to create c…" at bounding box center [478, 208] width 611 height 58
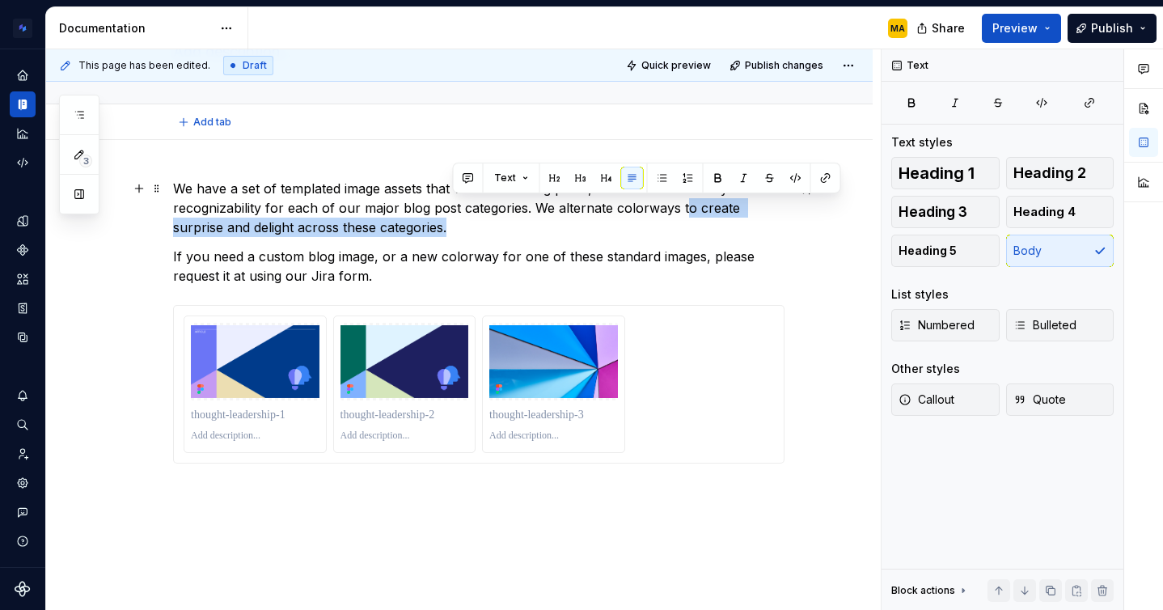
drag, startPoint x: 697, startPoint y: 221, endPoint x: 685, endPoint y: 208, distance: 17.7
click at [685, 208] on p "We have a set of templated image assets that we use for blog posts, to create c…" at bounding box center [478, 208] width 611 height 58
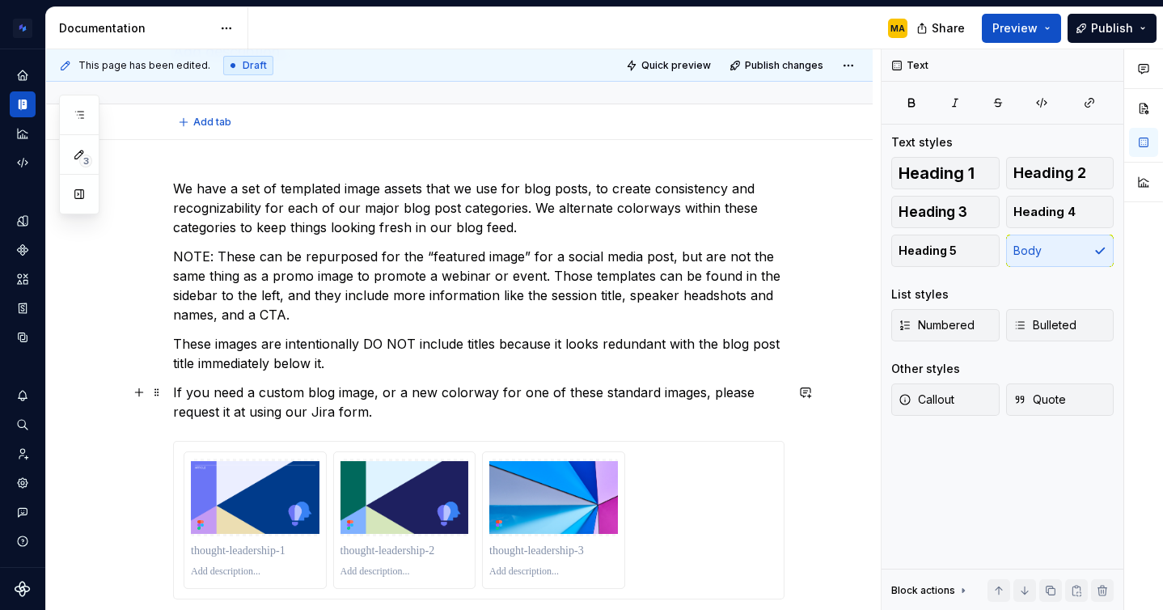
click at [404, 416] on p "If you need a custom blog image, or a new colorway for one of these standard im…" at bounding box center [478, 402] width 611 height 39
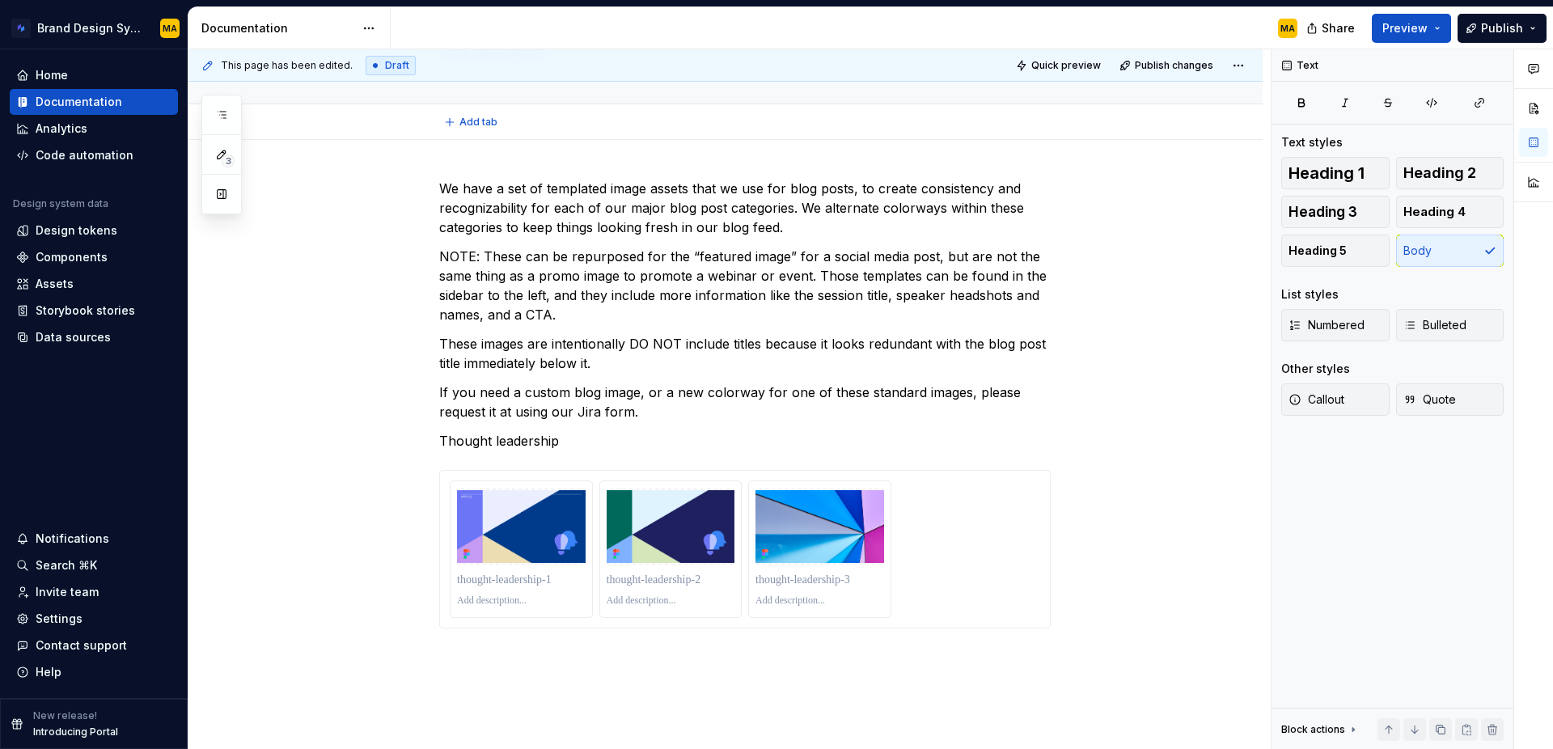
click at [502, 30] on div "MA" at bounding box center [850, 28] width 919 height 42
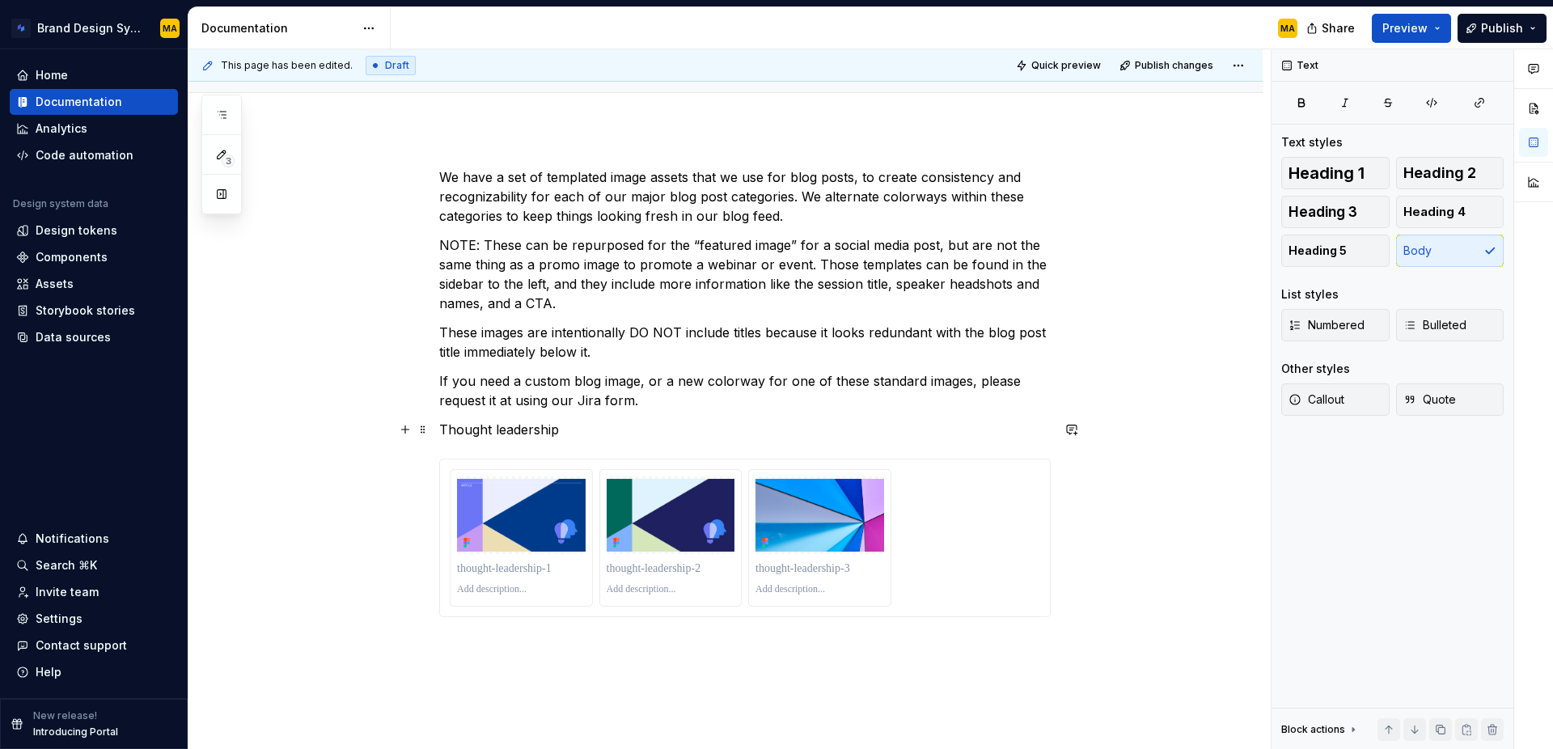
click at [588, 434] on p "Thought leadership" at bounding box center [744, 429] width 611 height 19
click at [654, 402] on p "If you need a custom blog image, or a new colorway for one of these standard im…" at bounding box center [744, 390] width 611 height 39
drag, startPoint x: 649, startPoint y: 432, endPoint x: 351, endPoint y: 420, distance: 298.7
click at [351, 420] on div "We have a set of templated image assets that we use for blog posts, to create c…" at bounding box center [725, 495] width 1074 height 733
click at [546, 401] on button "button" at bounding box center [545, 399] width 23 height 23
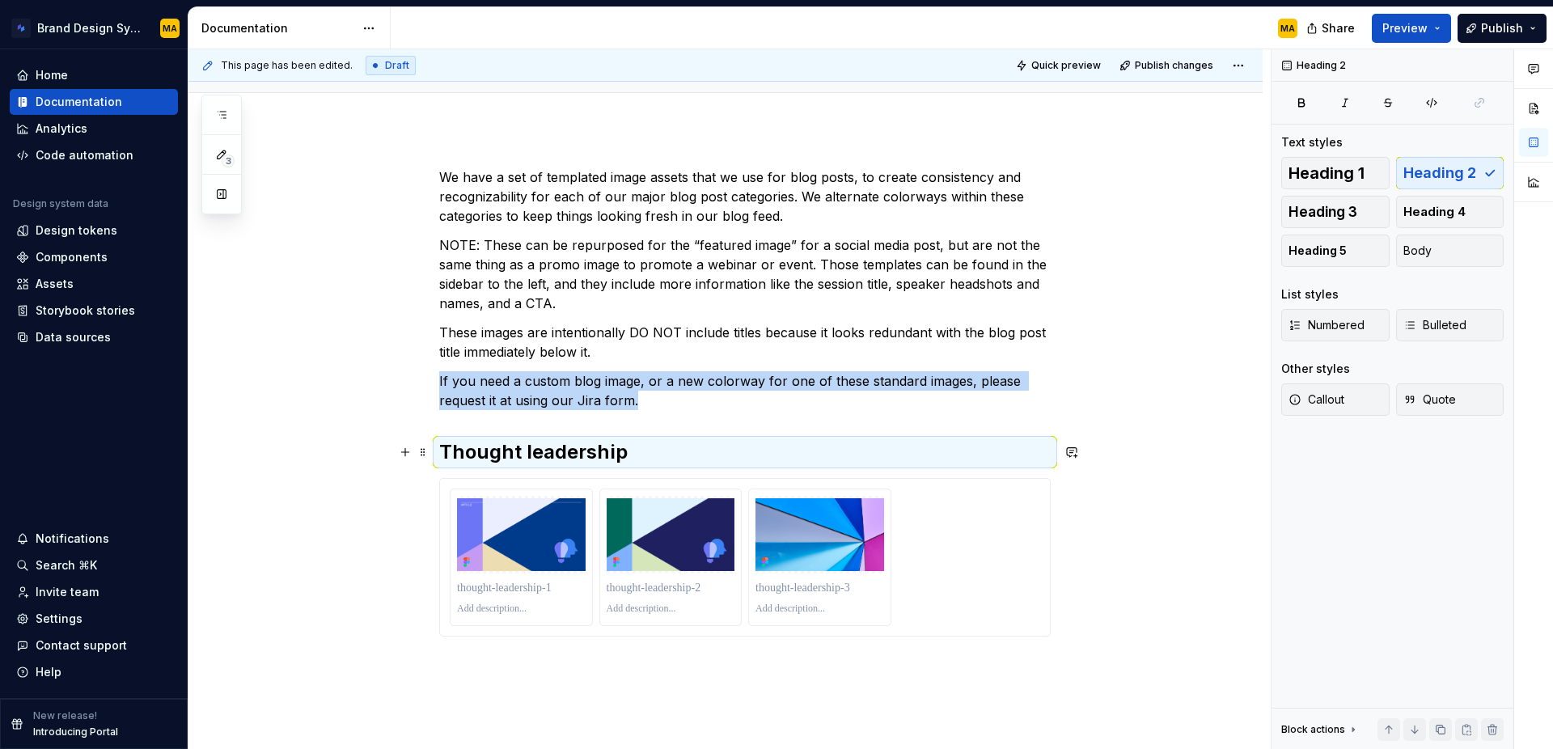
click at [531, 459] on h2 "Thought leadership" at bounding box center [744, 452] width 611 height 26
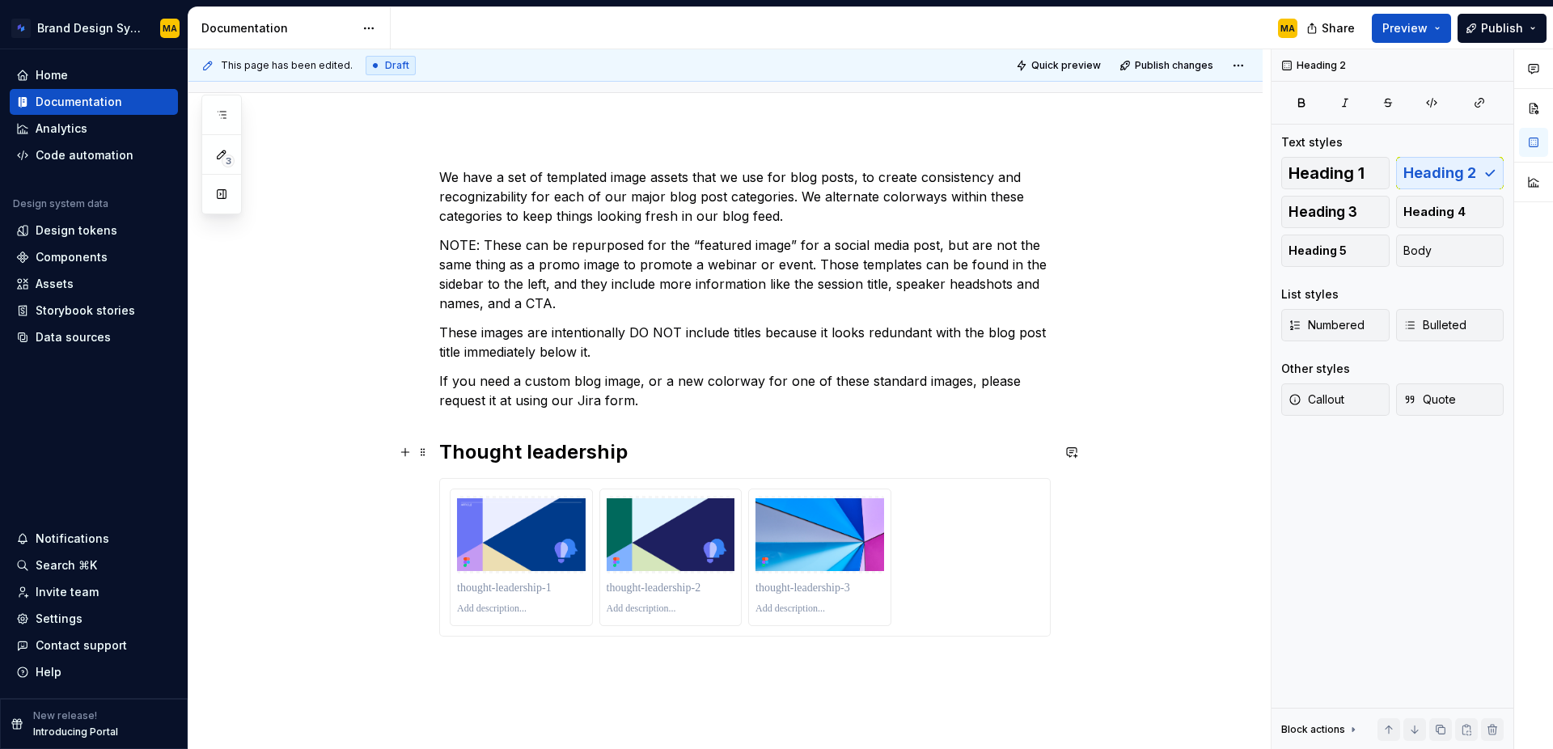
click at [751, 456] on h2 "Thought leadership" at bounding box center [744, 452] width 611 height 26
click at [644, 416] on div "We have a set of templated image assets that we use for blog posts, to create c…" at bounding box center [744, 401] width 611 height 469
click at [687, 397] on p "If you need a custom blog image, or a new colorway for one of these standard im…" at bounding box center [744, 390] width 611 height 39
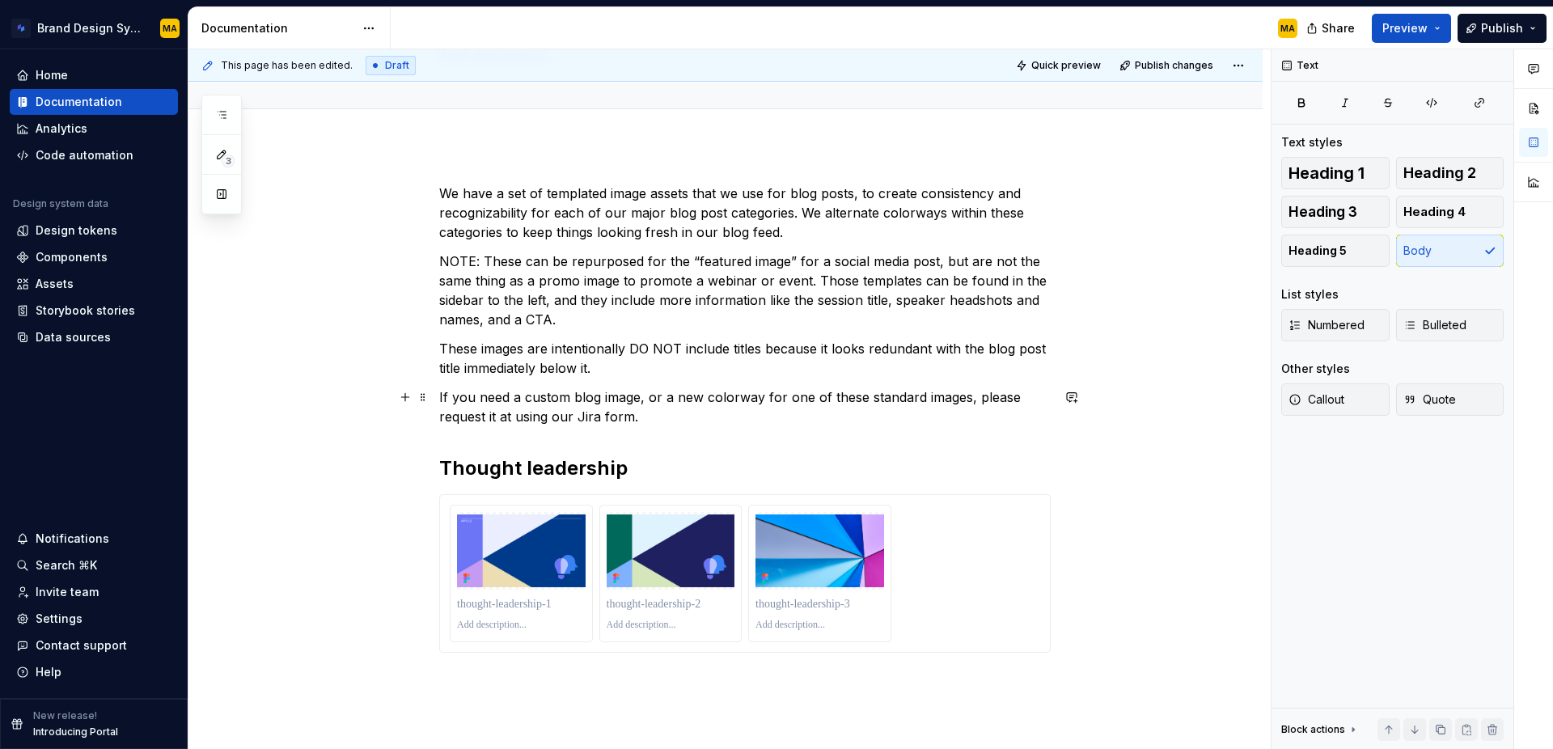
scroll to position [149, 0]
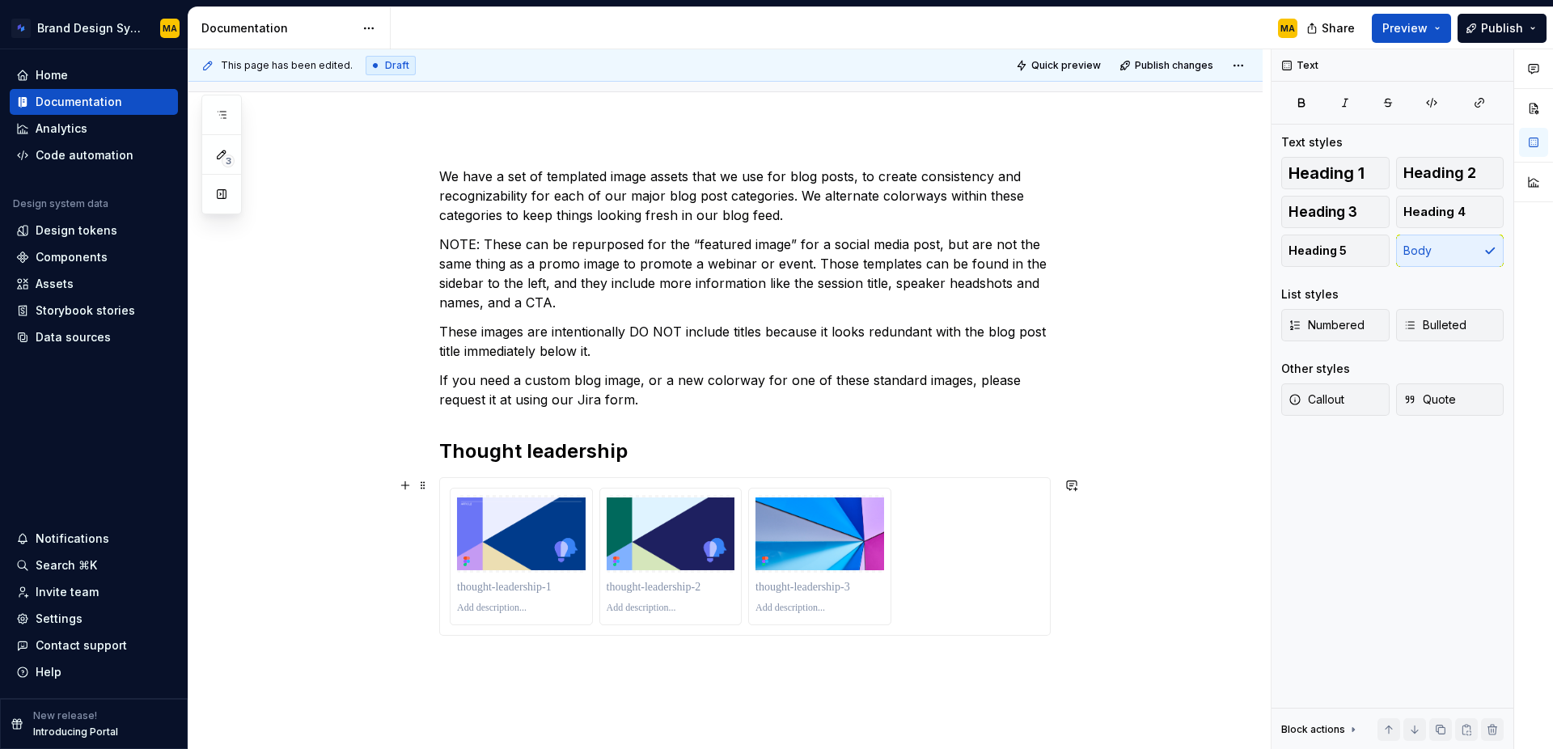
click at [748, 477] on div at bounding box center [744, 556] width 611 height 159
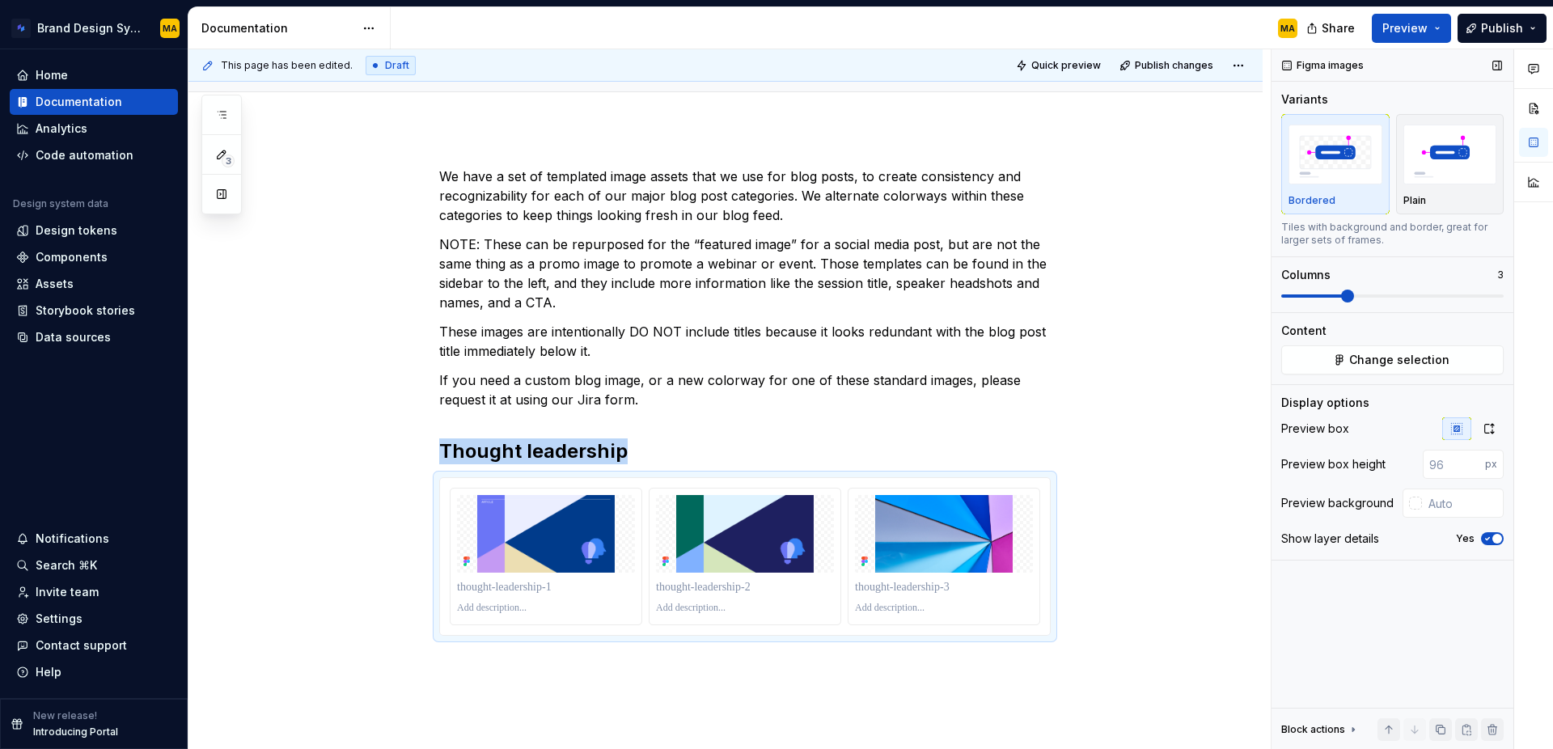
click at [1341, 295] on span at bounding box center [1347, 296] width 13 height 13
click at [1133, 603] on div "This page has been edited. Draft Quick preview Publish changes Blog images Edit…" at bounding box center [729, 399] width 1082 height 700
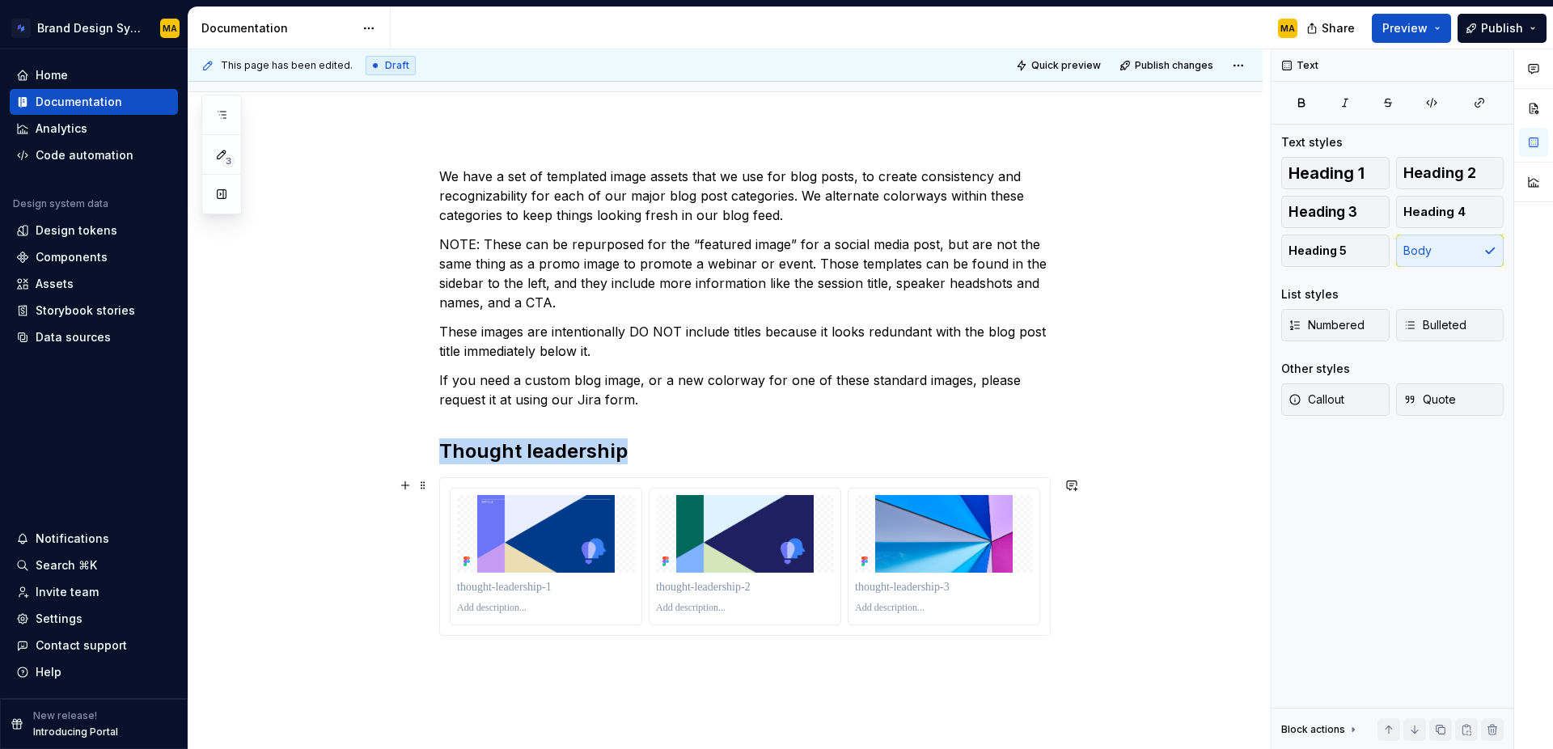
click at [1103, 621] on div "We have a set of templated image assets that we use for blog posts, to create c…" at bounding box center [725, 504] width 1074 height 752
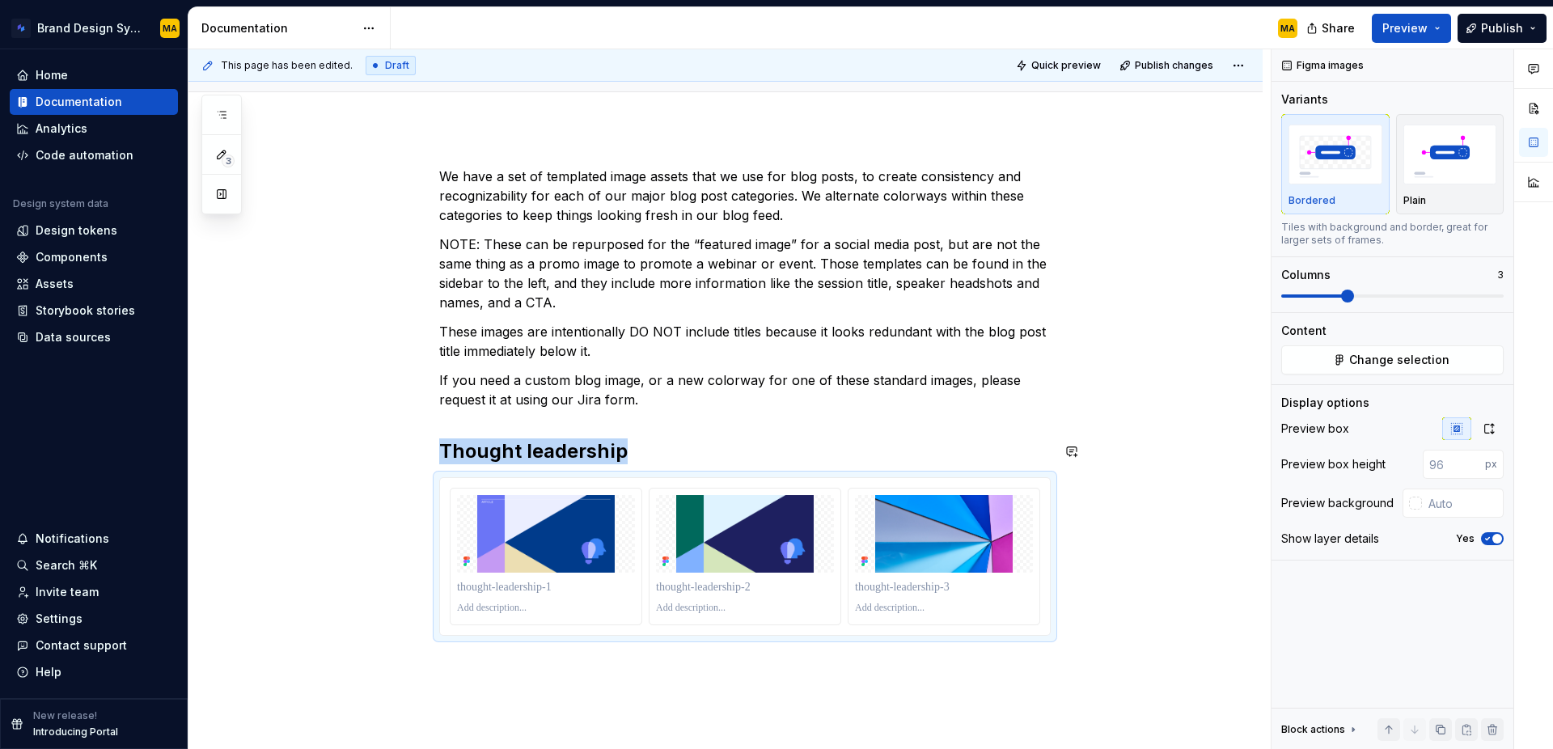
click at [708, 402] on p "If you need a custom blog image, or a new colorway for one of these standard im…" at bounding box center [744, 389] width 611 height 39
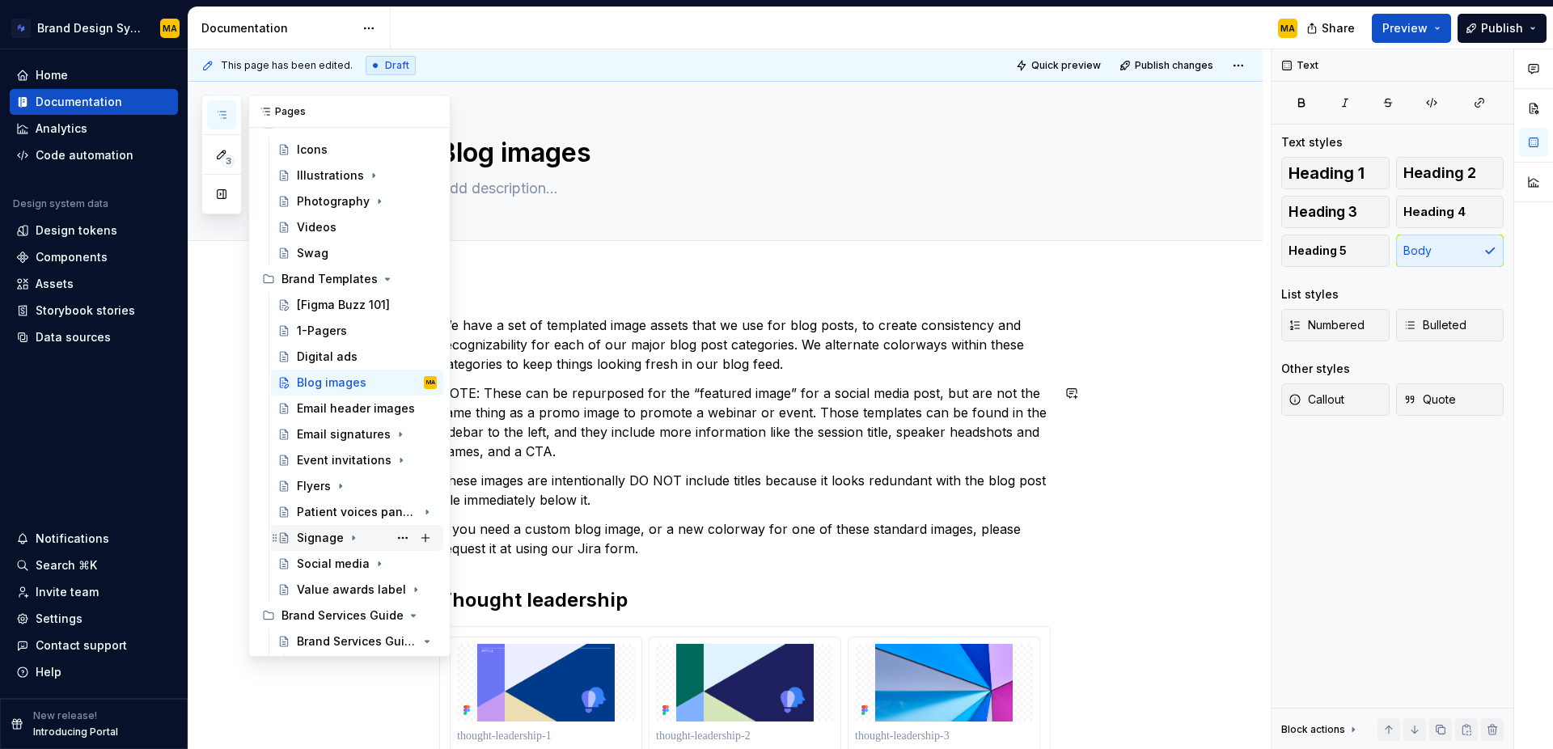
scroll to position [594, 0]
click at [328, 304] on div "[Figma Buzz 101]" at bounding box center [342, 306] width 91 height 16
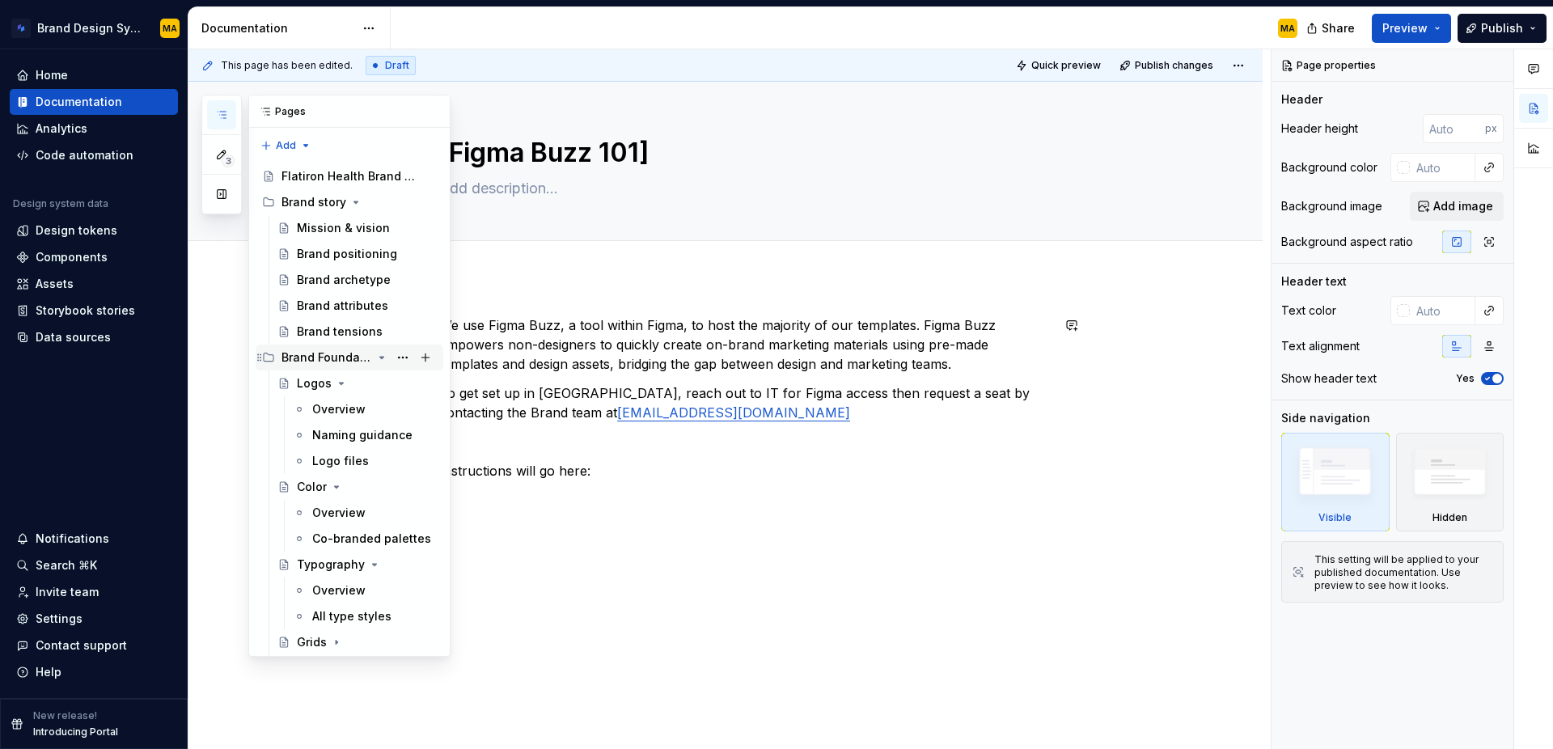
click at [383, 357] on icon "Page tree" at bounding box center [382, 358] width 4 height 2
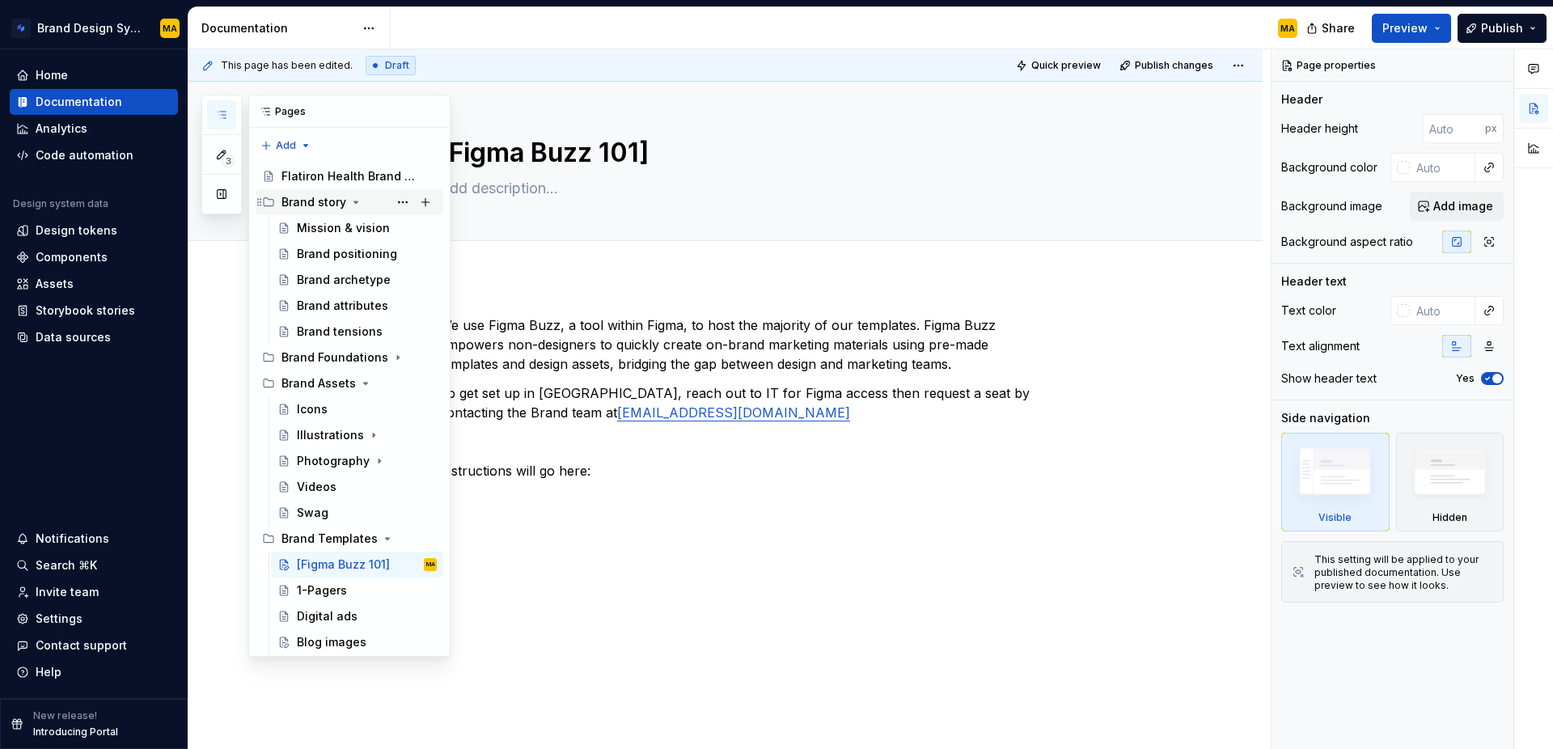
click at [353, 199] on icon "Page tree" at bounding box center [355, 202] width 13 height 13
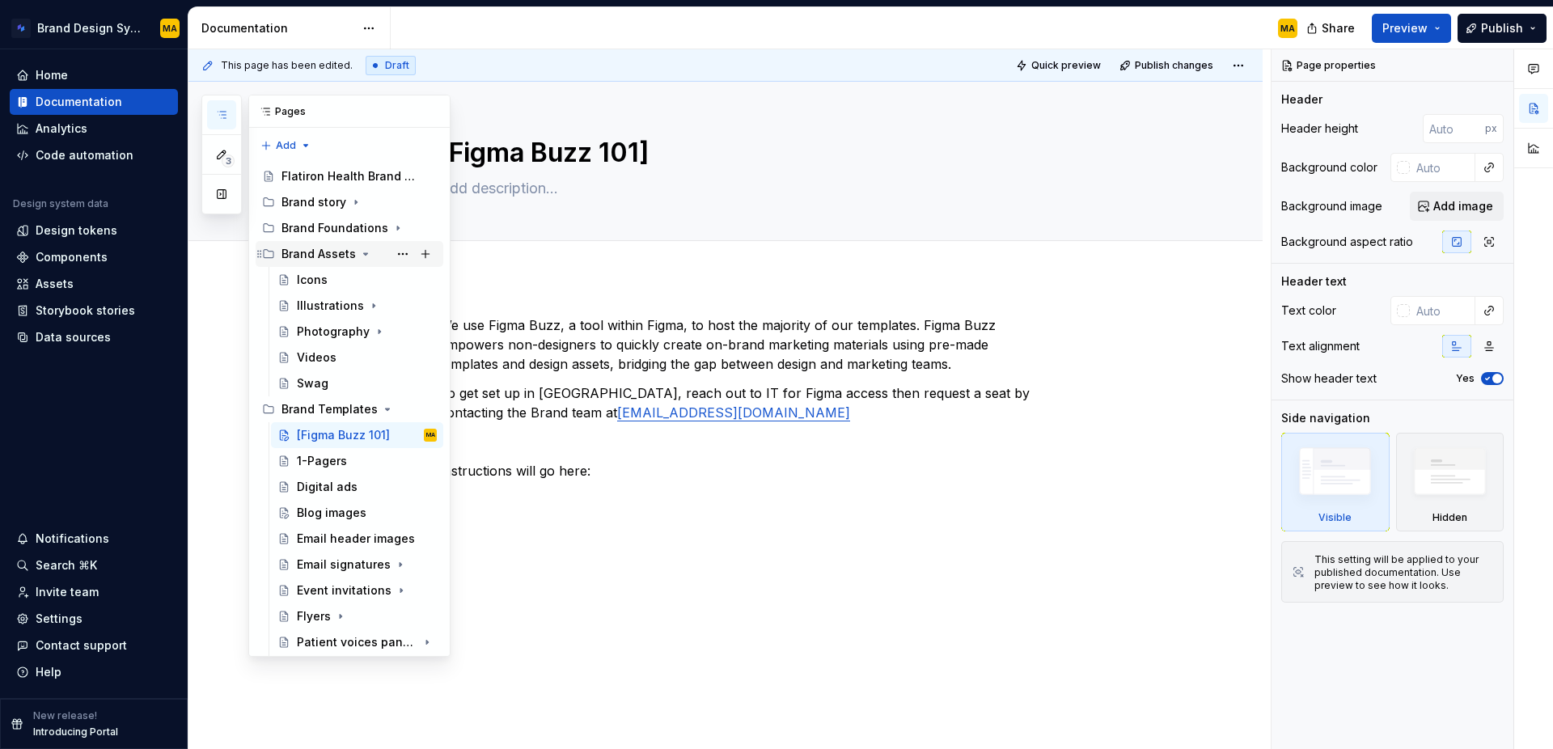
click at [361, 251] on icon "Page tree" at bounding box center [365, 253] width 13 height 13
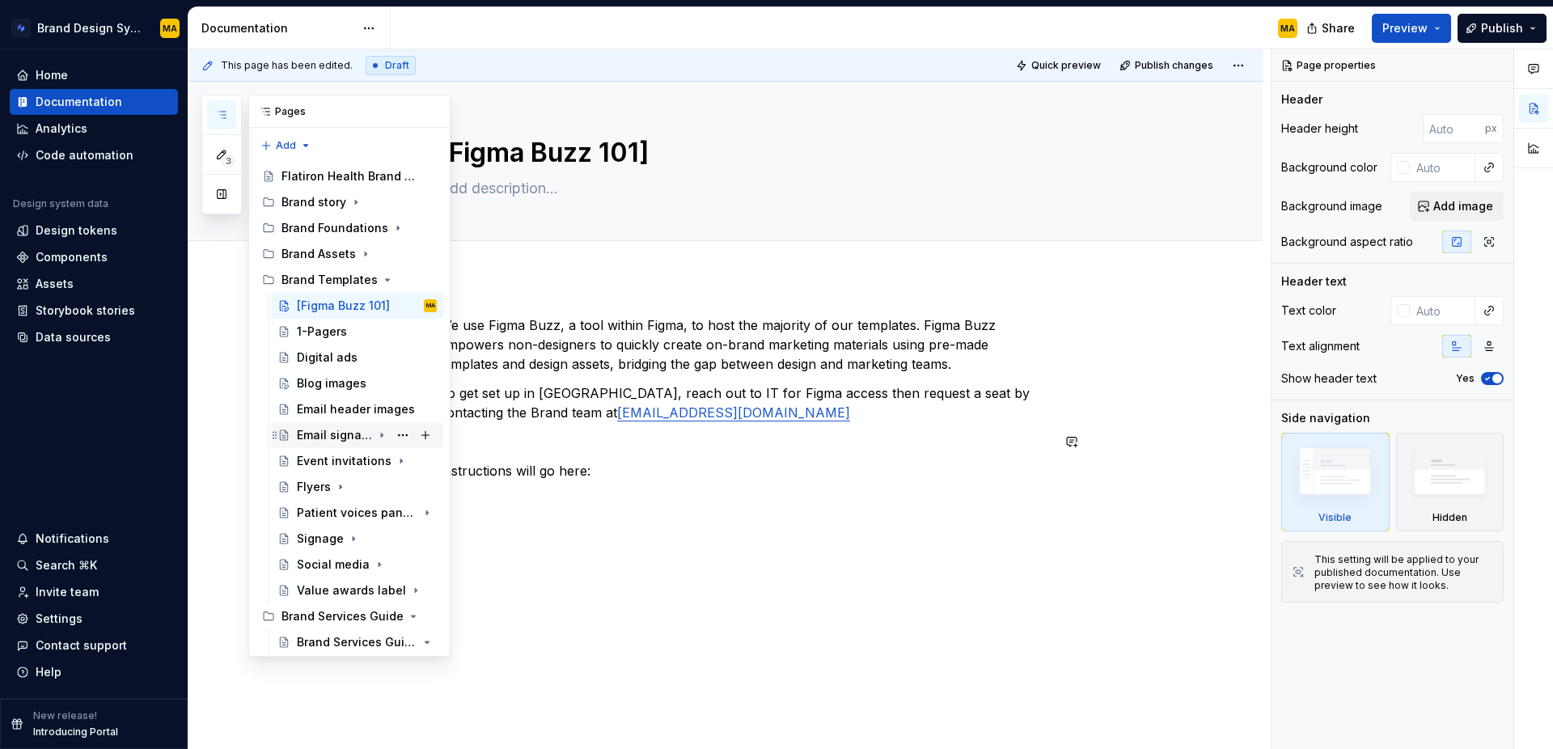
click at [318, 433] on div "Email signatures" at bounding box center [334, 435] width 75 height 16
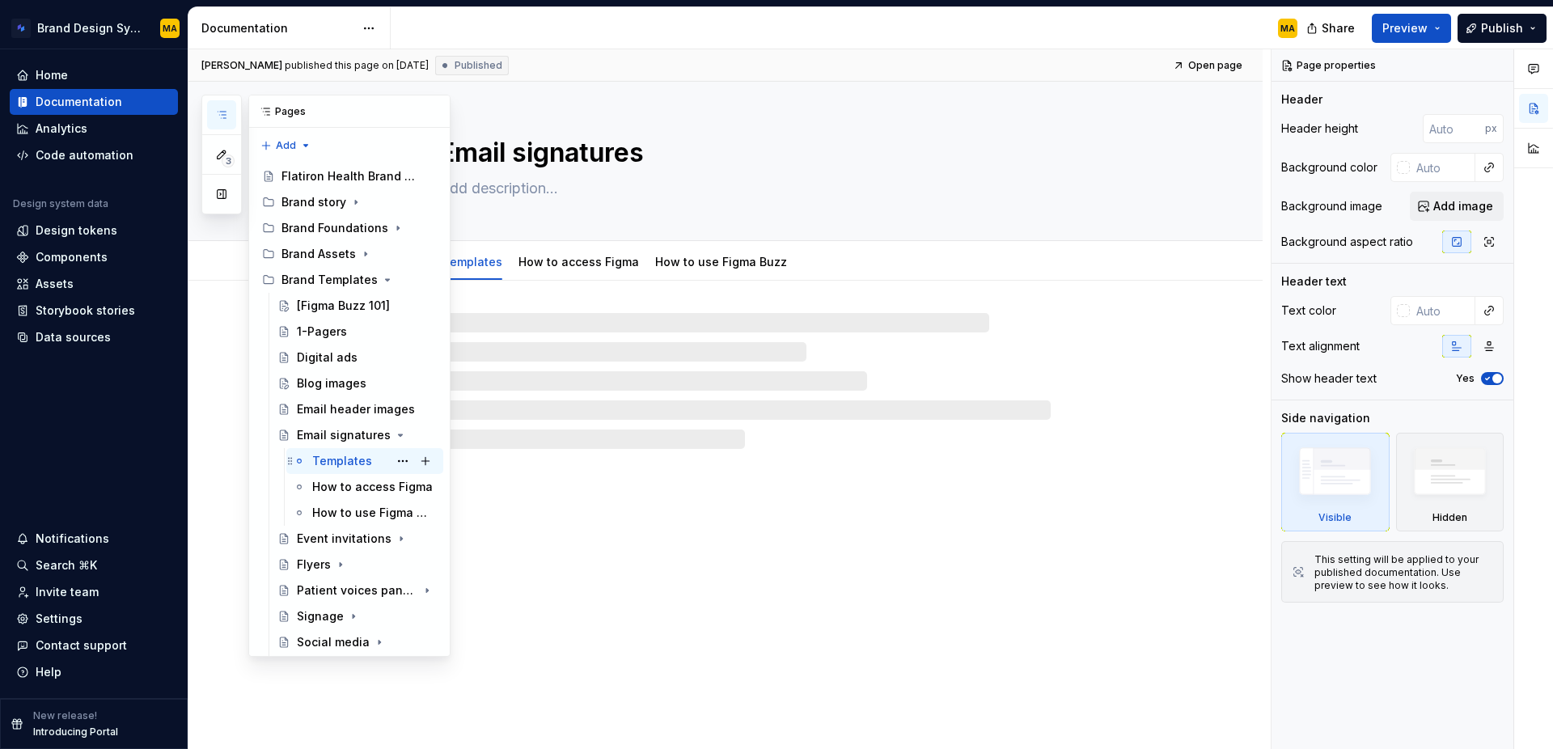
click at [337, 462] on div "Templates" at bounding box center [342, 461] width 60 height 16
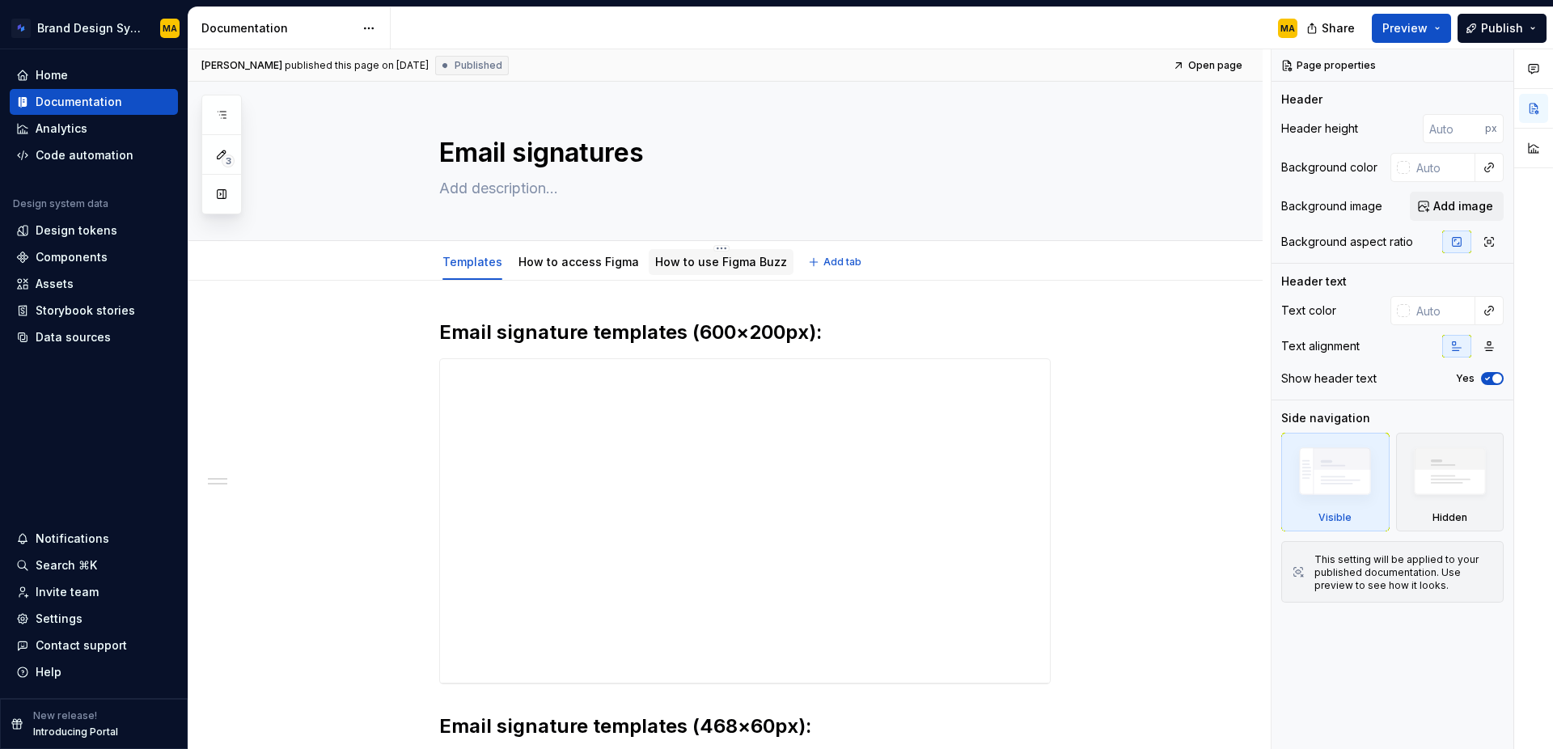
click at [704, 259] on link "How to use Figma Buzz" at bounding box center [721, 262] width 132 height 14
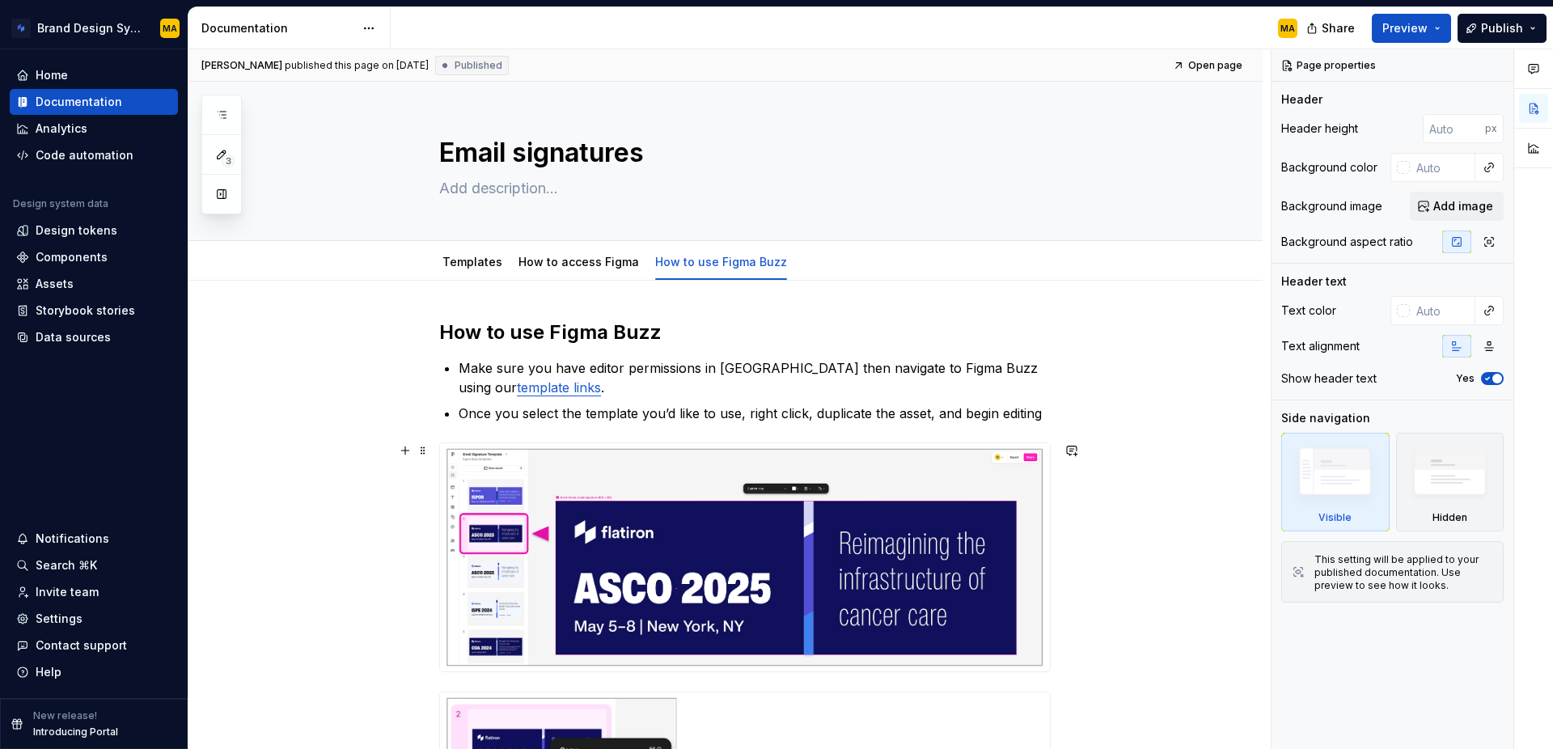
type textarea "*"
